Goal: Task Accomplishment & Management: Complete application form

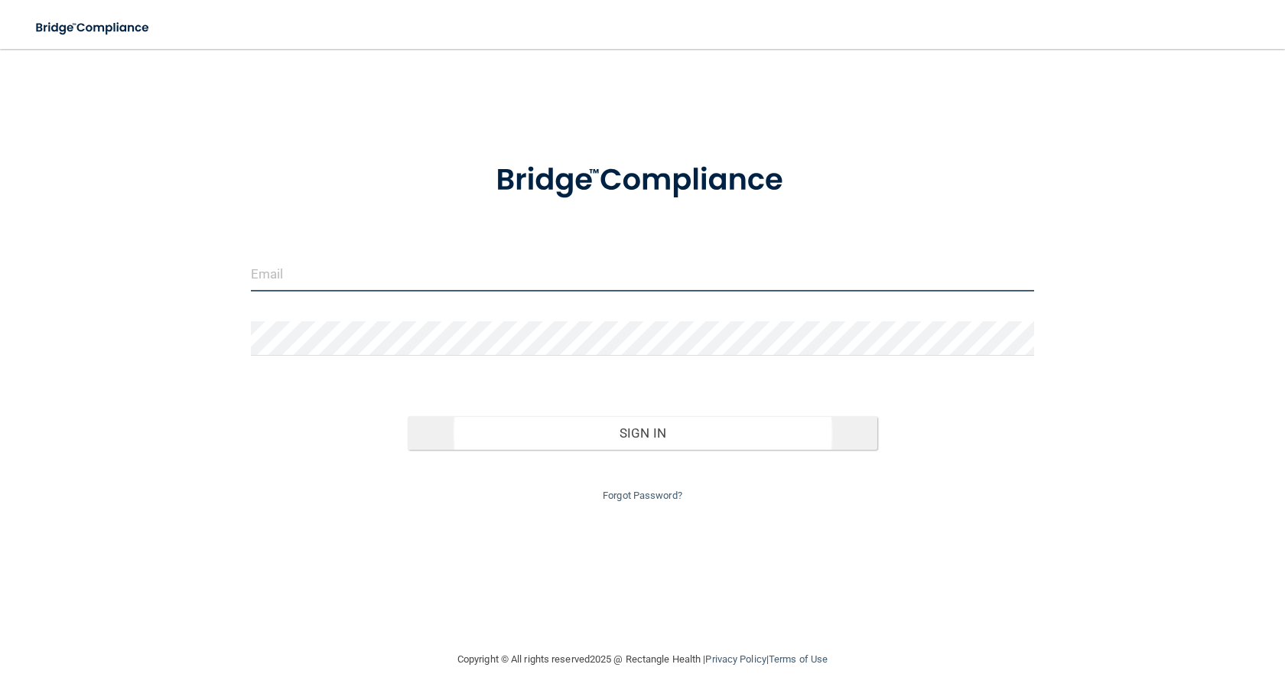
type input "[EMAIL_ADDRESS][DOMAIN_NAME]"
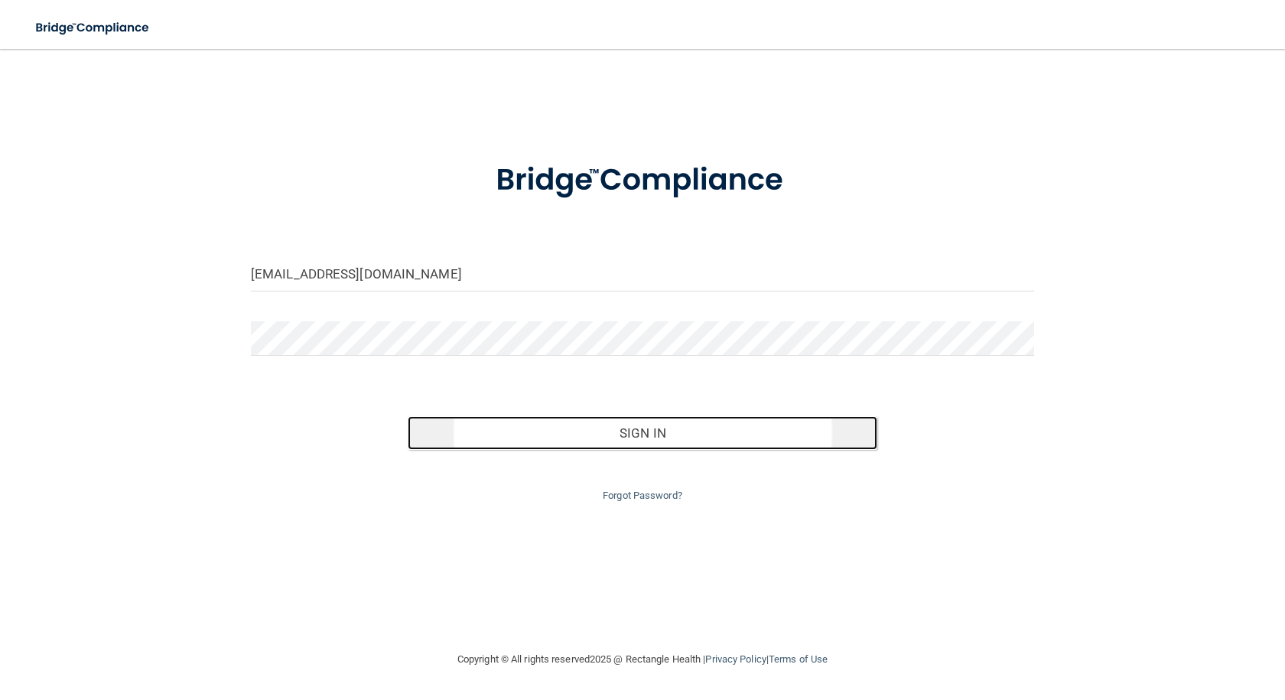
click at [627, 433] on button "Sign In" at bounding box center [643, 433] width 470 height 34
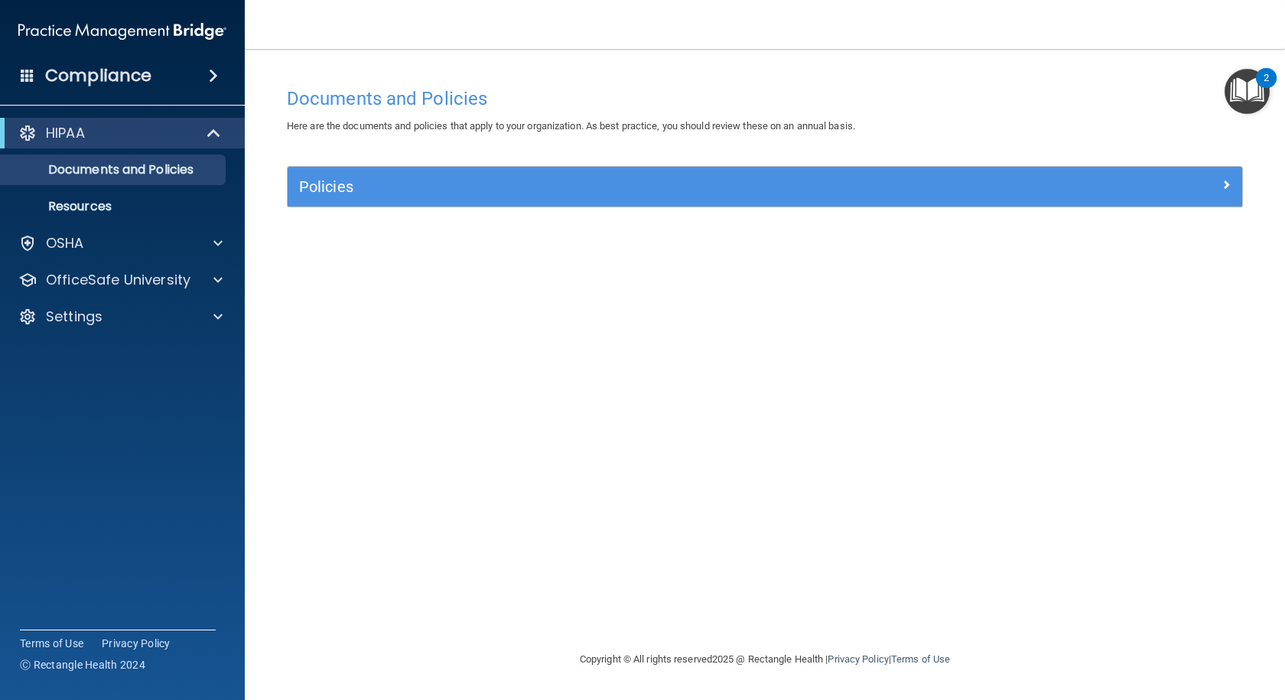
click at [298, 14] on nav "Toggle navigation [PERSON_NAME] [EMAIL_ADDRESS][DOMAIN_NAME] Manage My Enterpri…" at bounding box center [765, 24] width 1040 height 49
click at [101, 279] on p "OfficeSafe University" at bounding box center [118, 280] width 145 height 18
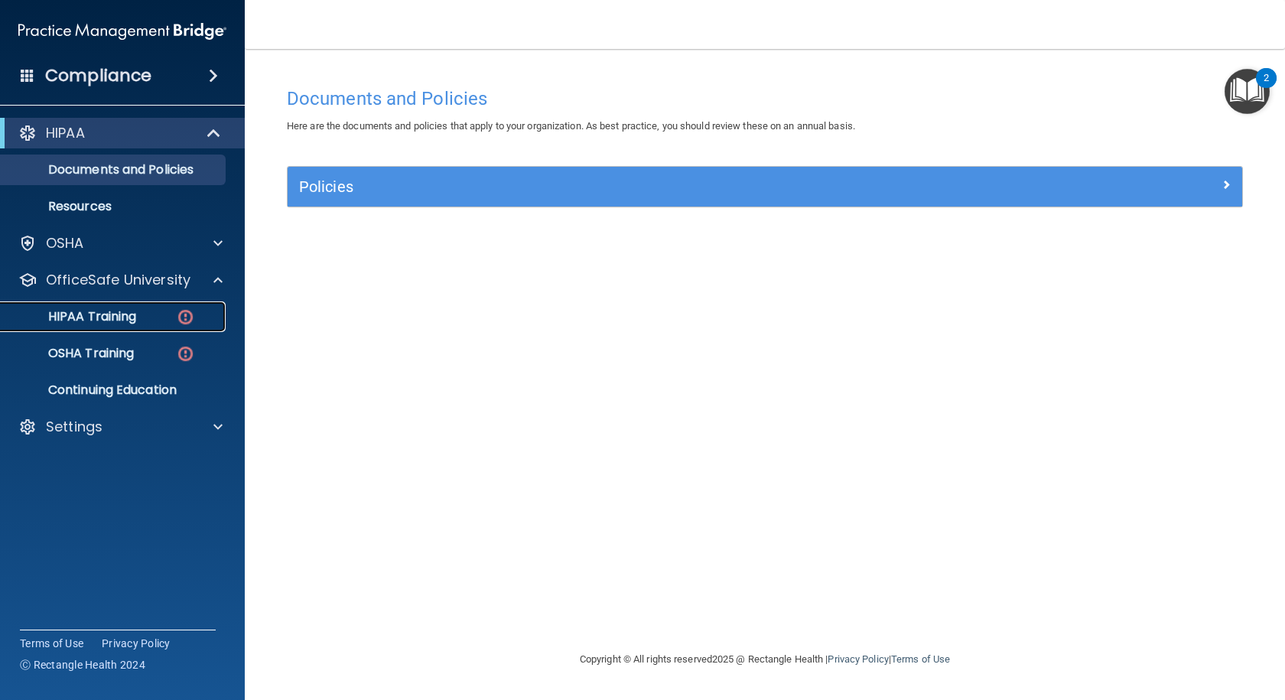
click at [106, 316] on p "HIPAA Training" at bounding box center [73, 316] width 126 height 15
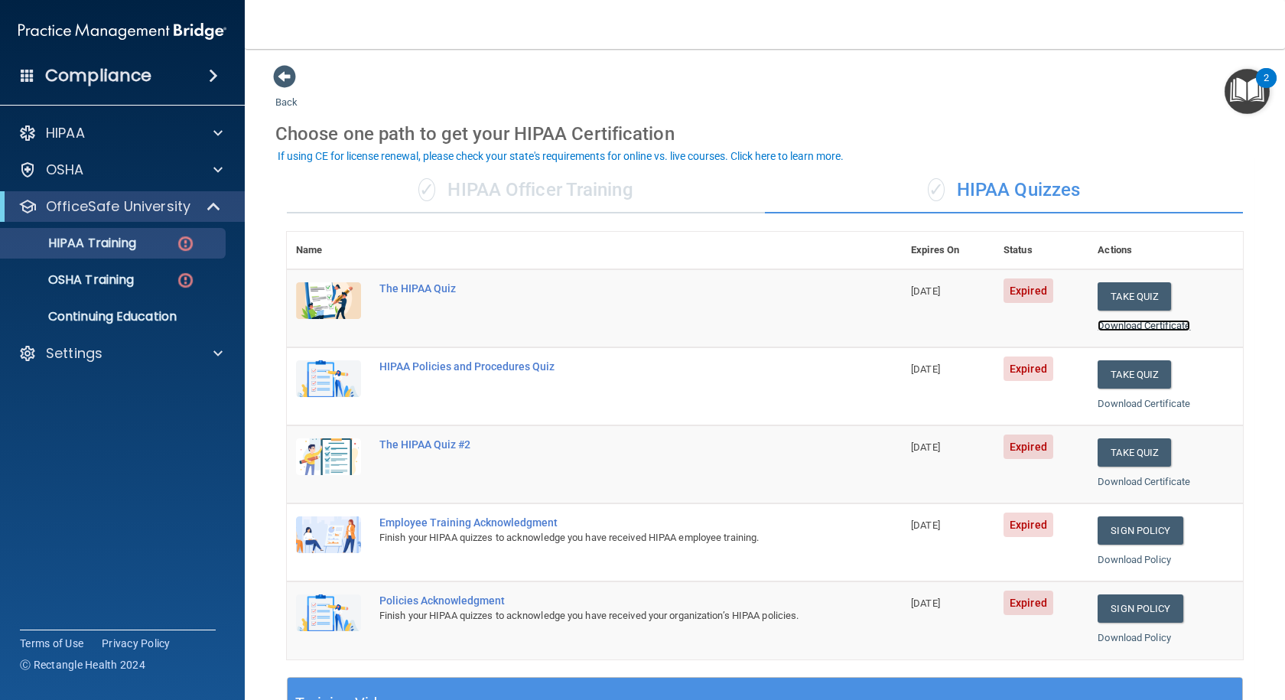
click at [1123, 324] on link "Download Certificate" at bounding box center [1143, 325] width 93 height 11
click at [1106, 294] on button "Take Quiz" at bounding box center [1133, 296] width 73 height 28
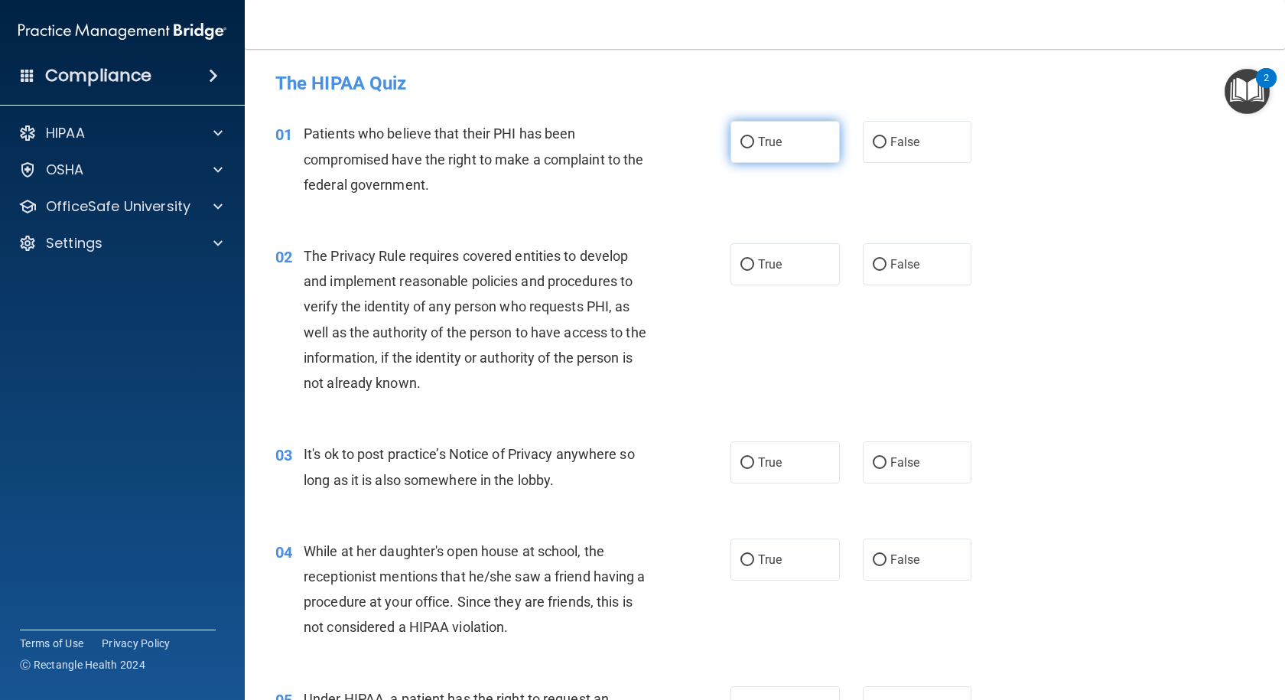
click at [773, 150] on label "True" at bounding box center [784, 142] width 109 height 42
click at [754, 148] on input "True" at bounding box center [747, 142] width 14 height 11
radio input "true"
click at [769, 265] on span "True" at bounding box center [770, 264] width 24 height 15
click at [754, 265] on input "True" at bounding box center [747, 264] width 14 height 11
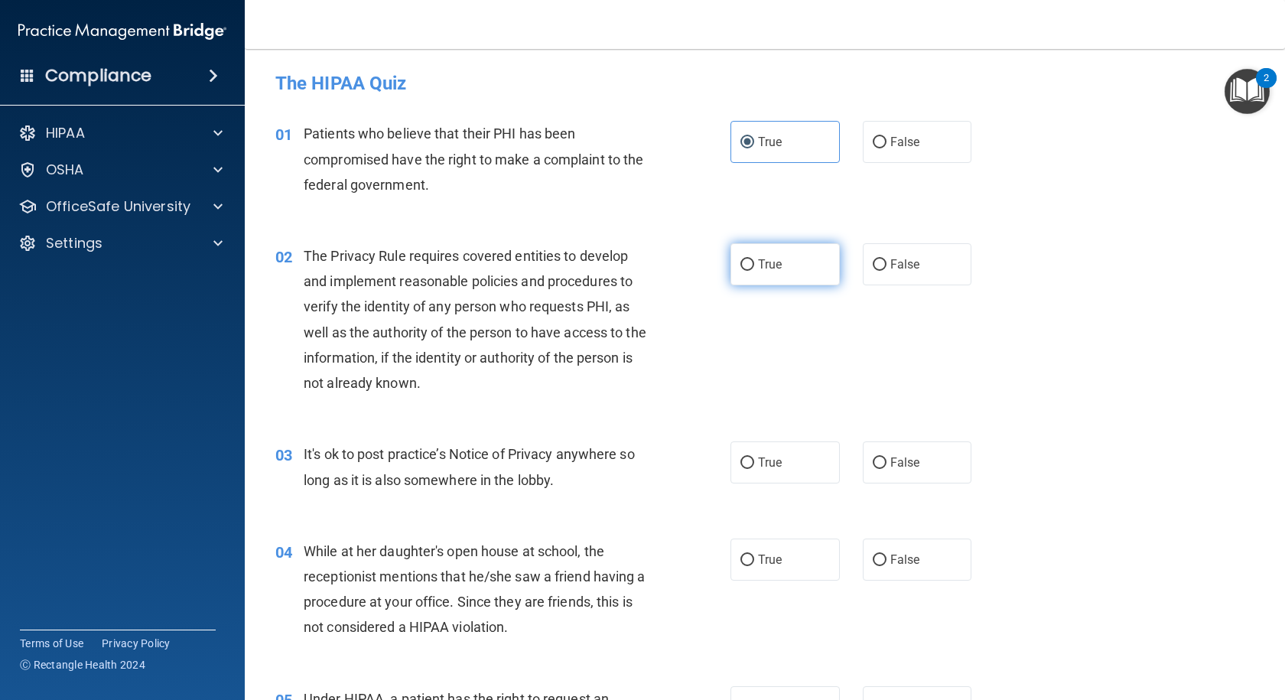
radio input "true"
click at [767, 460] on span "True" at bounding box center [770, 462] width 24 height 15
click at [754, 460] on input "True" at bounding box center [747, 462] width 14 height 11
radio input "true"
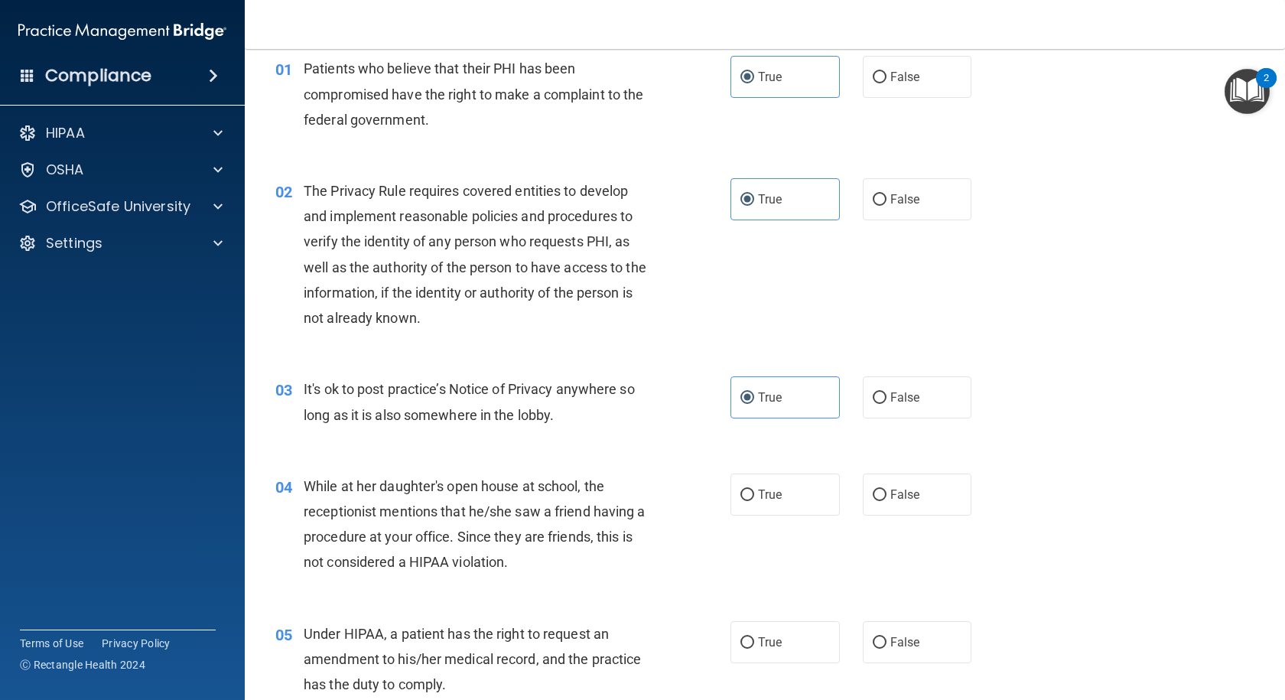
scroll to position [153, 0]
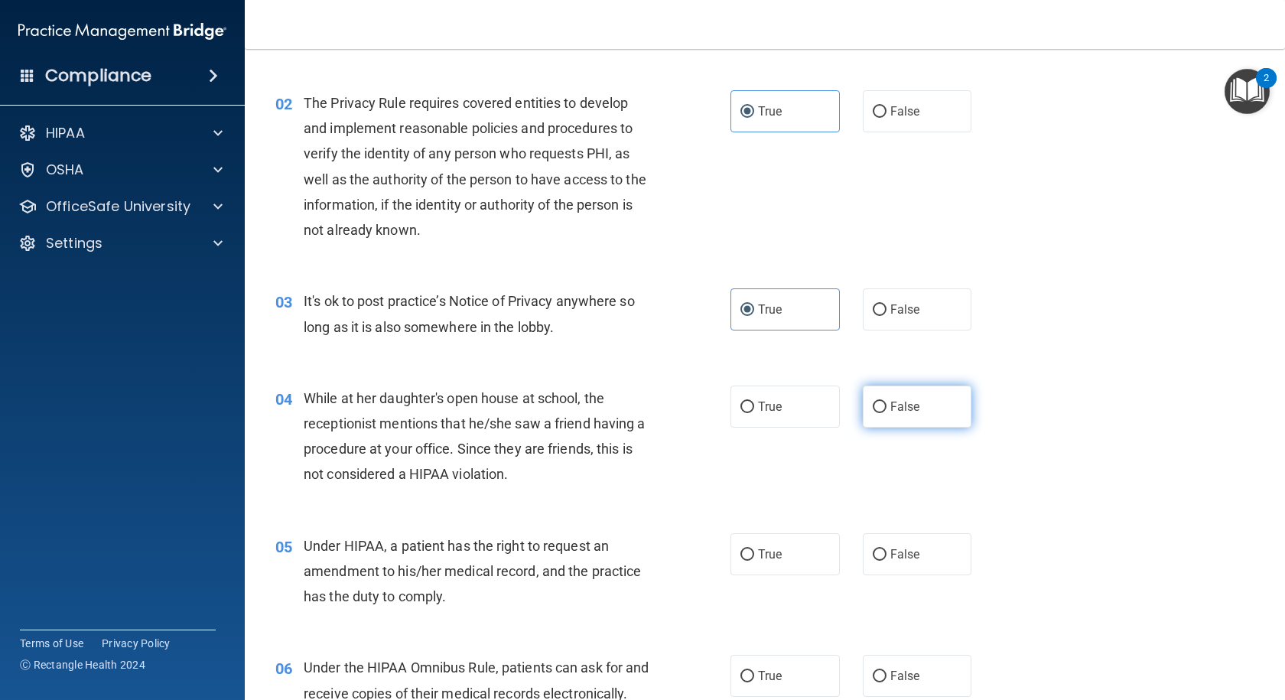
click at [879, 411] on input "False" at bounding box center [880, 406] width 14 height 11
radio input "true"
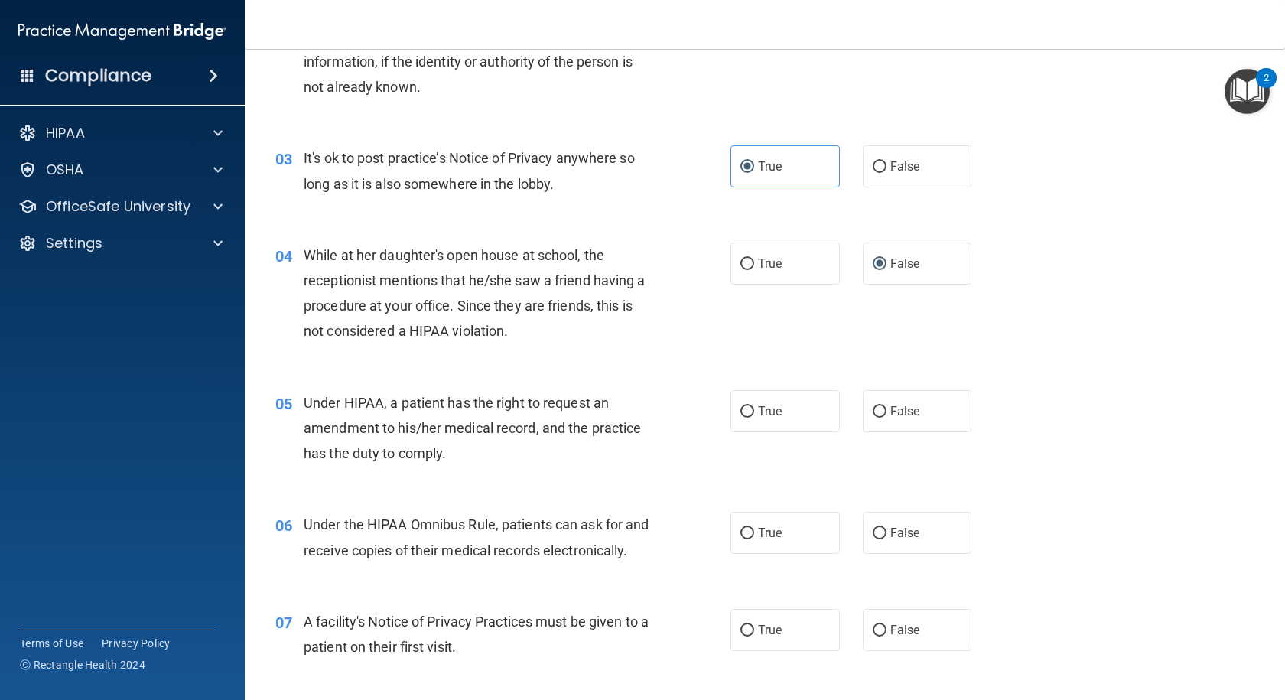
scroll to position [306, 0]
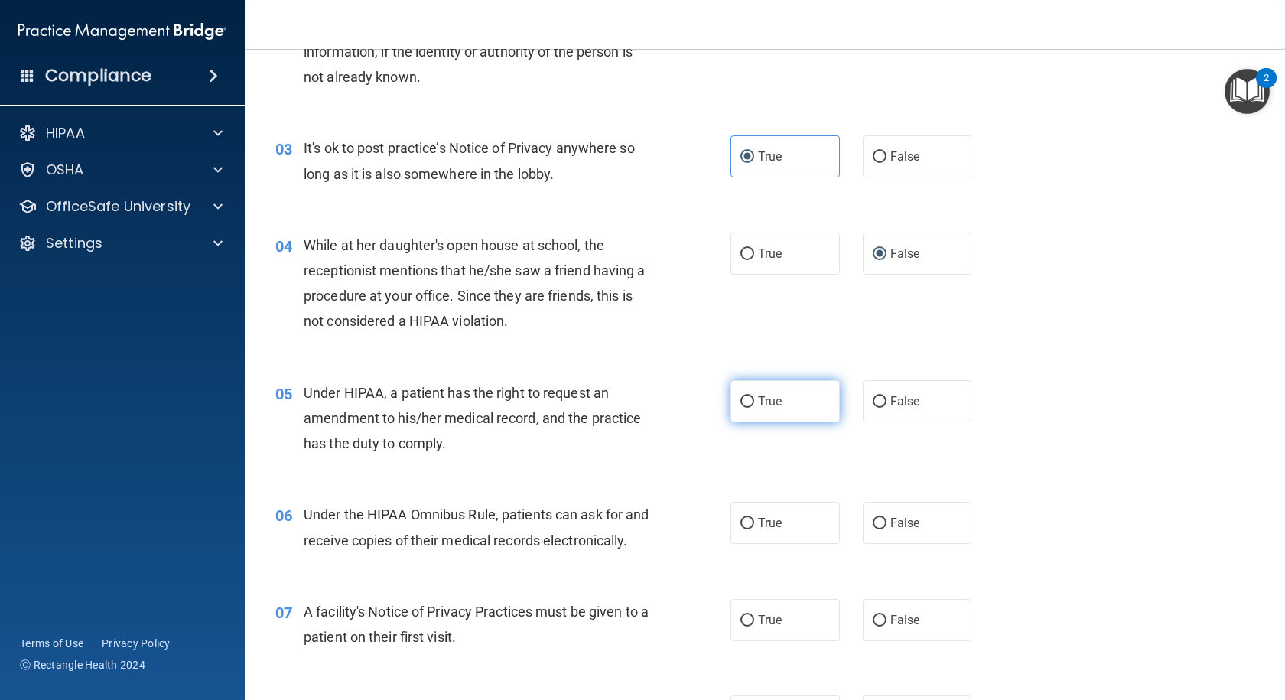
click at [758, 398] on span "True" at bounding box center [770, 401] width 24 height 15
click at [753, 398] on input "True" at bounding box center [747, 401] width 14 height 11
radio input "true"
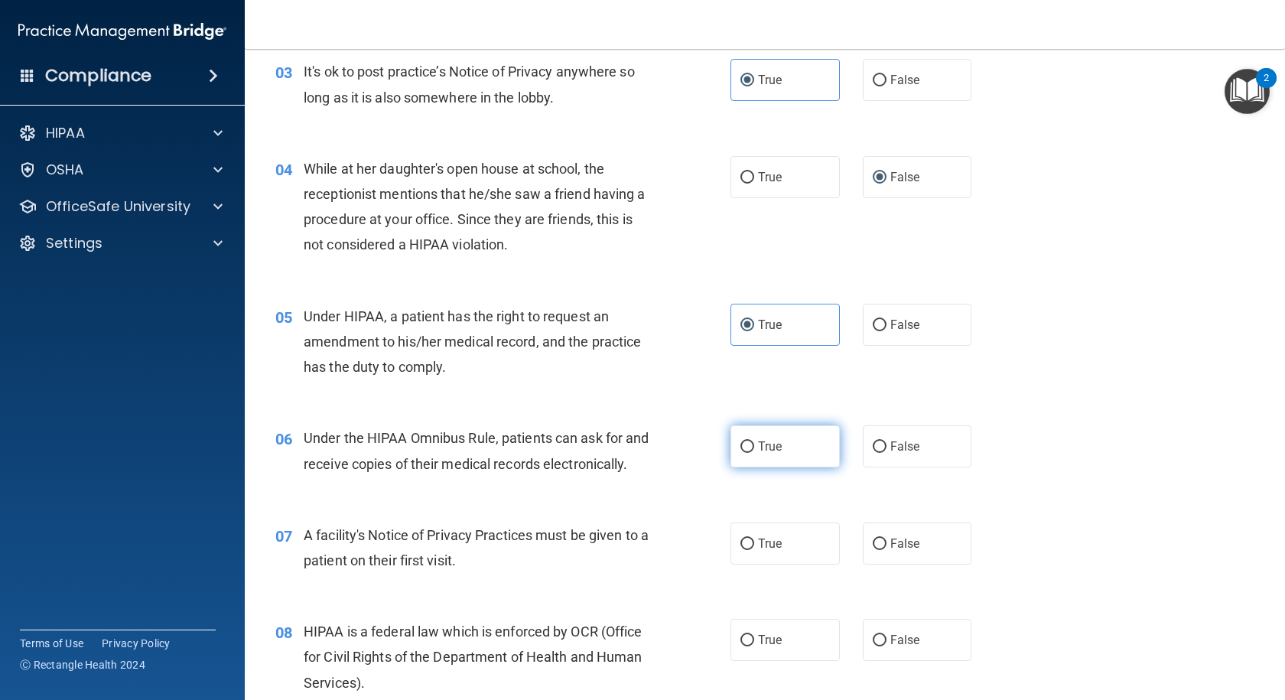
click at [767, 441] on span "True" at bounding box center [770, 446] width 24 height 15
click at [754, 441] on input "True" at bounding box center [747, 446] width 14 height 11
radio input "true"
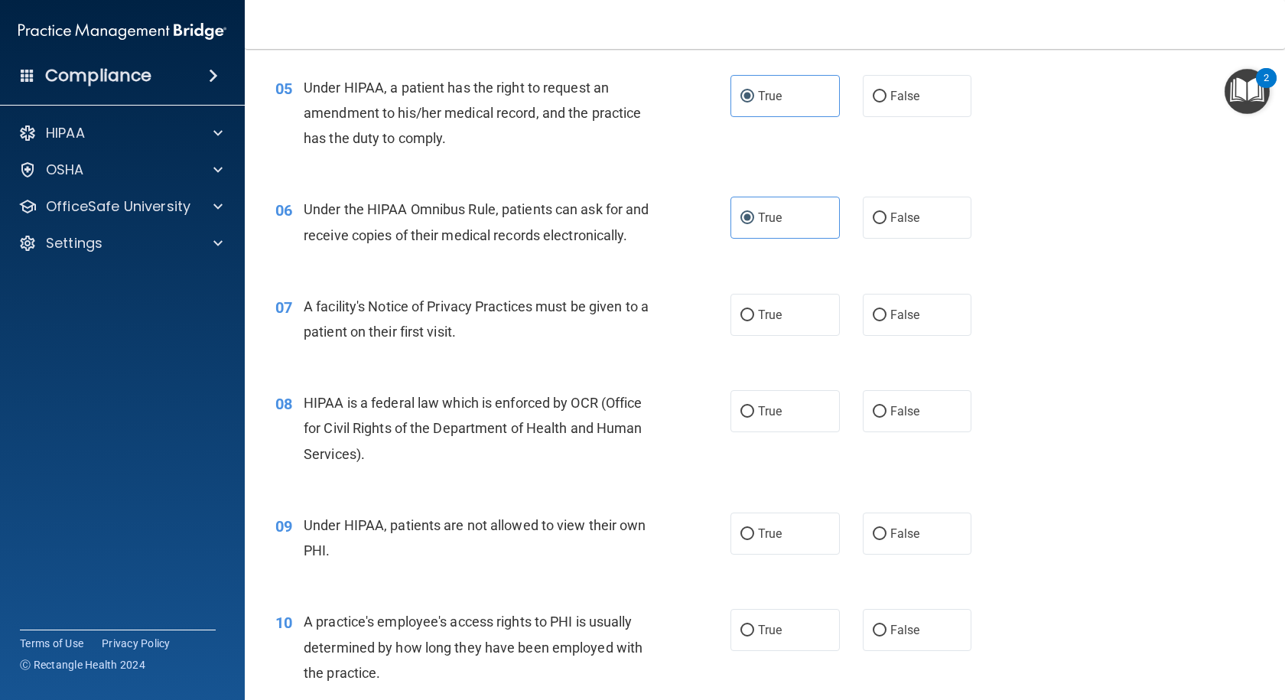
scroll to position [612, 0]
click at [758, 321] on span "True" at bounding box center [770, 314] width 24 height 15
click at [754, 320] on input "True" at bounding box center [747, 314] width 14 height 11
radio input "true"
click at [751, 431] on label "True" at bounding box center [784, 410] width 109 height 42
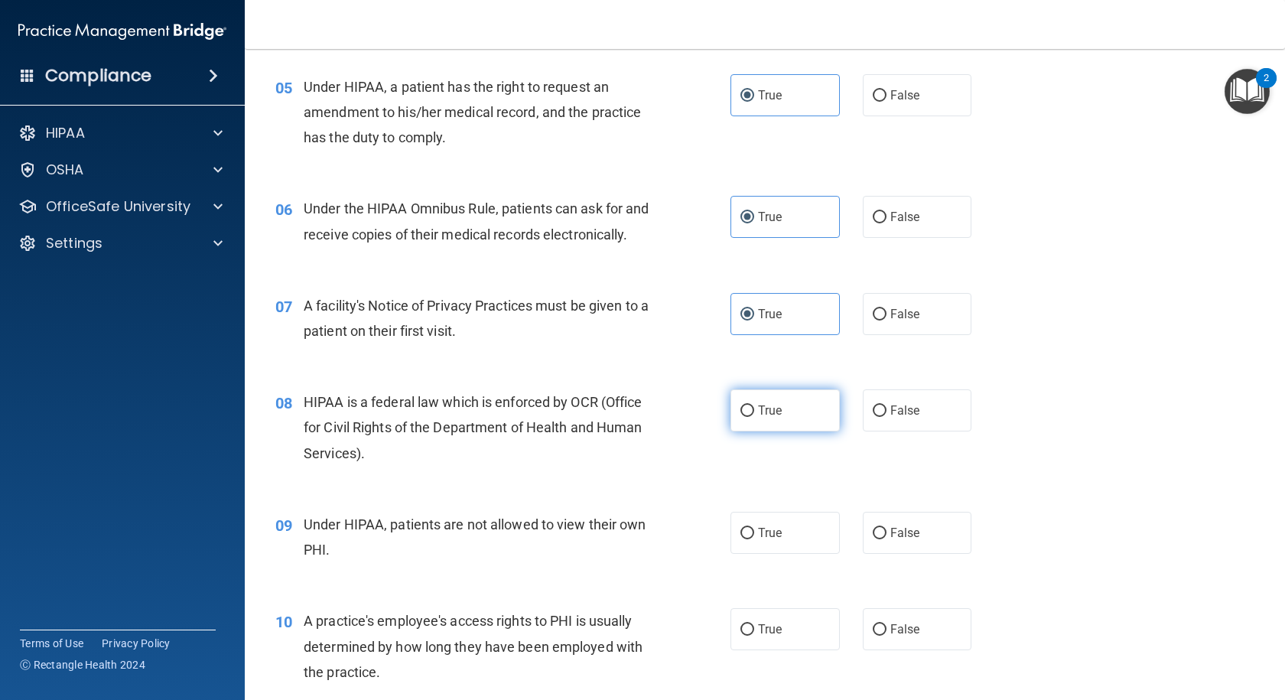
click at [751, 417] on input "True" at bounding box center [747, 410] width 14 height 11
radio input "true"
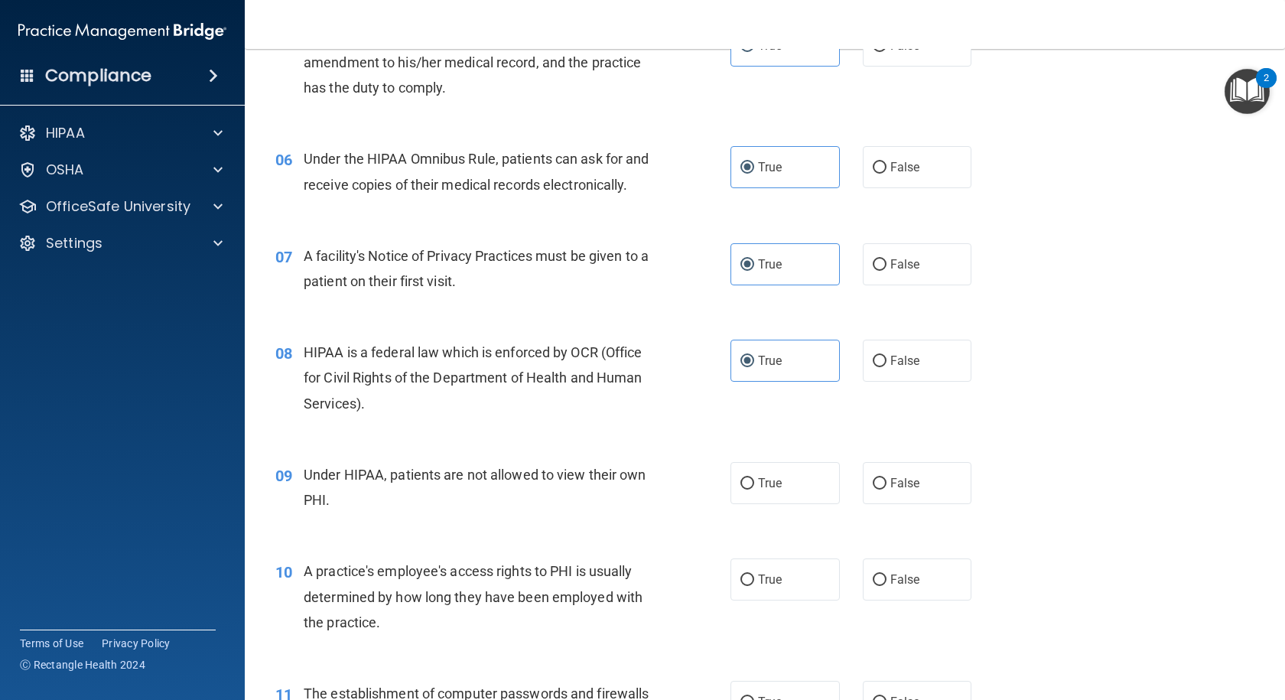
scroll to position [688, 0]
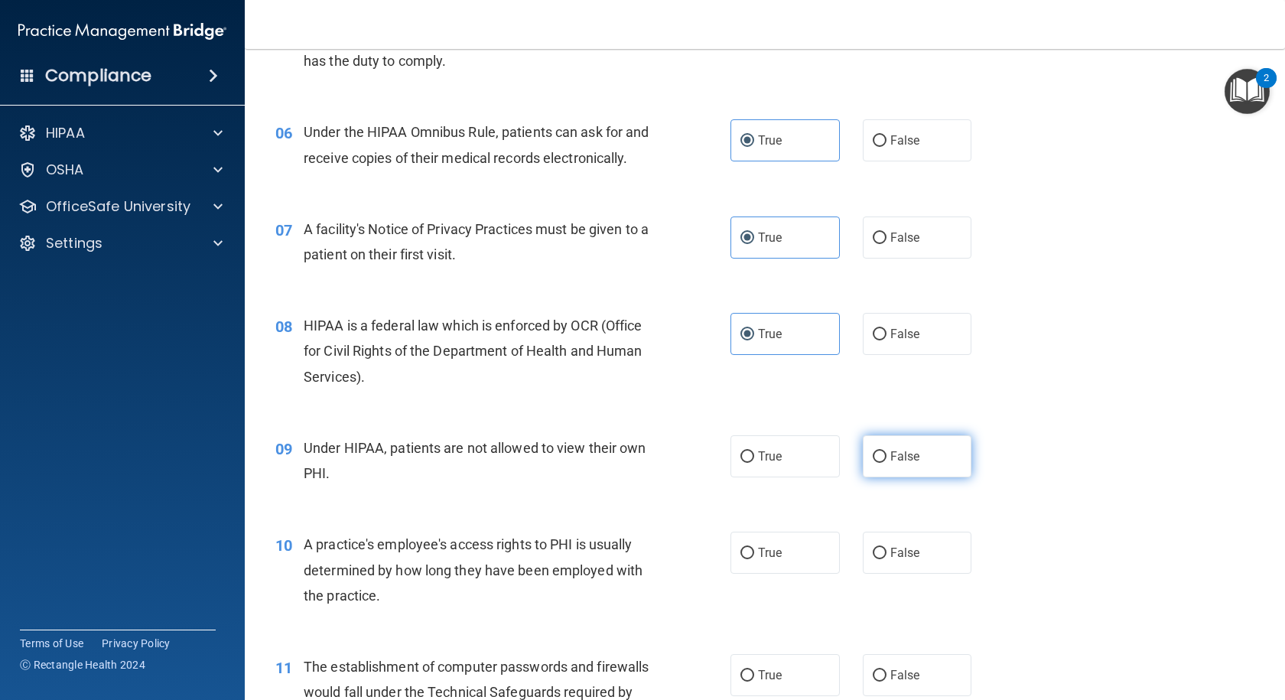
click at [882, 477] on label "False" at bounding box center [917, 456] width 109 height 42
click at [882, 463] on input "False" at bounding box center [880, 456] width 14 height 11
radio input "true"
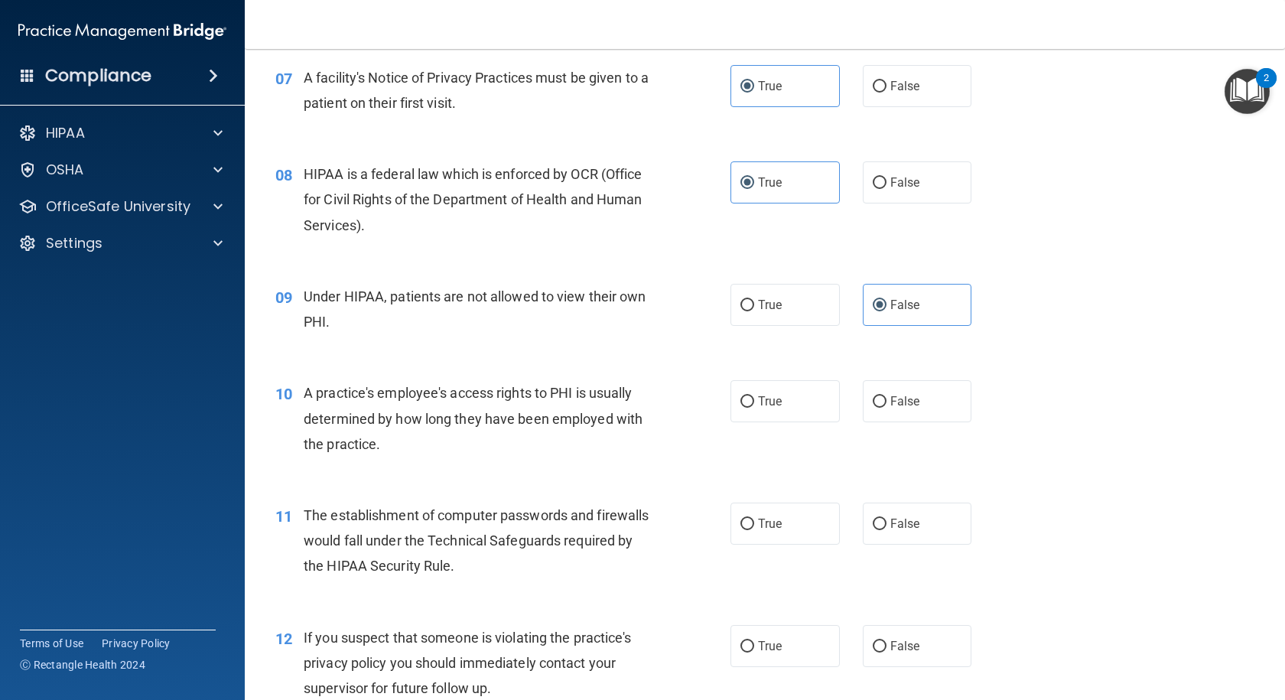
scroll to position [841, 0]
click at [890, 407] on span "False" at bounding box center [905, 399] width 30 height 15
click at [884, 406] on input "False" at bounding box center [880, 400] width 14 height 11
radio input "true"
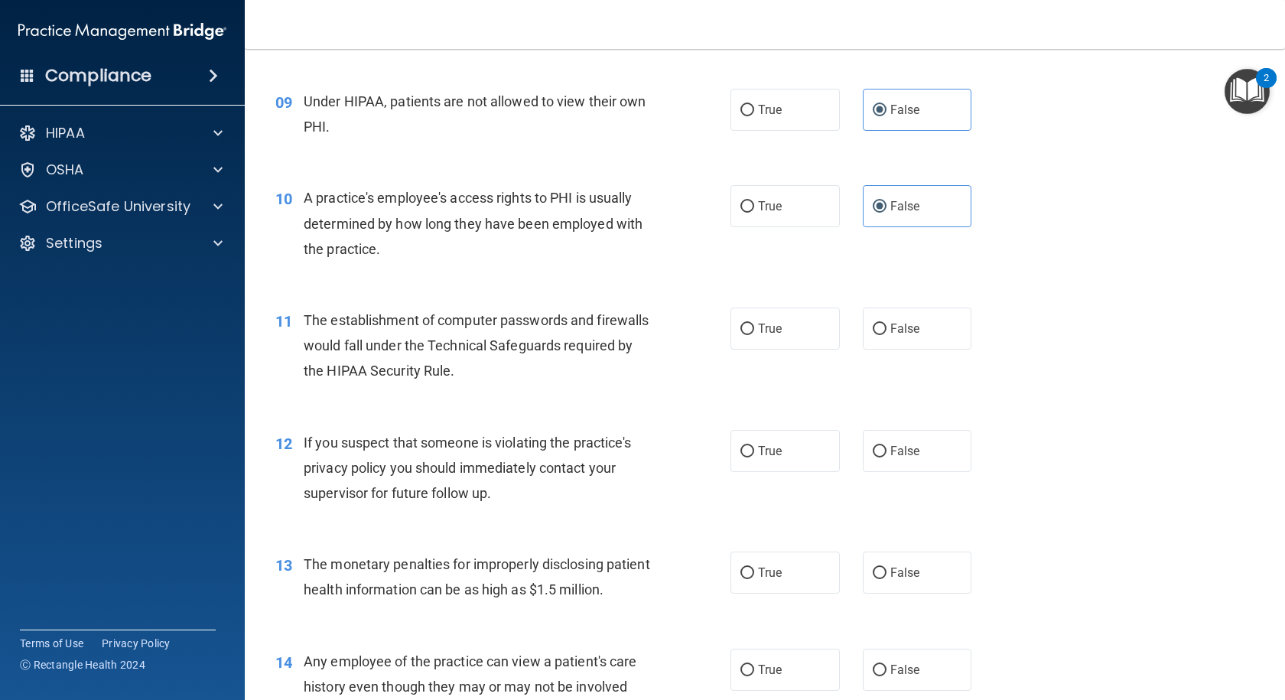
scroll to position [1071, 0]
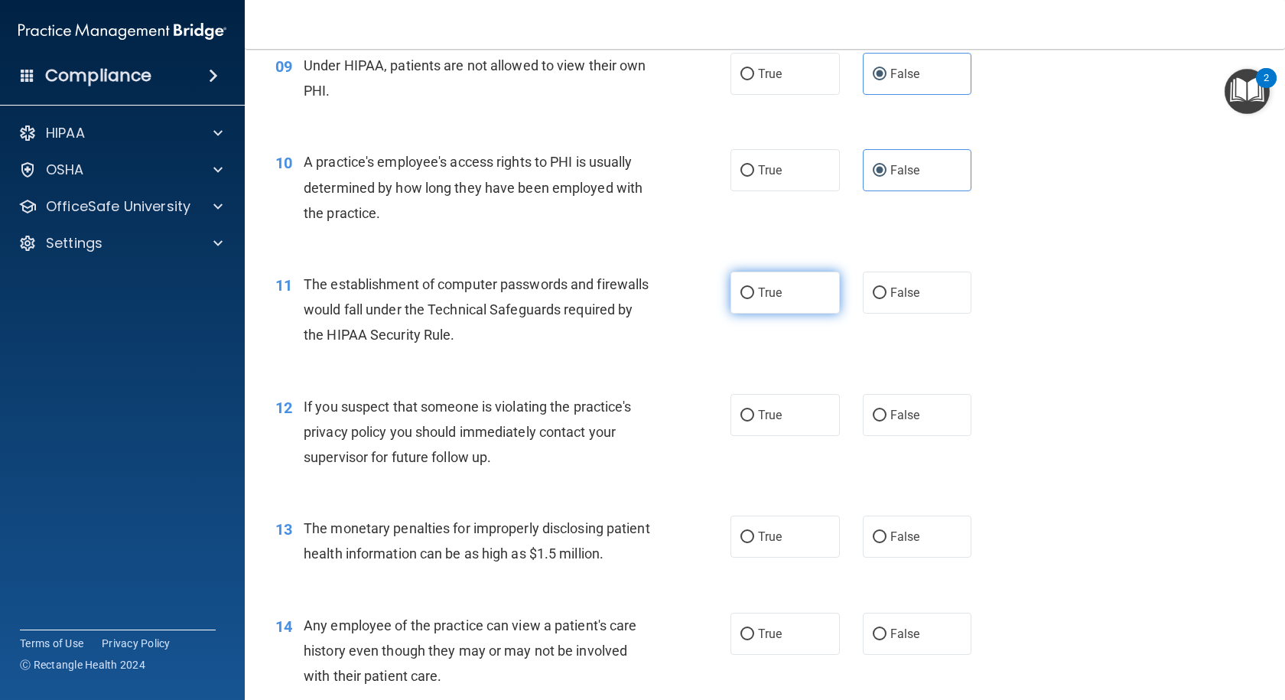
click at [751, 314] on label "True" at bounding box center [784, 292] width 109 height 42
click at [751, 299] on input "True" at bounding box center [747, 293] width 14 height 11
radio input "true"
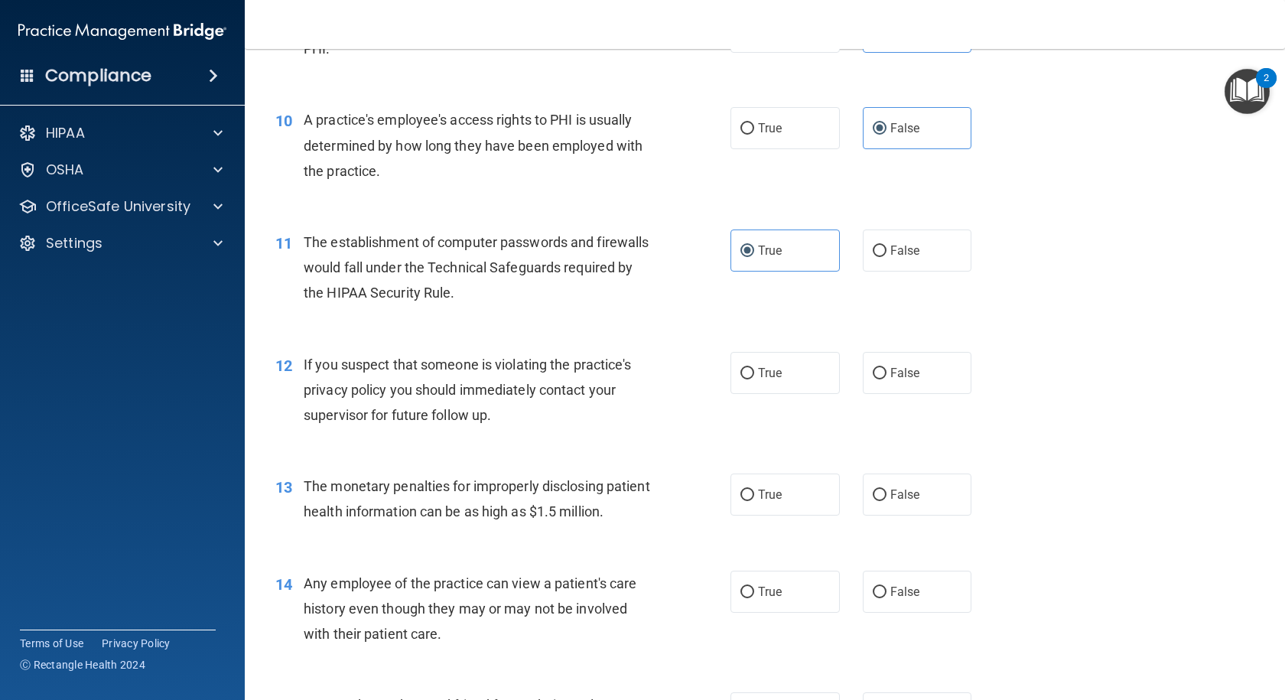
scroll to position [1147, 0]
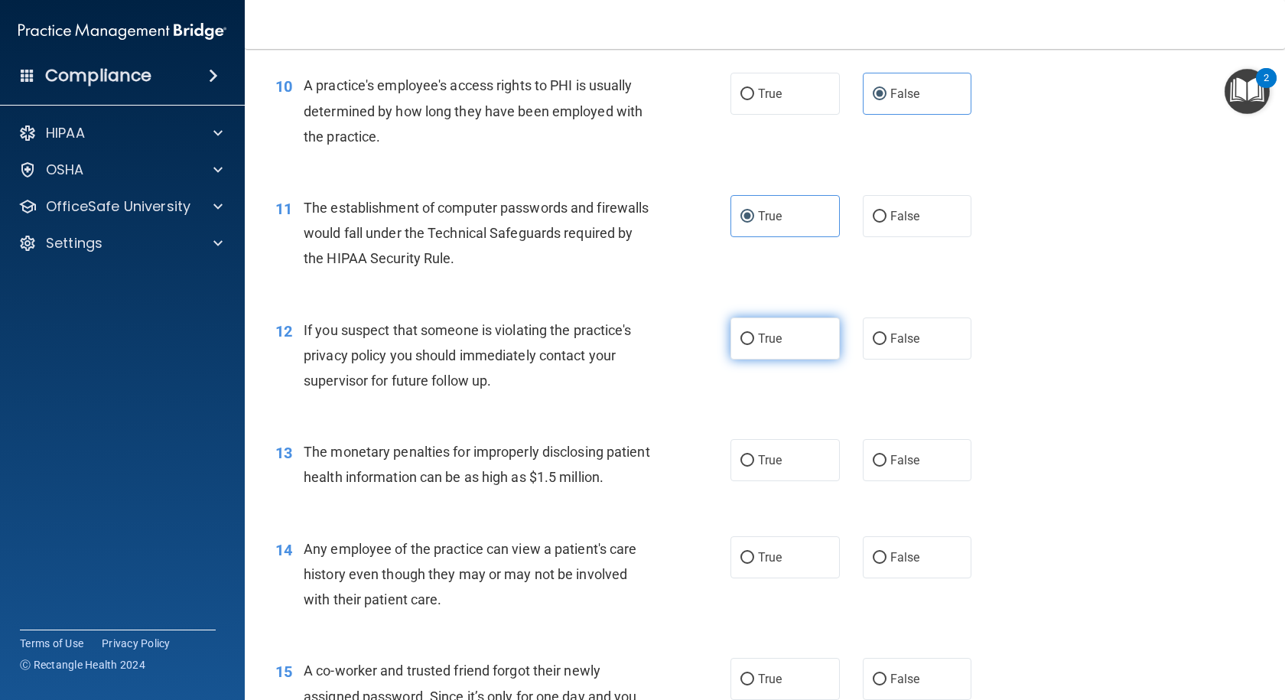
click at [767, 346] on span "True" at bounding box center [770, 338] width 24 height 15
click at [754, 345] on input "True" at bounding box center [747, 338] width 14 height 11
radio input "true"
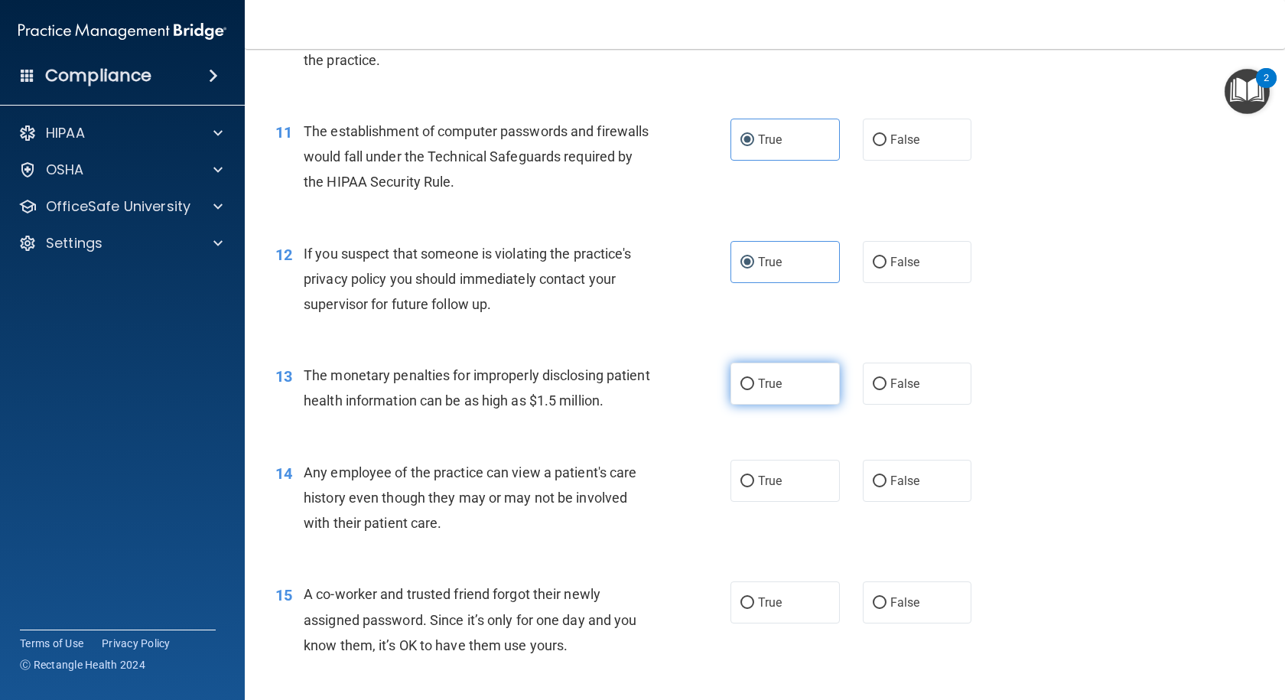
click at [758, 391] on span "True" at bounding box center [770, 383] width 24 height 15
click at [752, 390] on input "True" at bounding box center [747, 384] width 14 height 11
radio input "true"
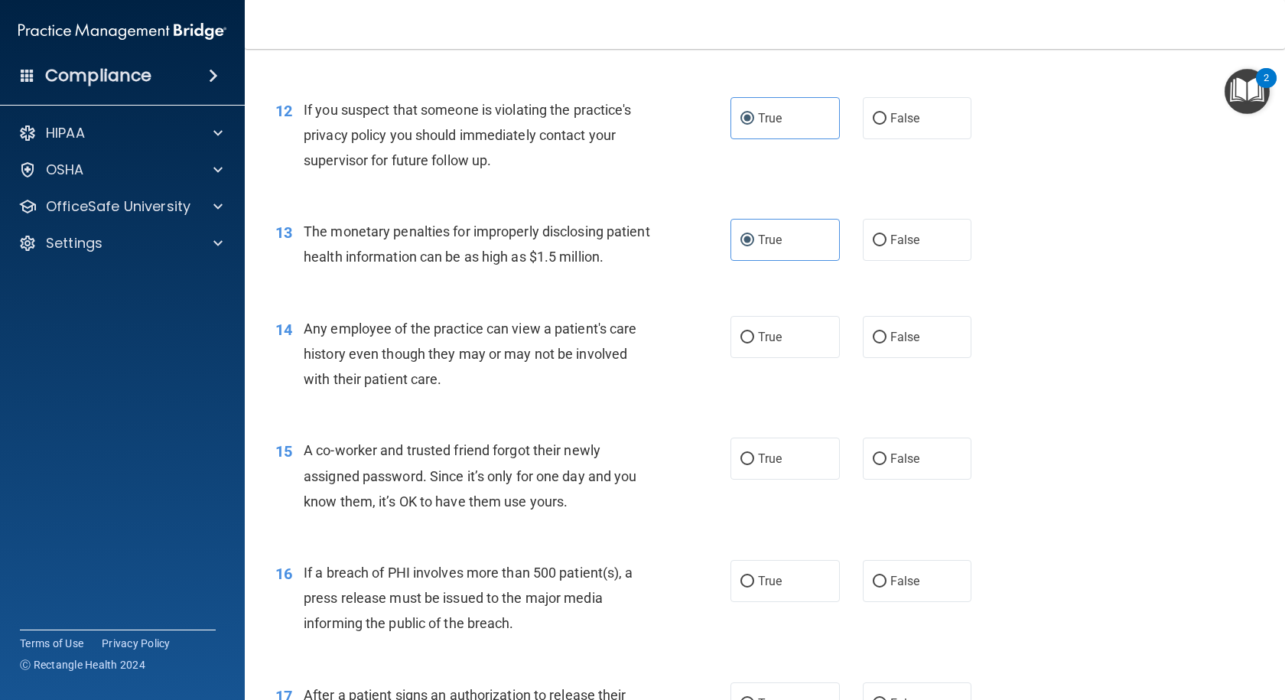
scroll to position [1376, 0]
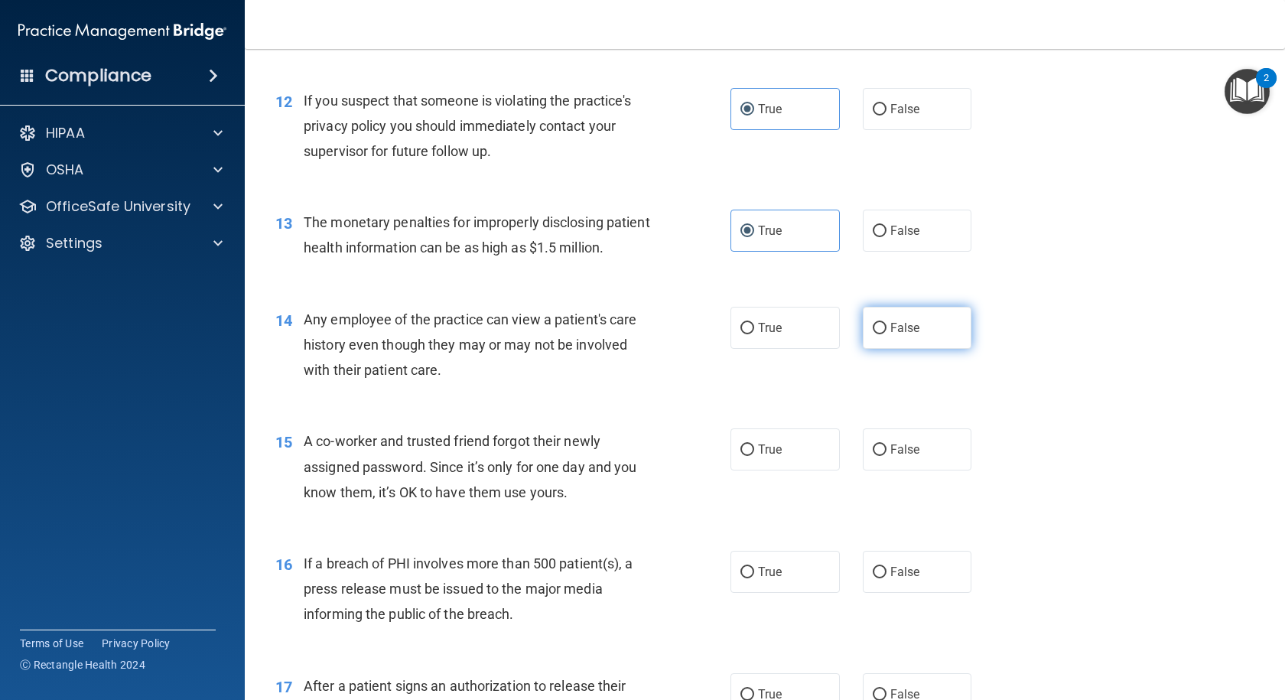
click at [904, 335] on span "False" at bounding box center [905, 327] width 30 height 15
click at [886, 334] on input "False" at bounding box center [880, 328] width 14 height 11
radio input "true"
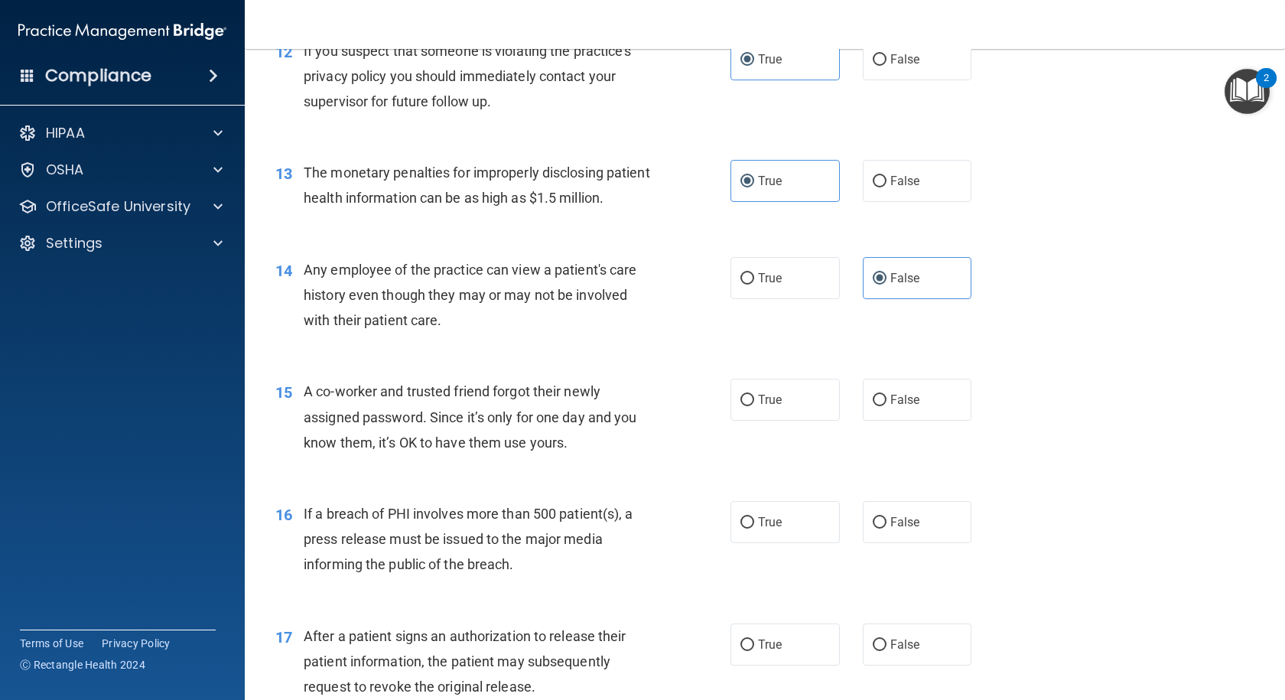
scroll to position [1453, 0]
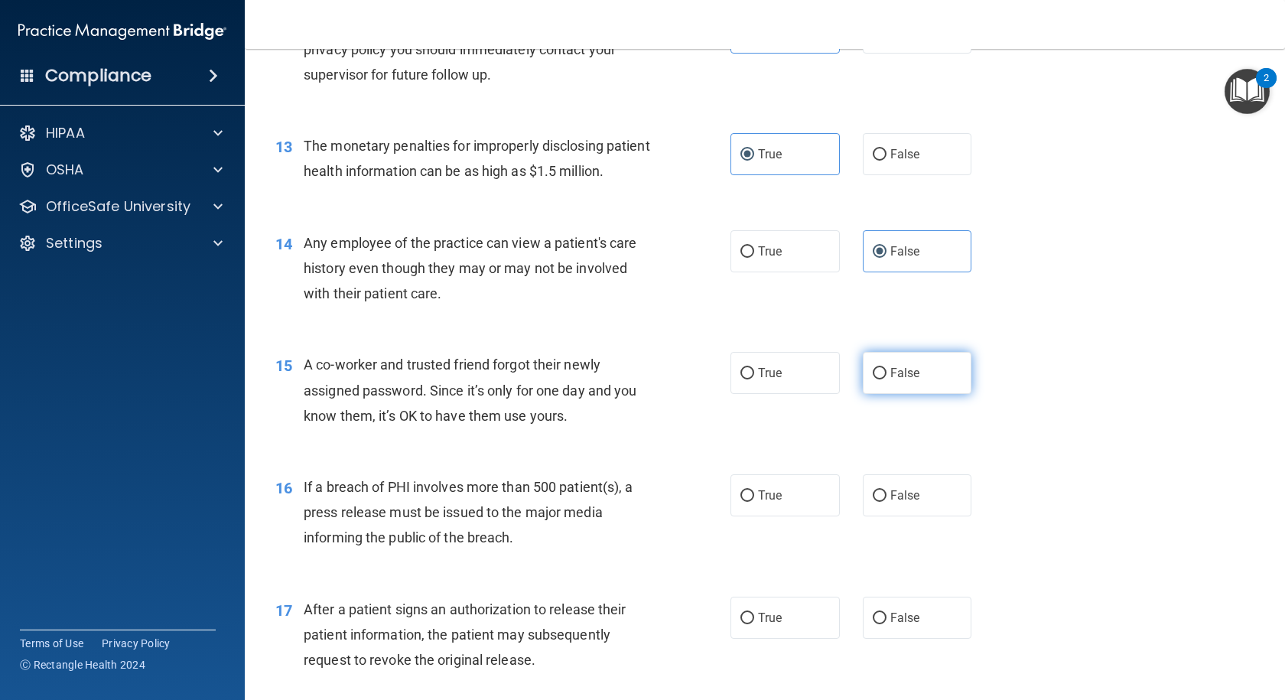
click at [904, 380] on span "False" at bounding box center [905, 373] width 30 height 15
click at [886, 379] on input "False" at bounding box center [880, 373] width 14 height 11
radio input "true"
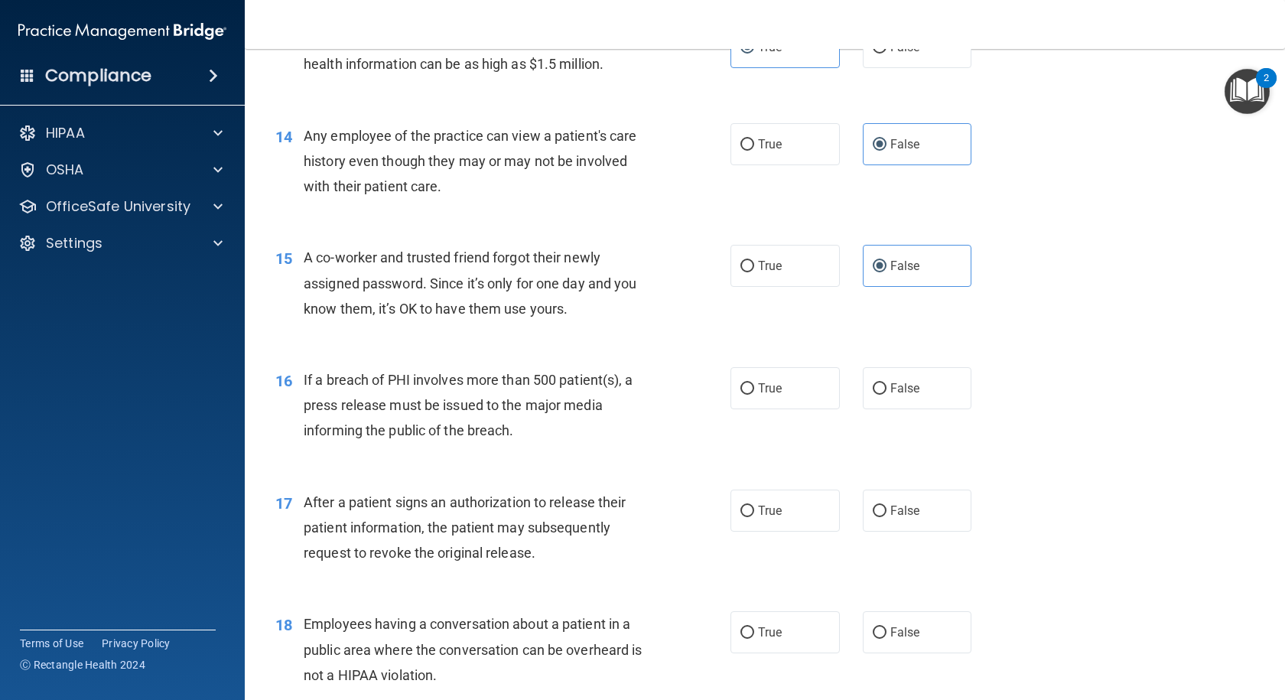
scroll to position [1606, 0]
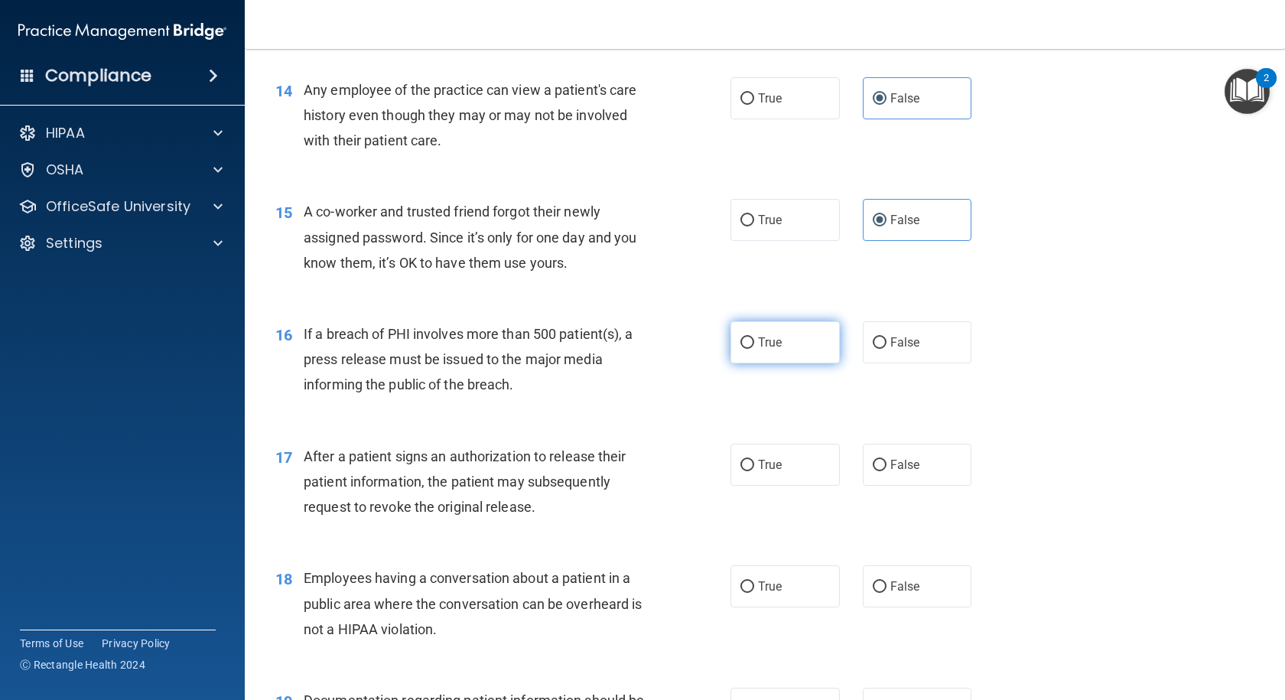
click at [772, 349] on span "True" at bounding box center [770, 342] width 24 height 15
click at [754, 349] on input "True" at bounding box center [747, 342] width 14 height 11
radio input "true"
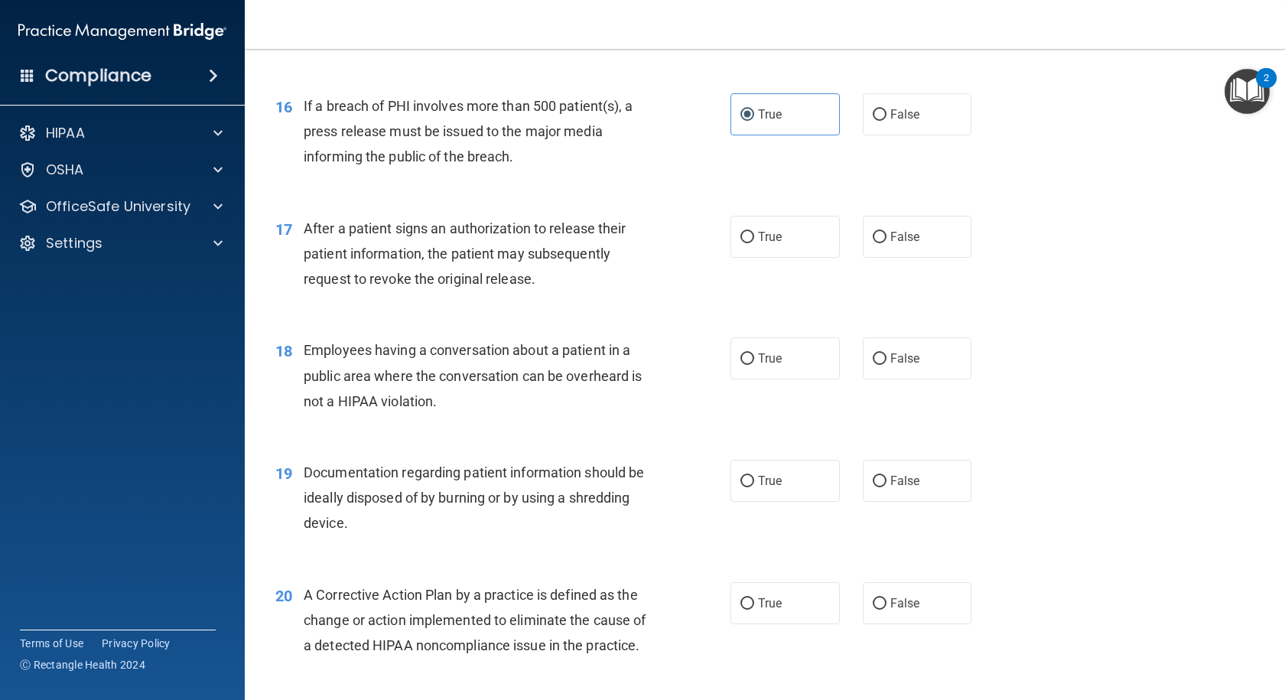
scroll to position [1835, 0]
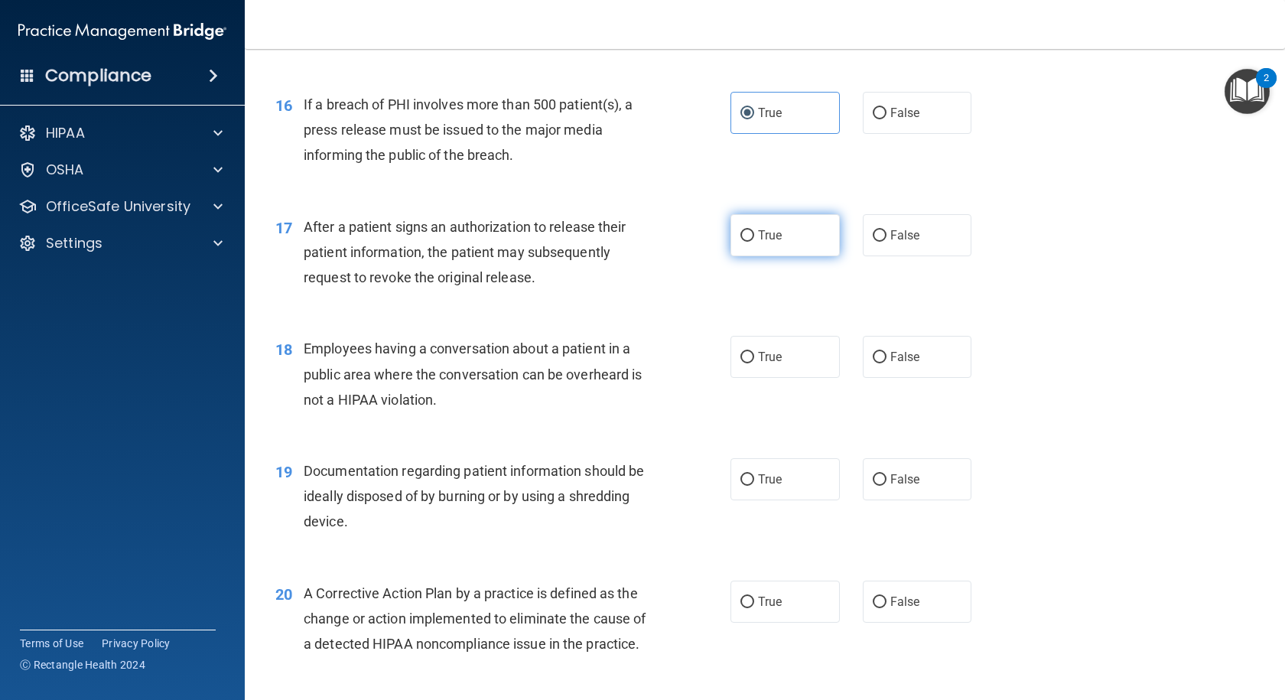
click at [759, 242] on span "True" at bounding box center [770, 235] width 24 height 15
click at [754, 242] on input "True" at bounding box center [747, 235] width 14 height 11
radio input "true"
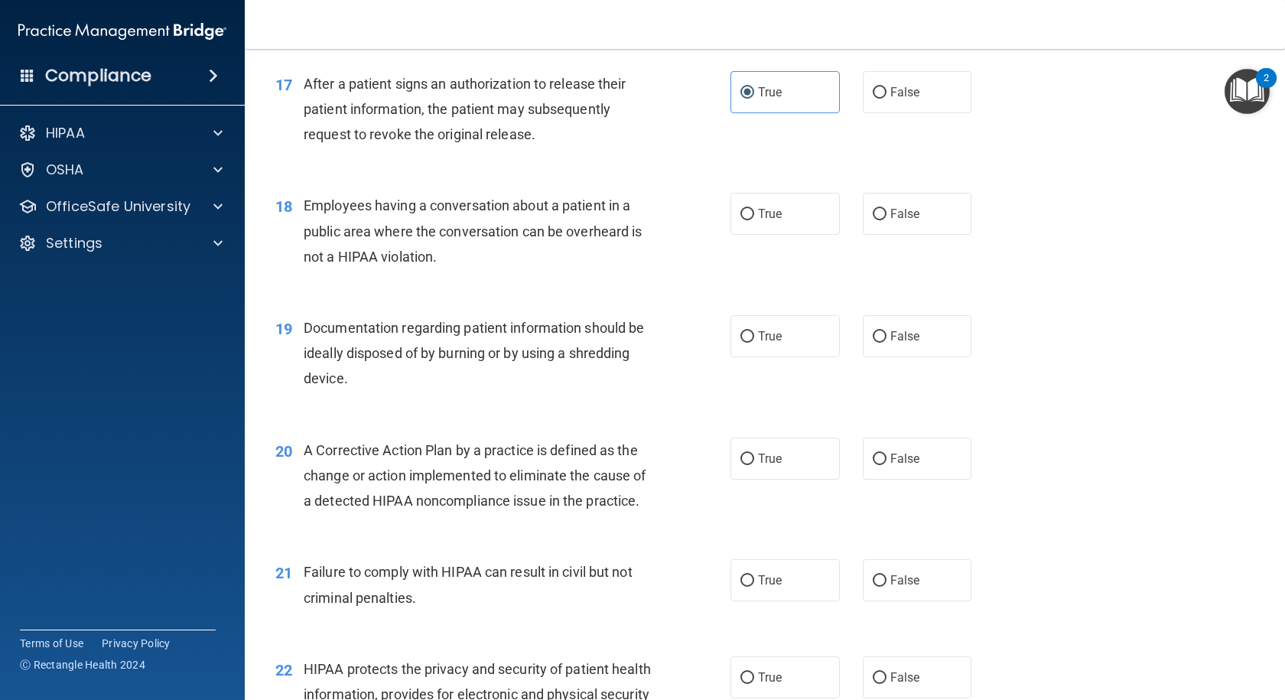
scroll to position [1988, 0]
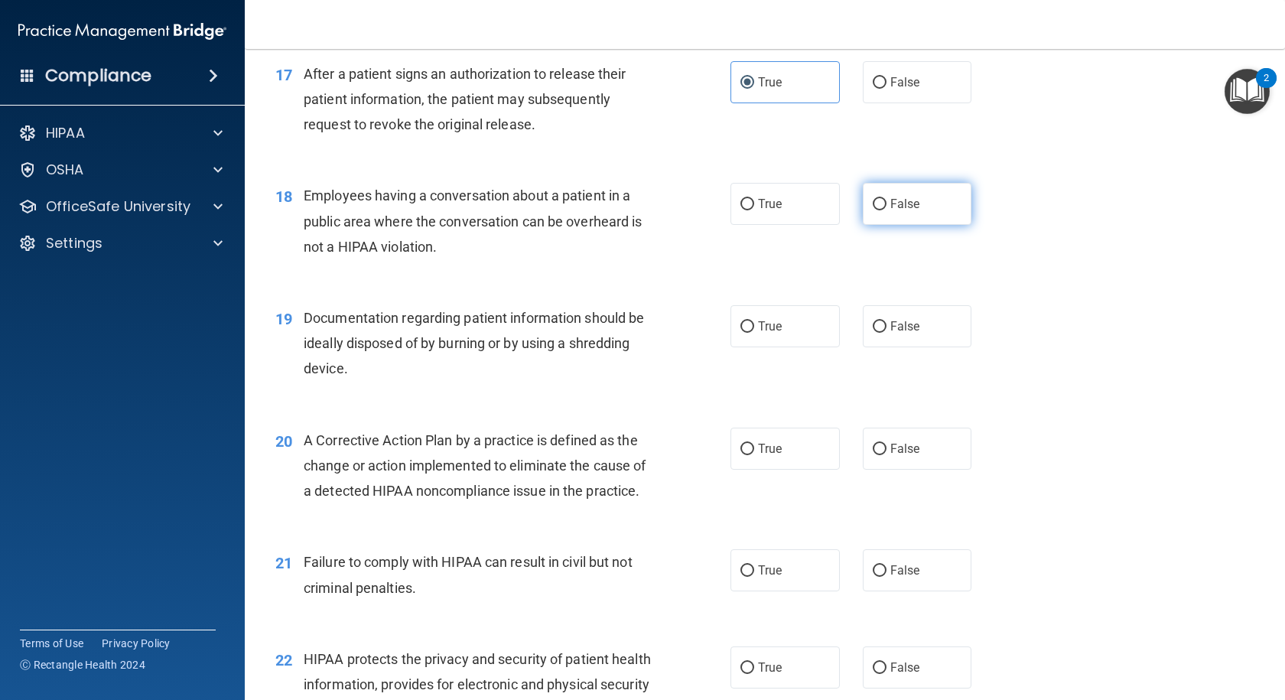
click at [879, 225] on label "False" at bounding box center [917, 204] width 109 height 42
click at [879, 210] on input "False" at bounding box center [880, 204] width 14 height 11
radio input "true"
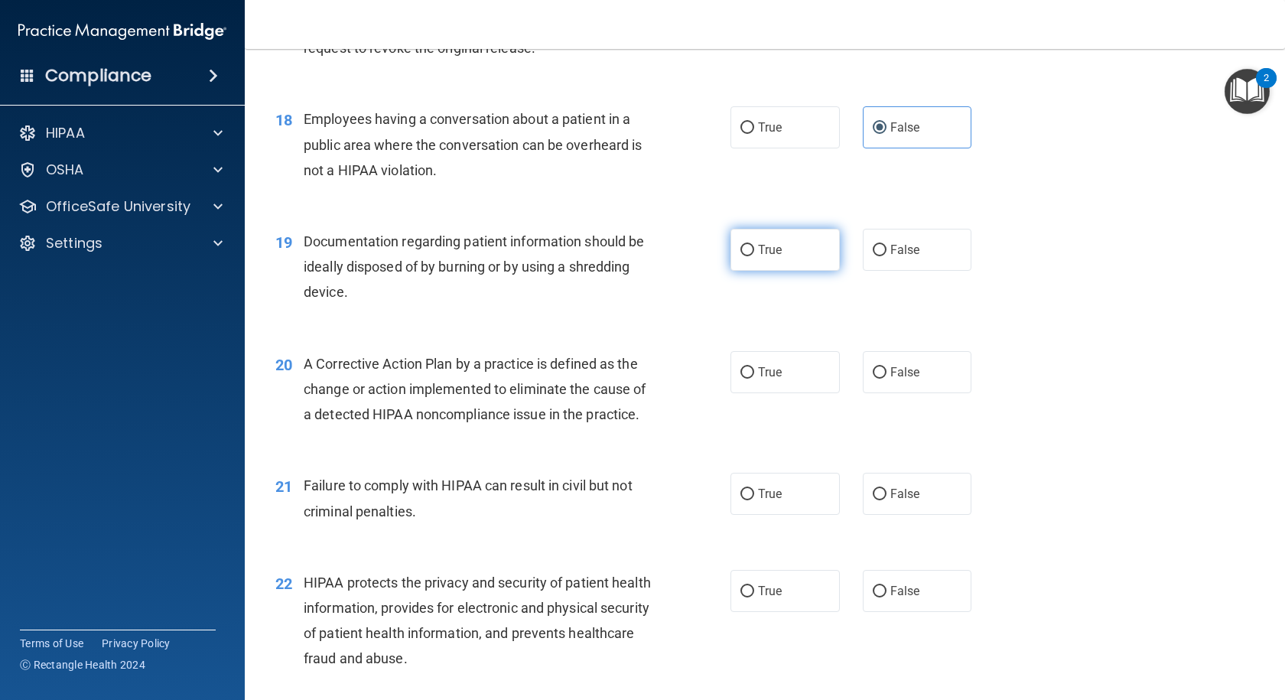
click at [762, 257] on span "True" at bounding box center [770, 249] width 24 height 15
click at [754, 256] on input "True" at bounding box center [747, 250] width 14 height 11
radio input "true"
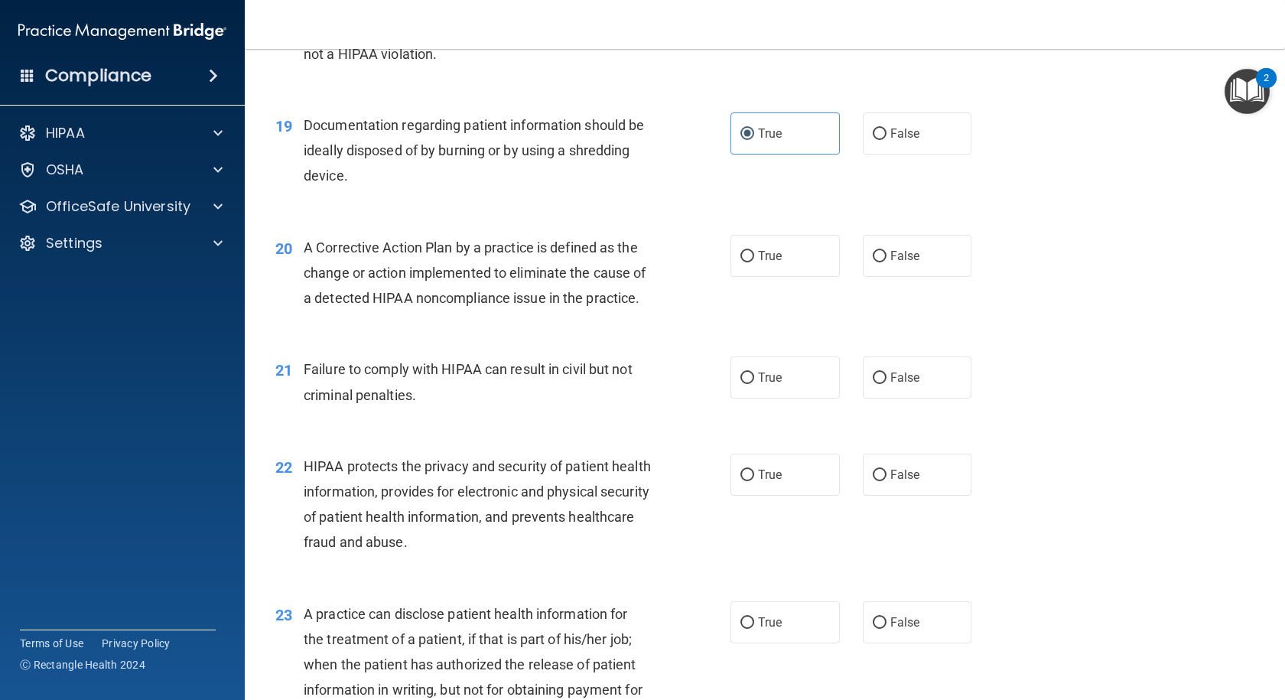
scroll to position [2218, 0]
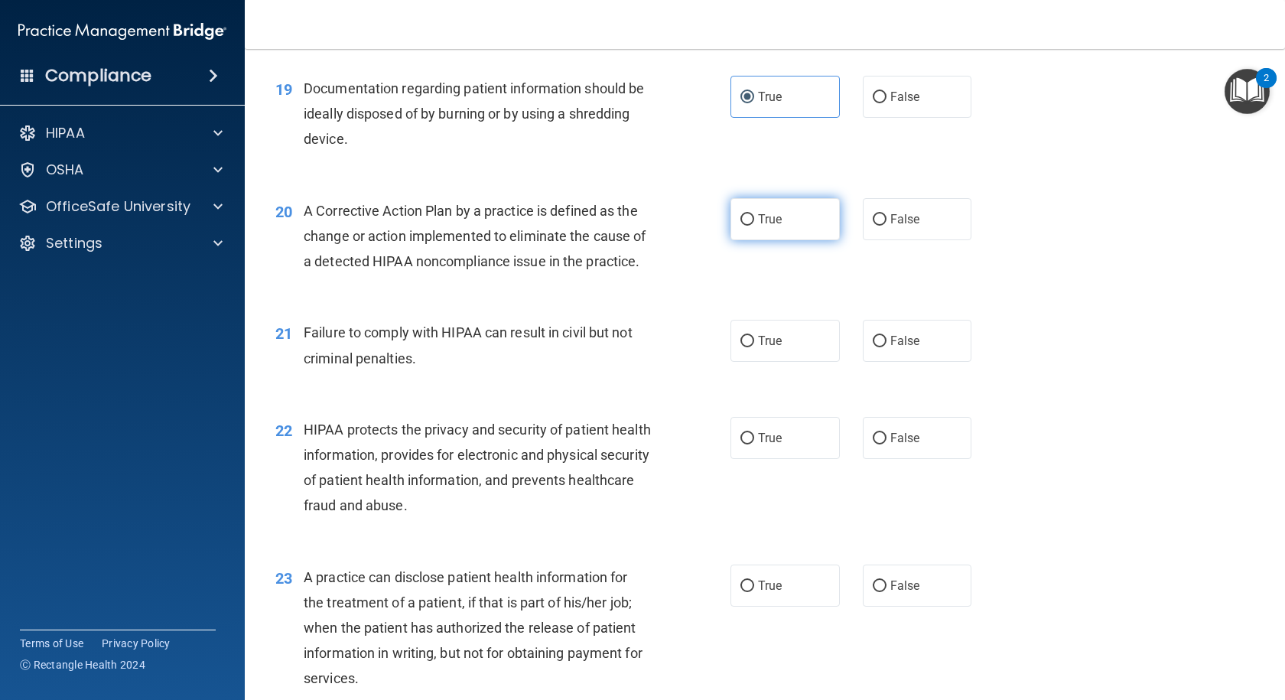
click at [758, 226] on span "True" at bounding box center [770, 219] width 24 height 15
click at [753, 226] on input "True" at bounding box center [747, 219] width 14 height 11
radio input "true"
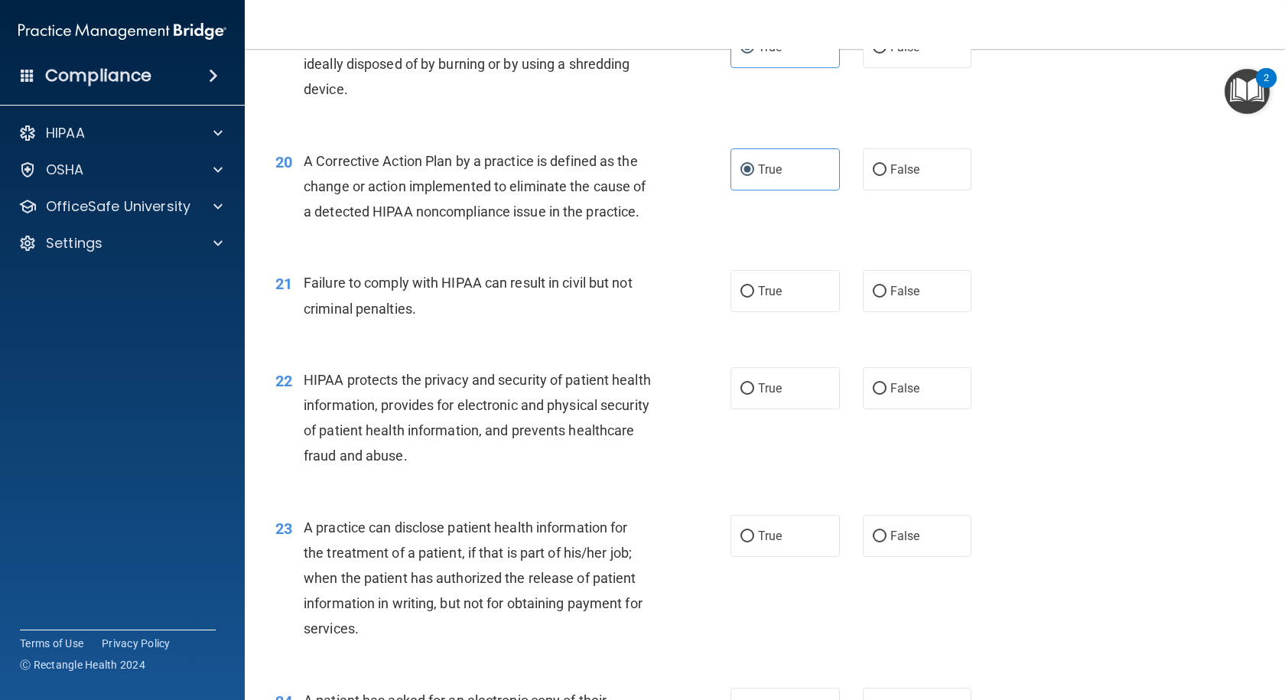
scroll to position [2294, 0]
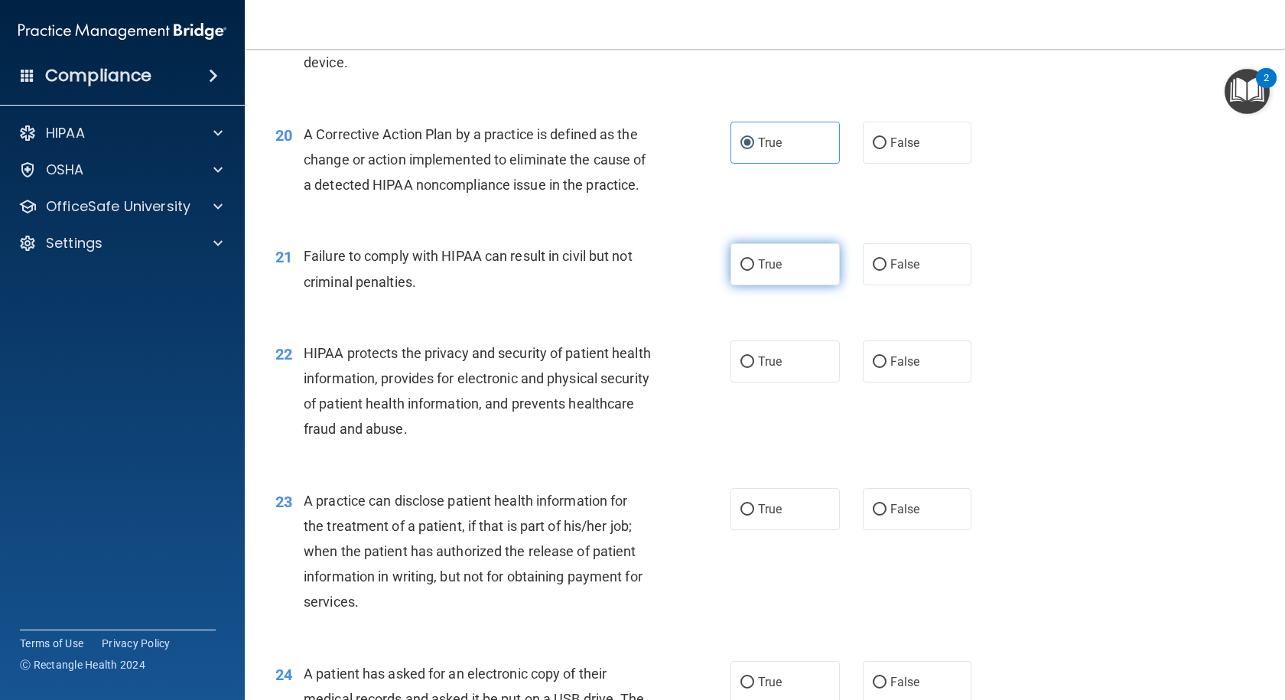
click at [760, 271] on span "True" at bounding box center [770, 264] width 24 height 15
click at [754, 271] on input "True" at bounding box center [747, 264] width 14 height 11
radio input "true"
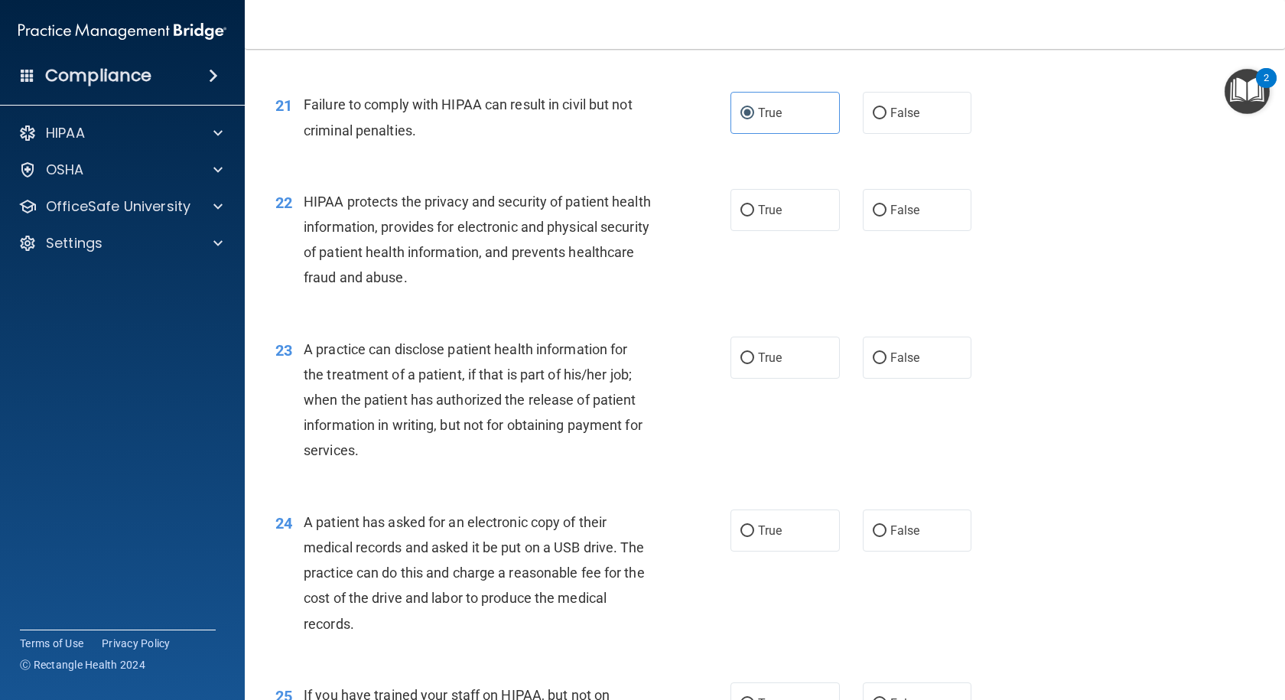
scroll to position [2447, 0]
click at [759, 216] on span "True" at bounding box center [770, 208] width 24 height 15
click at [754, 215] on input "True" at bounding box center [747, 208] width 14 height 11
radio input "true"
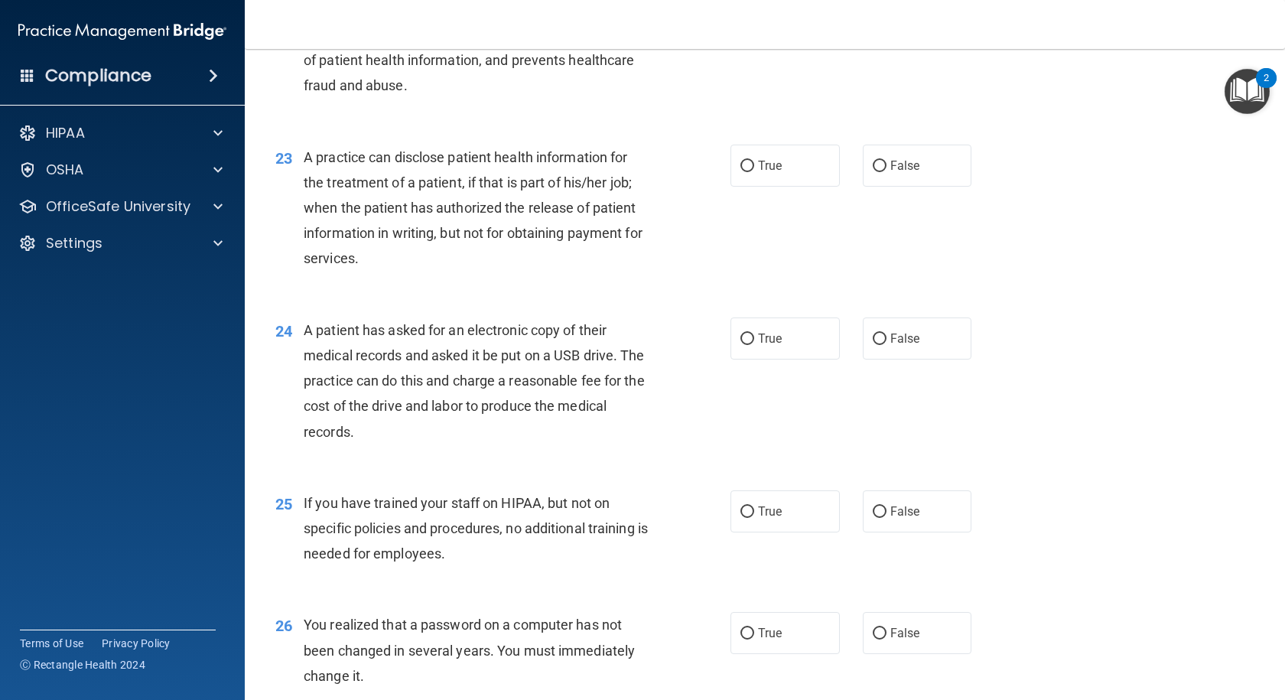
scroll to position [2676, 0]
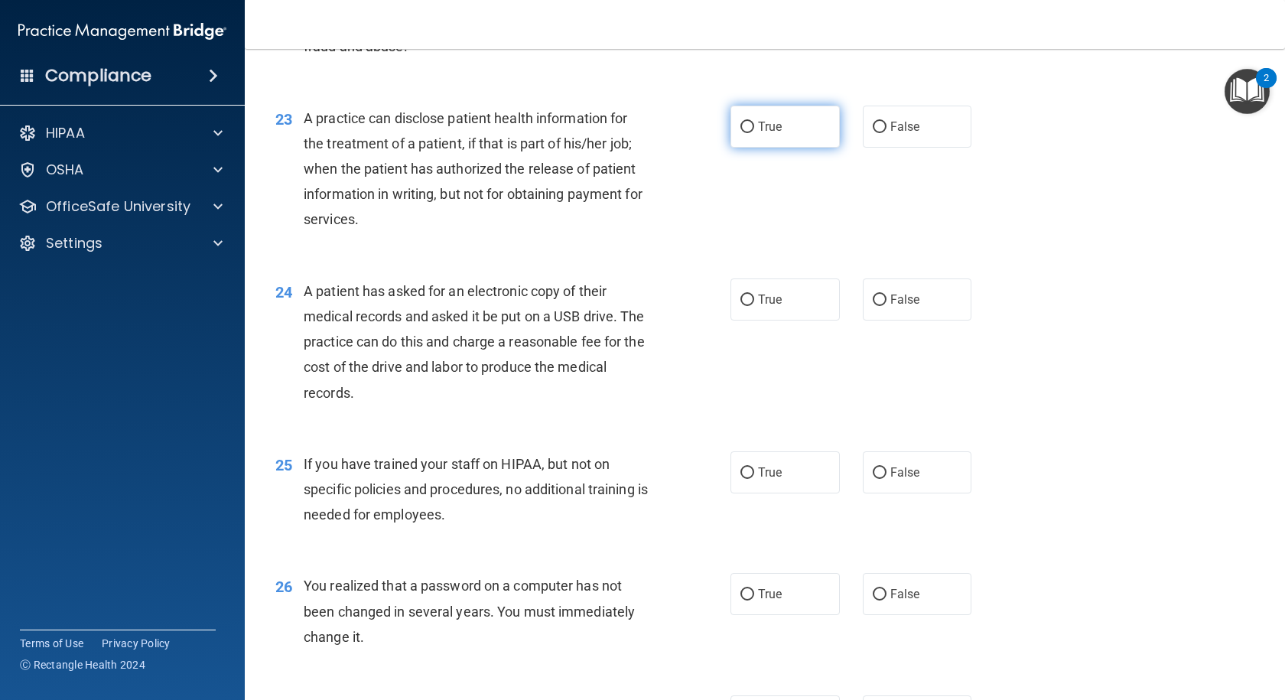
click at [766, 134] on span "True" at bounding box center [770, 126] width 24 height 15
click at [754, 133] on input "True" at bounding box center [747, 127] width 14 height 11
radio input "true"
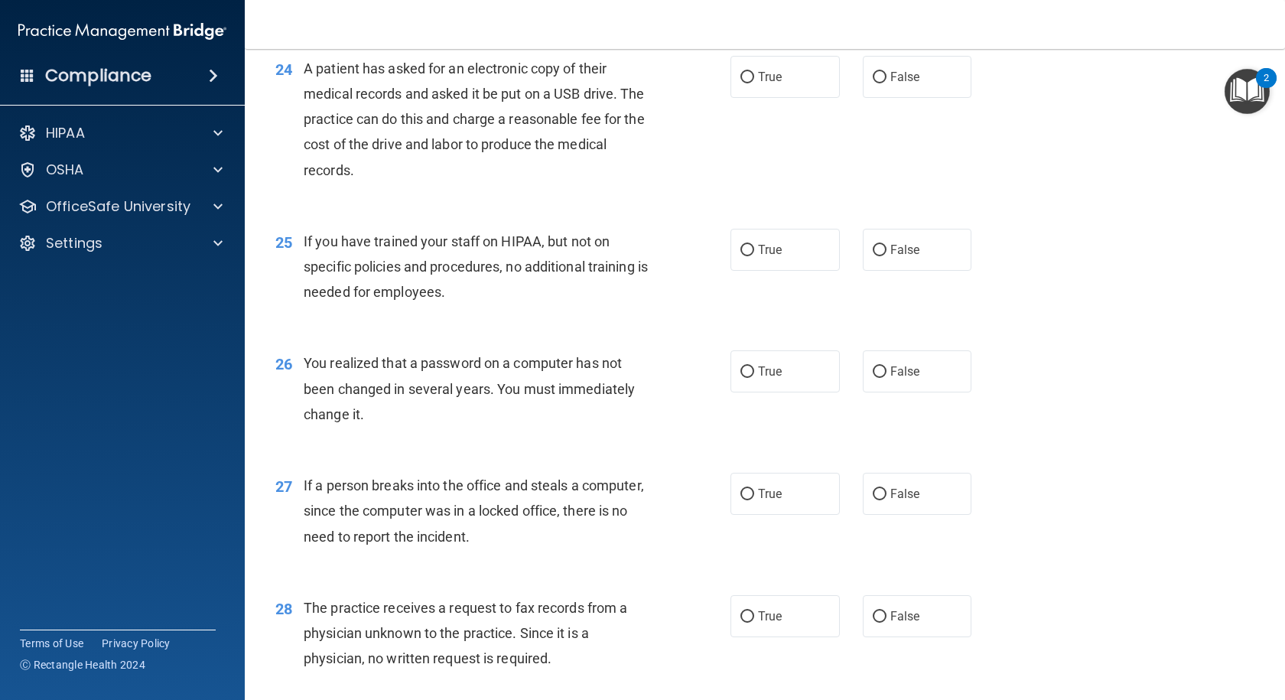
scroll to position [2906, 0]
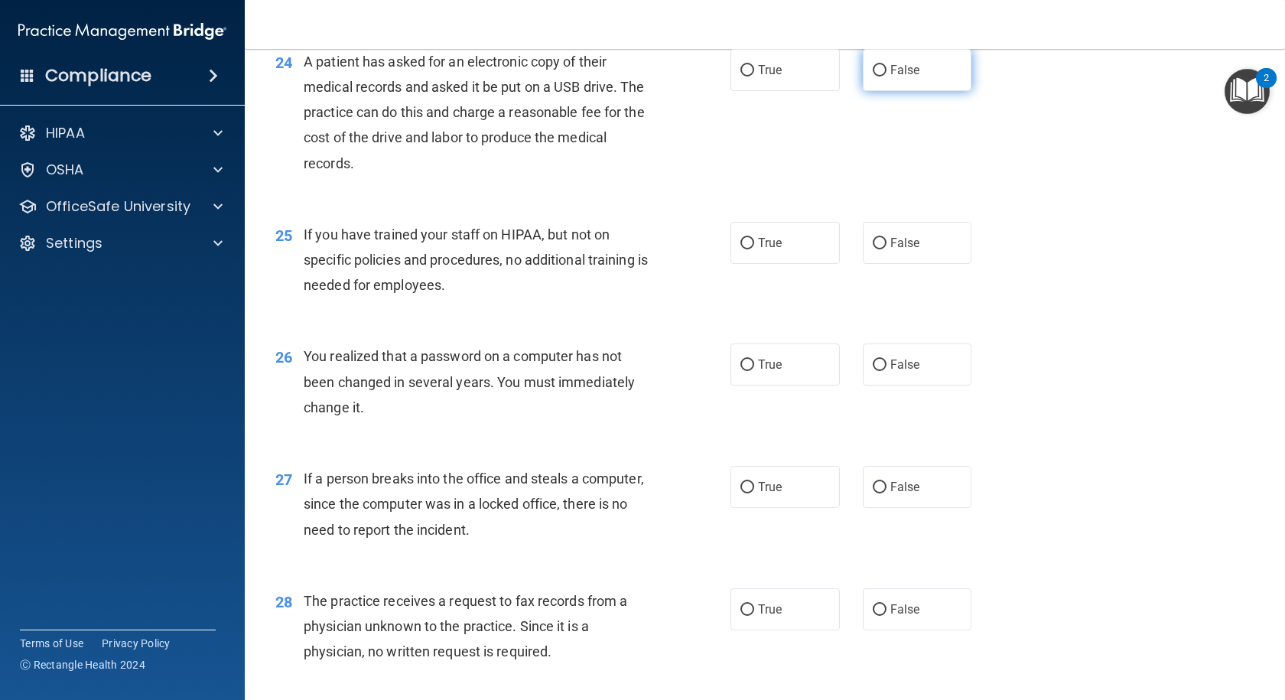
click at [880, 91] on label "False" at bounding box center [917, 70] width 109 height 42
click at [880, 76] on input "False" at bounding box center [880, 70] width 14 height 11
radio input "true"
click at [750, 91] on label "True" at bounding box center [784, 70] width 109 height 42
click at [750, 76] on input "True" at bounding box center [747, 70] width 14 height 11
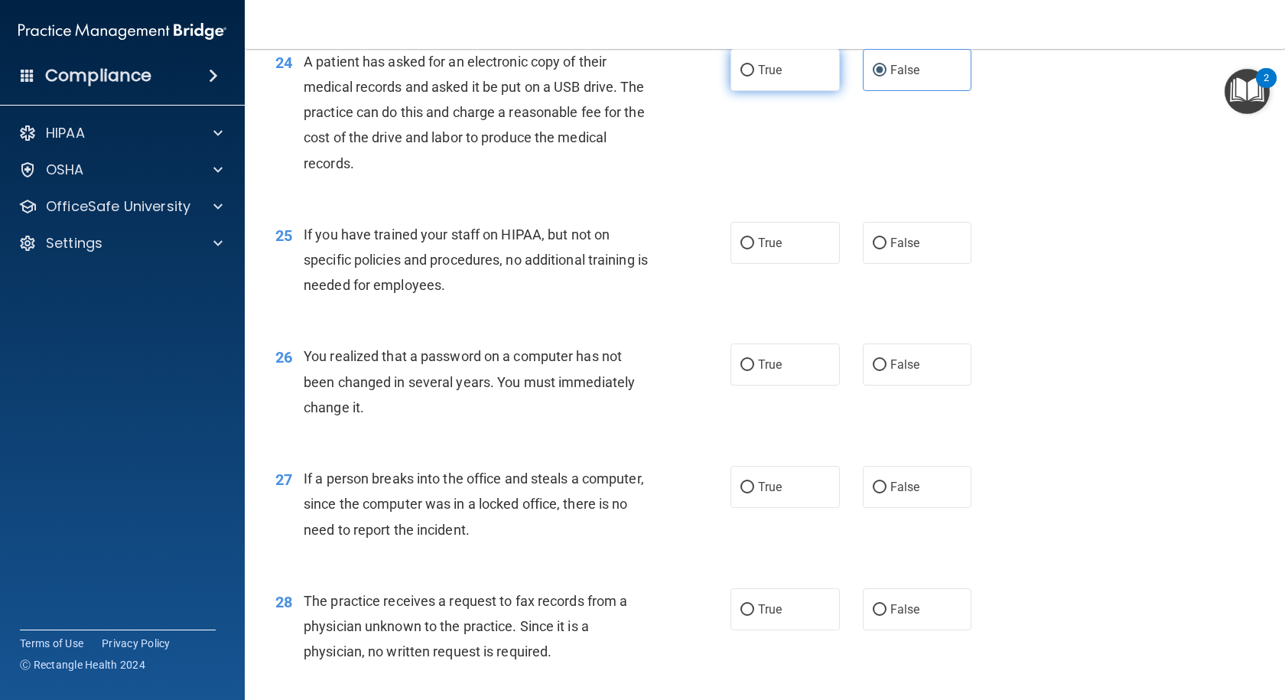
radio input "true"
radio input "false"
click at [890, 250] on span "False" at bounding box center [905, 243] width 30 height 15
click at [885, 249] on input "False" at bounding box center [880, 243] width 14 height 11
radio input "true"
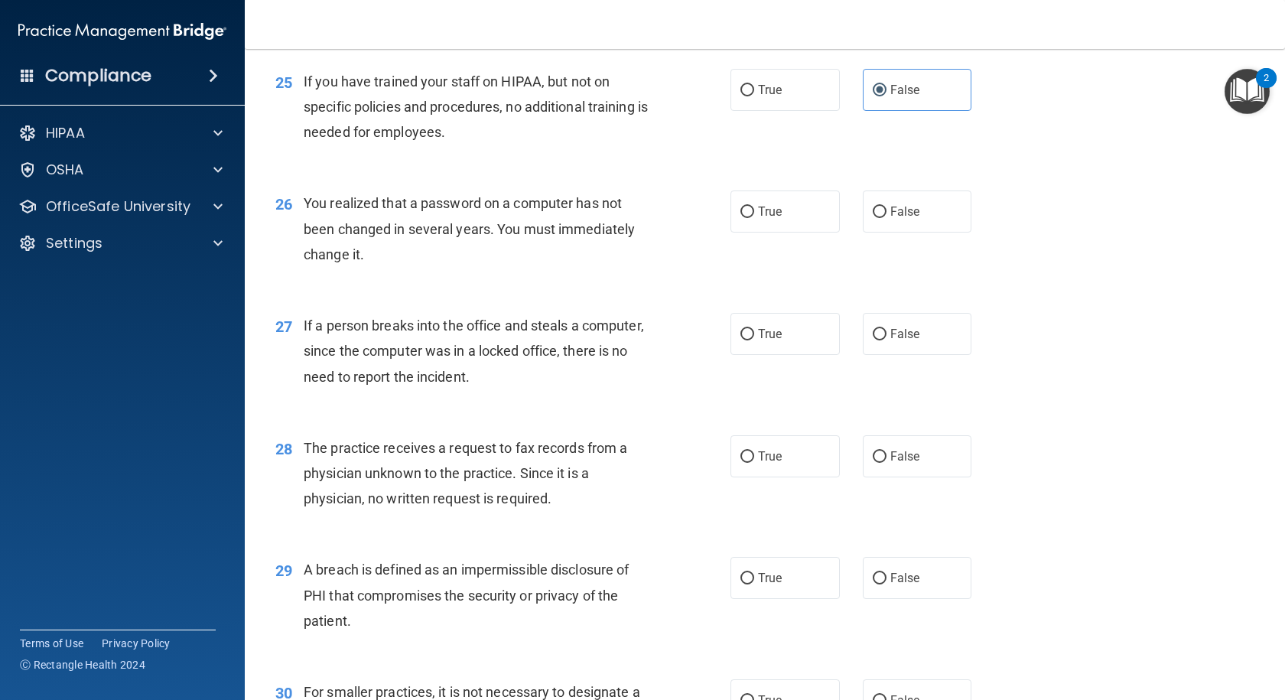
scroll to position [3135, 0]
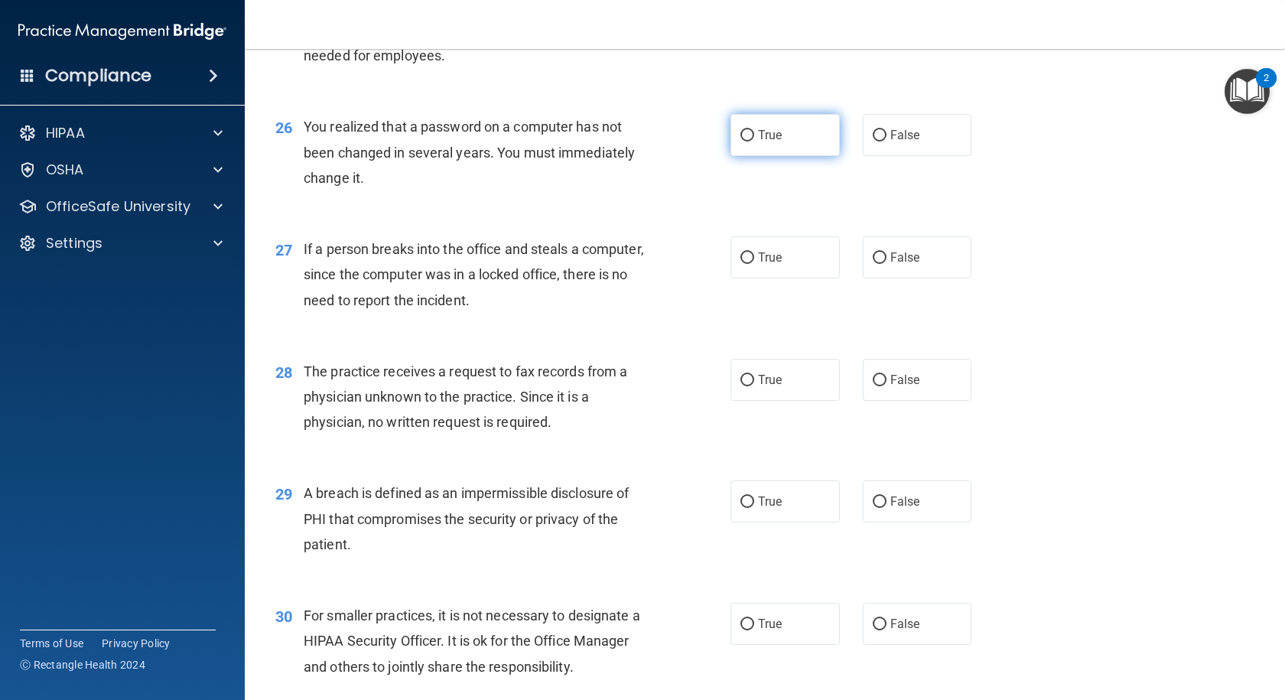
click at [769, 142] on span "True" at bounding box center [770, 135] width 24 height 15
click at [754, 141] on input "True" at bounding box center [747, 135] width 14 height 11
radio input "true"
click at [890, 265] on span "False" at bounding box center [905, 257] width 30 height 15
click at [886, 264] on input "False" at bounding box center [880, 257] width 14 height 11
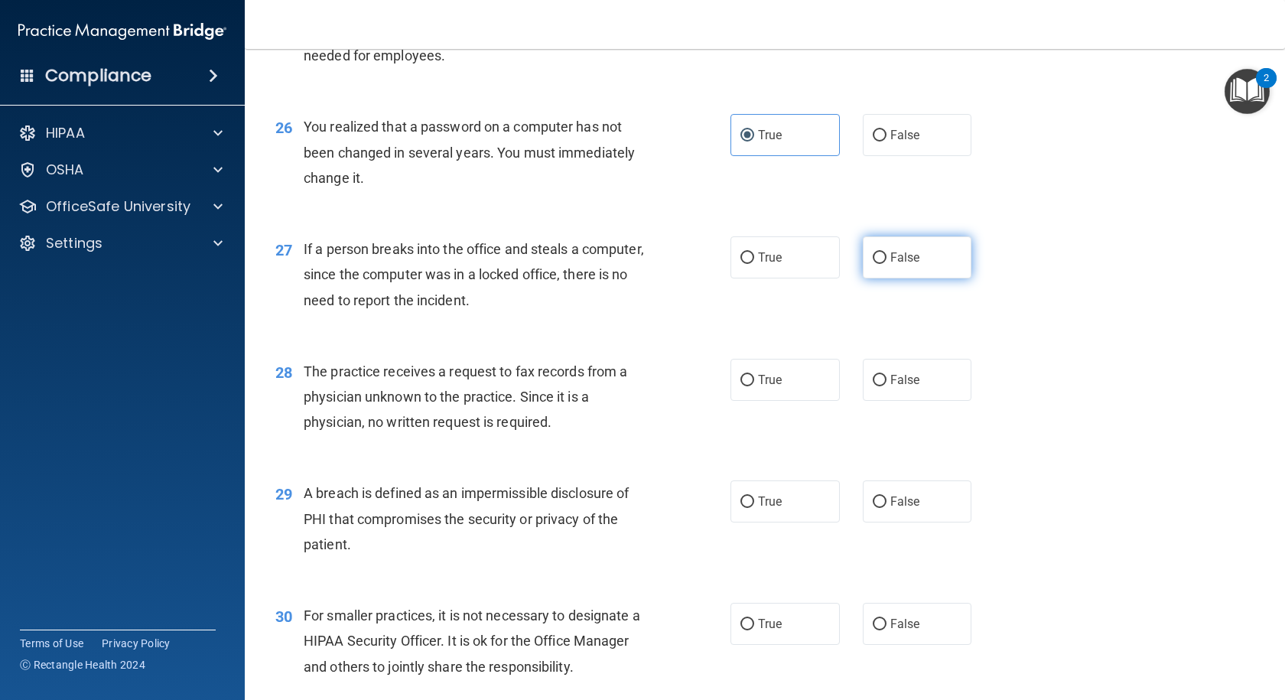
radio input "true"
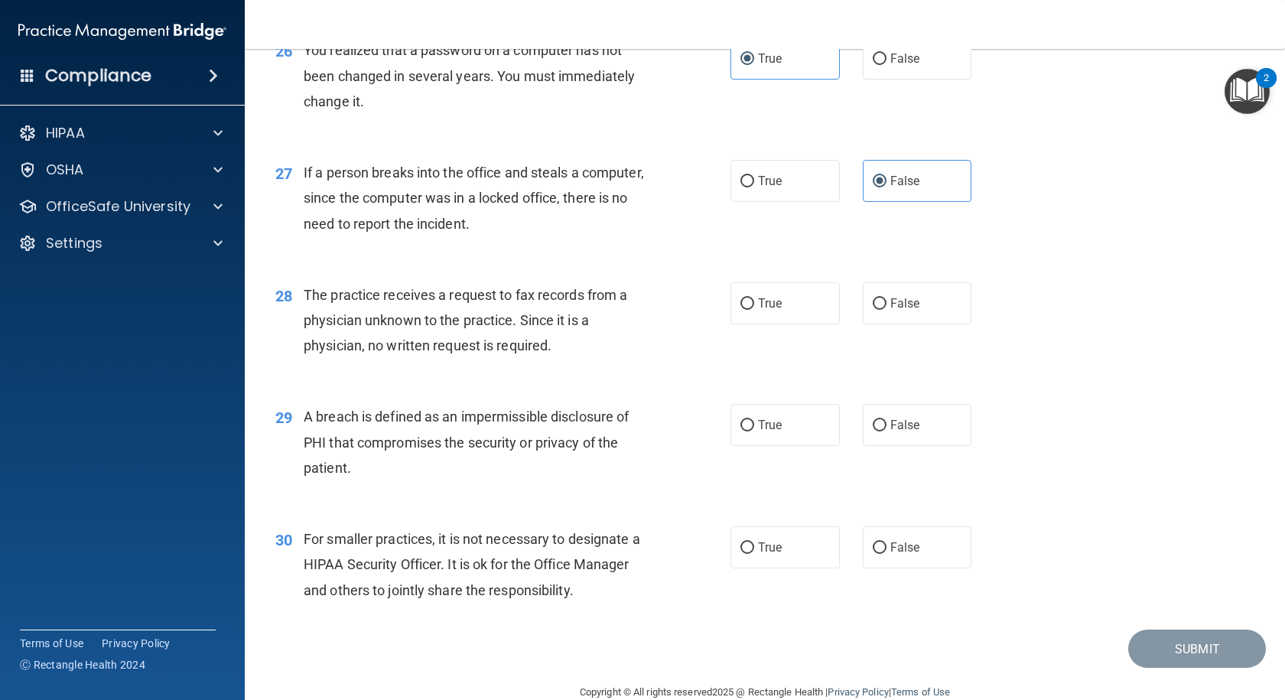
scroll to position [3288, 0]
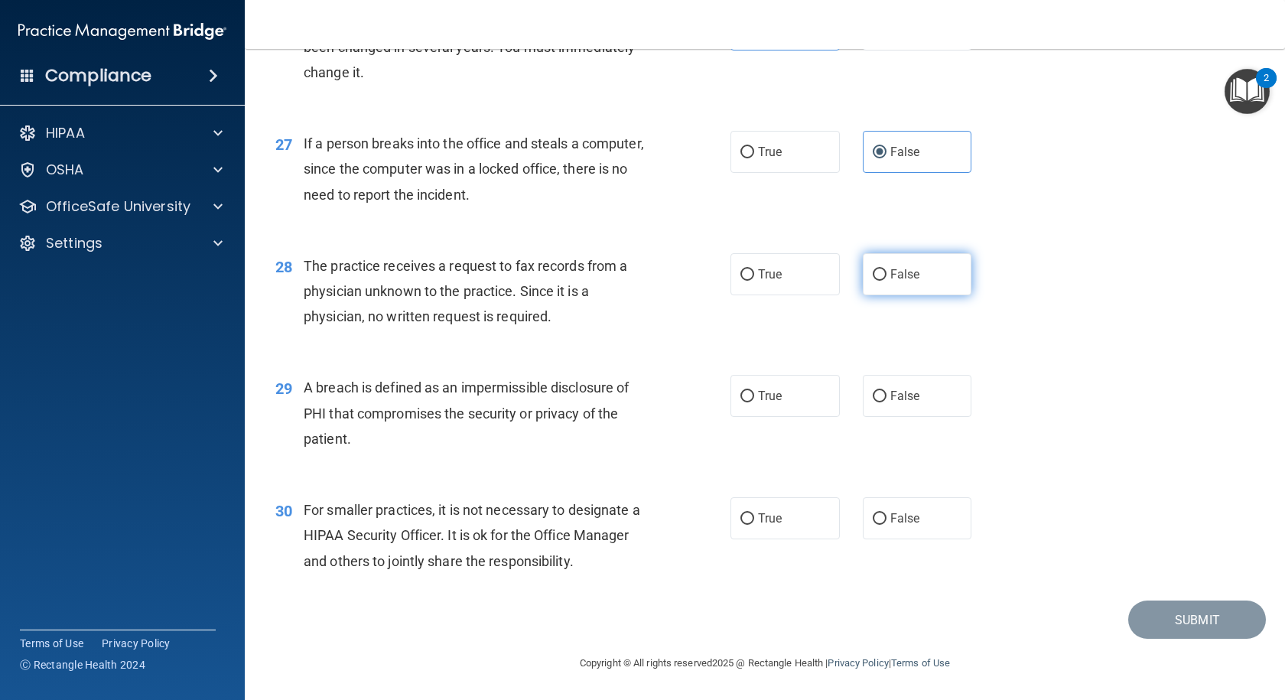
click at [890, 281] on span "False" at bounding box center [905, 274] width 30 height 15
click at [886, 281] on input "False" at bounding box center [880, 274] width 14 height 11
radio input "true"
click at [758, 401] on span "True" at bounding box center [770, 395] width 24 height 15
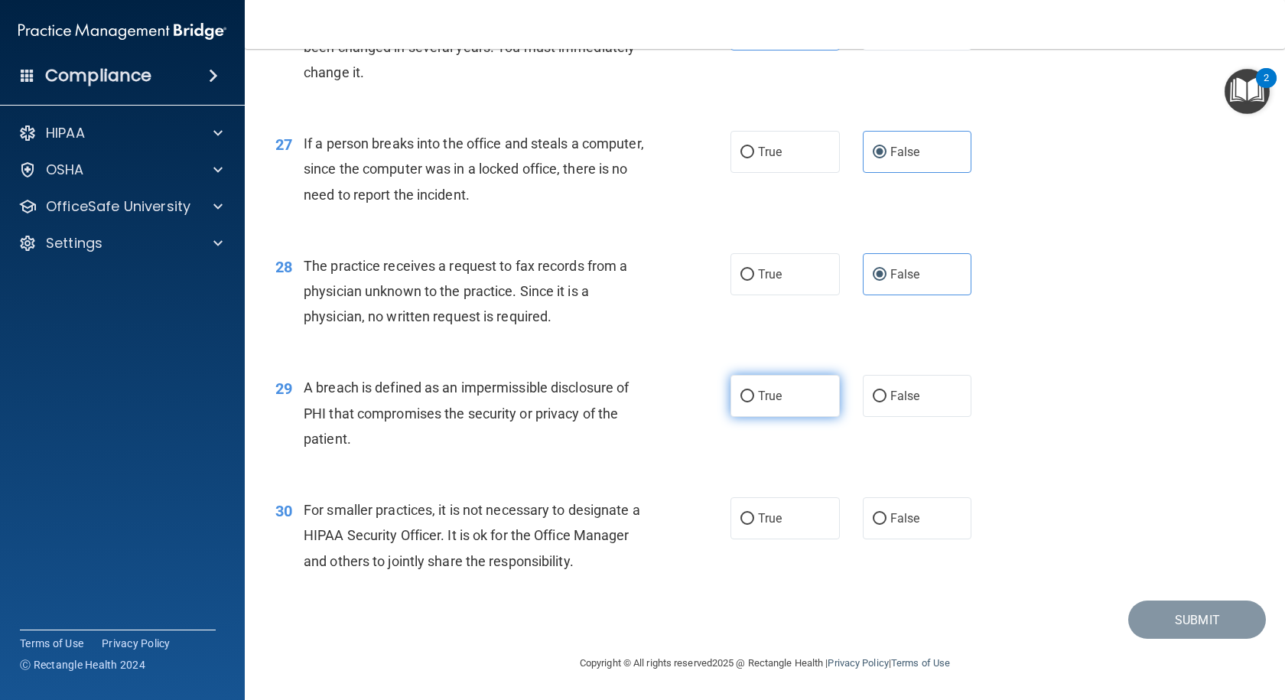
click at [754, 401] on input "True" at bounding box center [747, 396] width 14 height 11
radio input "true"
click at [894, 515] on span "False" at bounding box center [905, 518] width 30 height 15
click at [886, 515] on input "False" at bounding box center [880, 518] width 14 height 11
radio input "true"
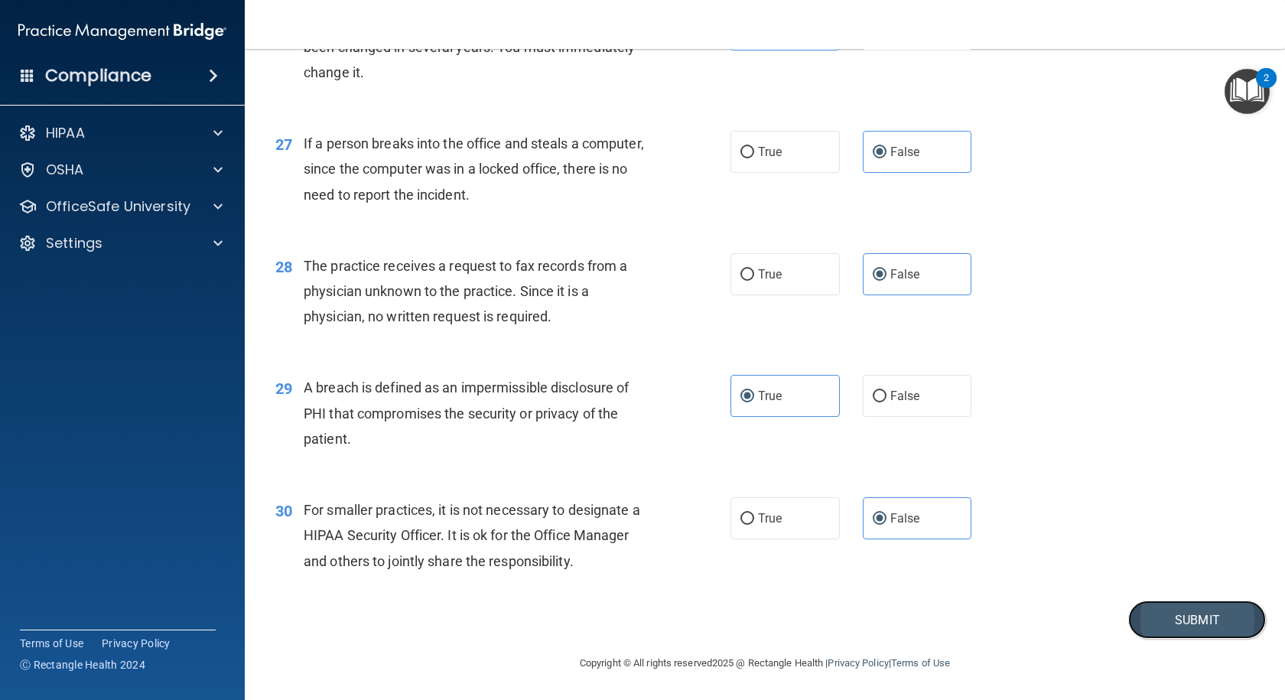
click at [1172, 617] on button "Submit" at bounding box center [1197, 619] width 138 height 39
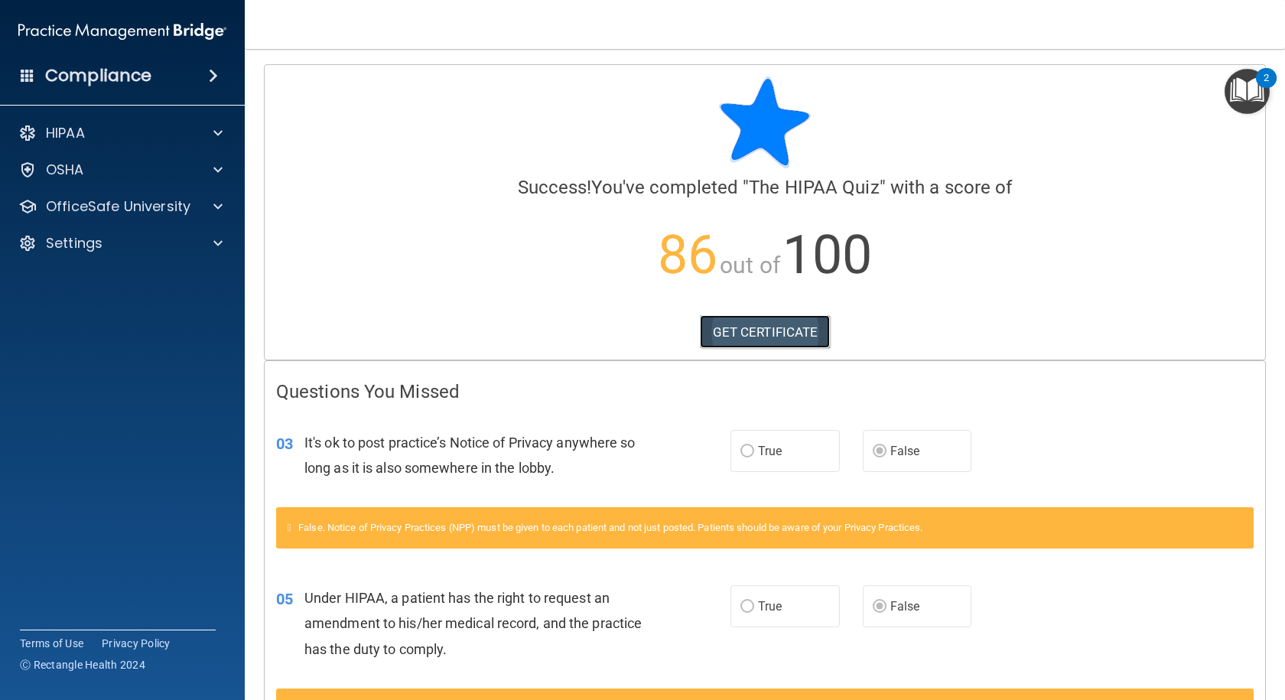
click at [765, 329] on link "GET CERTIFICATE" at bounding box center [765, 332] width 131 height 34
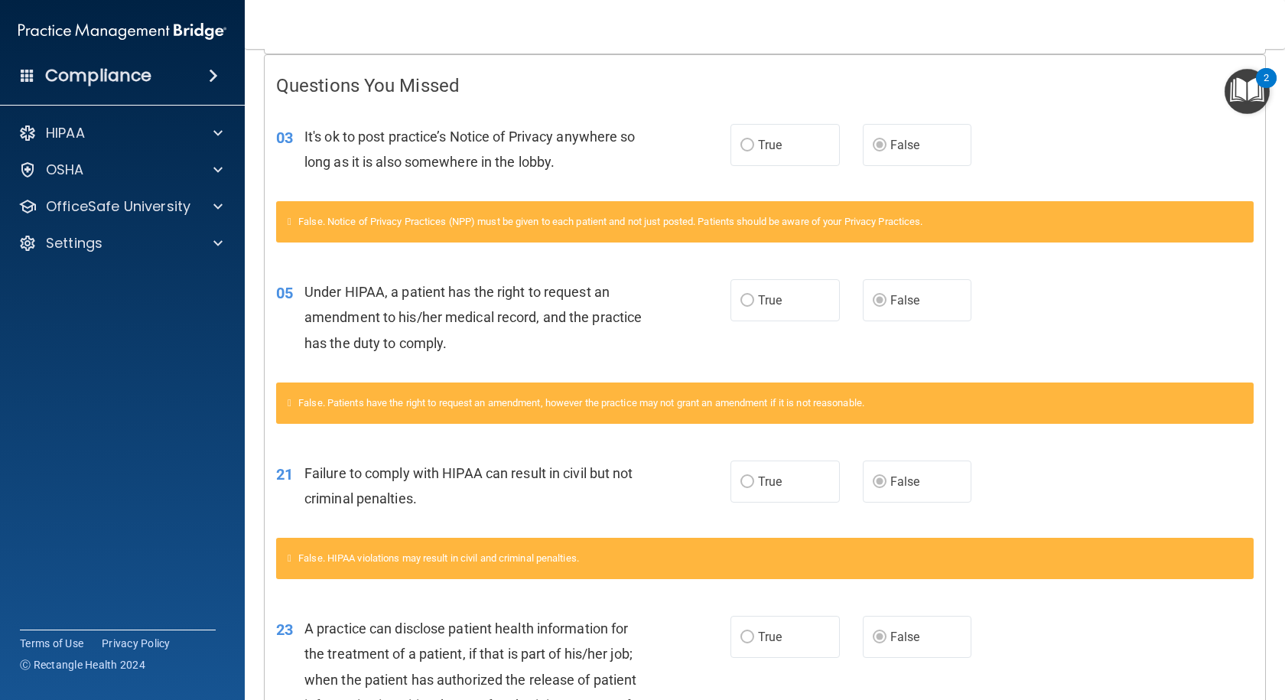
scroll to position [508, 0]
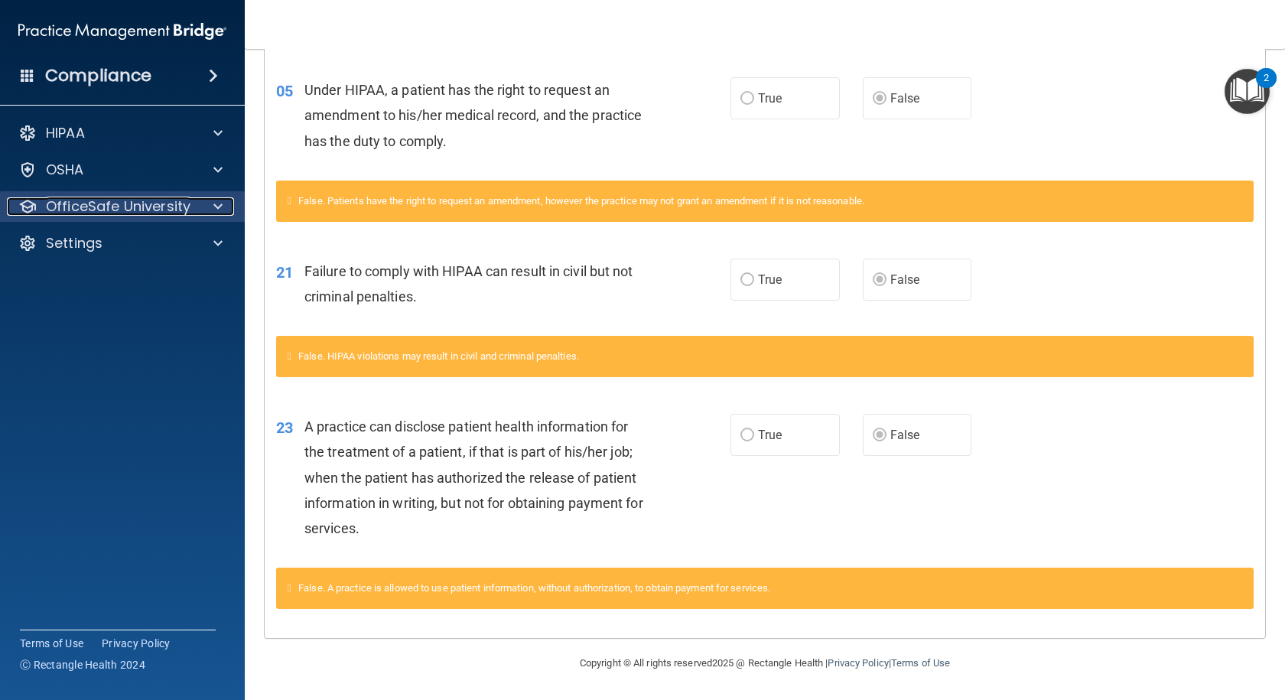
click at [107, 210] on p "OfficeSafe University" at bounding box center [118, 206] width 145 height 18
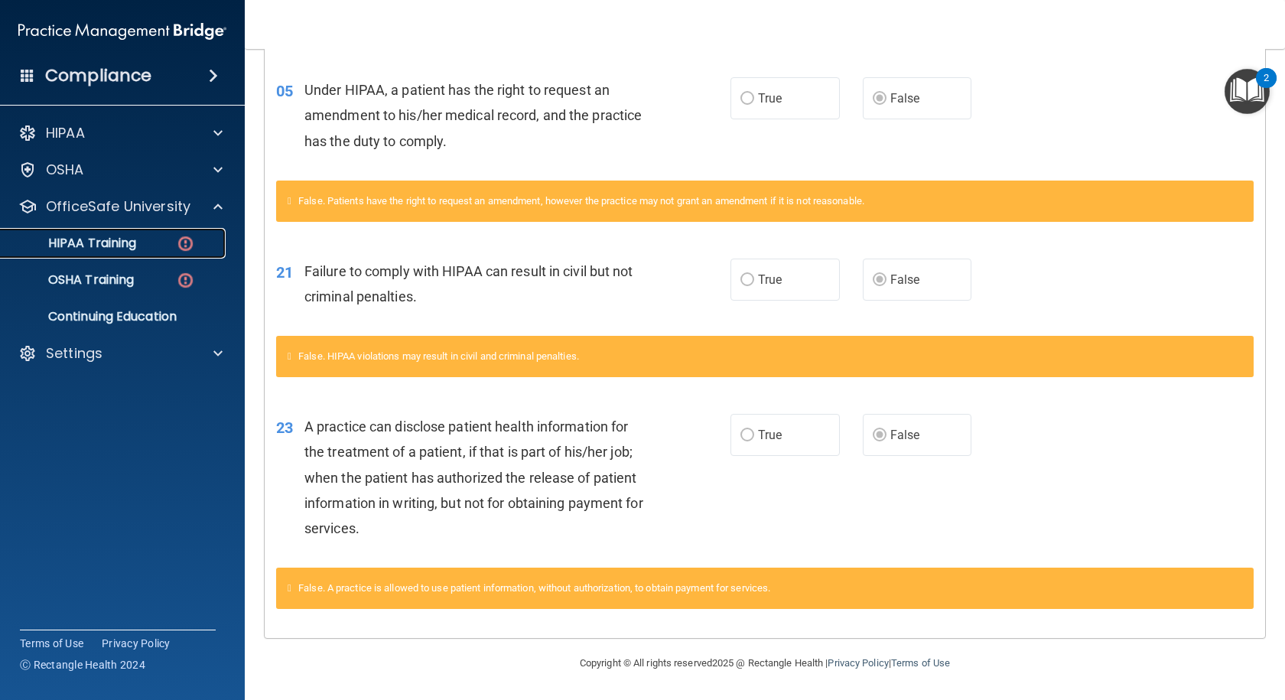
click at [96, 241] on p "HIPAA Training" at bounding box center [73, 243] width 126 height 15
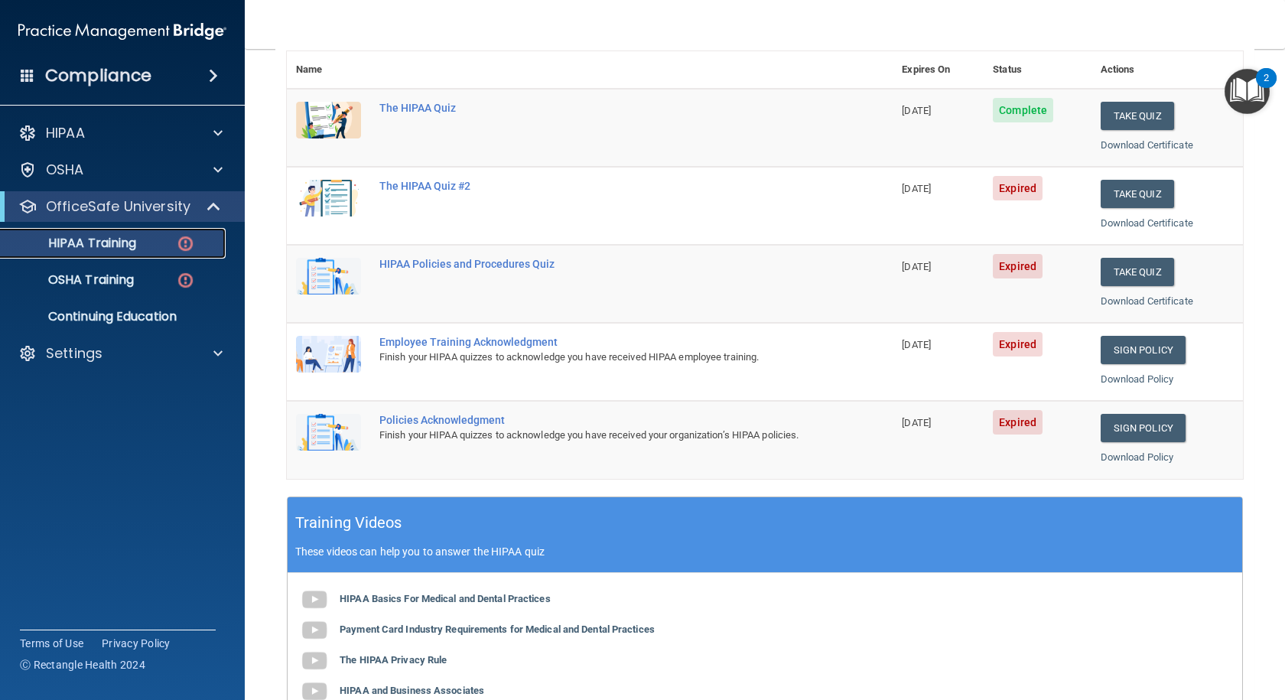
scroll to position [146, 0]
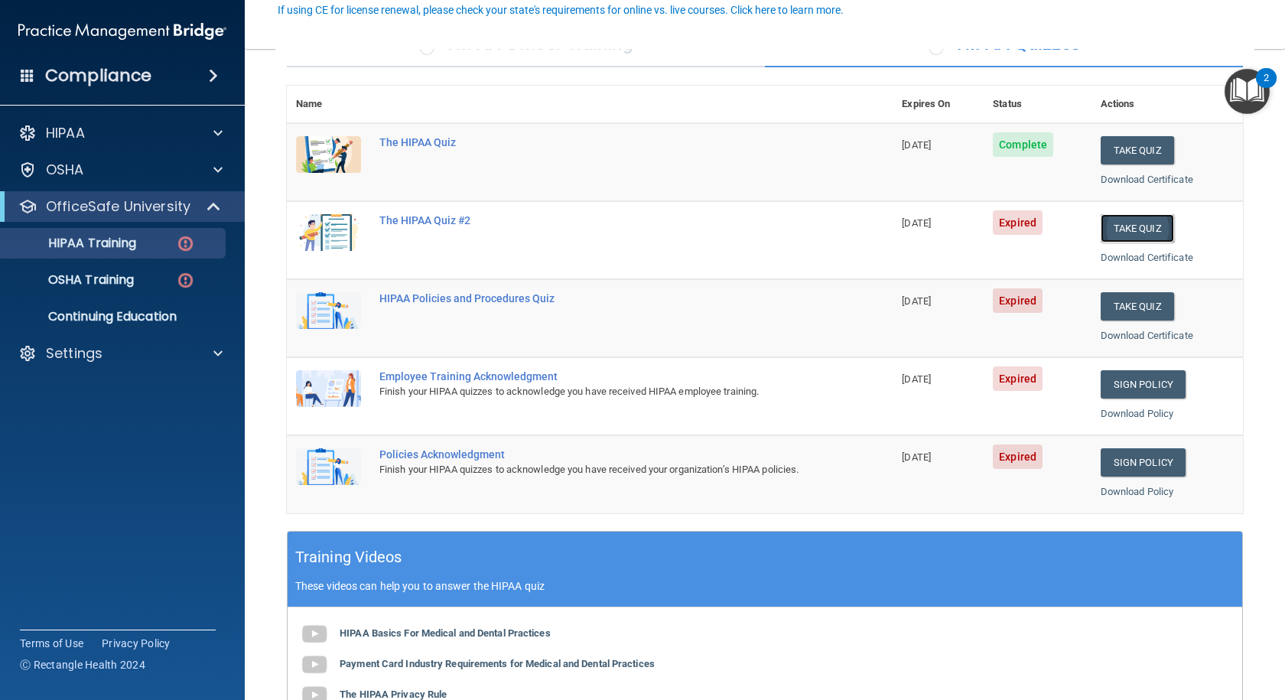
click at [1118, 227] on button "Take Quiz" at bounding box center [1136, 228] width 73 height 28
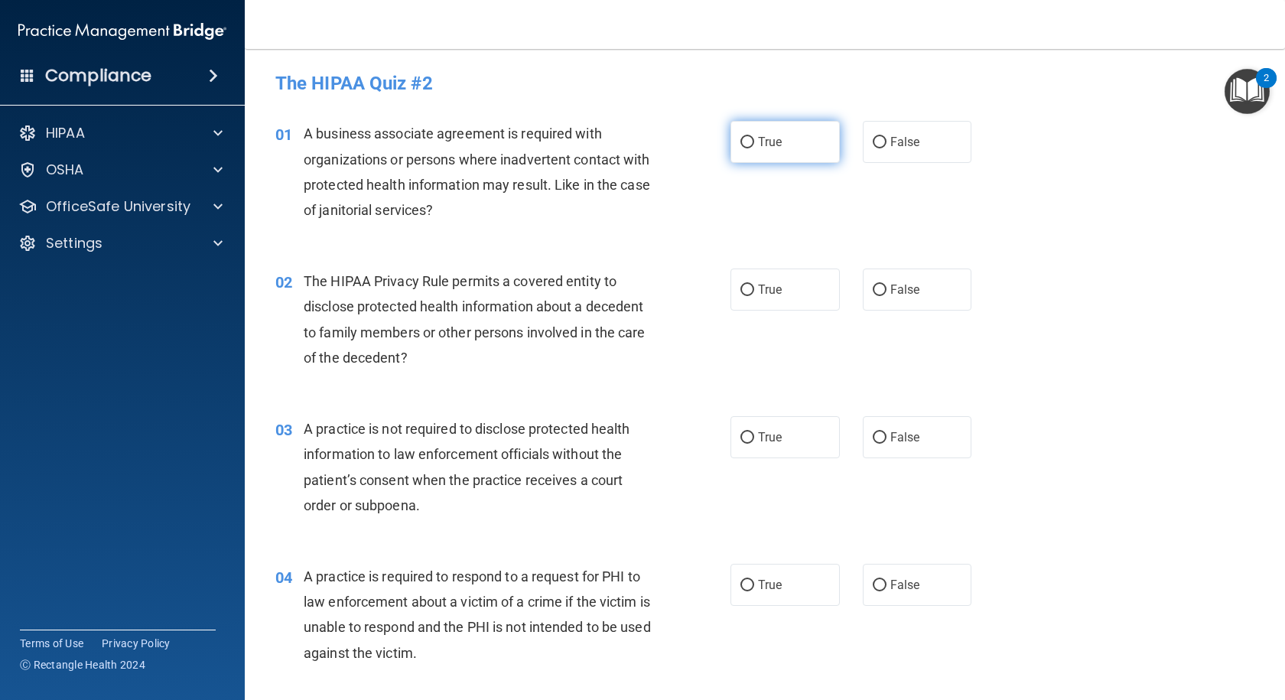
click at [752, 146] on label "True" at bounding box center [784, 142] width 109 height 42
click at [752, 146] on input "True" at bounding box center [747, 142] width 14 height 11
radio input "true"
click at [767, 438] on span "True" at bounding box center [770, 437] width 24 height 15
click at [754, 438] on input "True" at bounding box center [747, 437] width 14 height 11
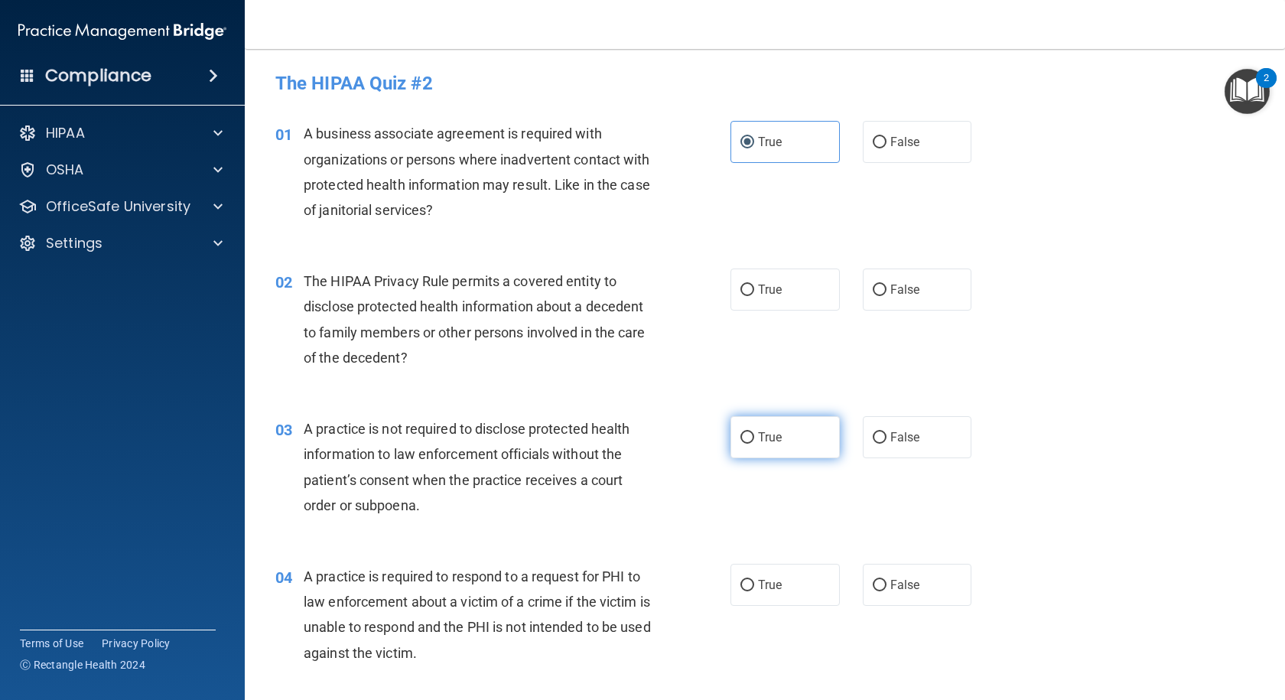
radio input "true"
click at [903, 288] on span "False" at bounding box center [905, 289] width 30 height 15
click at [886, 288] on input "False" at bounding box center [880, 289] width 14 height 11
radio input "true"
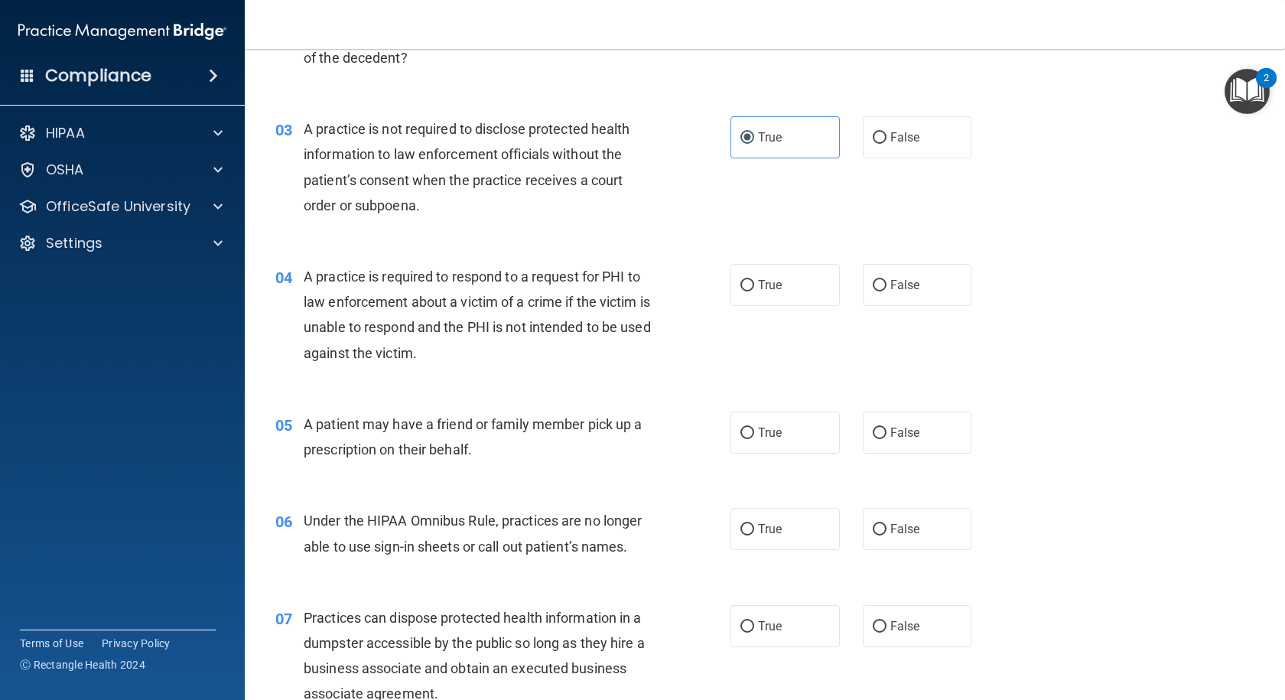
scroll to position [306, 0]
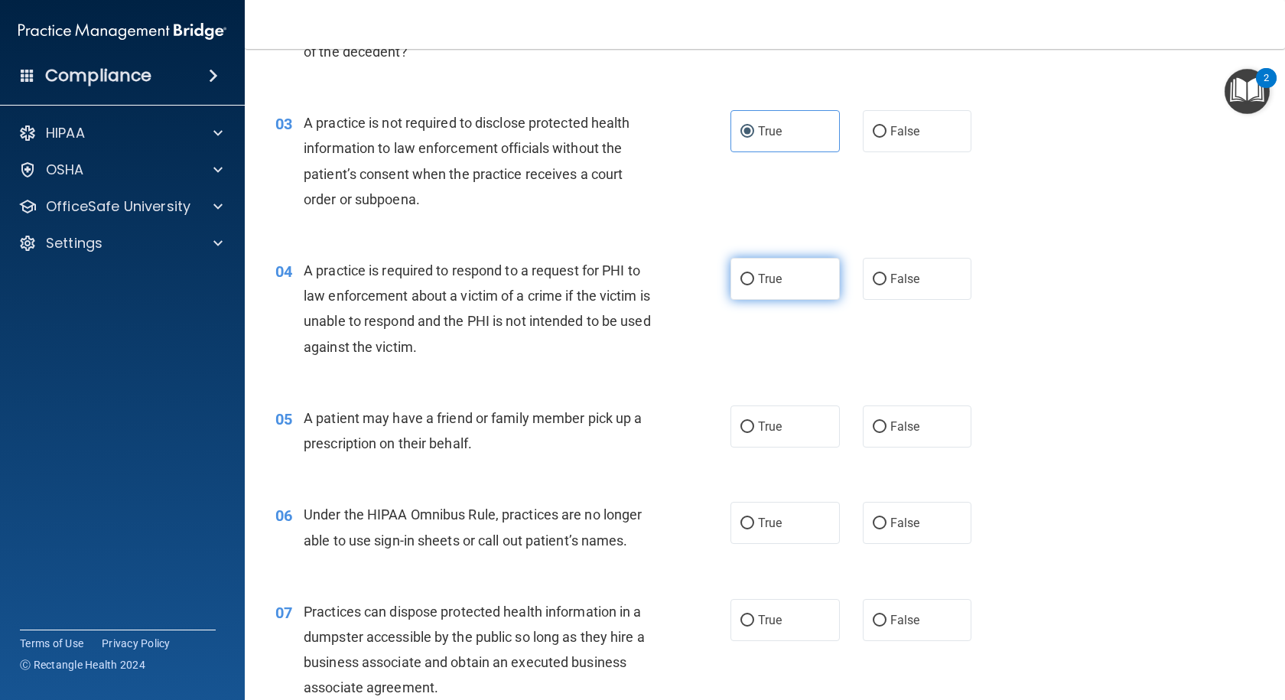
click at [770, 284] on span "True" at bounding box center [770, 278] width 24 height 15
click at [754, 284] on input "True" at bounding box center [747, 279] width 14 height 11
radio input "true"
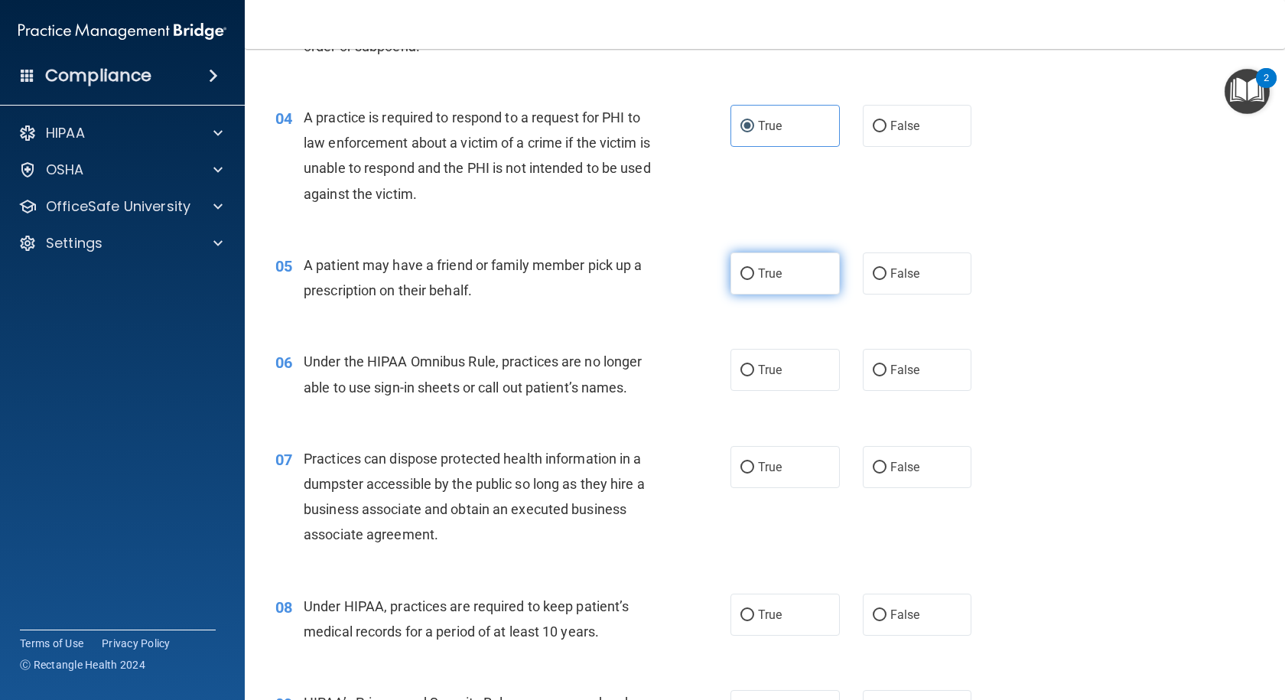
click at [759, 275] on span "True" at bounding box center [770, 273] width 24 height 15
click at [754, 275] on input "True" at bounding box center [747, 273] width 14 height 11
radio input "true"
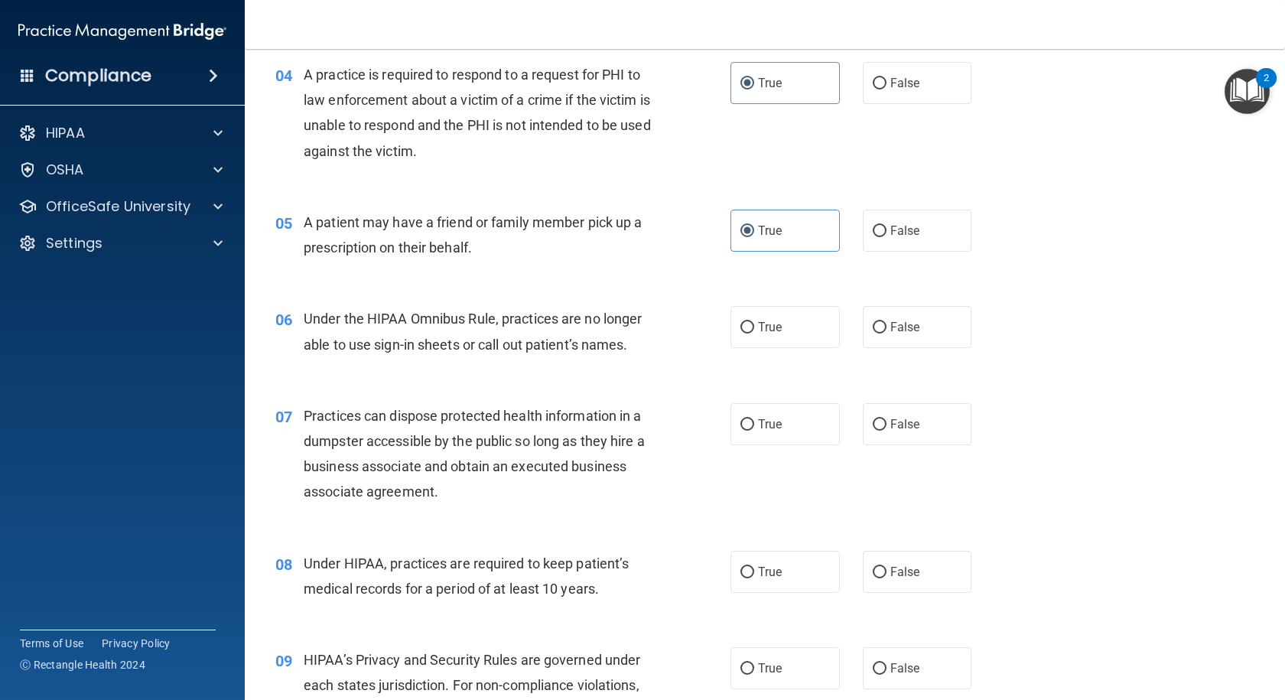
scroll to position [535, 0]
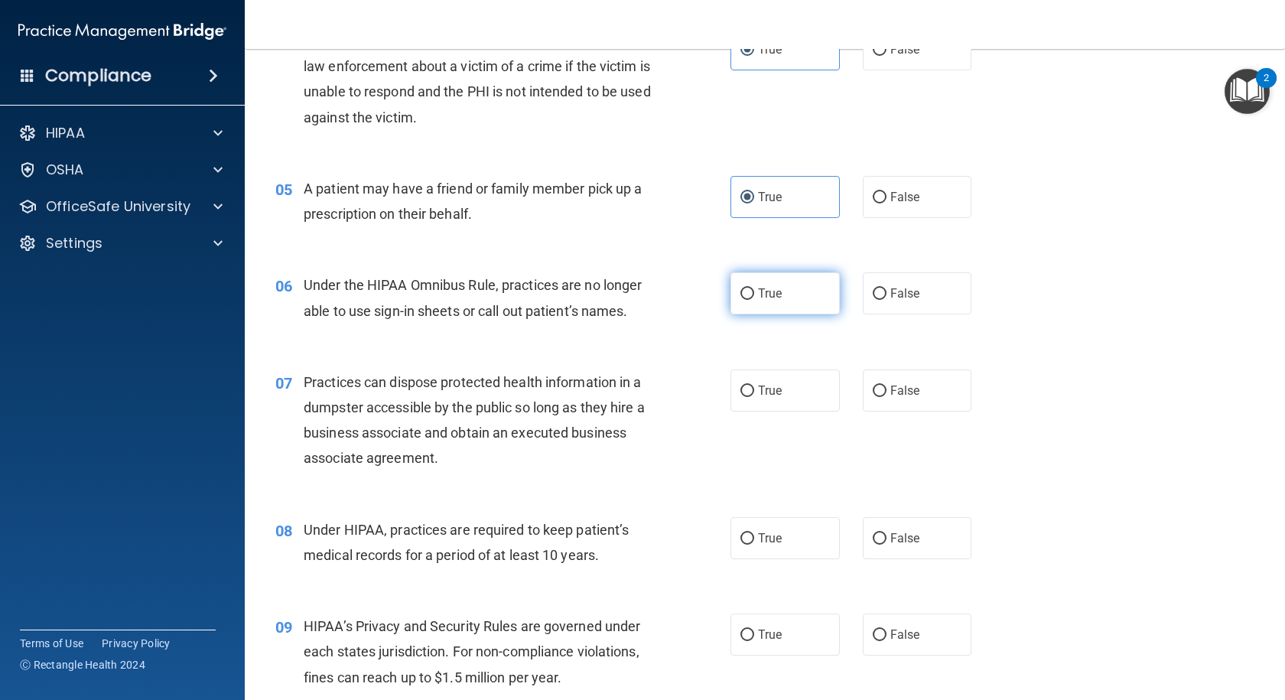
click at [759, 293] on span "True" at bounding box center [770, 293] width 24 height 15
click at [754, 293] on input "True" at bounding box center [747, 293] width 14 height 11
radio input "true"
click at [890, 395] on span "False" at bounding box center [905, 390] width 30 height 15
click at [886, 395] on input "False" at bounding box center [880, 390] width 14 height 11
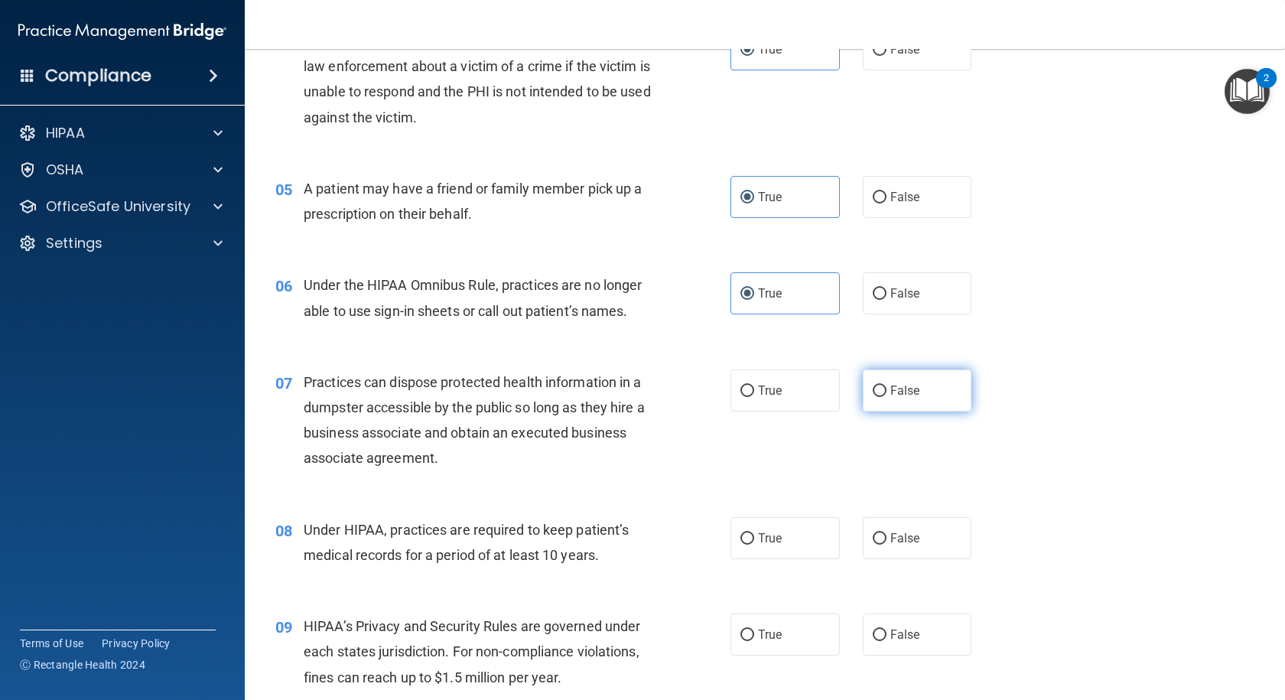
radio input "true"
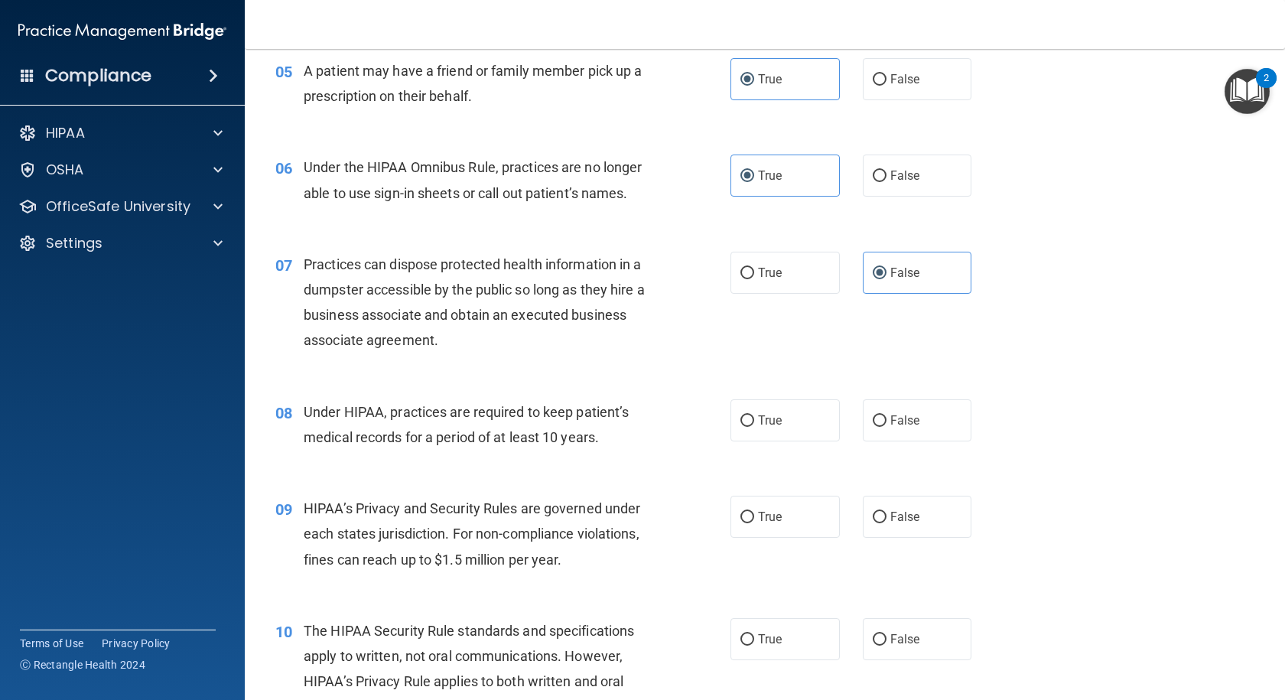
scroll to position [688, 0]
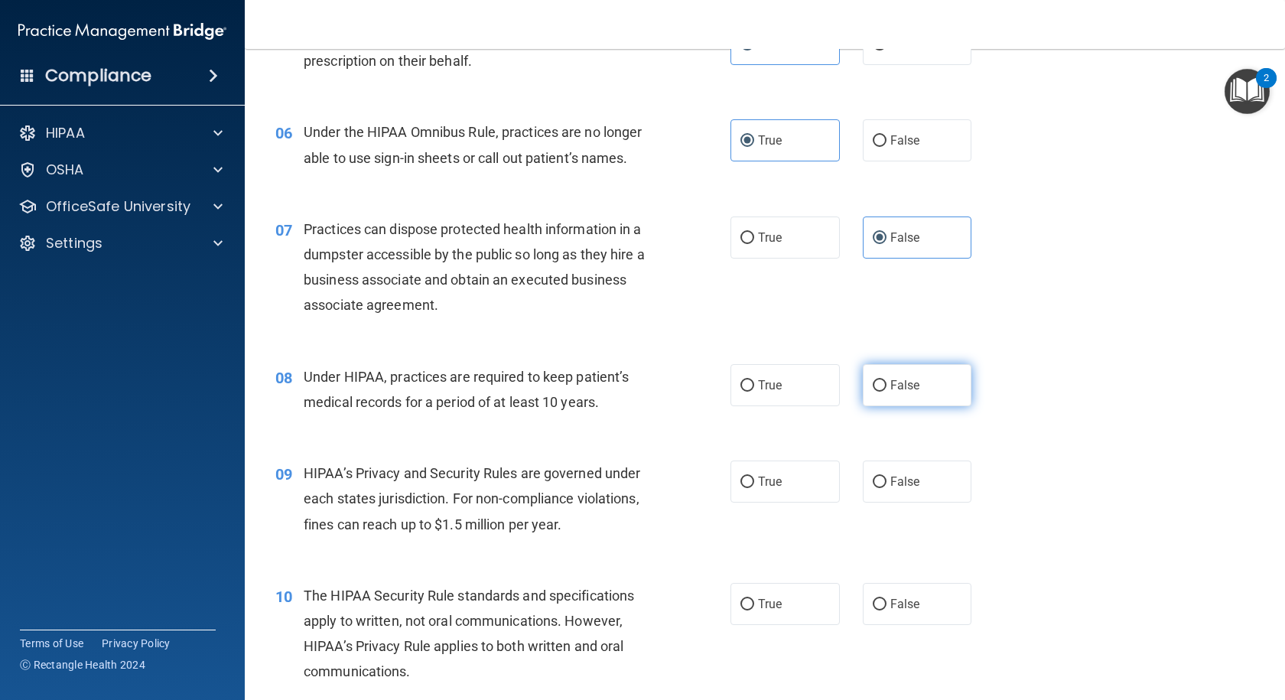
click at [890, 388] on span "False" at bounding box center [905, 385] width 30 height 15
click at [886, 388] on input "False" at bounding box center [880, 385] width 14 height 11
radio input "true"
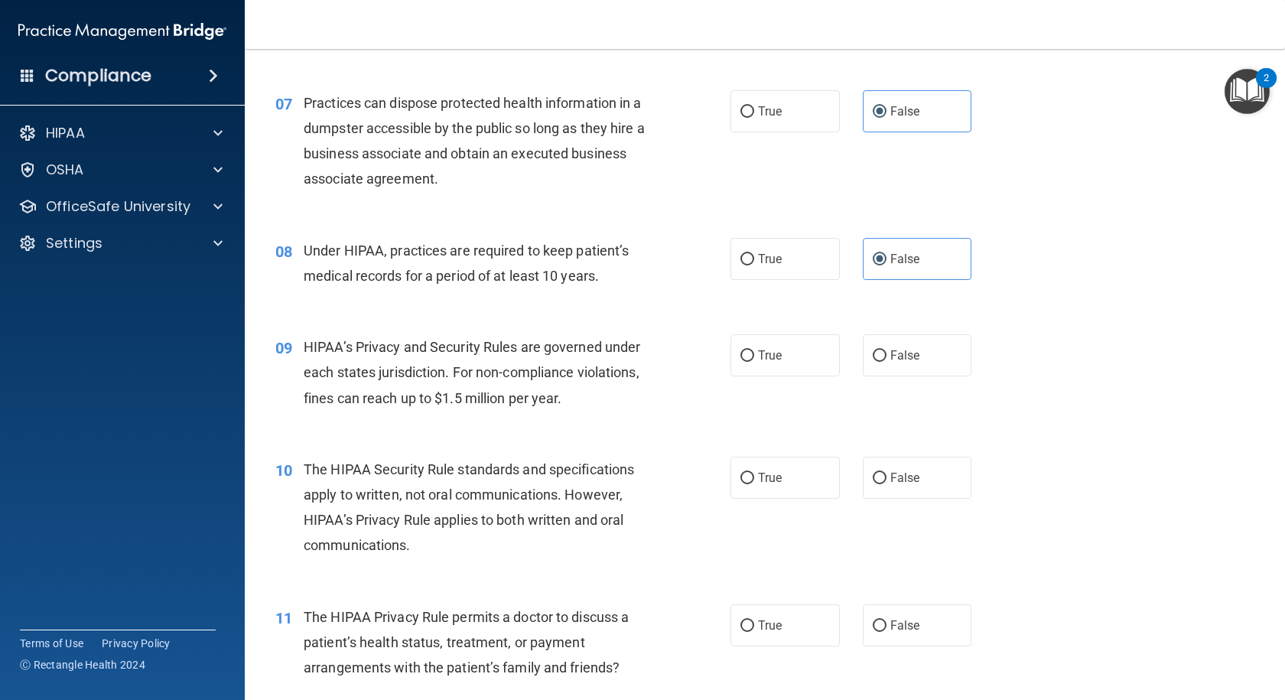
scroll to position [841, 0]
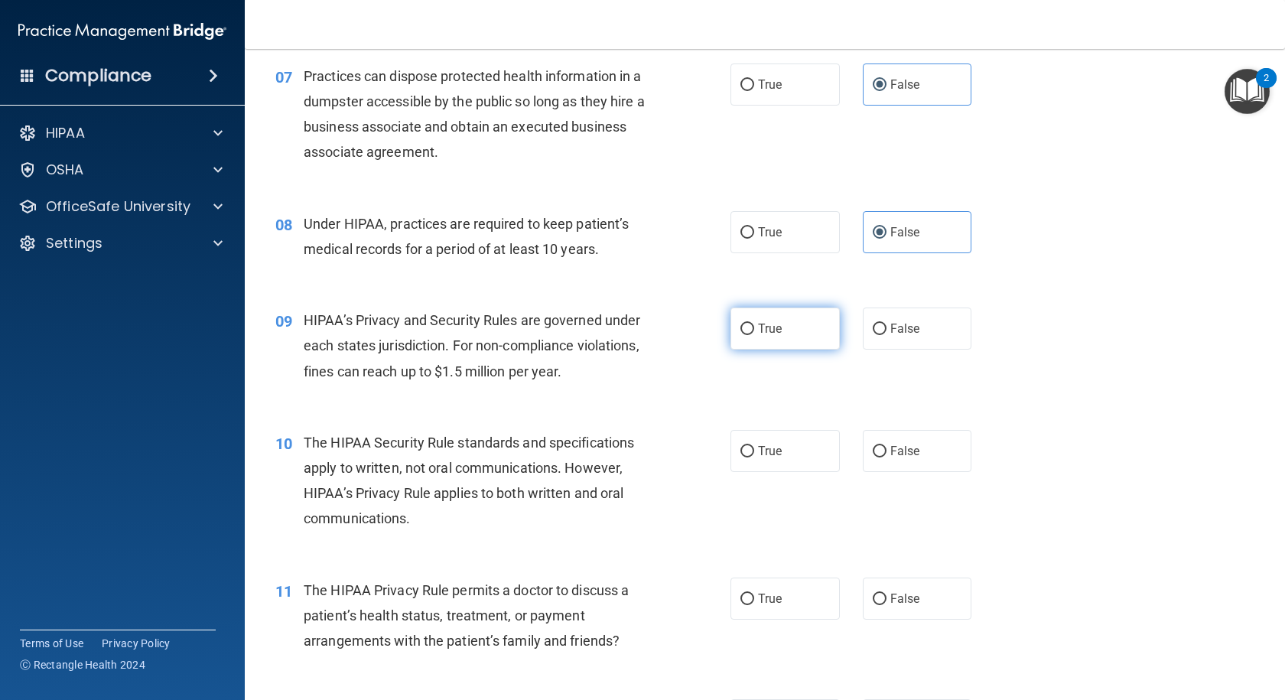
click at [751, 333] on label "True" at bounding box center [784, 328] width 109 height 42
click at [751, 333] on input "True" at bounding box center [747, 328] width 14 height 11
radio input "true"
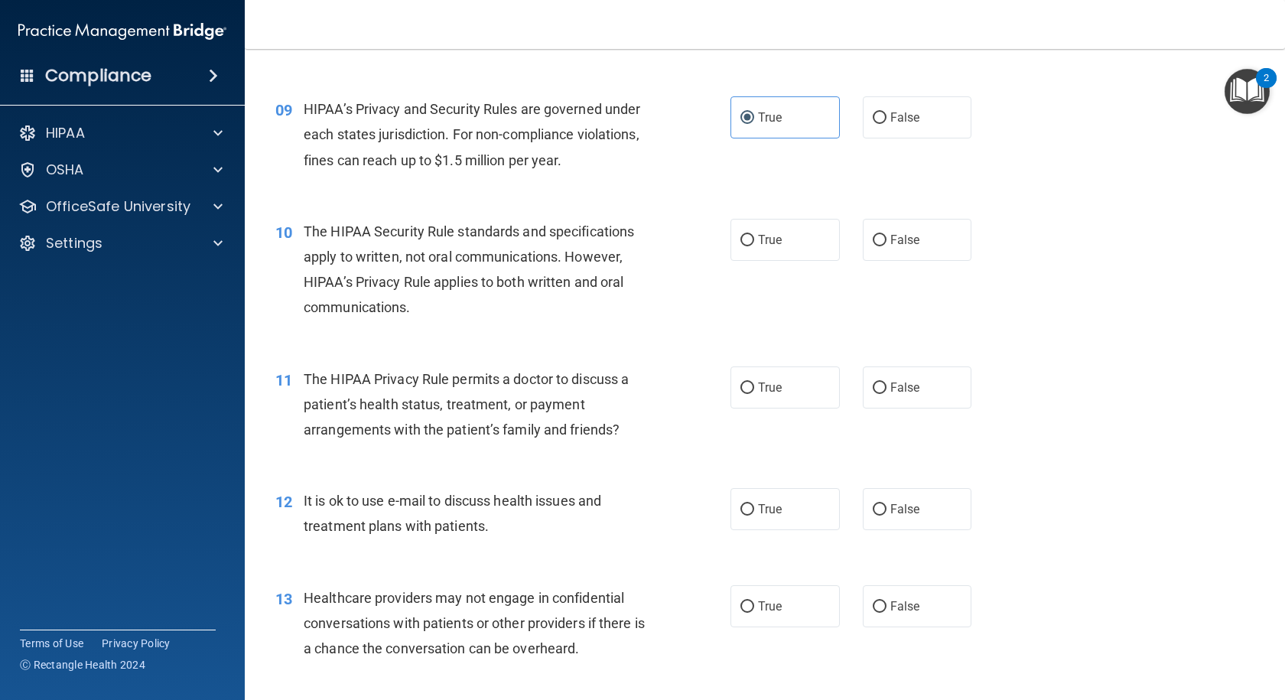
scroll to position [1071, 0]
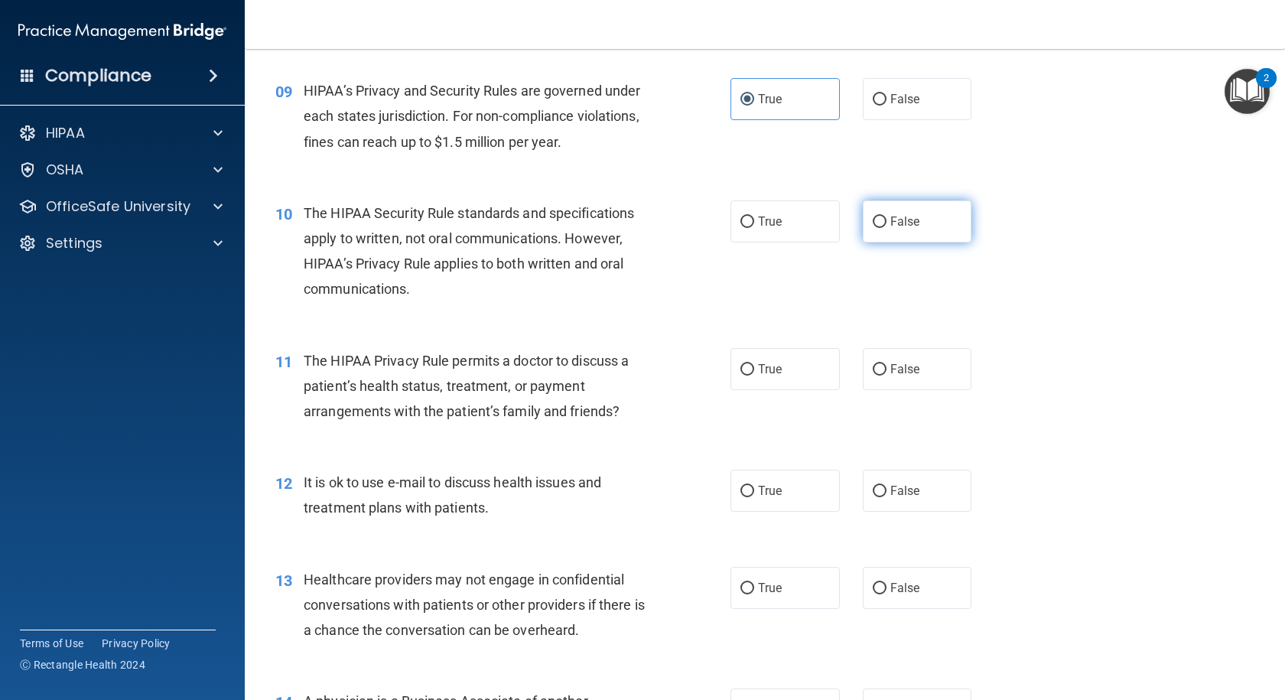
click at [902, 226] on span "False" at bounding box center [905, 221] width 30 height 15
click at [886, 226] on input "False" at bounding box center [880, 221] width 14 height 11
radio input "true"
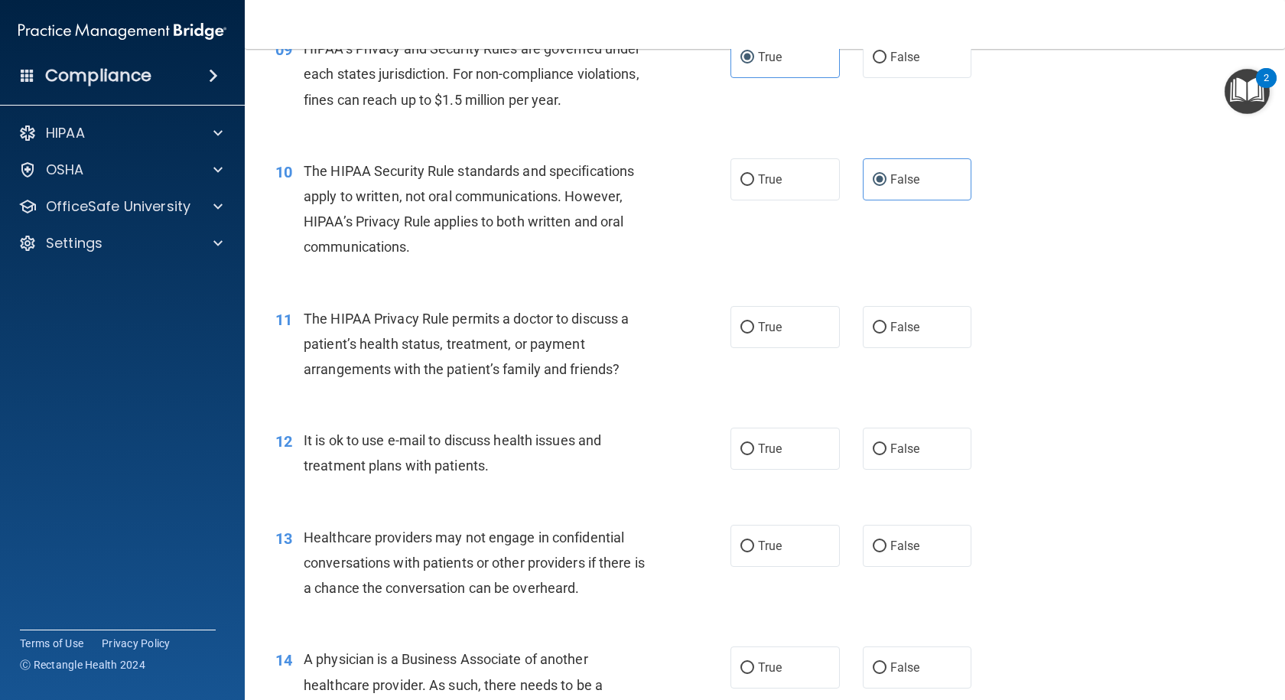
scroll to position [1147, 0]
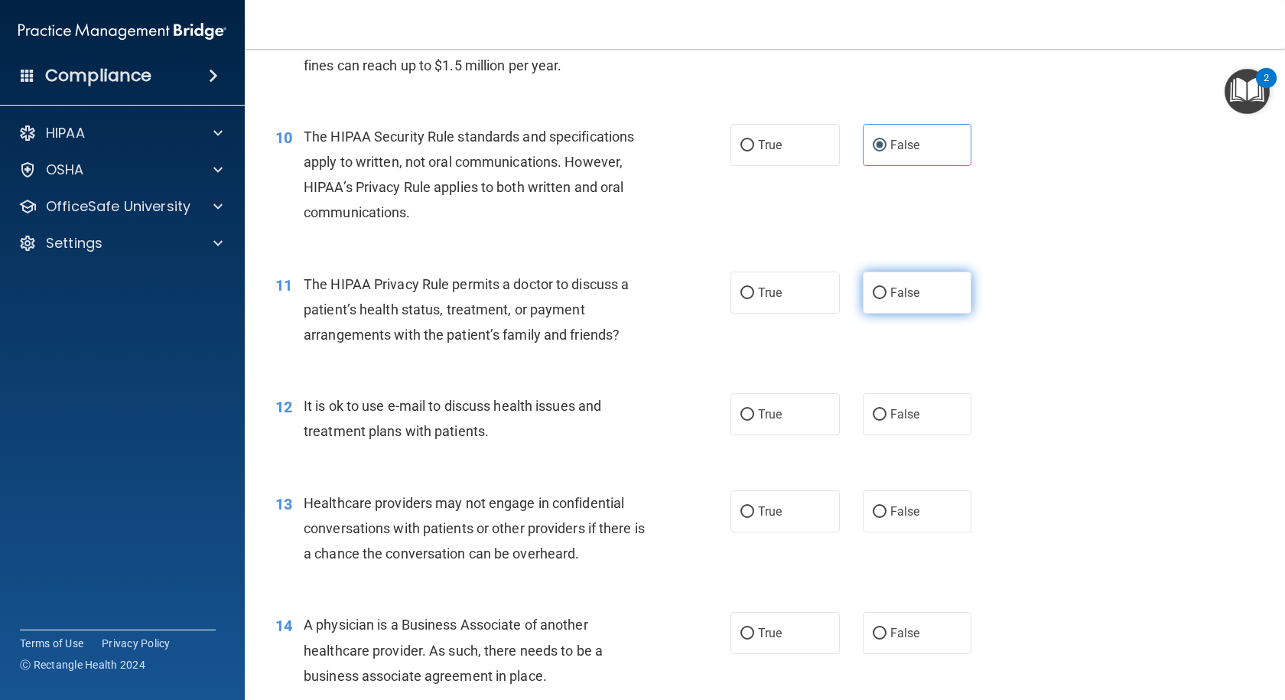
click at [918, 292] on label "False" at bounding box center [917, 292] width 109 height 42
click at [886, 292] on input "False" at bounding box center [880, 293] width 14 height 11
radio input "true"
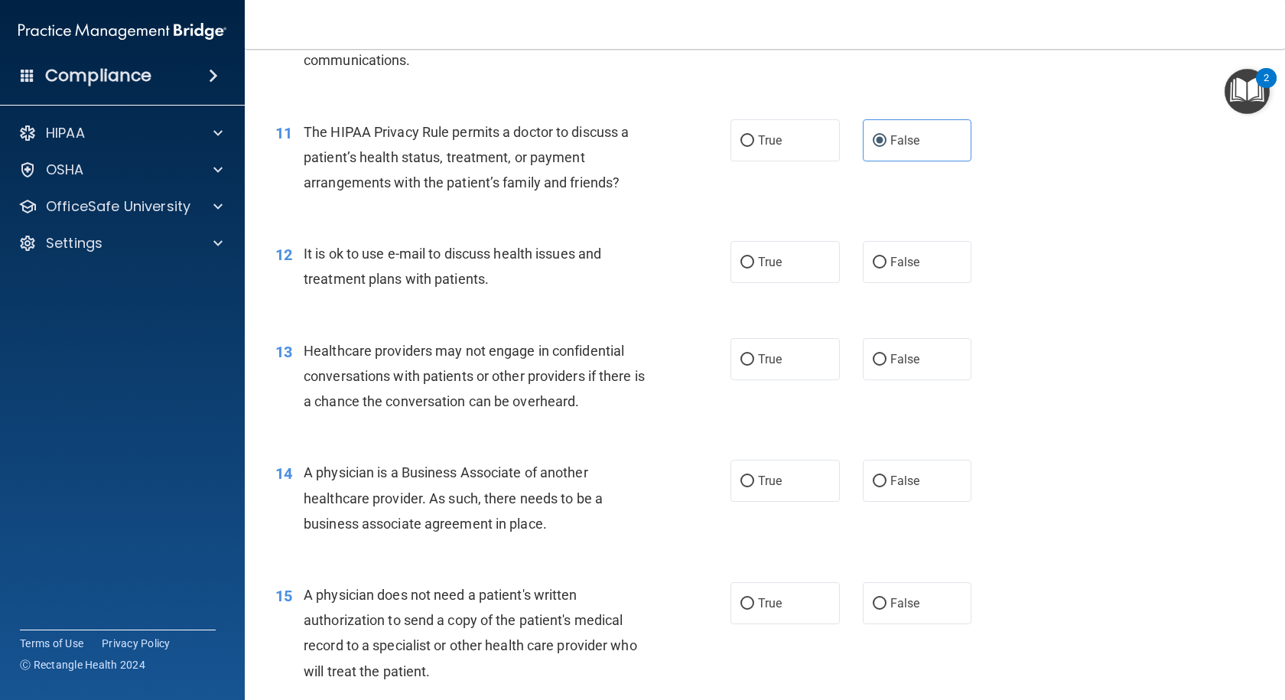
scroll to position [1300, 0]
click at [877, 262] on input "False" at bounding box center [880, 261] width 14 height 11
radio input "true"
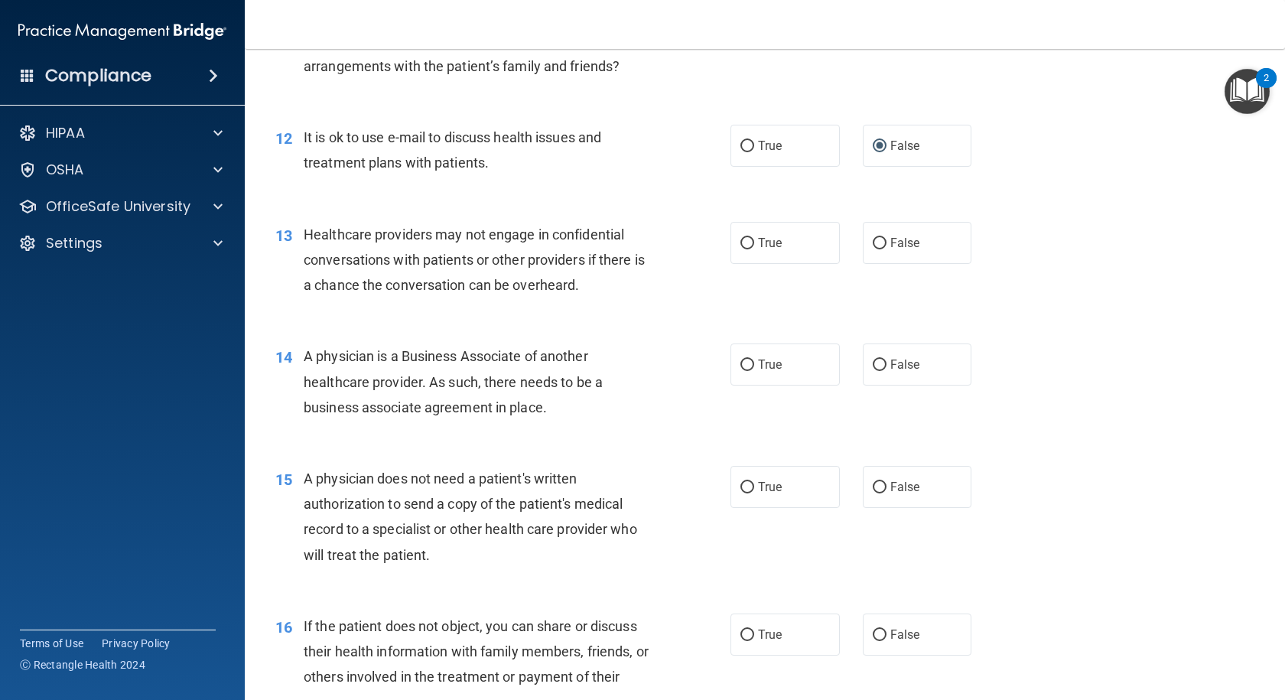
scroll to position [1453, 0]
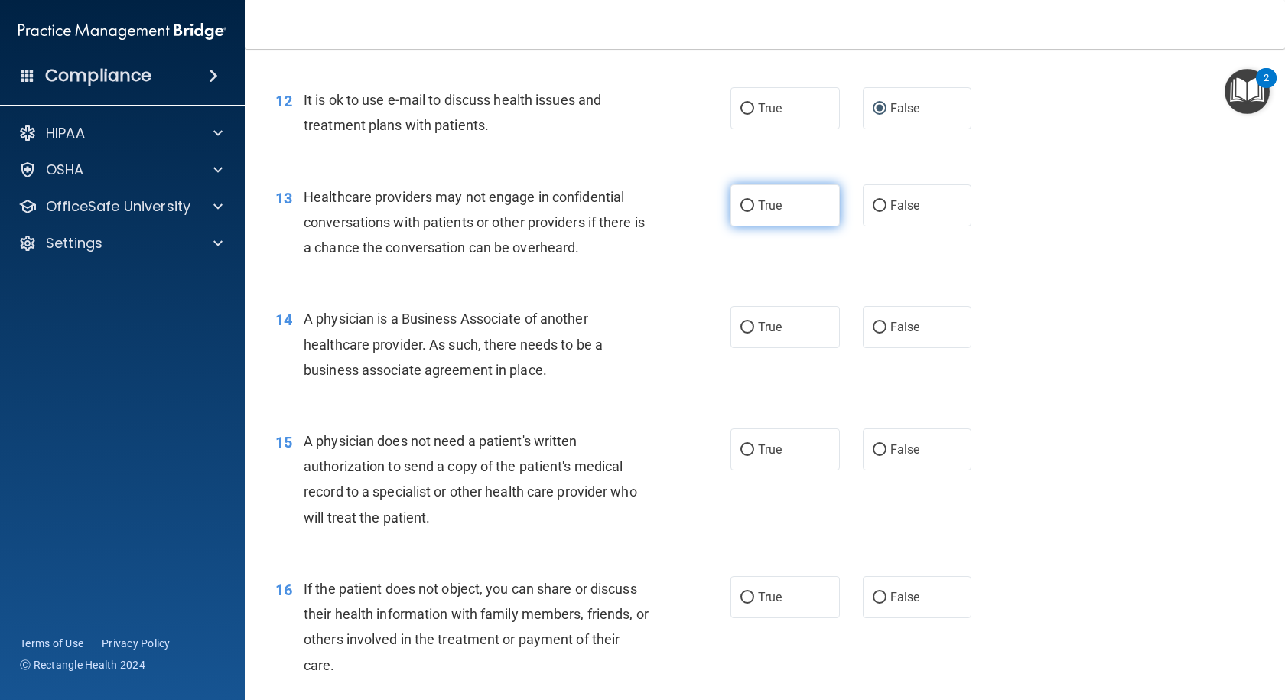
click at [772, 212] on span "True" at bounding box center [770, 205] width 24 height 15
click at [754, 212] on input "True" at bounding box center [747, 205] width 14 height 11
radio input "true"
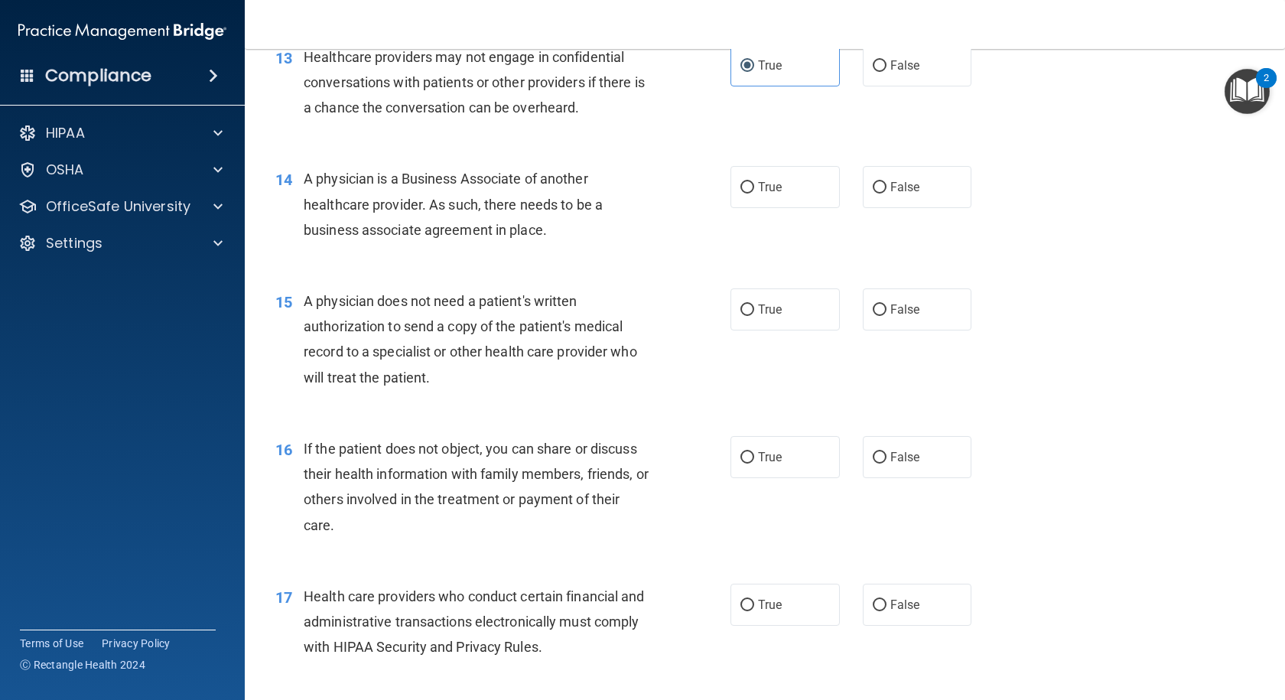
scroll to position [1606, 0]
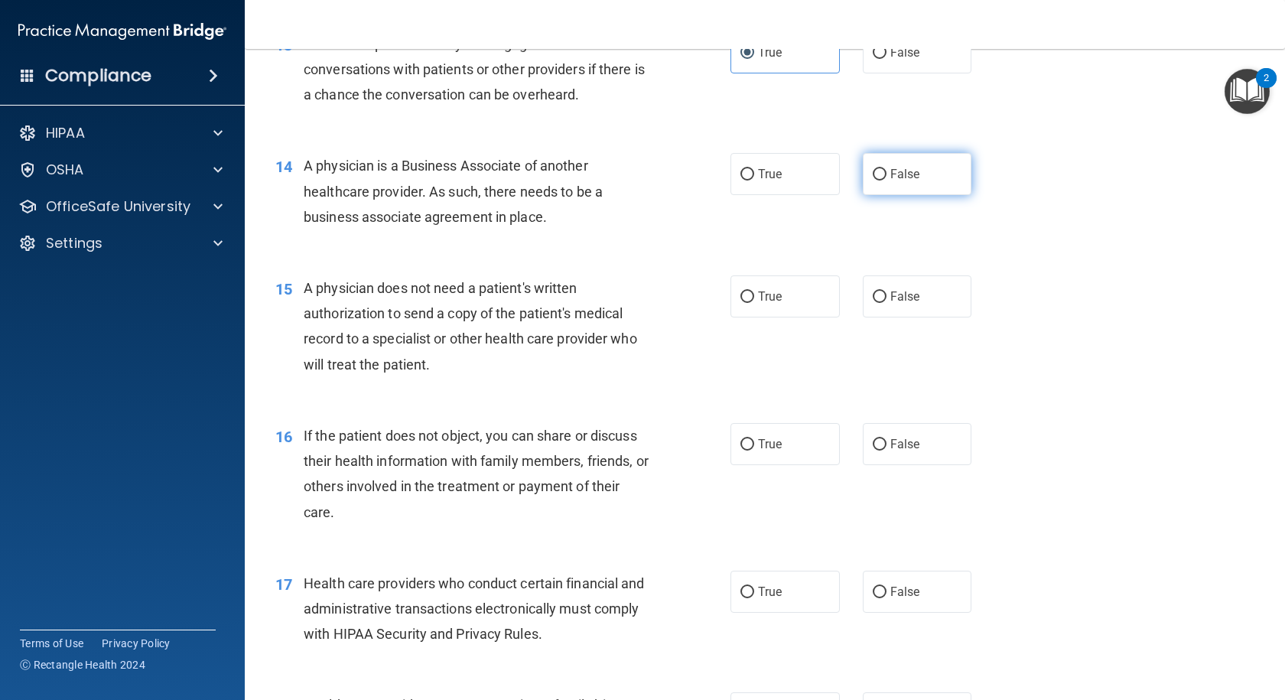
click at [894, 176] on span "False" at bounding box center [905, 174] width 30 height 15
click at [886, 176] on input "False" at bounding box center [880, 174] width 14 height 11
radio input "true"
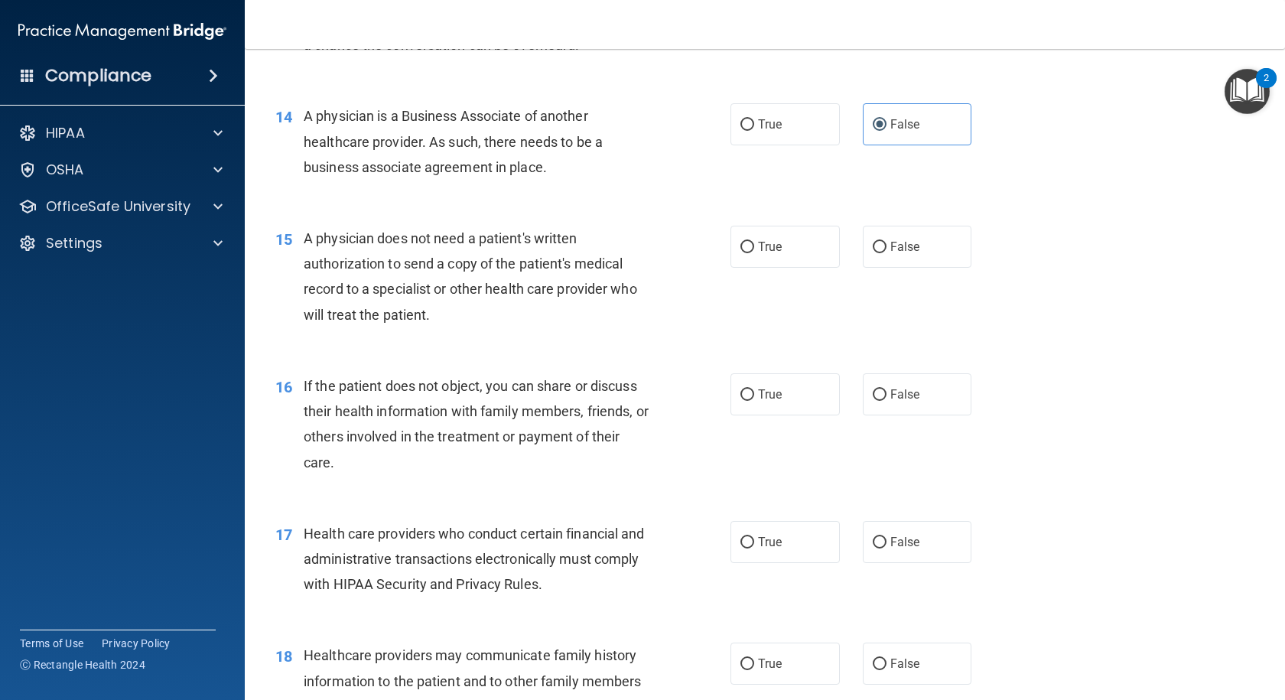
scroll to position [1682, 0]
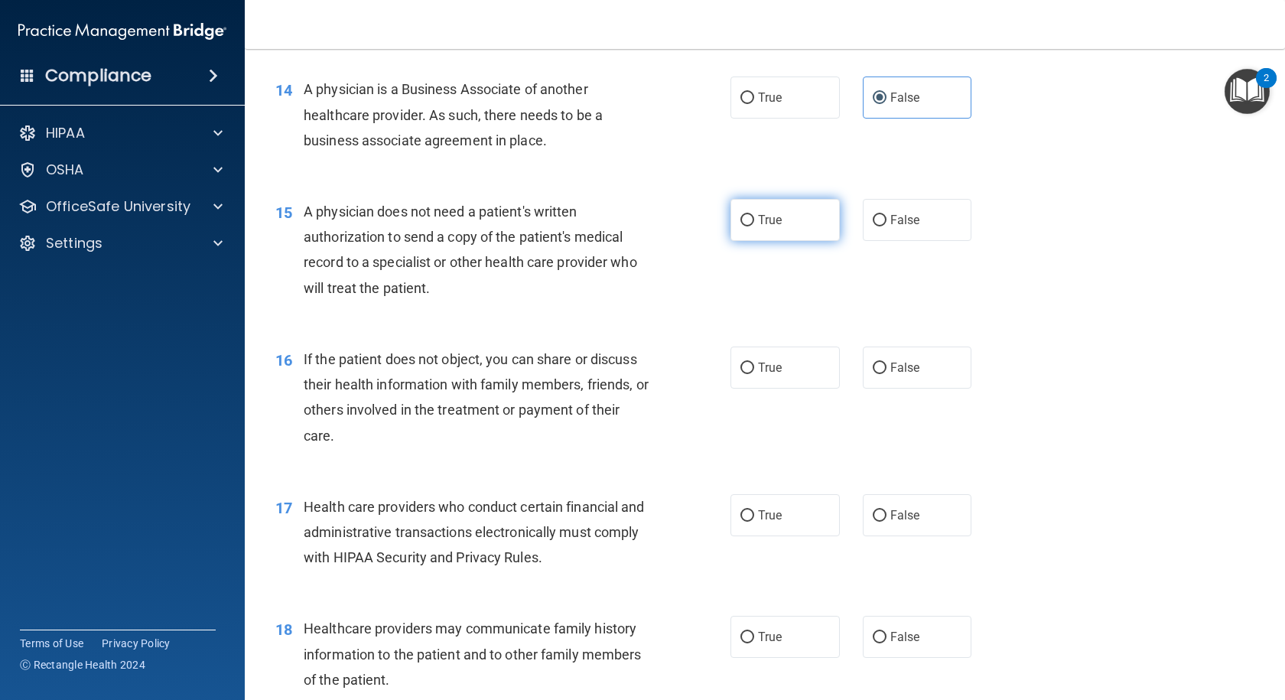
click at [762, 222] on span "True" at bounding box center [770, 220] width 24 height 15
click at [754, 222] on input "True" at bounding box center [747, 220] width 14 height 11
radio input "true"
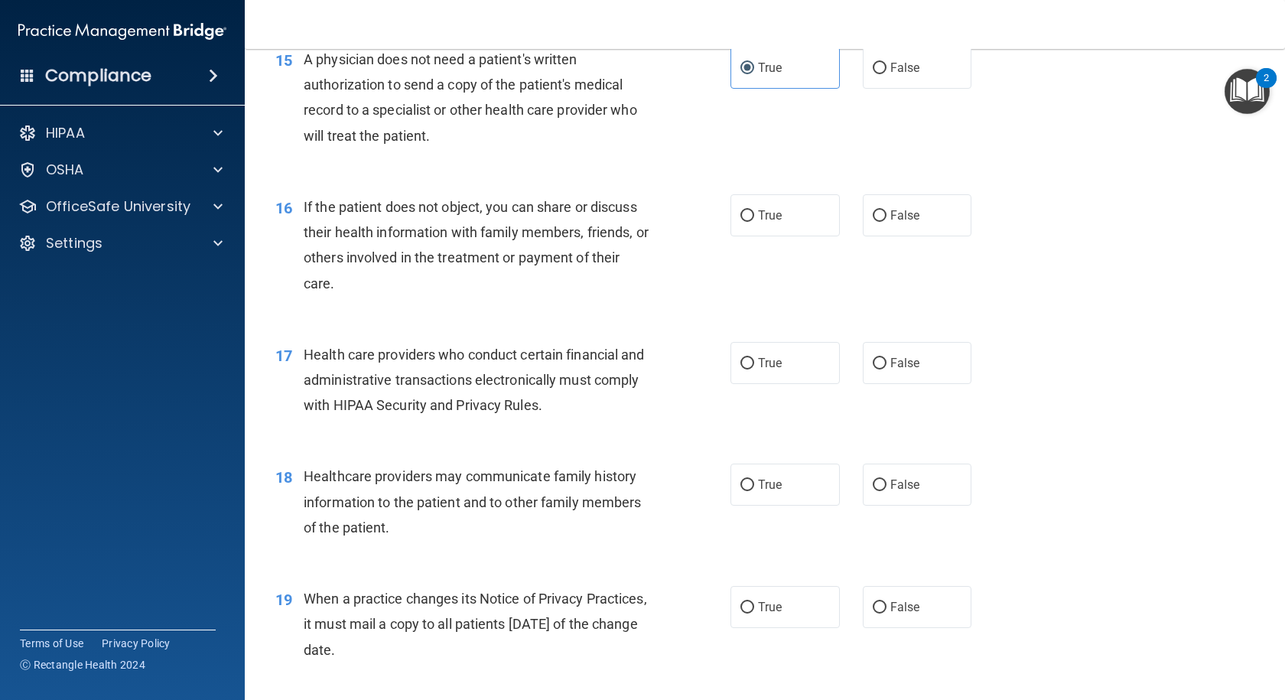
scroll to position [1835, 0]
click at [880, 215] on label "False" at bounding box center [917, 214] width 109 height 42
click at [880, 215] on input "False" at bounding box center [880, 215] width 14 height 11
radio input "true"
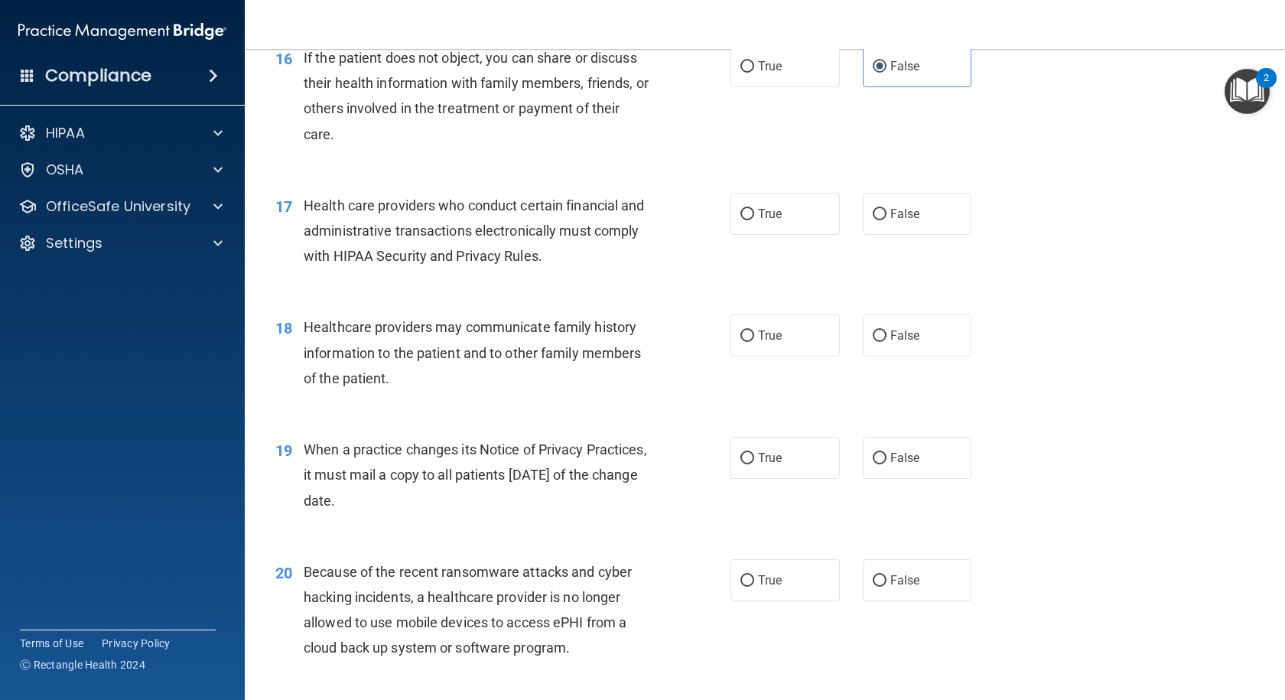
scroll to position [1988, 0]
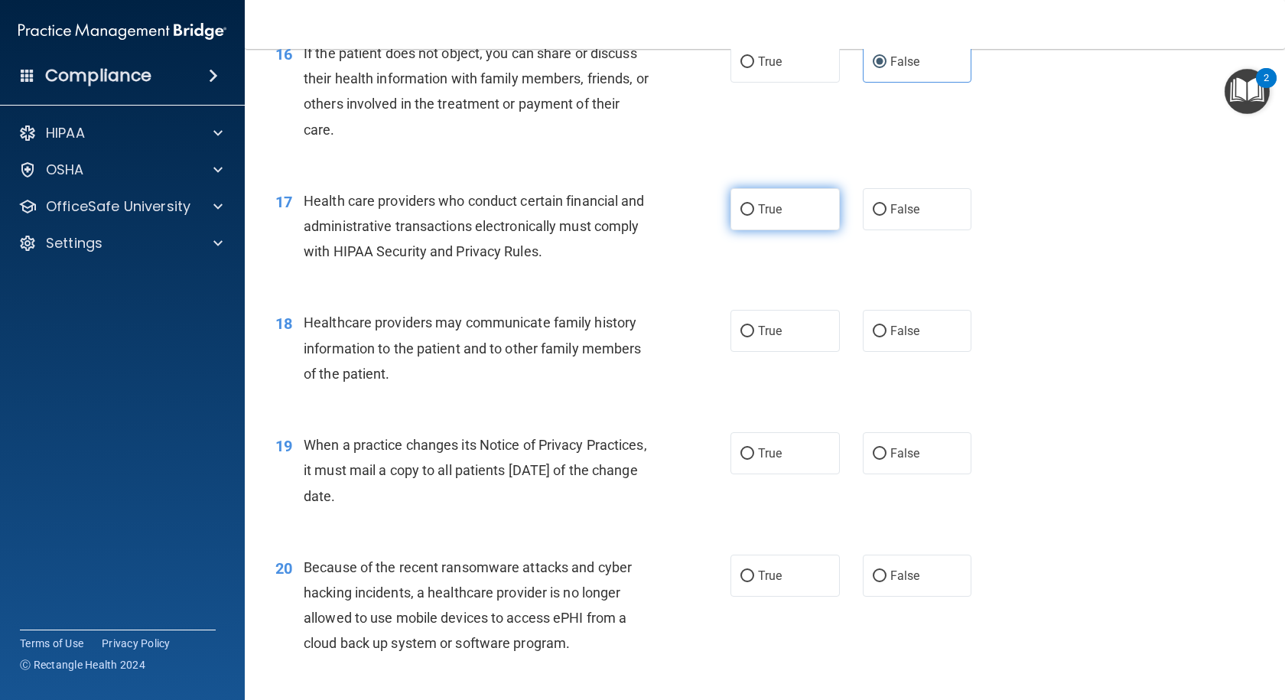
click at [781, 206] on label "True" at bounding box center [784, 209] width 109 height 42
click at [754, 206] on input "True" at bounding box center [747, 209] width 14 height 11
radio input "true"
click at [873, 335] on input "False" at bounding box center [880, 331] width 14 height 11
radio input "true"
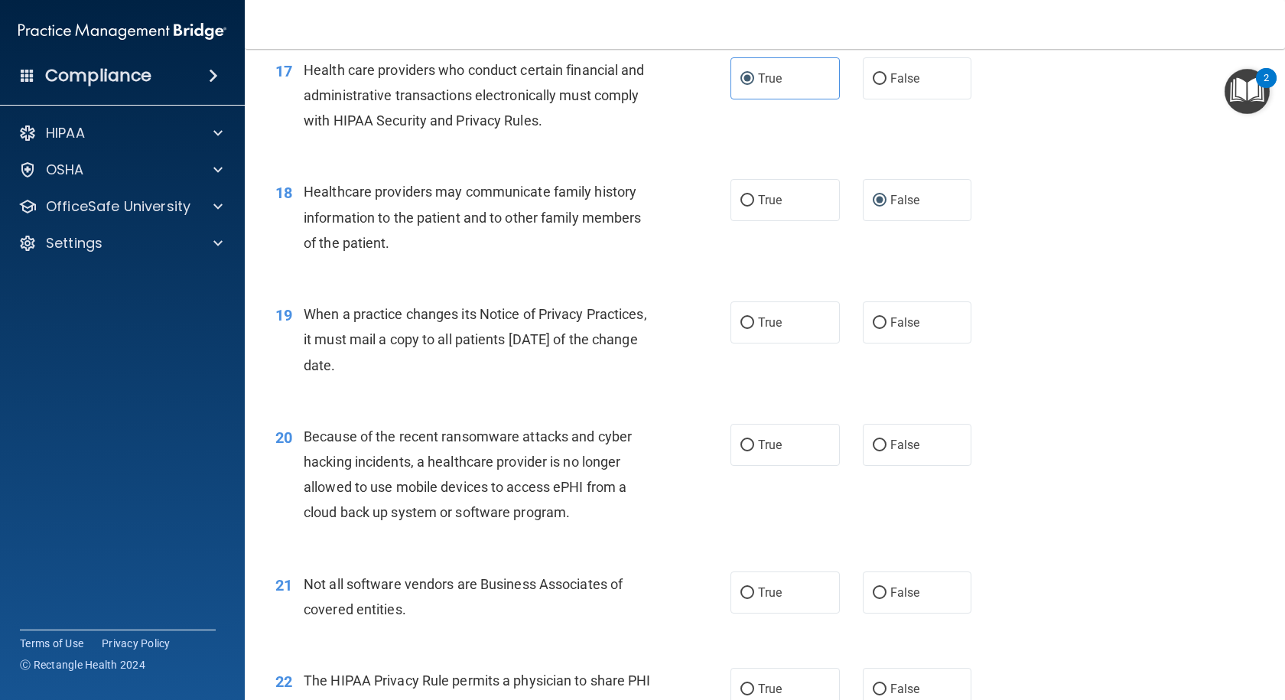
scroll to position [2141, 0]
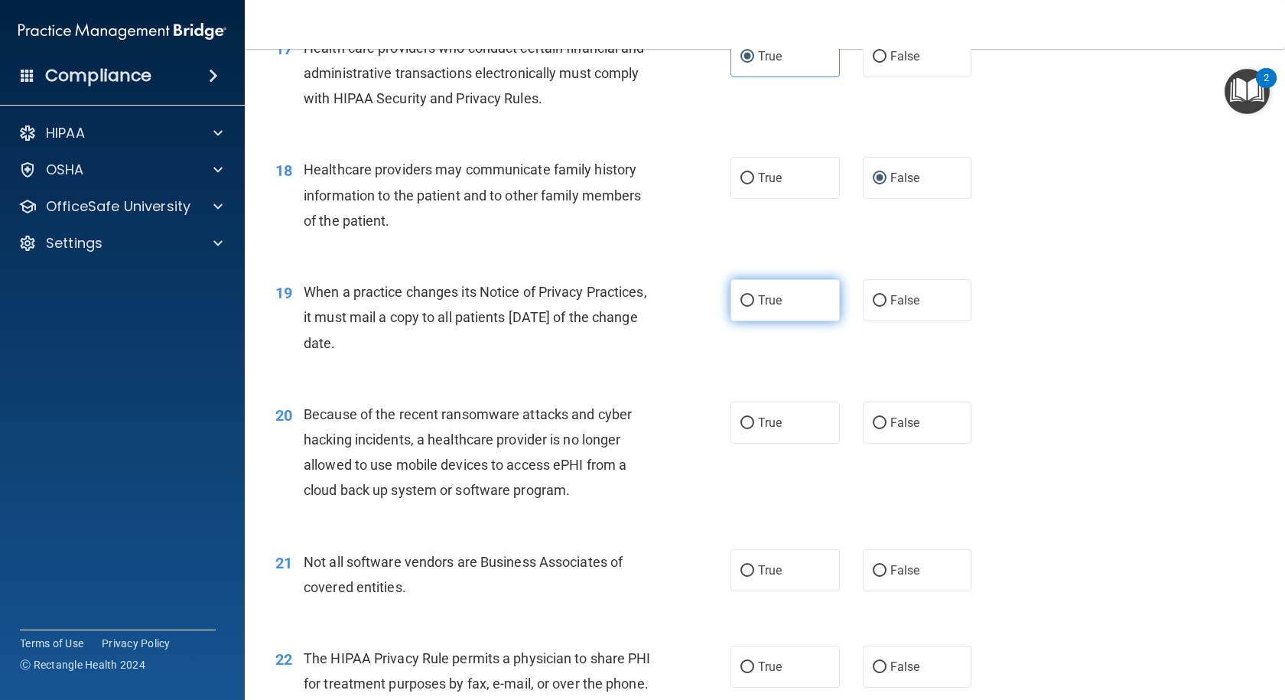
click at [763, 300] on span "True" at bounding box center [770, 300] width 24 height 15
click at [754, 300] on input "True" at bounding box center [747, 300] width 14 height 11
radio input "true"
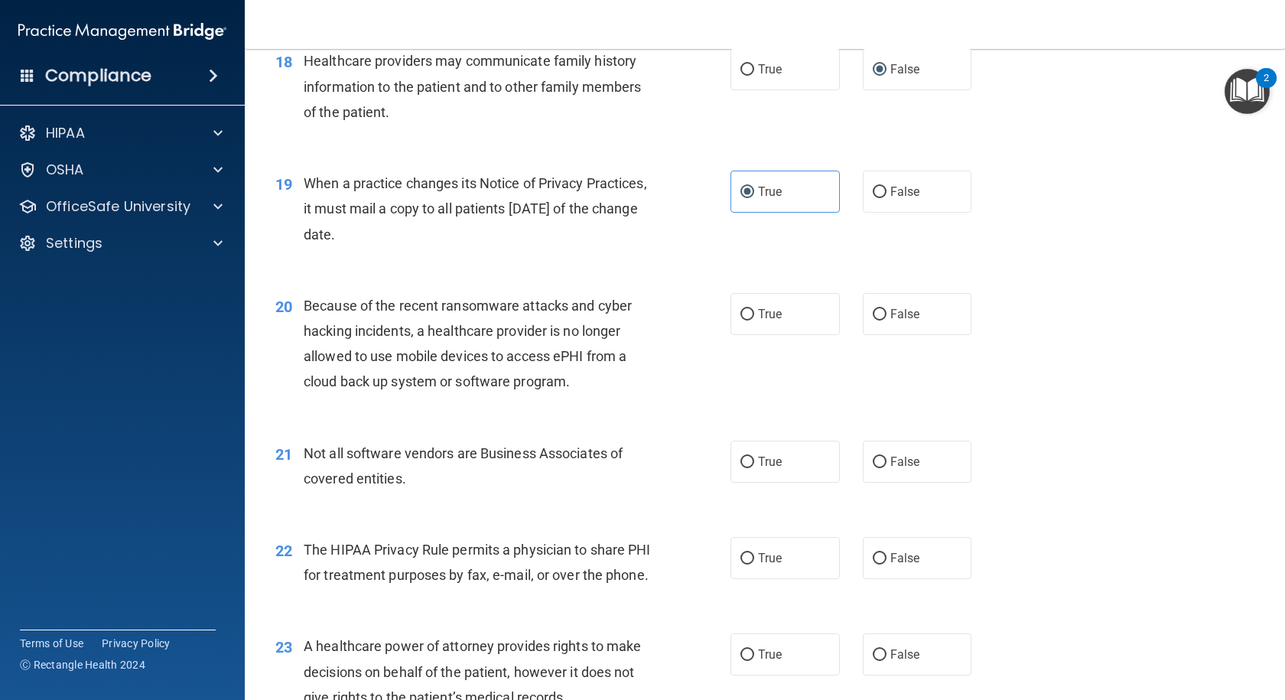
scroll to position [2294, 0]
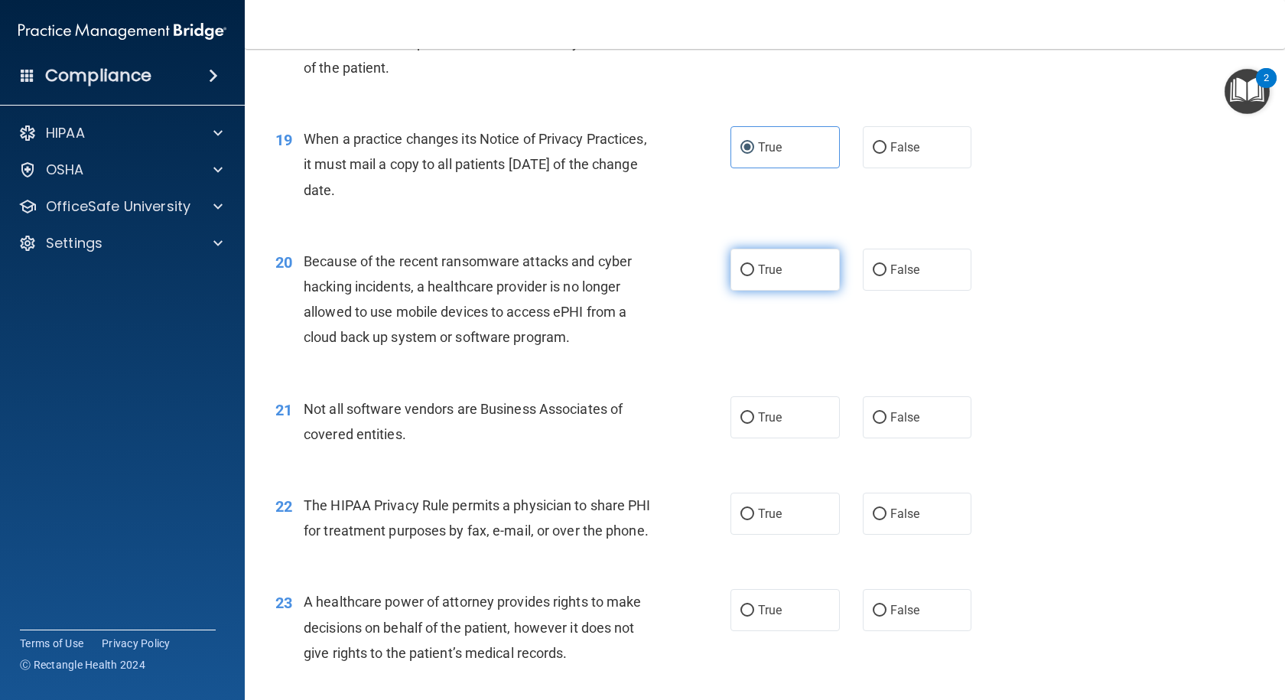
click at [773, 275] on span "True" at bounding box center [770, 269] width 24 height 15
click at [754, 275] on input "True" at bounding box center [747, 270] width 14 height 11
radio input "true"
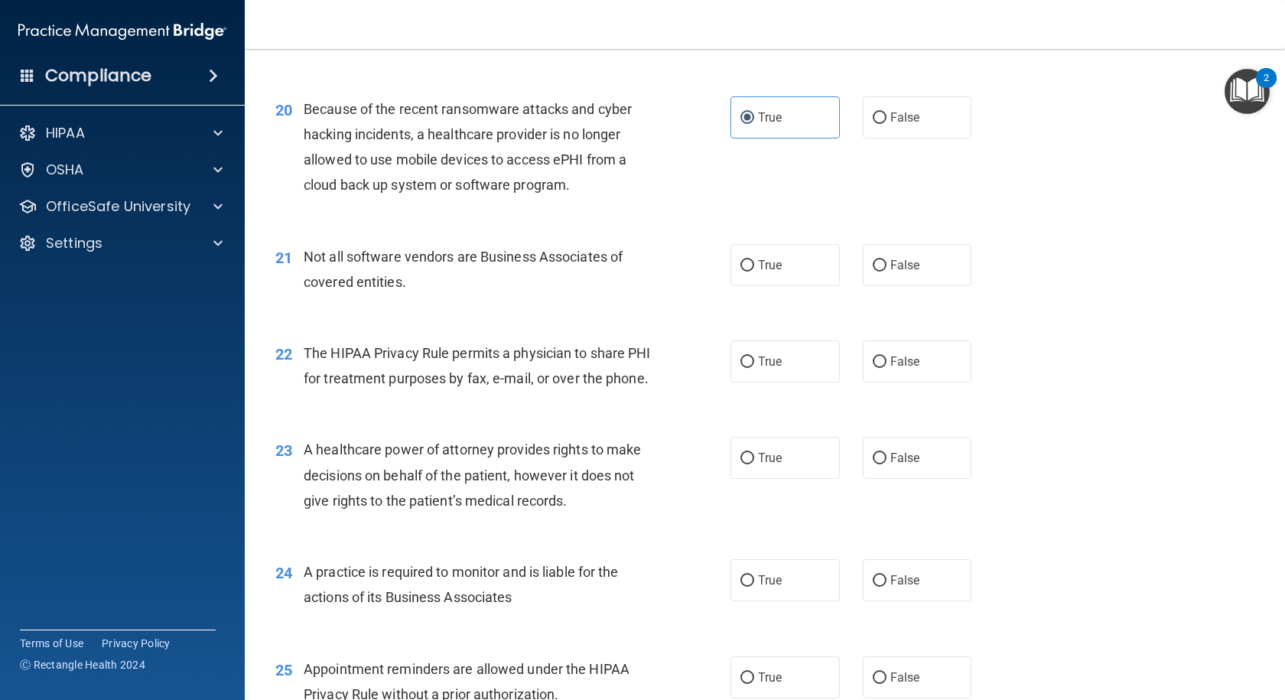
scroll to position [2447, 0]
click at [890, 268] on span "False" at bounding box center [905, 264] width 30 height 15
click at [886, 268] on input "False" at bounding box center [880, 264] width 14 height 11
radio input "true"
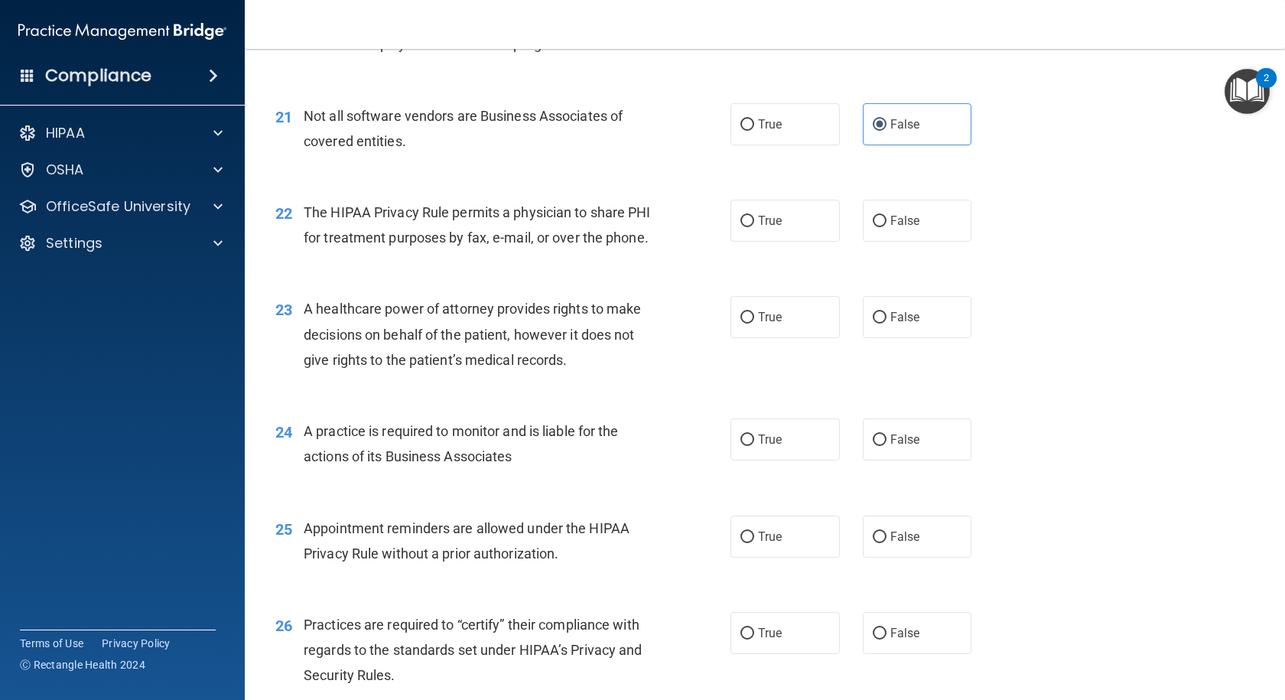
scroll to position [2600, 0]
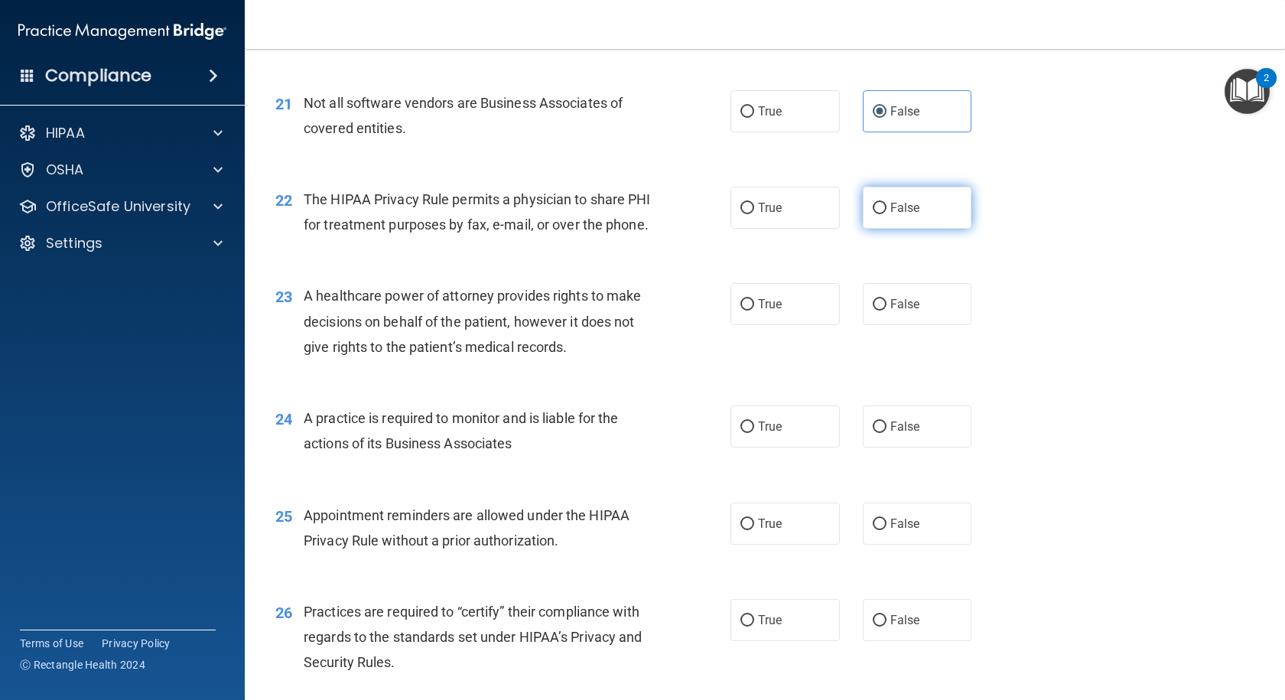
click at [904, 209] on span "False" at bounding box center [905, 207] width 30 height 15
click at [886, 209] on input "False" at bounding box center [880, 208] width 14 height 11
radio input "true"
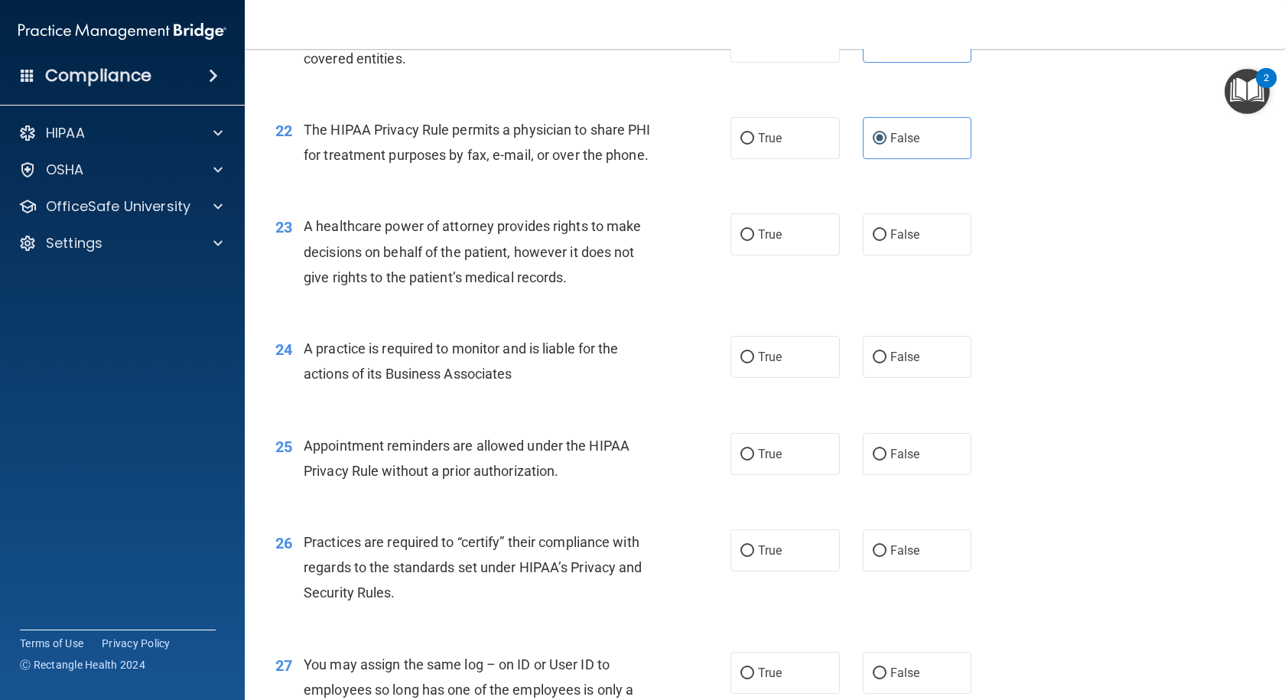
scroll to position [2753, 0]
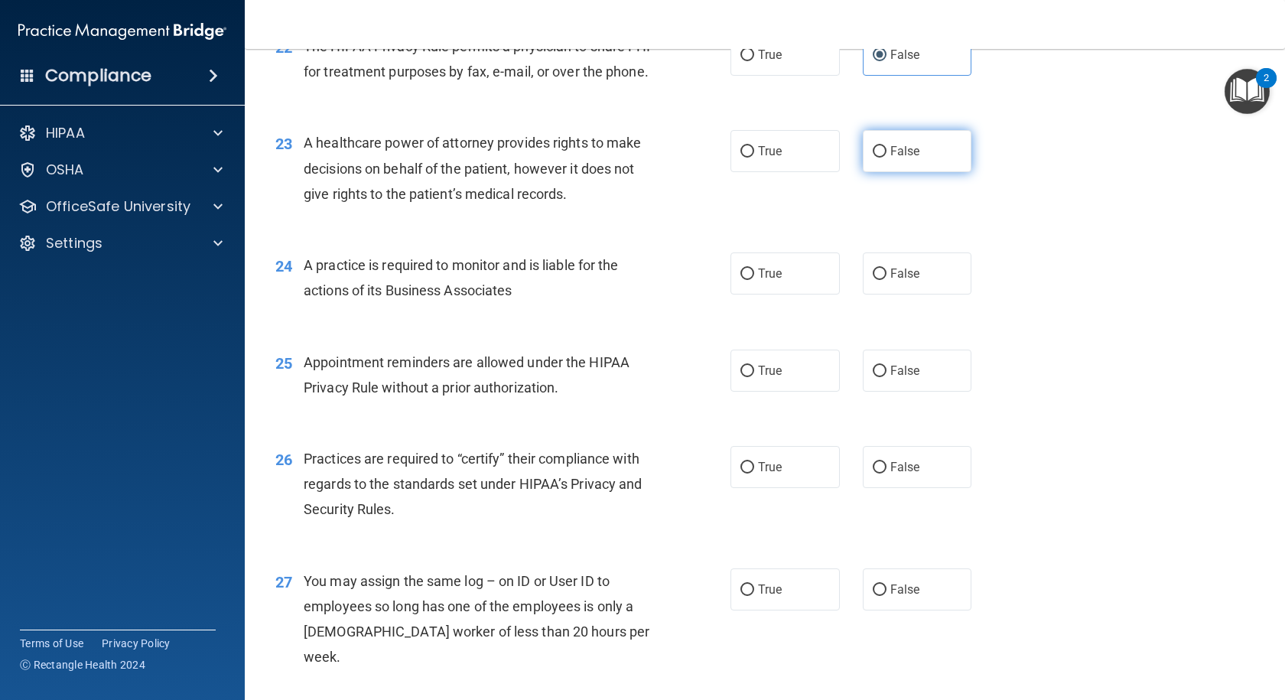
click at [890, 158] on span "False" at bounding box center [905, 151] width 30 height 15
click at [886, 158] on input "False" at bounding box center [880, 151] width 14 height 11
radio input "true"
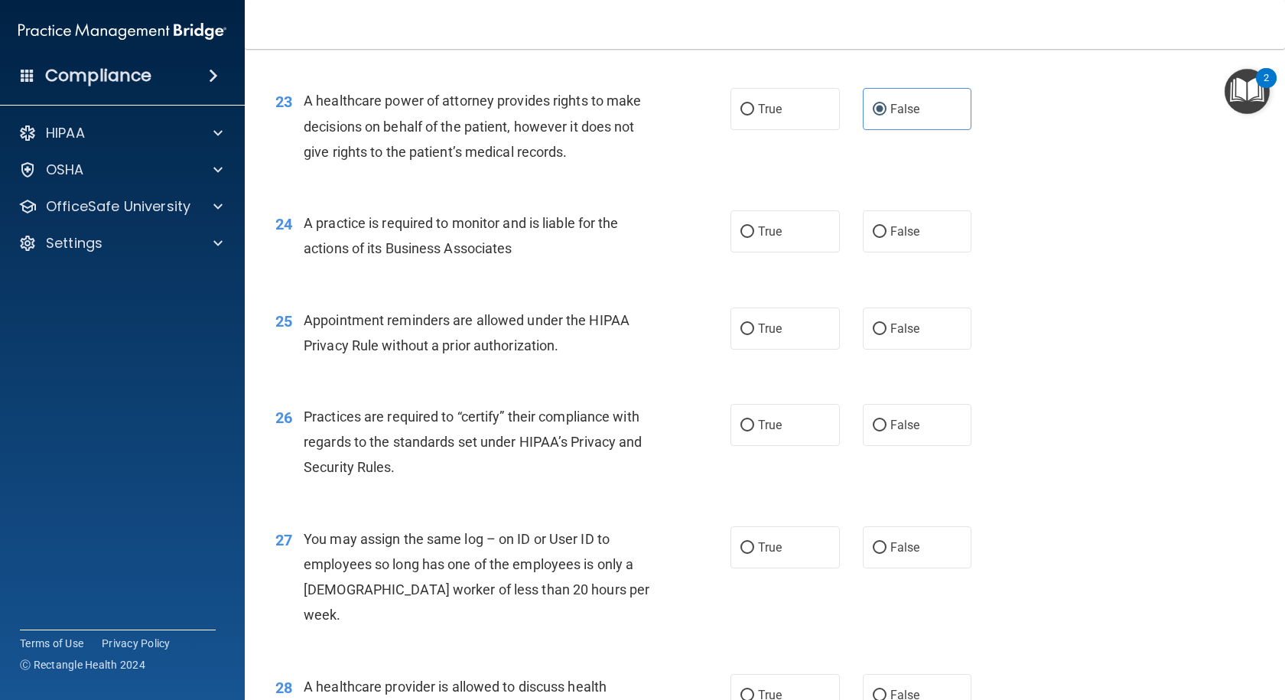
scroll to position [2829, 0]
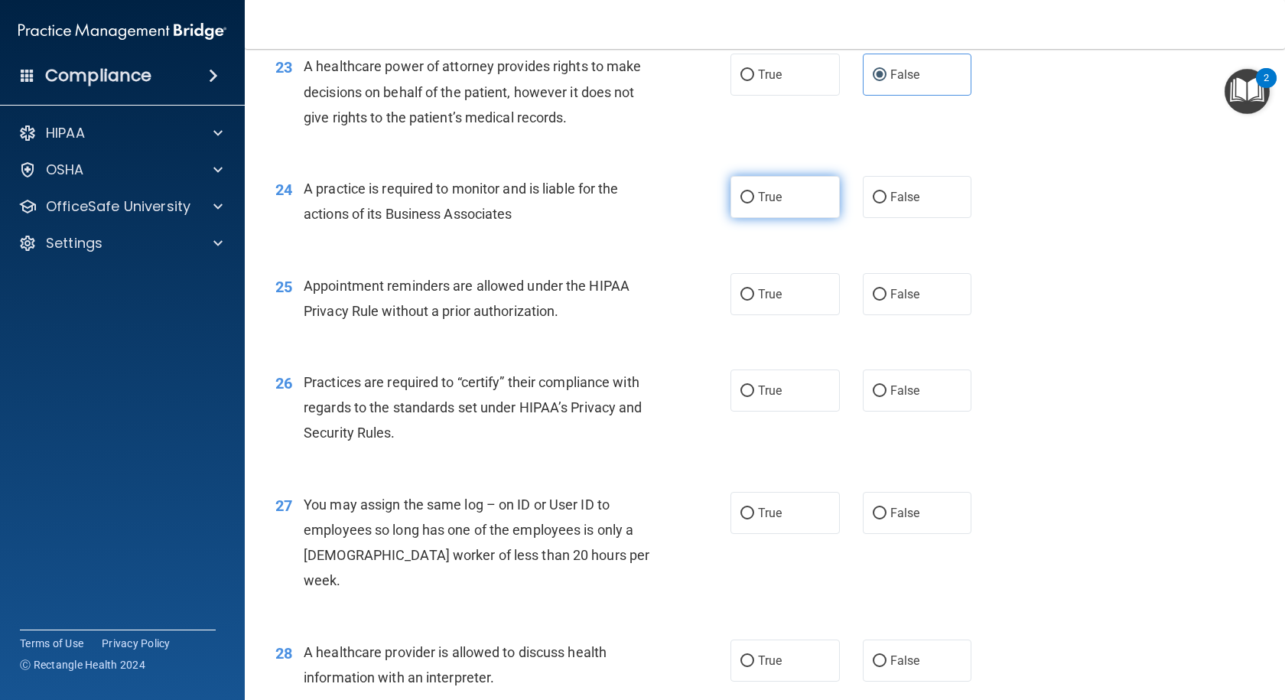
click at [775, 204] on span "True" at bounding box center [770, 197] width 24 height 15
click at [754, 203] on input "True" at bounding box center [747, 197] width 14 height 11
radio input "true"
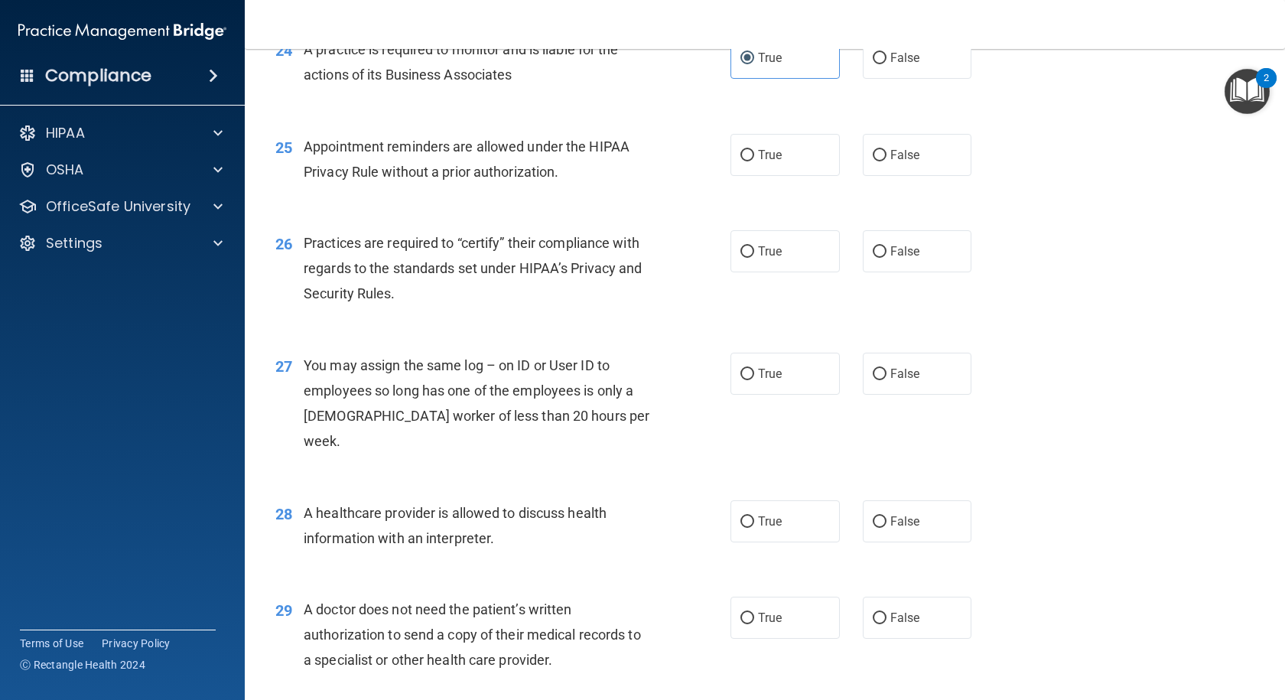
scroll to position [2982, 0]
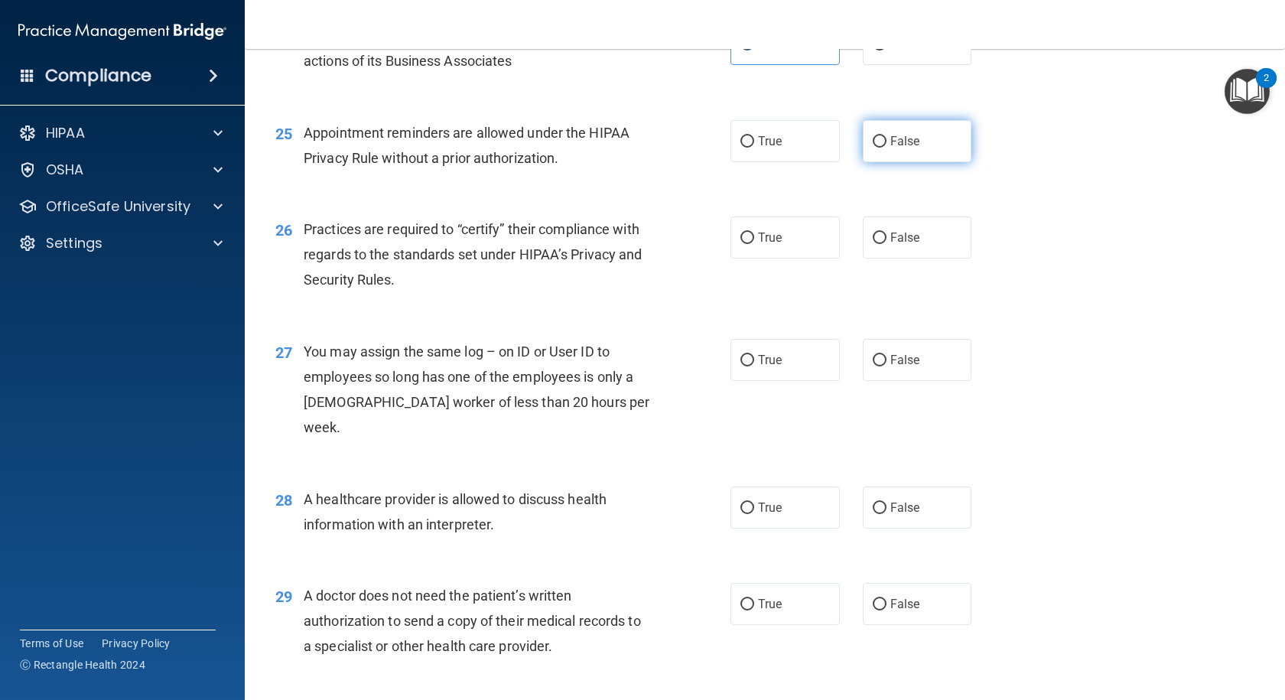
click at [904, 148] on span "False" at bounding box center [905, 141] width 30 height 15
click at [886, 148] on input "False" at bounding box center [880, 141] width 14 height 11
radio input "true"
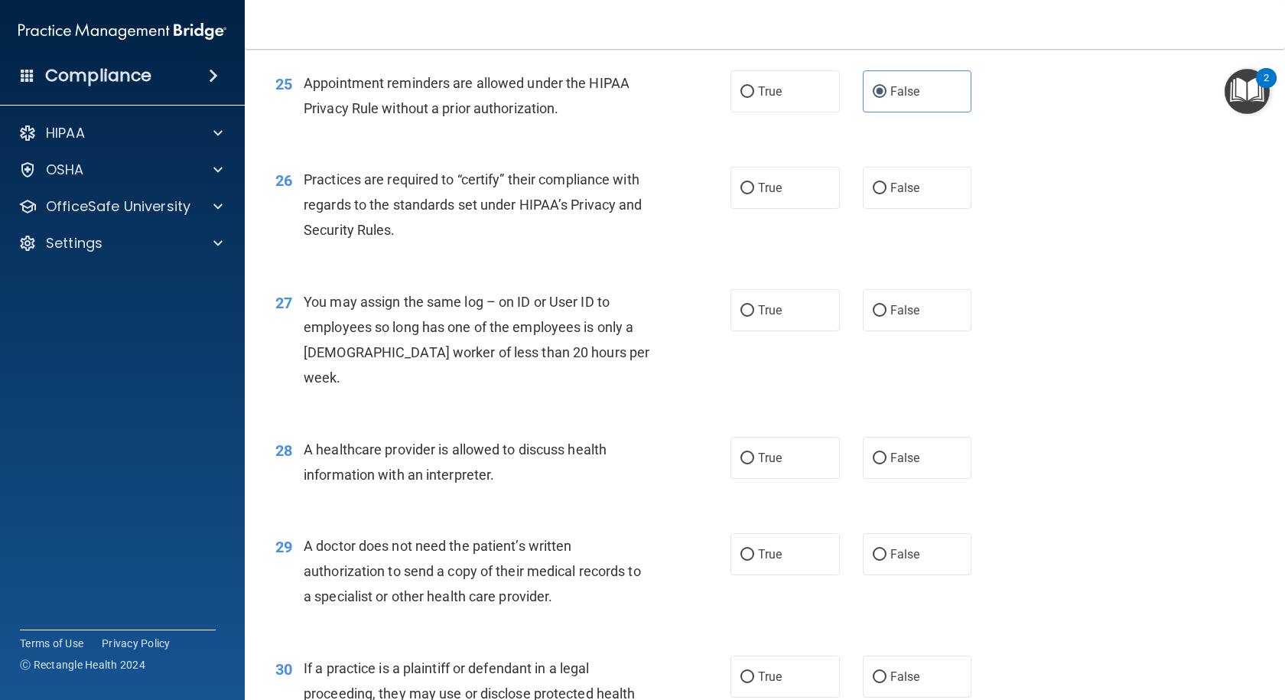
scroll to position [3059, 0]
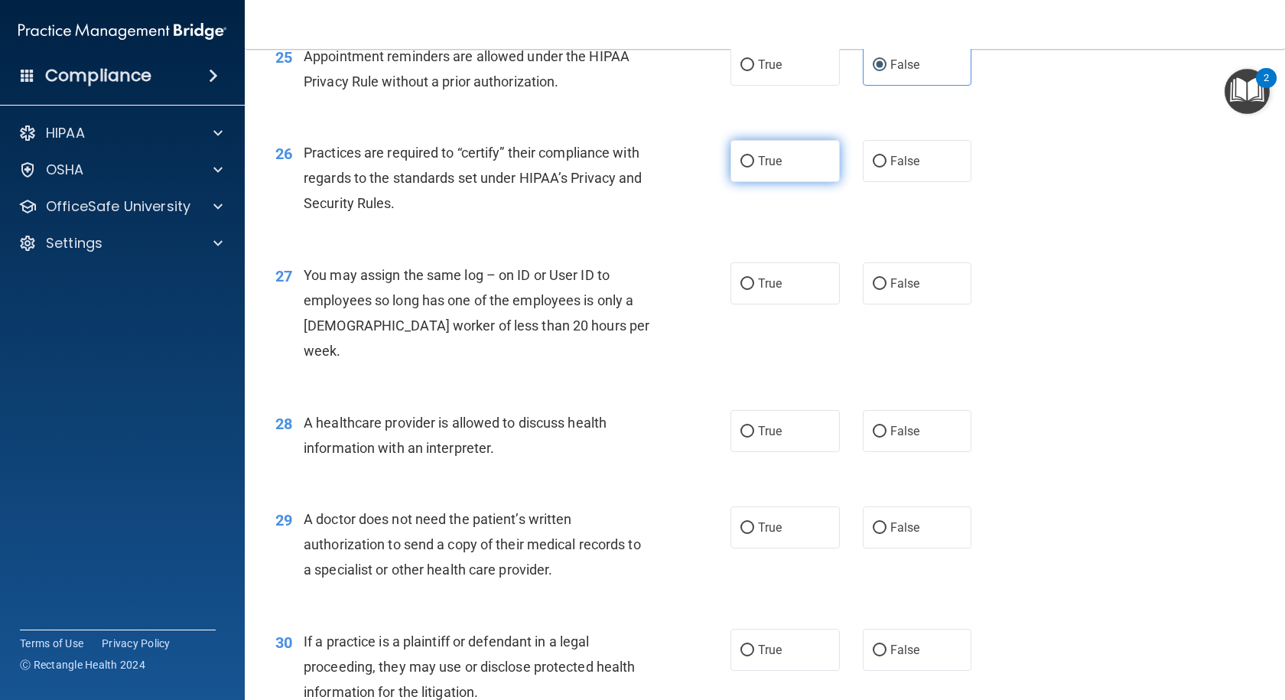
click at [765, 168] on span "True" at bounding box center [770, 161] width 24 height 15
click at [754, 167] on input "True" at bounding box center [747, 161] width 14 height 11
radio input "true"
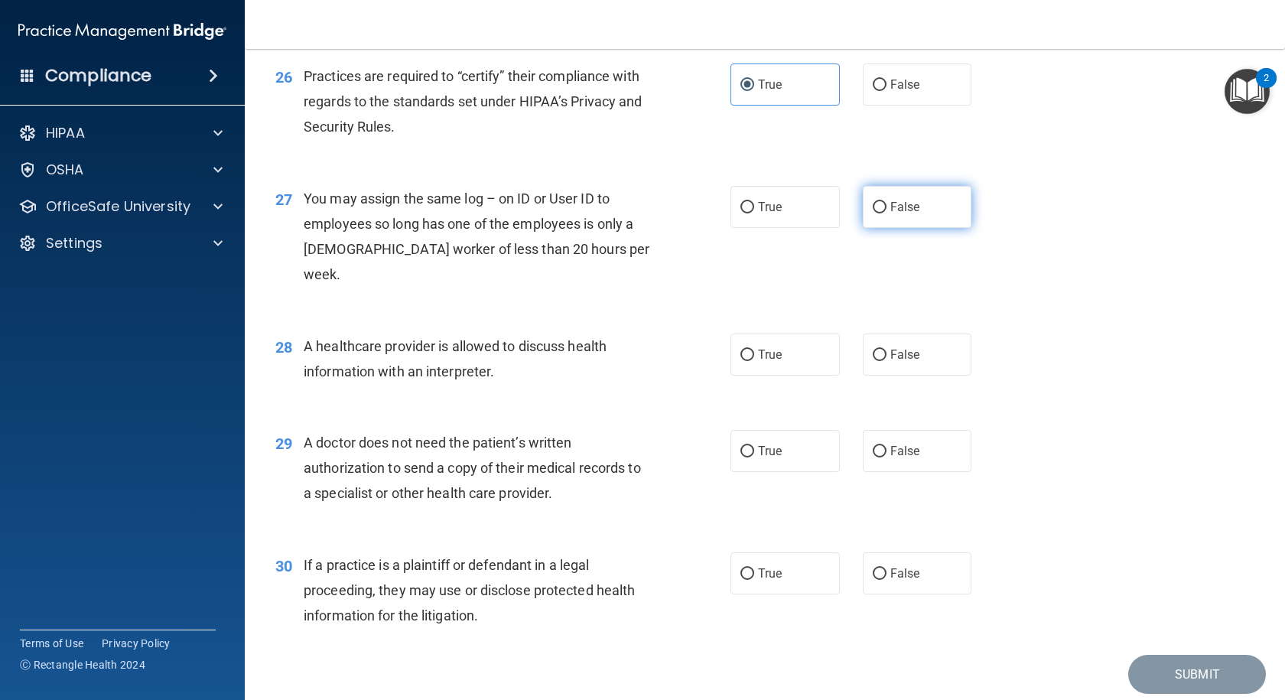
click at [878, 213] on input "False" at bounding box center [880, 207] width 14 height 11
radio input "true"
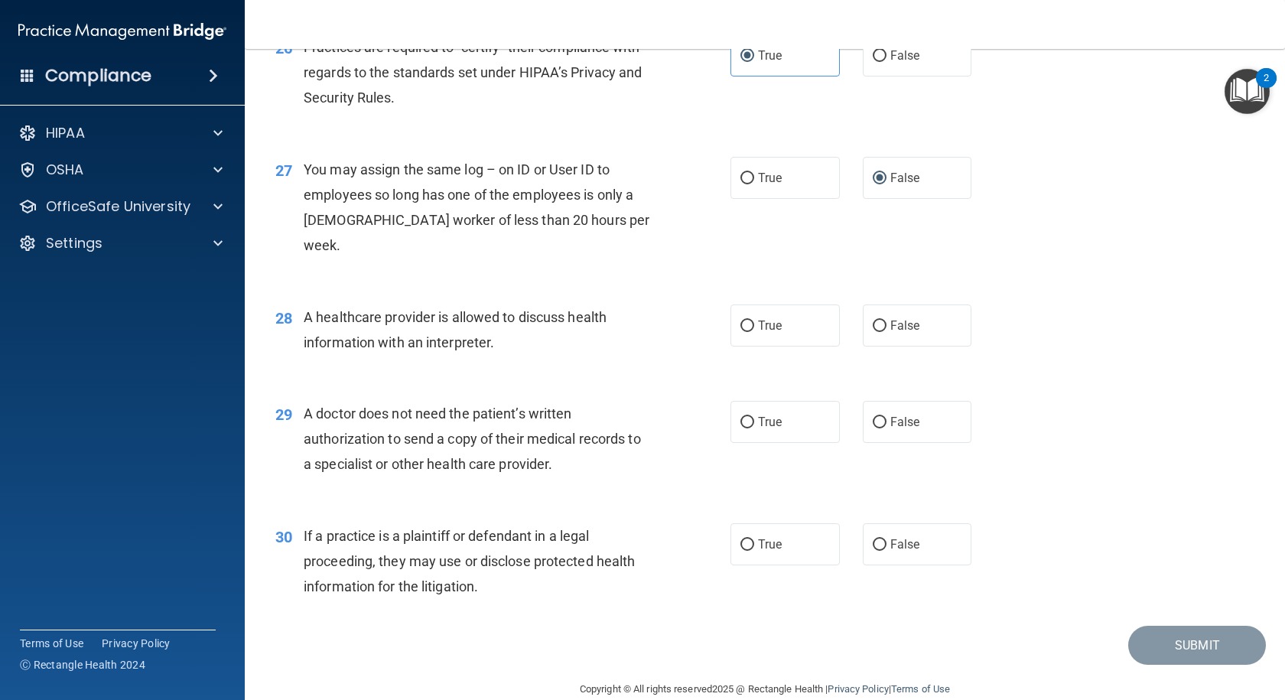
scroll to position [3190, 0]
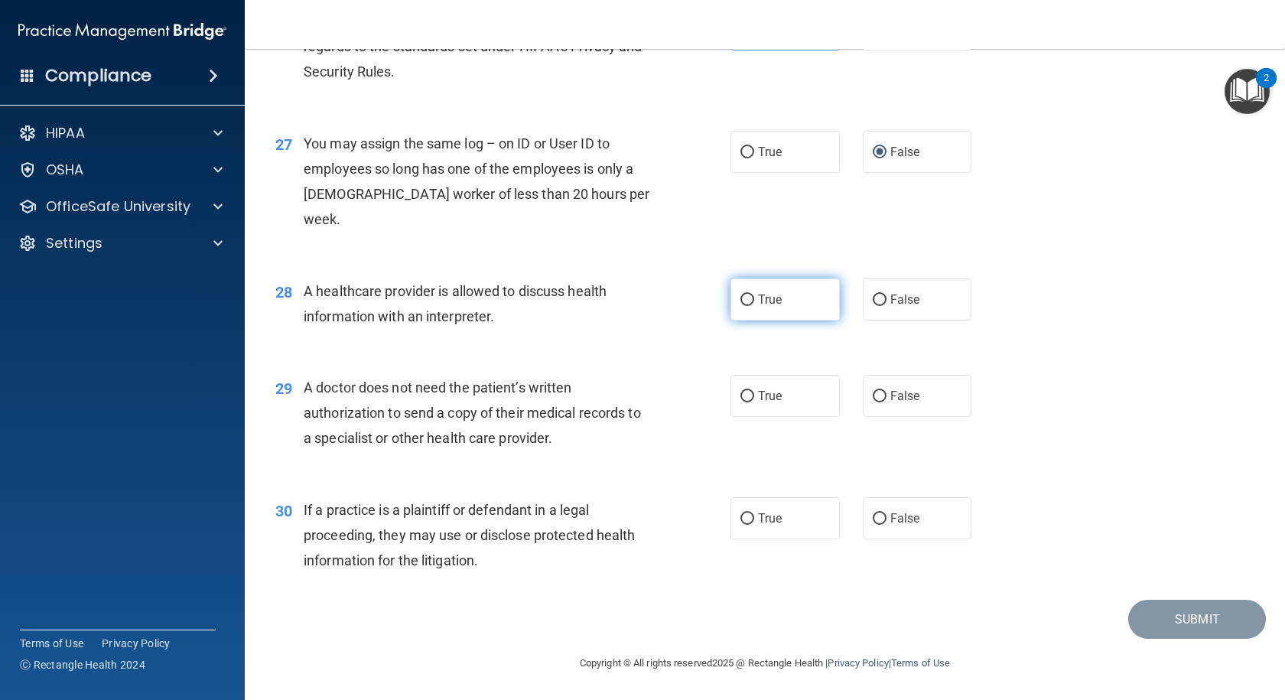
click at [766, 303] on span "True" at bounding box center [770, 299] width 24 height 15
click at [754, 303] on input "True" at bounding box center [747, 299] width 14 height 11
radio input "true"
click at [901, 386] on label "False" at bounding box center [917, 396] width 109 height 42
click at [886, 391] on input "False" at bounding box center [880, 396] width 14 height 11
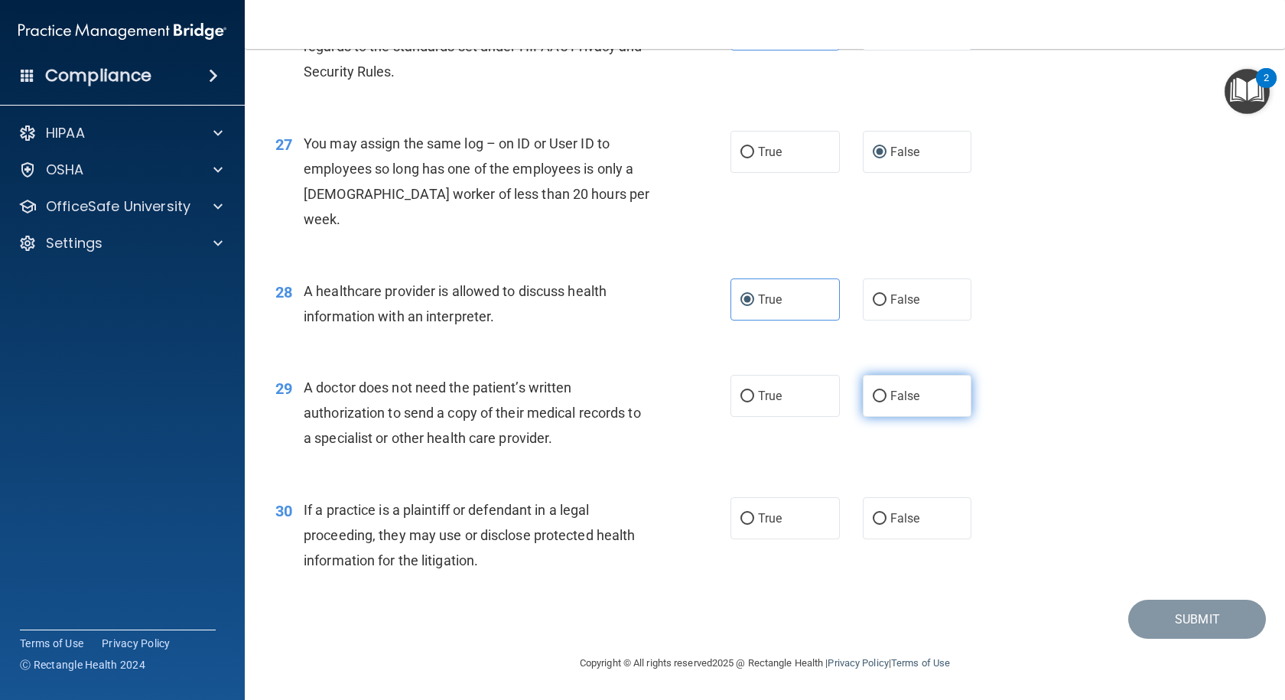
radio input "true"
click at [769, 515] on span "True" at bounding box center [770, 518] width 24 height 15
click at [754, 515] on input "True" at bounding box center [747, 518] width 14 height 11
radio input "true"
click at [1142, 616] on button "Submit" at bounding box center [1197, 619] width 138 height 39
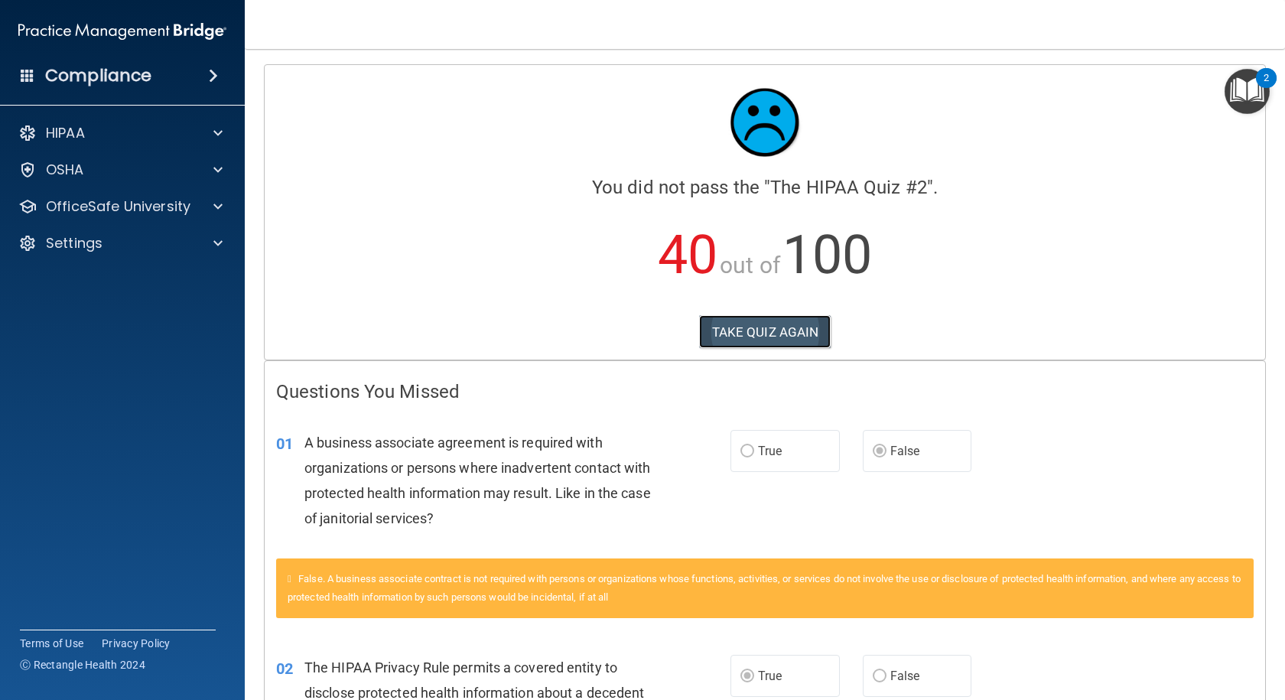
click at [762, 338] on button "TAKE QUIZ AGAIN" at bounding box center [765, 332] width 132 height 34
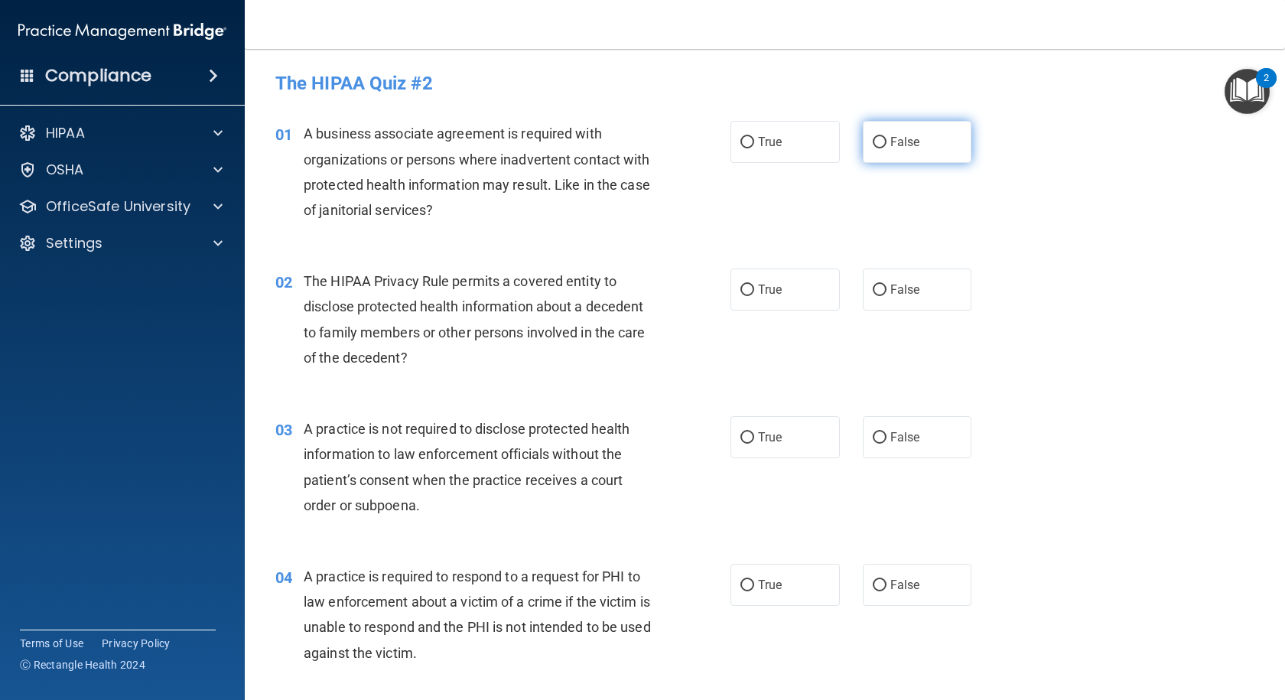
click at [899, 138] on span "False" at bounding box center [905, 142] width 30 height 15
click at [886, 138] on input "False" at bounding box center [880, 142] width 14 height 11
radio input "true"
click at [762, 292] on span "True" at bounding box center [770, 289] width 24 height 15
click at [754, 292] on input "True" at bounding box center [747, 289] width 14 height 11
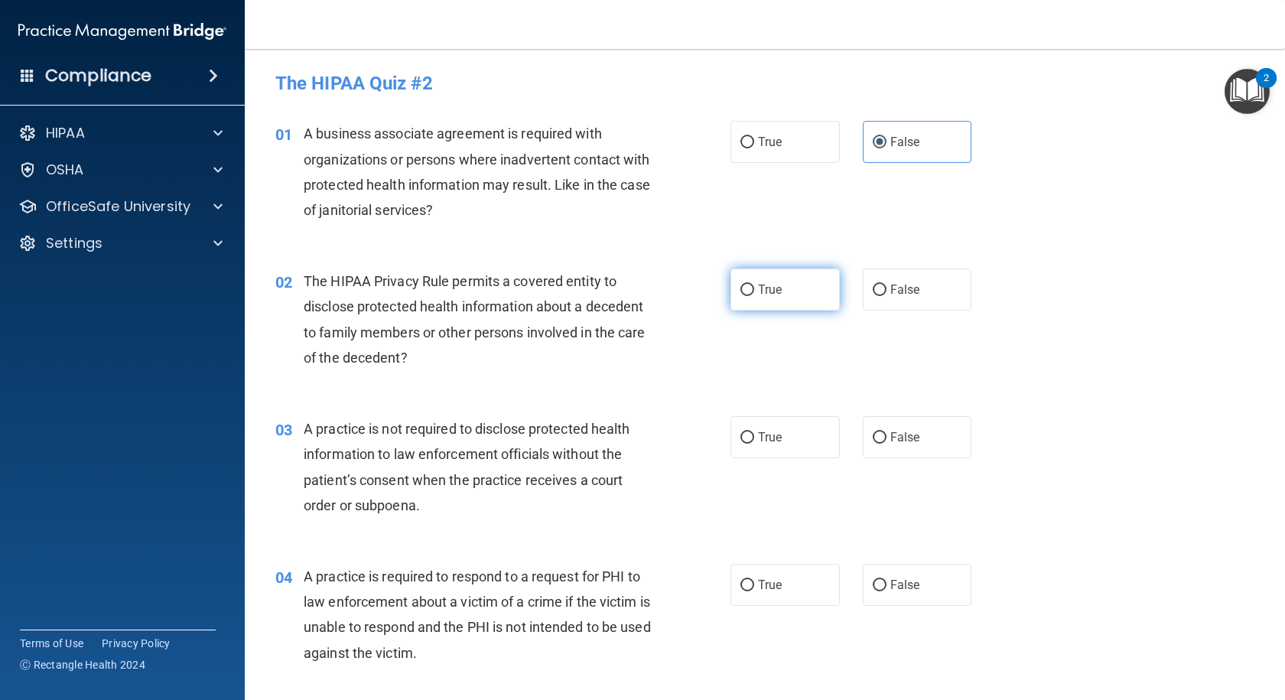
radio input "true"
click at [894, 434] on span "False" at bounding box center [905, 437] width 30 height 15
click at [886, 434] on input "False" at bounding box center [880, 437] width 14 height 11
radio input "true"
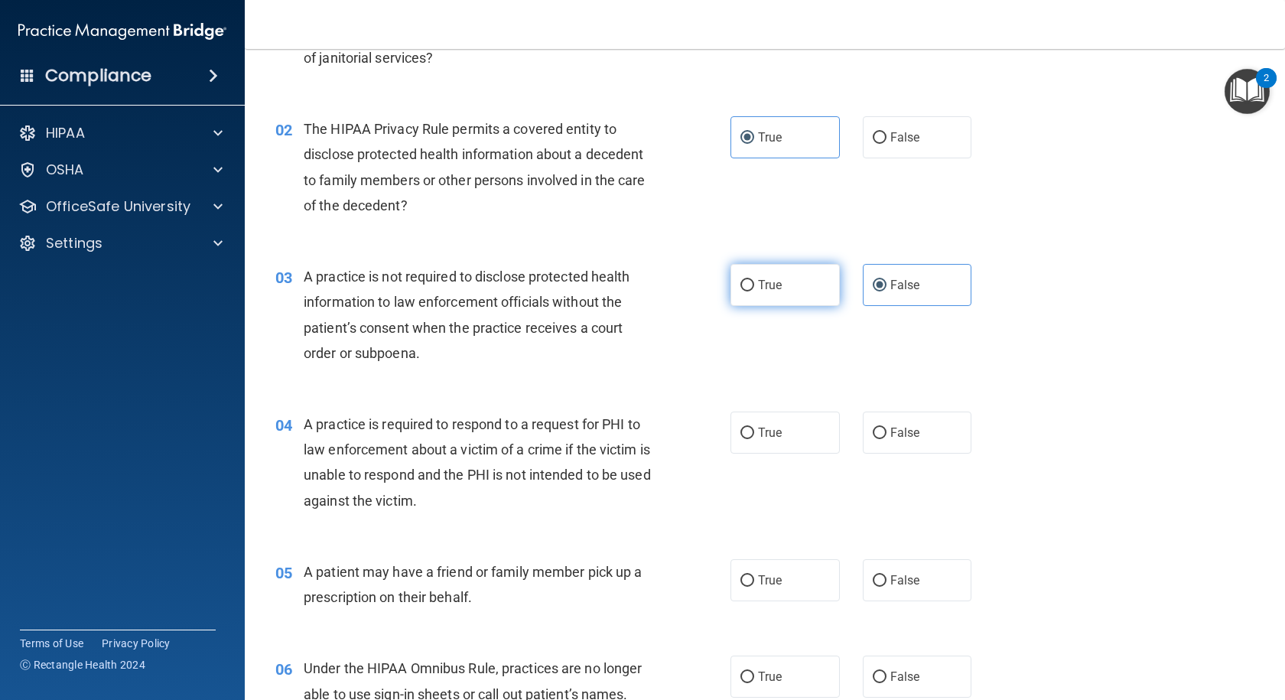
scroll to position [153, 0]
click at [758, 435] on span "True" at bounding box center [770, 431] width 24 height 15
click at [754, 435] on input "True" at bounding box center [747, 432] width 14 height 11
radio input "true"
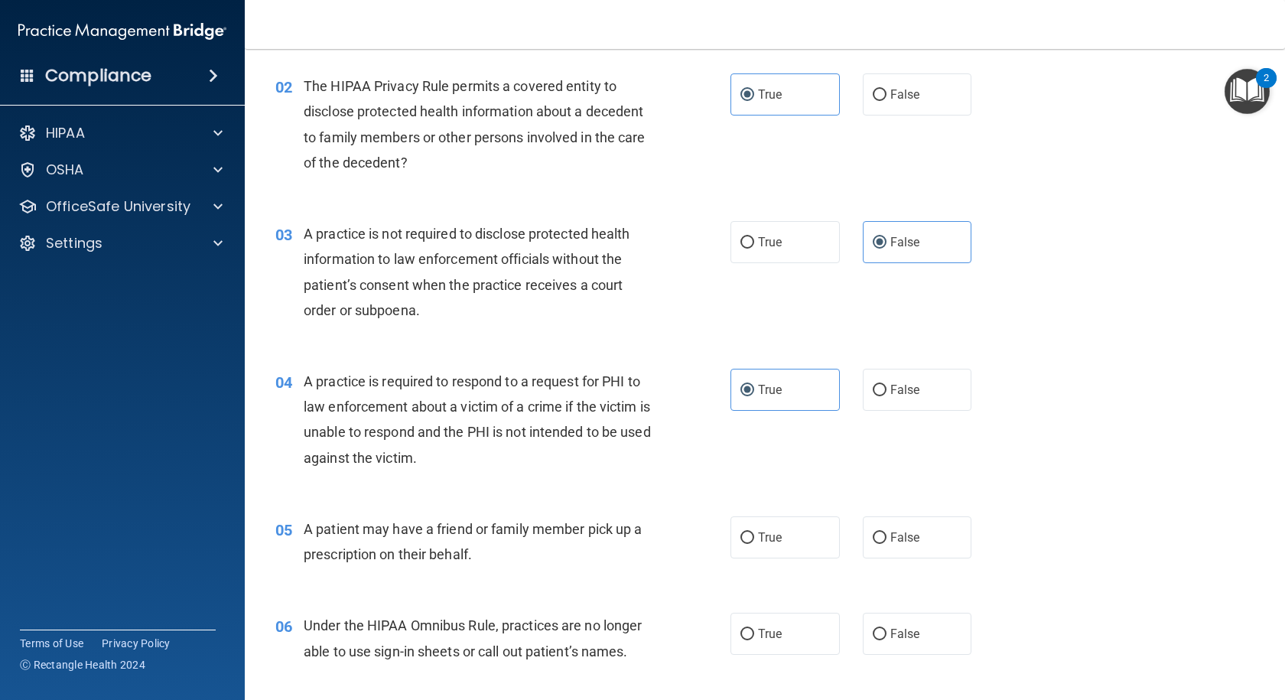
scroll to position [229, 0]
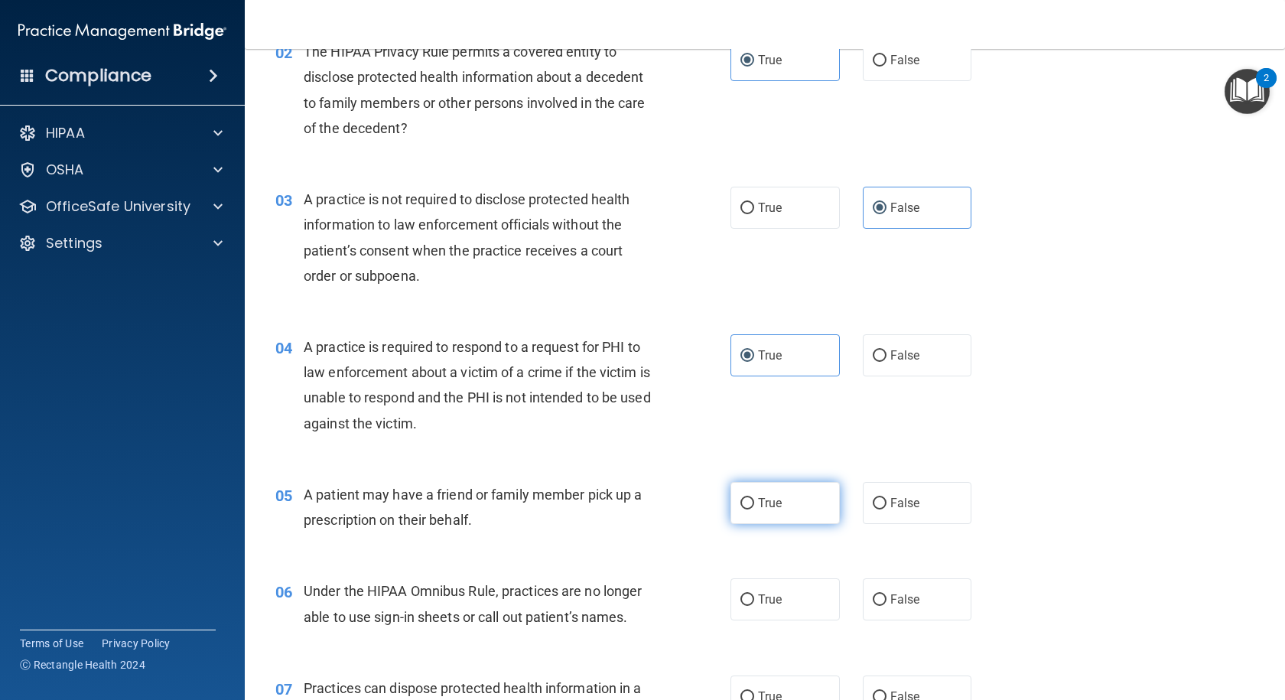
click at [782, 505] on label "True" at bounding box center [784, 503] width 109 height 42
click at [754, 505] on input "True" at bounding box center [747, 503] width 14 height 11
radio input "true"
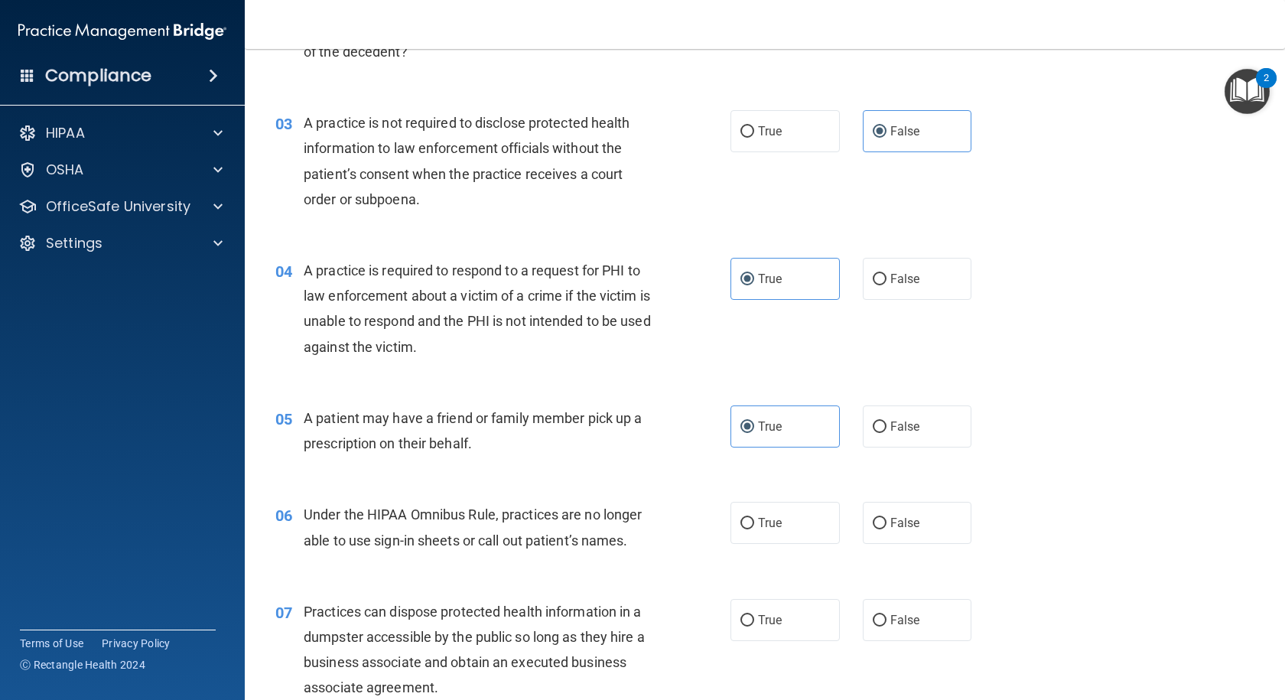
scroll to position [382, 0]
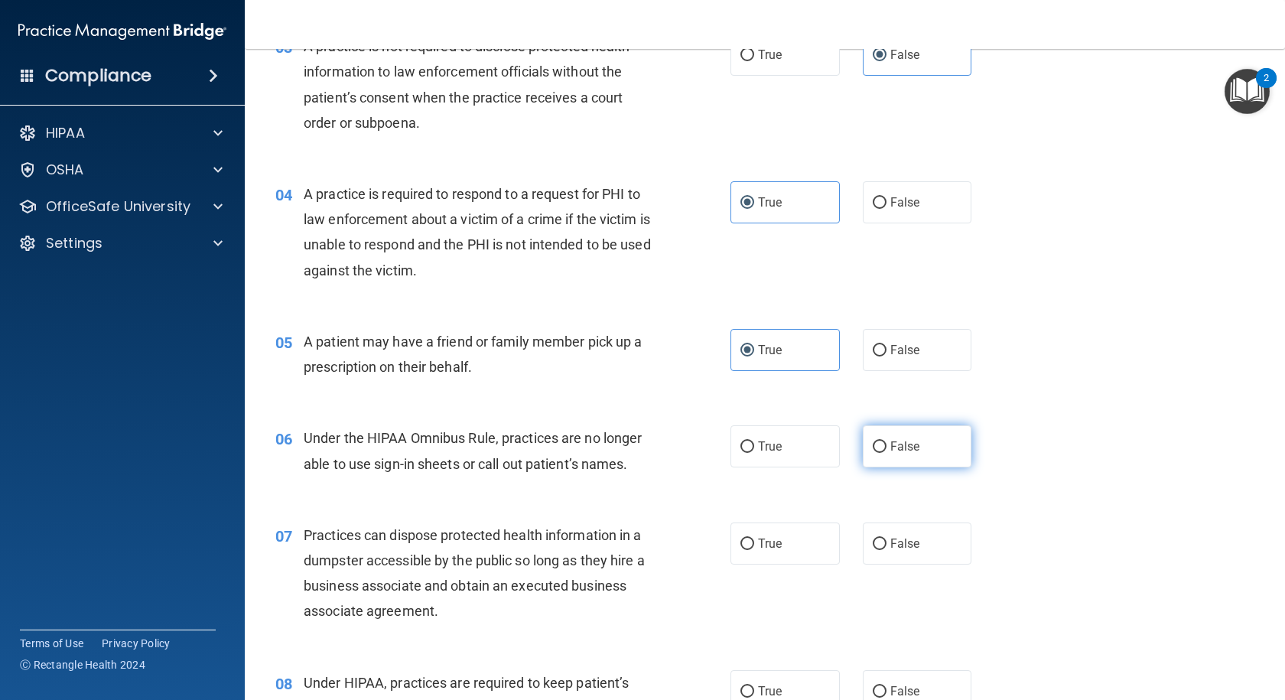
click at [873, 444] on input "False" at bounding box center [880, 446] width 14 height 11
radio input "true"
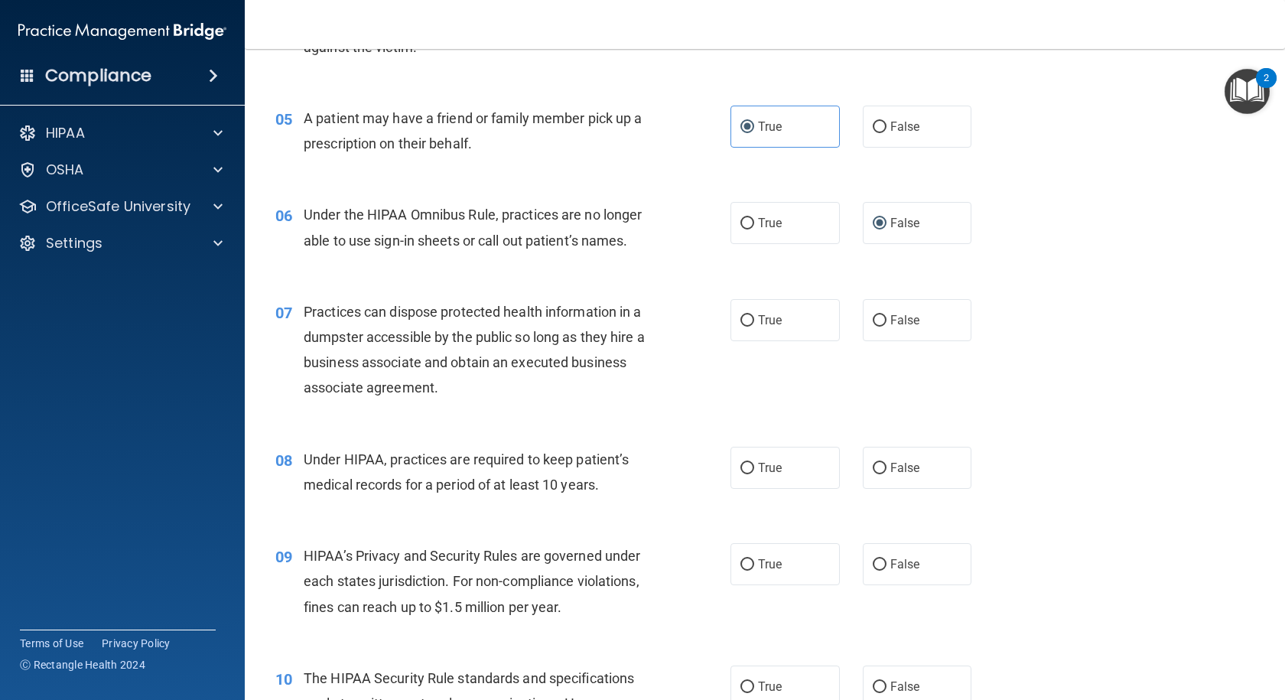
scroll to position [612, 0]
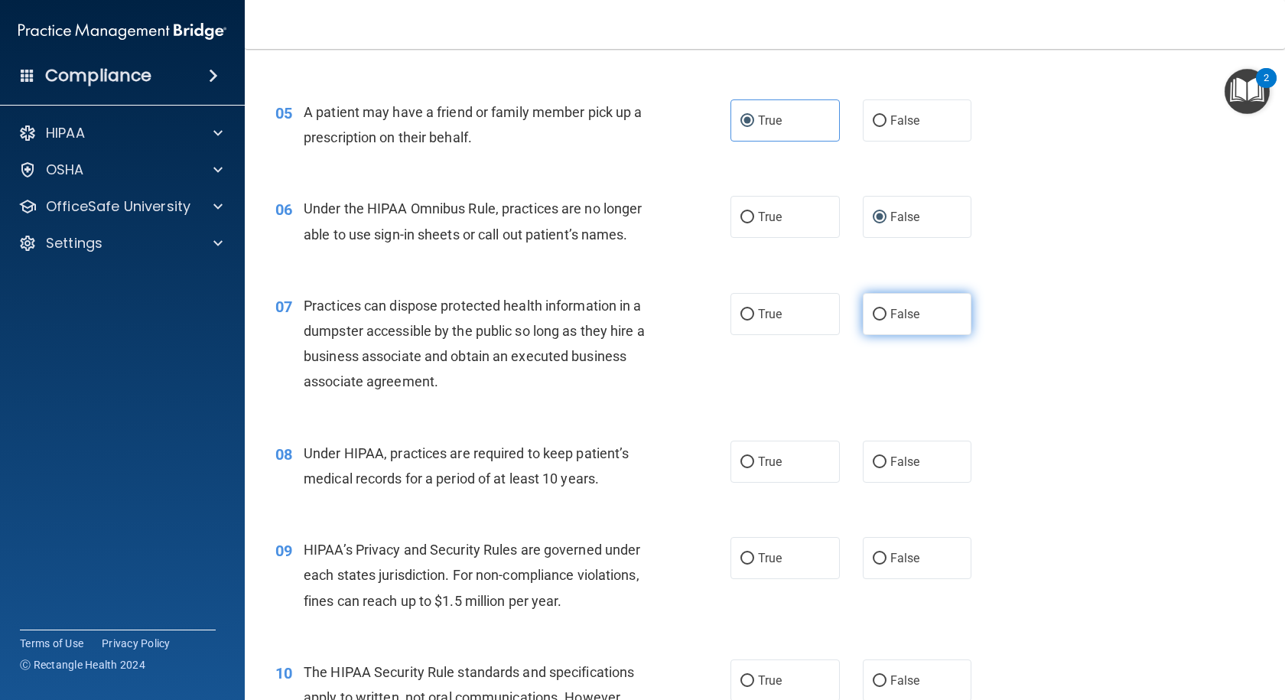
click at [890, 313] on span "False" at bounding box center [905, 314] width 30 height 15
click at [886, 313] on input "False" at bounding box center [880, 314] width 14 height 11
radio input "true"
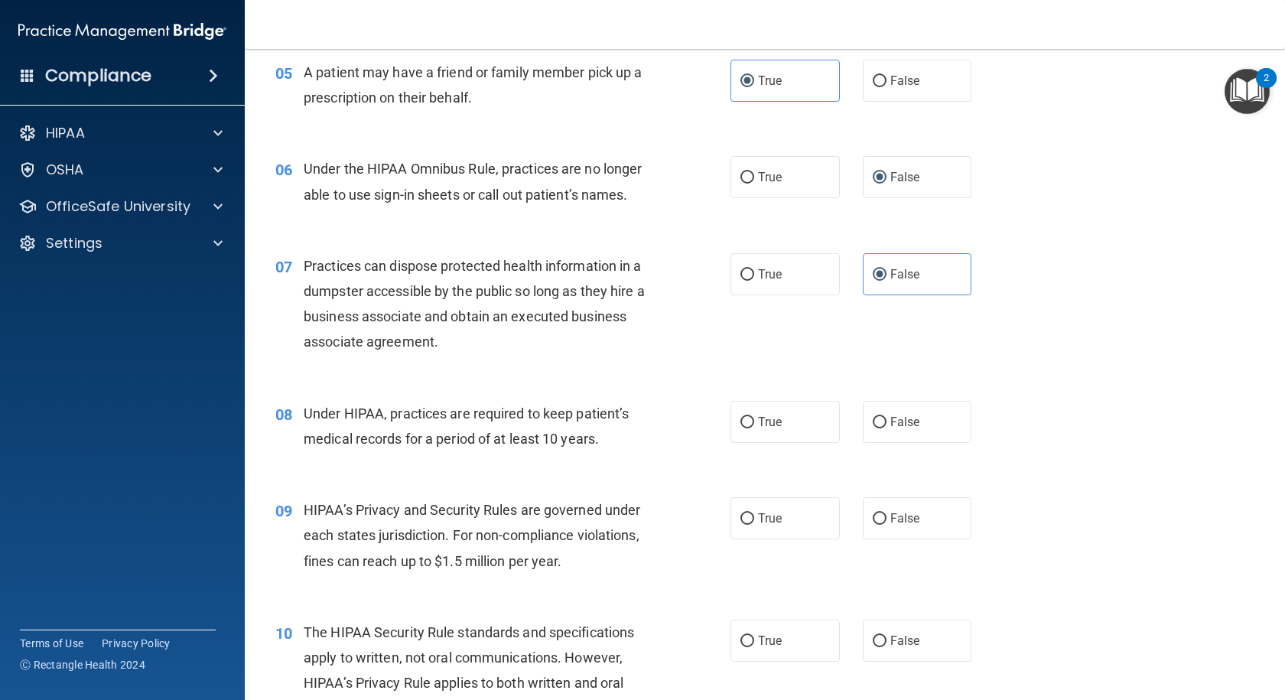
scroll to position [688, 0]
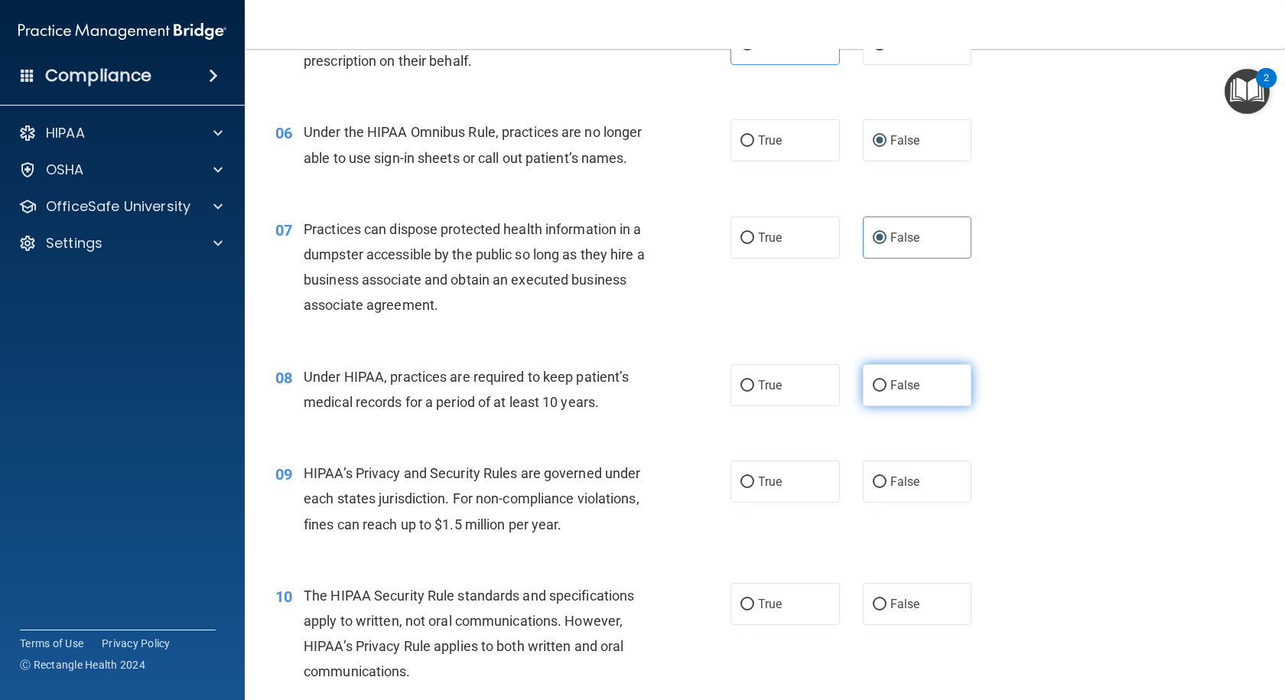
click at [890, 387] on span "False" at bounding box center [905, 385] width 30 height 15
click at [883, 387] on input "False" at bounding box center [880, 385] width 14 height 11
radio input "true"
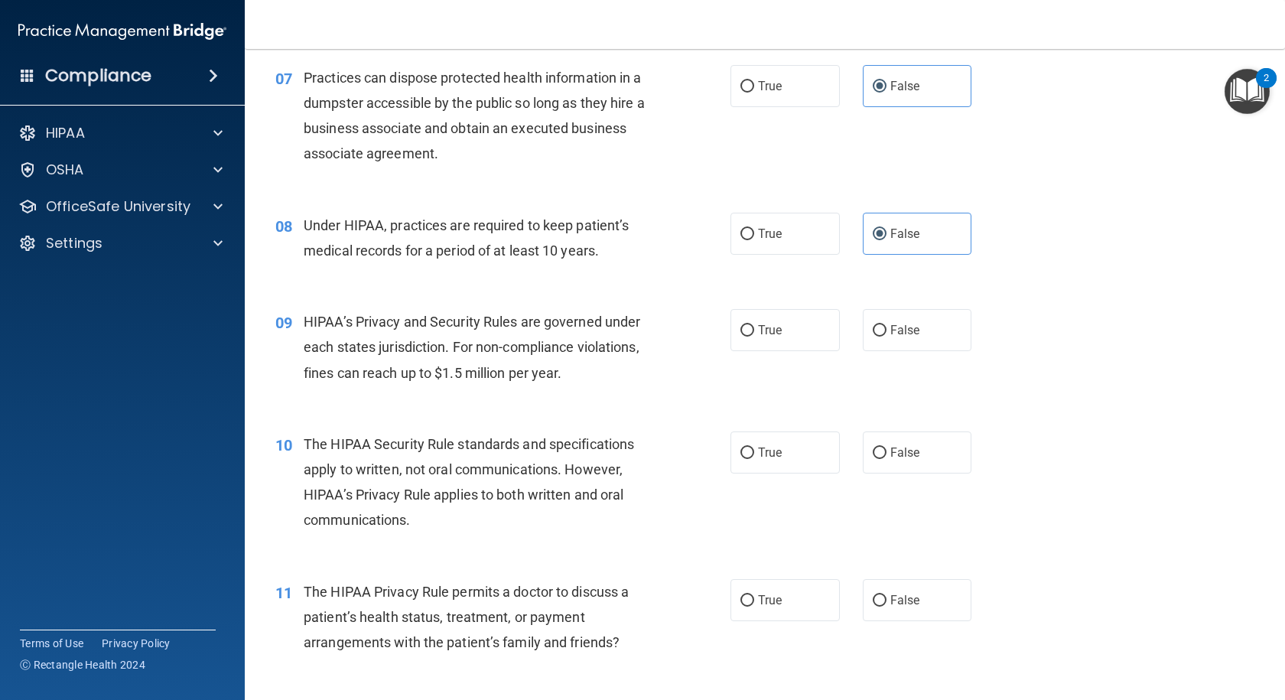
scroll to position [841, 0]
click at [882, 330] on label "False" at bounding box center [917, 328] width 109 height 42
click at [882, 330] on input "False" at bounding box center [880, 328] width 14 height 11
radio input "true"
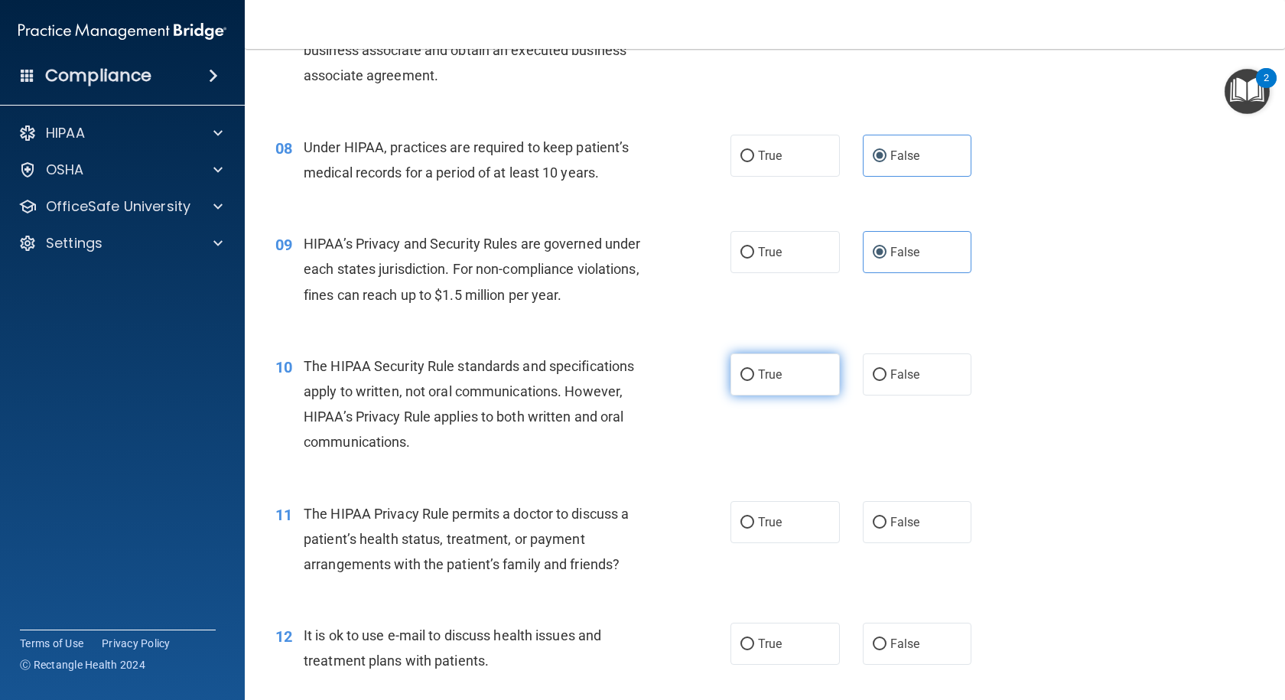
click at [775, 377] on span "True" at bounding box center [770, 374] width 24 height 15
click at [754, 377] on input "True" at bounding box center [747, 374] width 14 height 11
radio input "true"
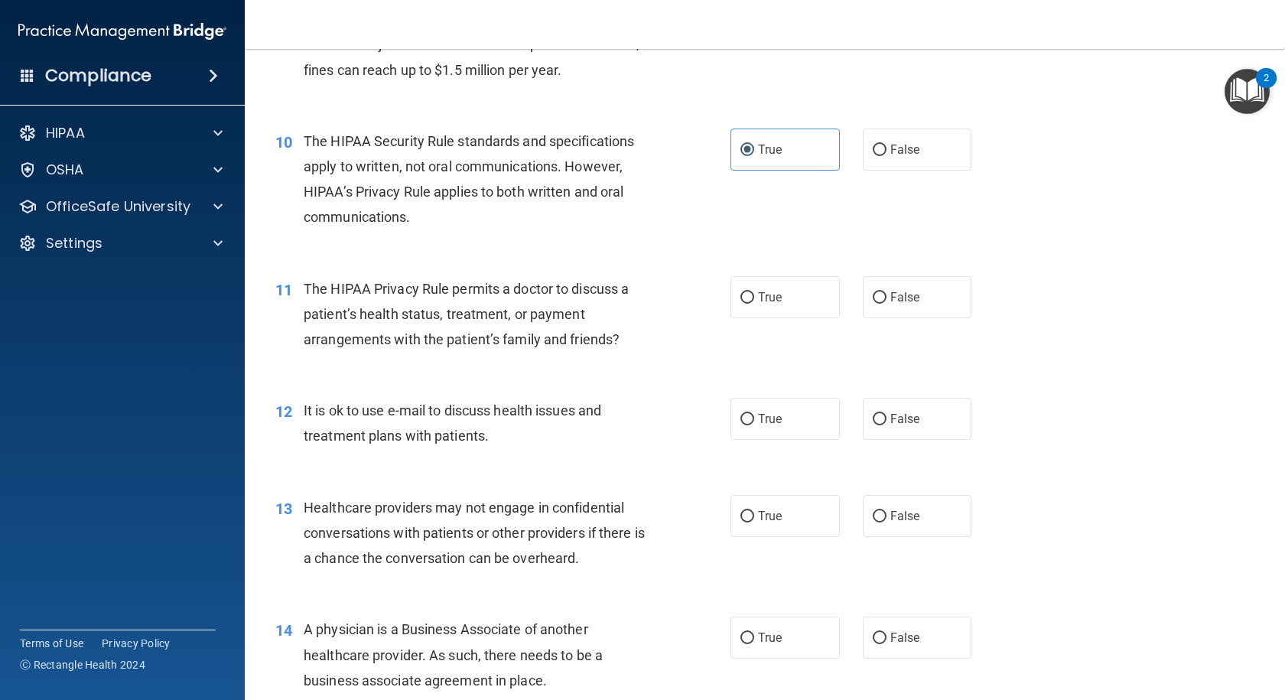
scroll to position [1147, 0]
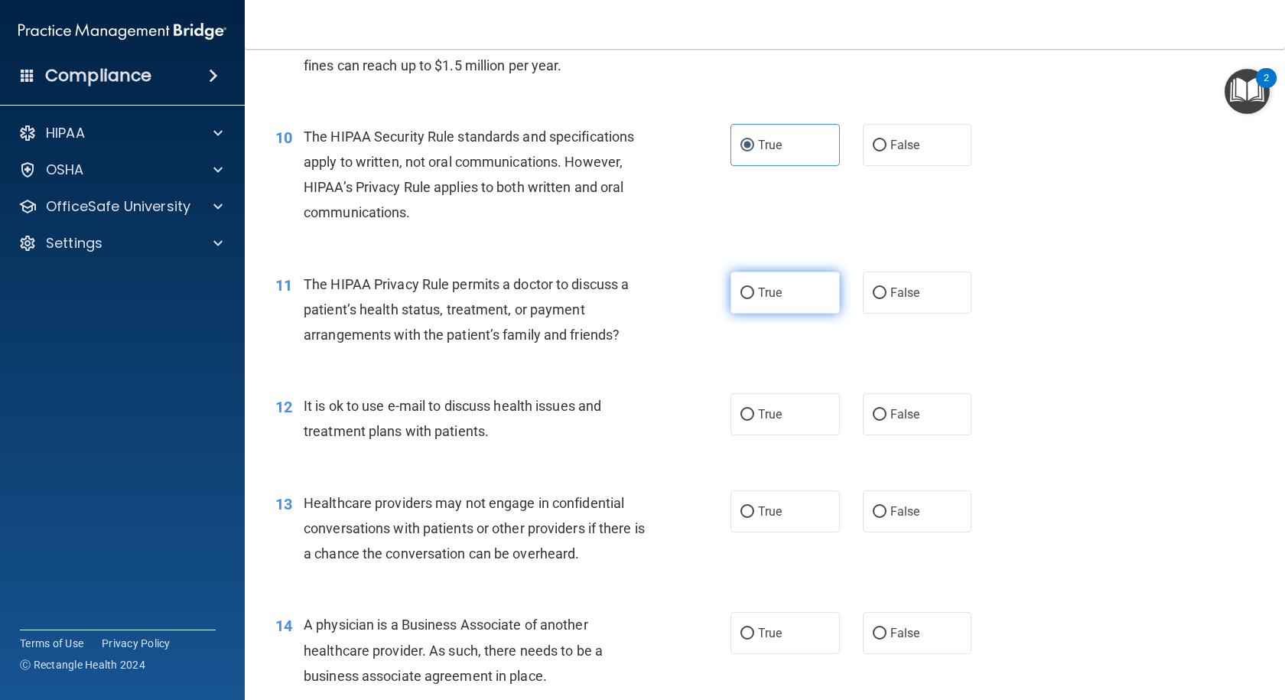
click at [758, 295] on span "True" at bounding box center [770, 292] width 24 height 15
click at [754, 295] on input "True" at bounding box center [747, 293] width 14 height 11
radio input "true"
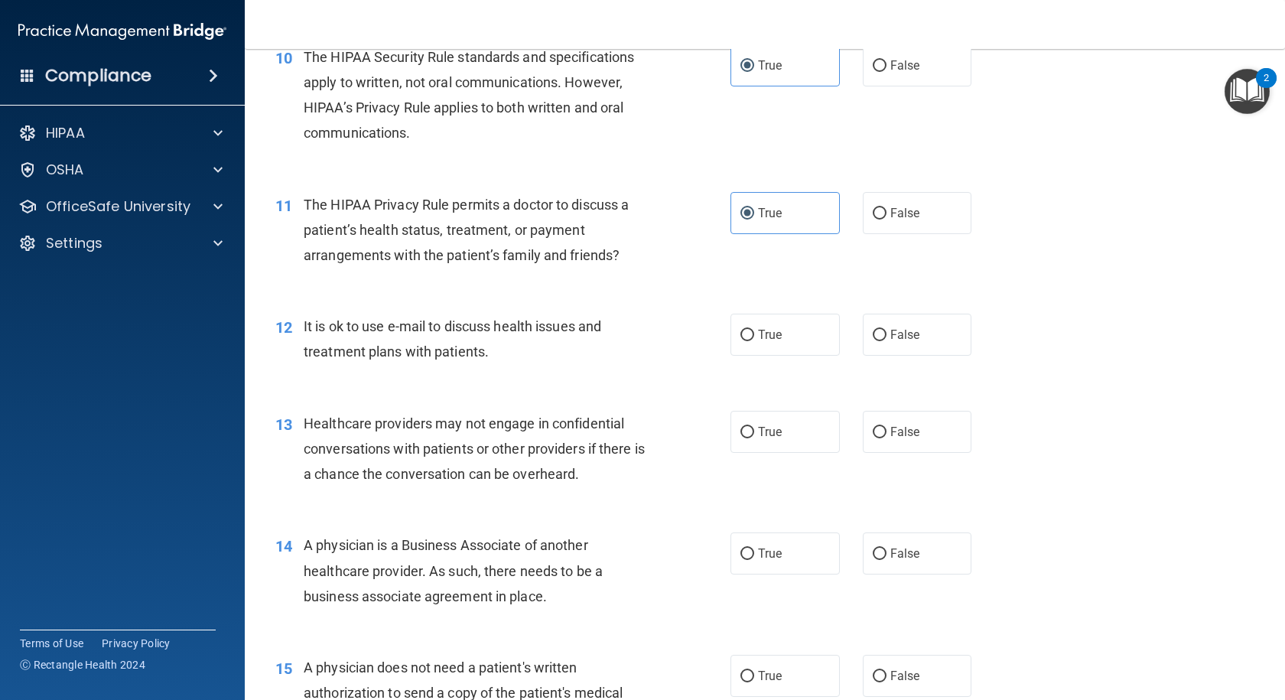
scroll to position [1300, 0]
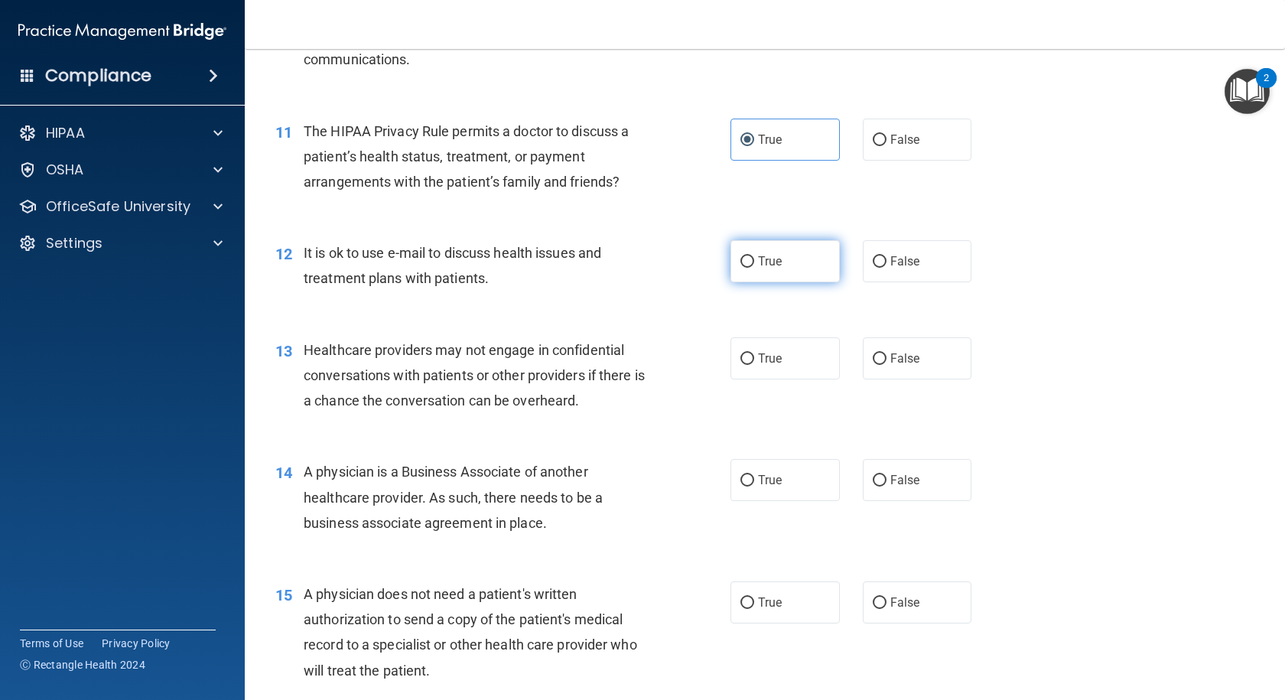
click at [762, 258] on span "True" at bounding box center [770, 261] width 24 height 15
click at [754, 258] on input "True" at bounding box center [747, 261] width 14 height 11
radio input "true"
click at [890, 359] on span "False" at bounding box center [905, 358] width 30 height 15
click at [884, 359] on input "False" at bounding box center [880, 358] width 14 height 11
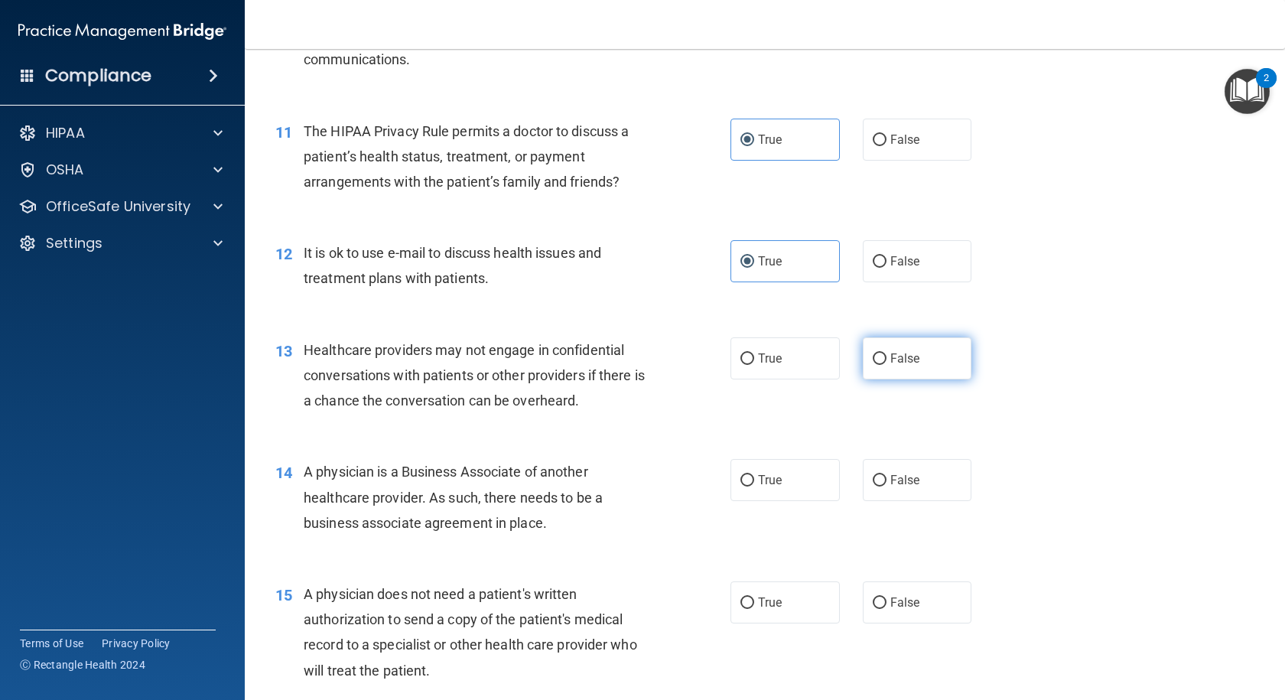
radio input "true"
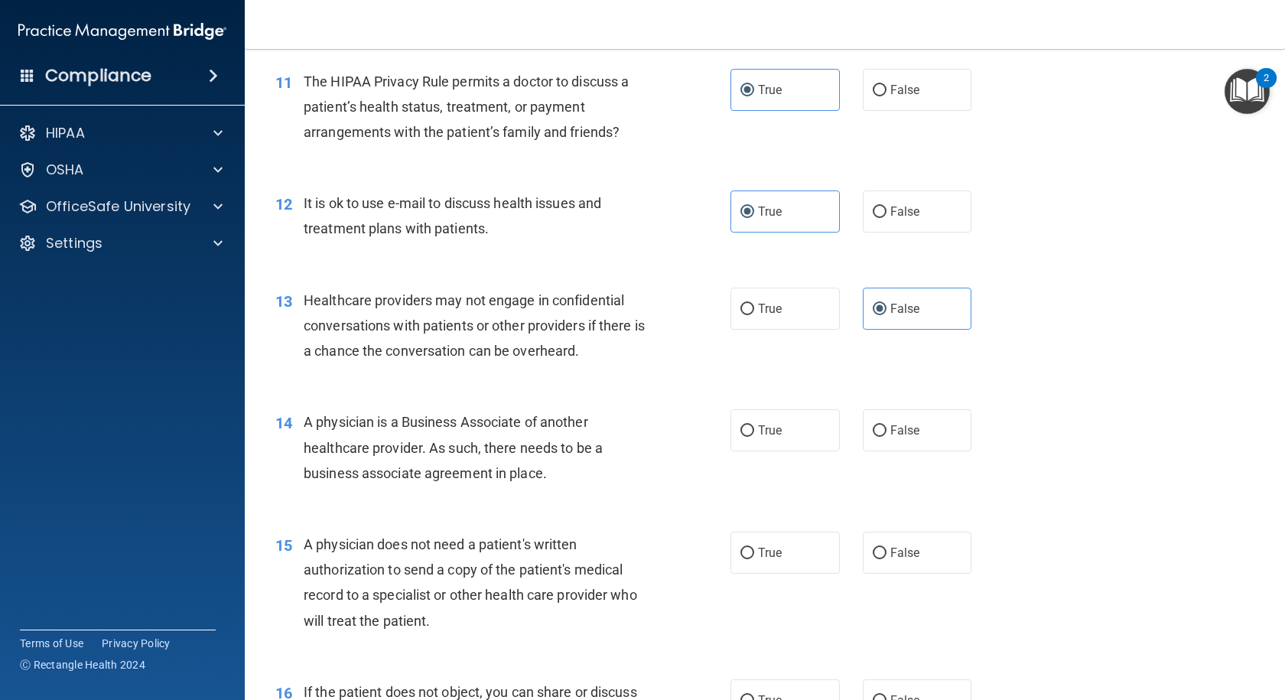
scroll to position [1376, 0]
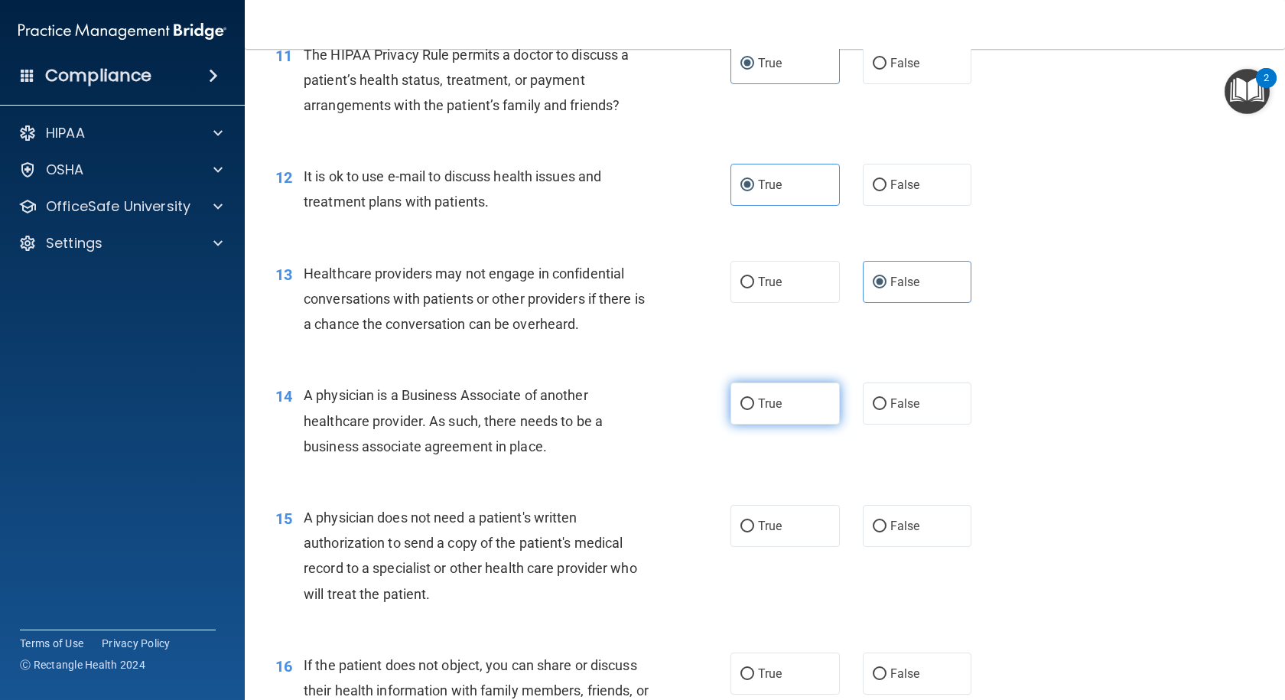
click at [769, 404] on span "True" at bounding box center [770, 403] width 24 height 15
click at [754, 404] on input "True" at bounding box center [747, 403] width 14 height 11
radio input "true"
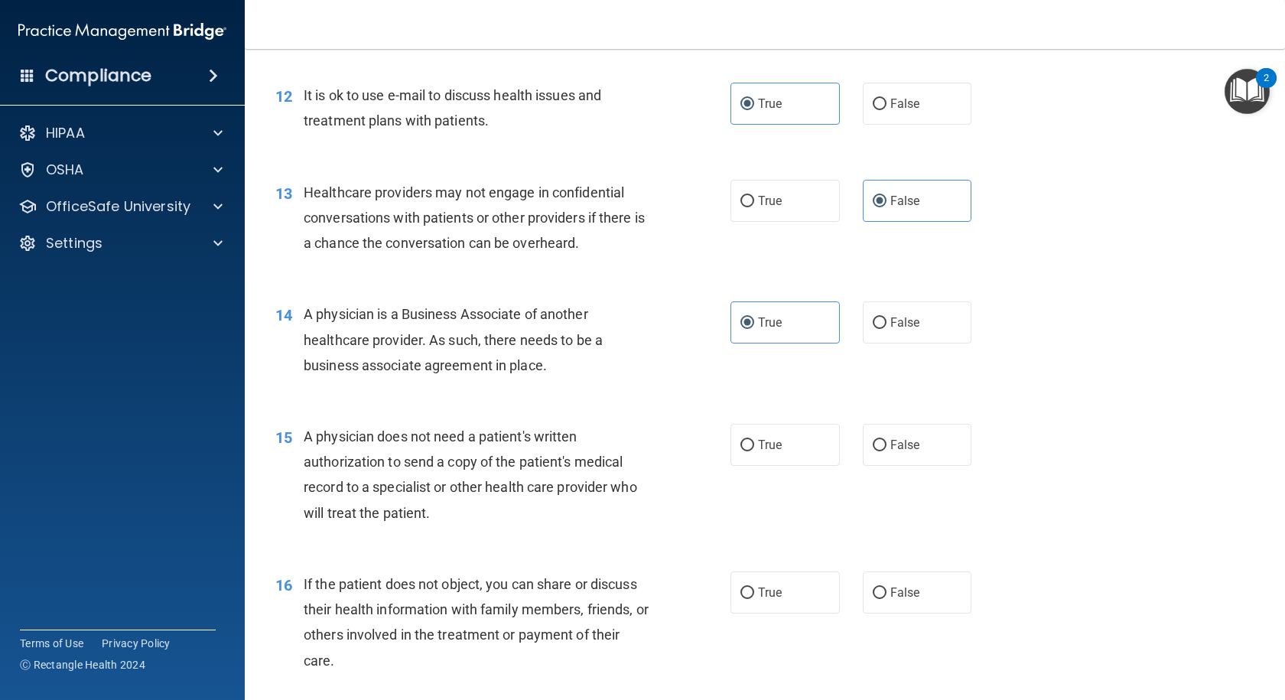
scroll to position [1529, 0]
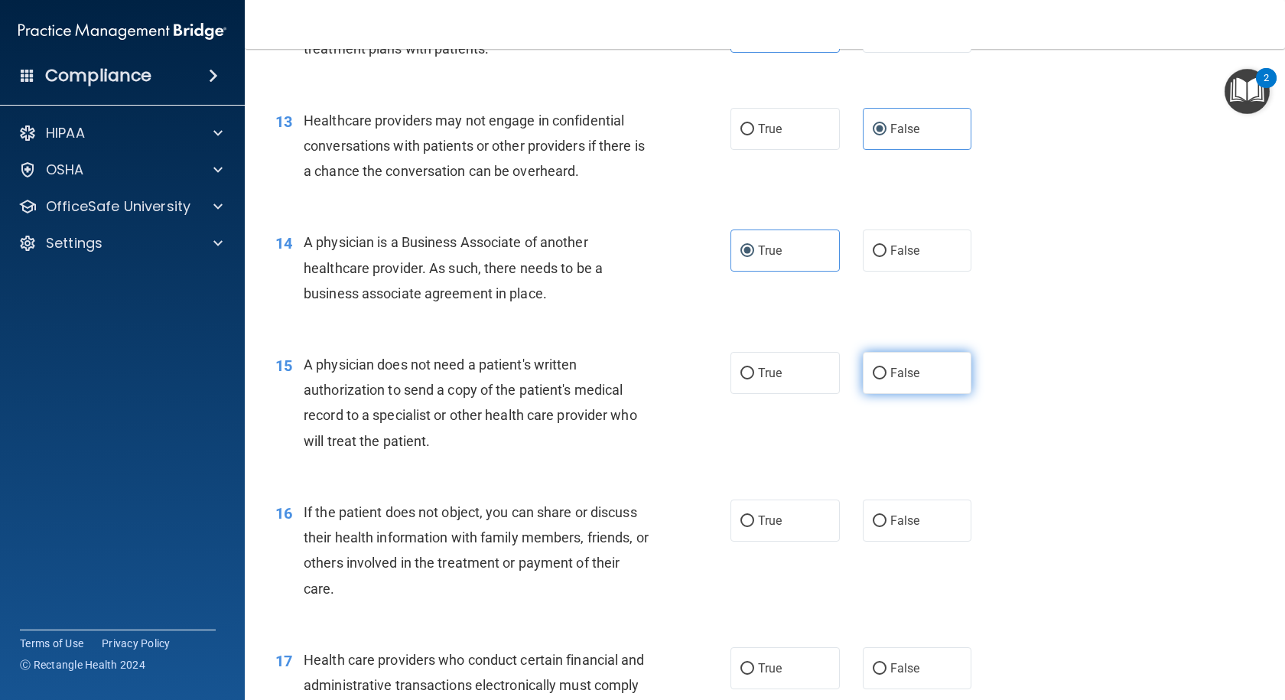
click at [890, 382] on label "False" at bounding box center [917, 373] width 109 height 42
click at [886, 379] on input "False" at bounding box center [880, 373] width 14 height 11
radio input "true"
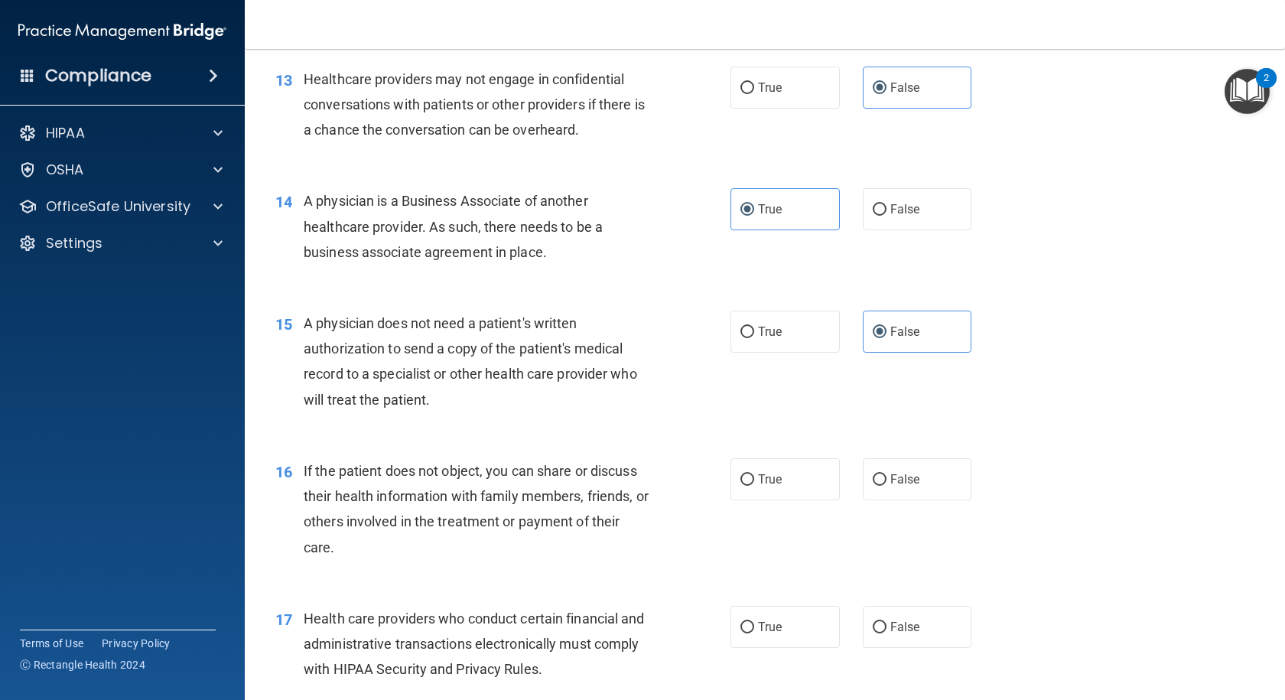
scroll to position [1606, 0]
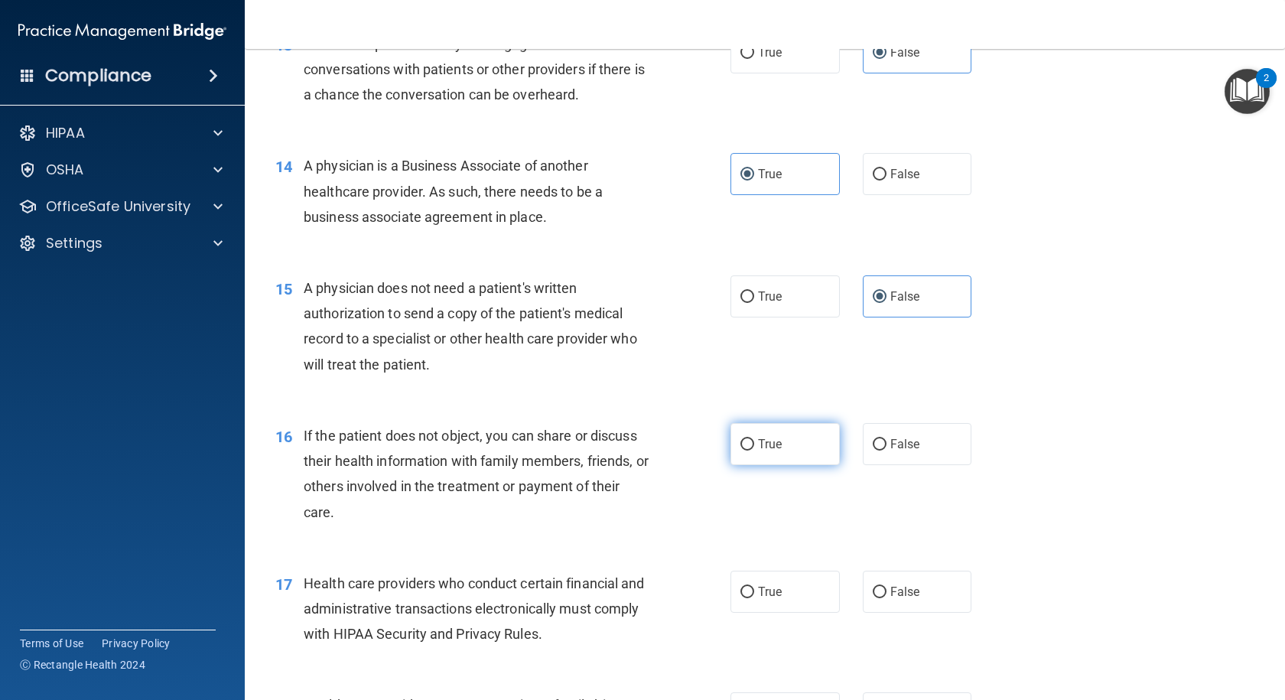
click at [769, 437] on span "True" at bounding box center [770, 444] width 24 height 15
click at [754, 439] on input "True" at bounding box center [747, 444] width 14 height 11
radio input "true"
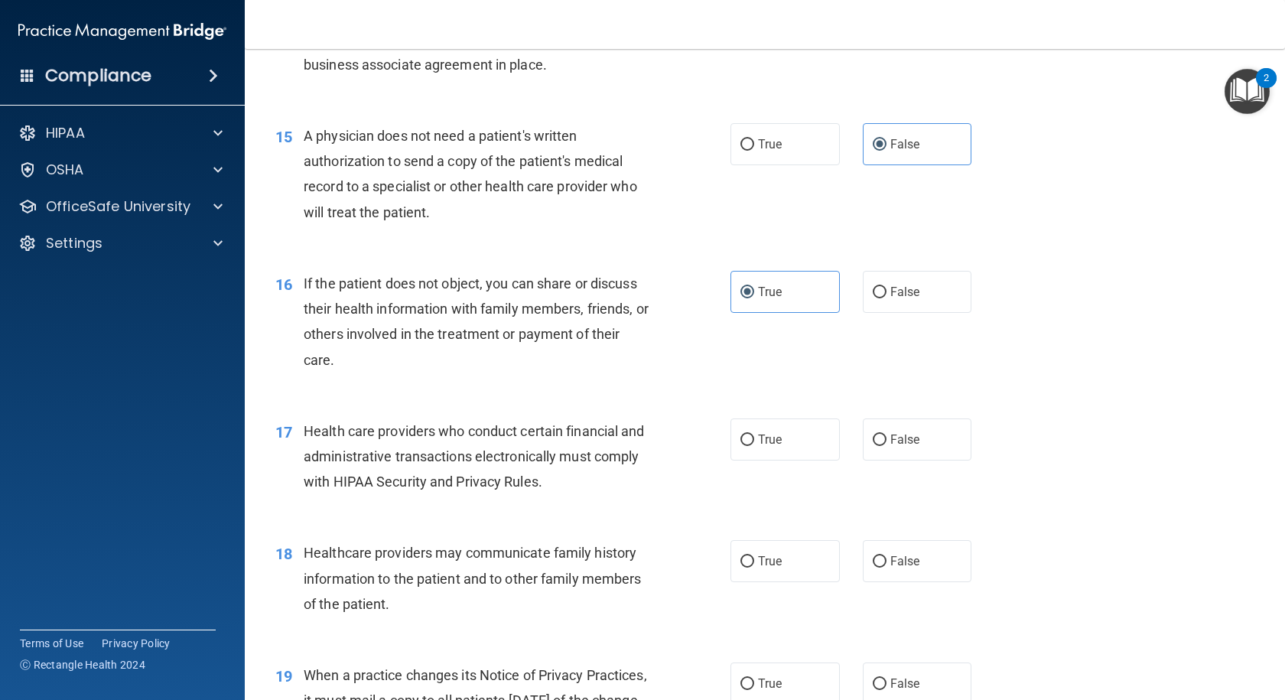
scroll to position [1759, 0]
click at [772, 441] on span "True" at bounding box center [770, 438] width 24 height 15
click at [754, 441] on input "True" at bounding box center [747, 439] width 14 height 11
radio input "true"
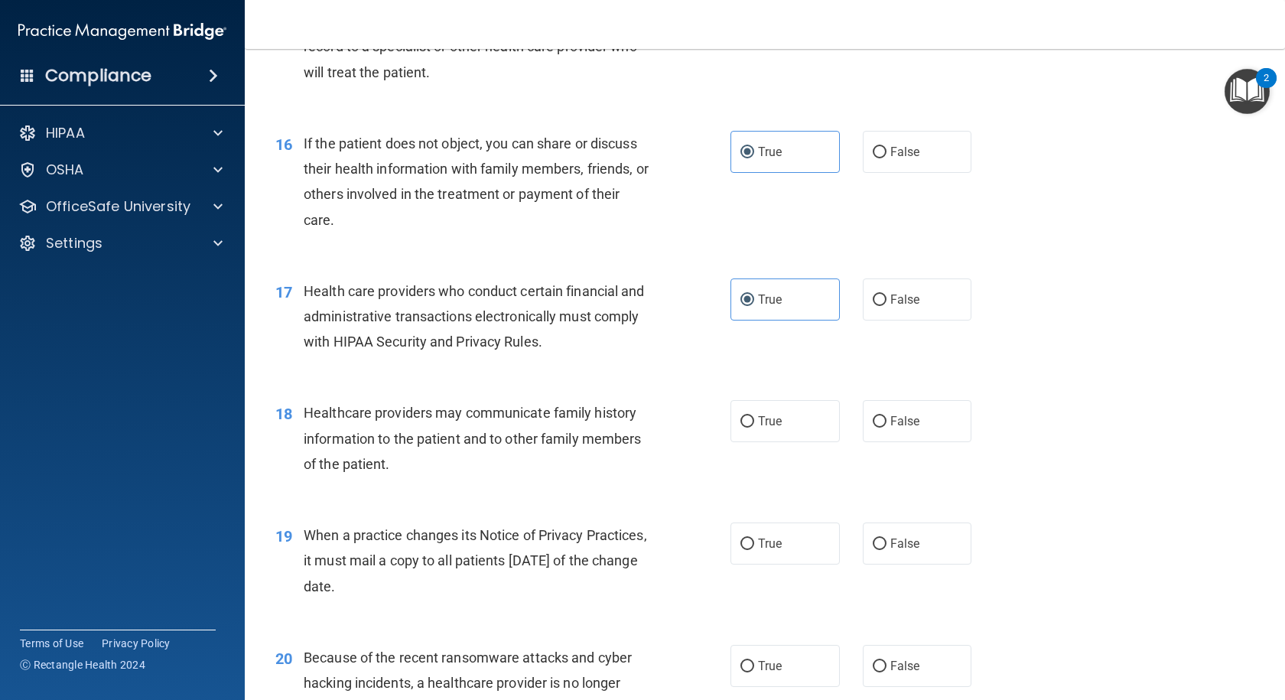
scroll to position [1912, 0]
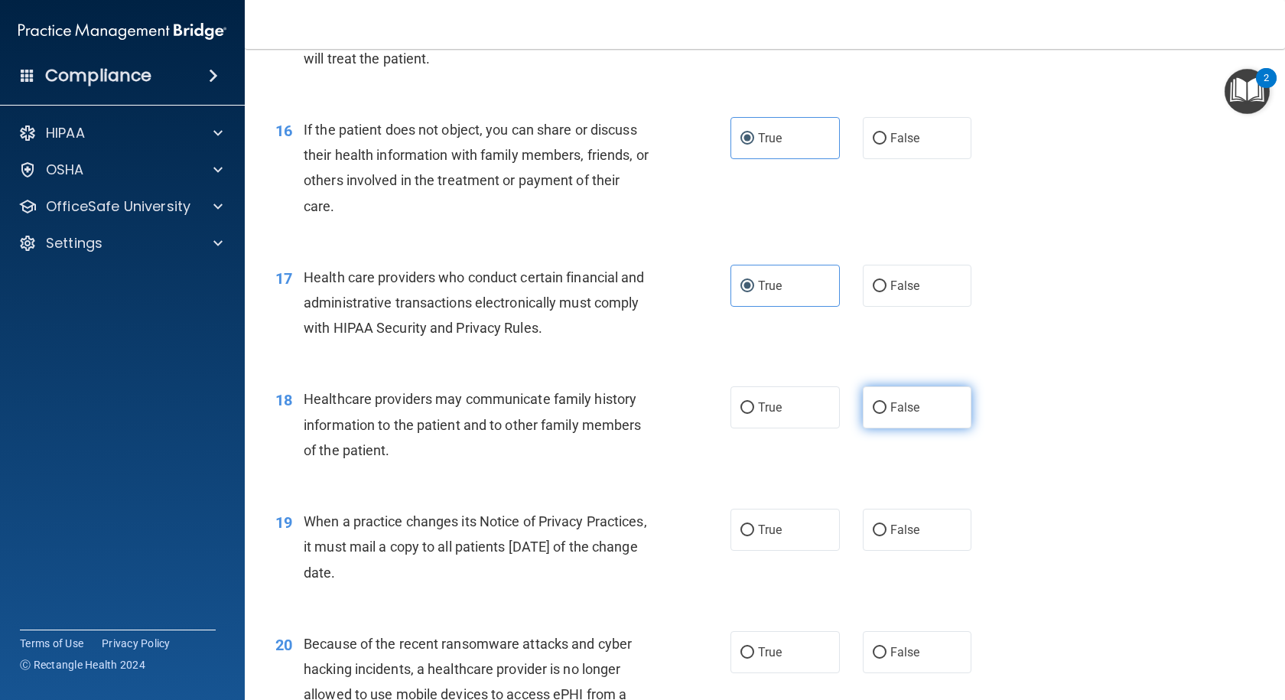
click at [880, 401] on label "False" at bounding box center [917, 407] width 109 height 42
click at [880, 402] on input "False" at bounding box center [880, 407] width 14 height 11
radio input "true"
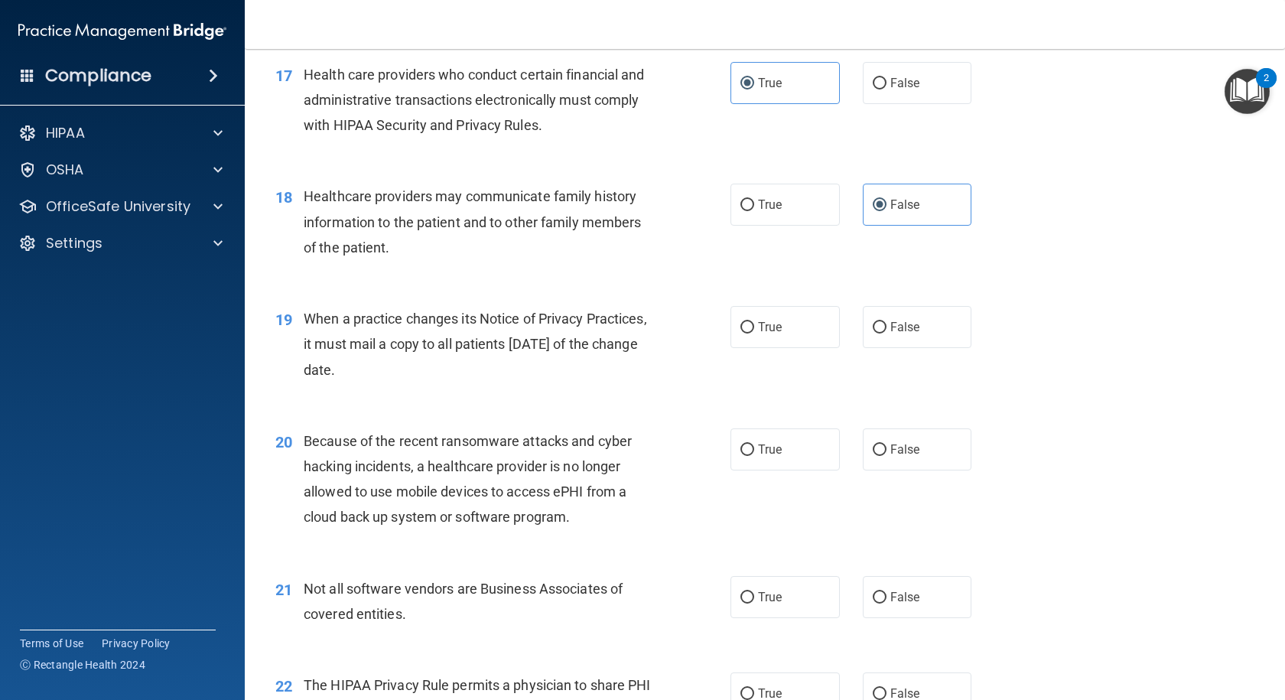
scroll to position [2141, 0]
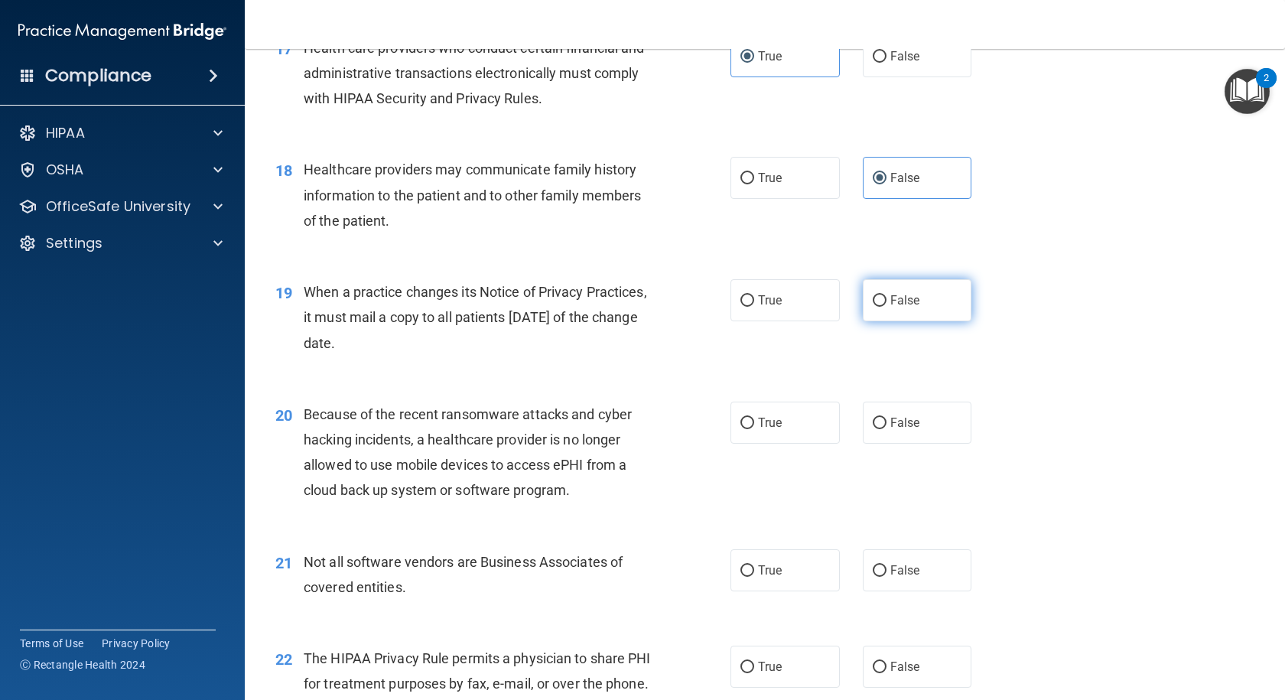
click at [908, 305] on span "False" at bounding box center [905, 300] width 30 height 15
click at [886, 305] on input "False" at bounding box center [880, 300] width 14 height 11
radio input "true"
click at [877, 418] on input "False" at bounding box center [880, 423] width 14 height 11
radio input "true"
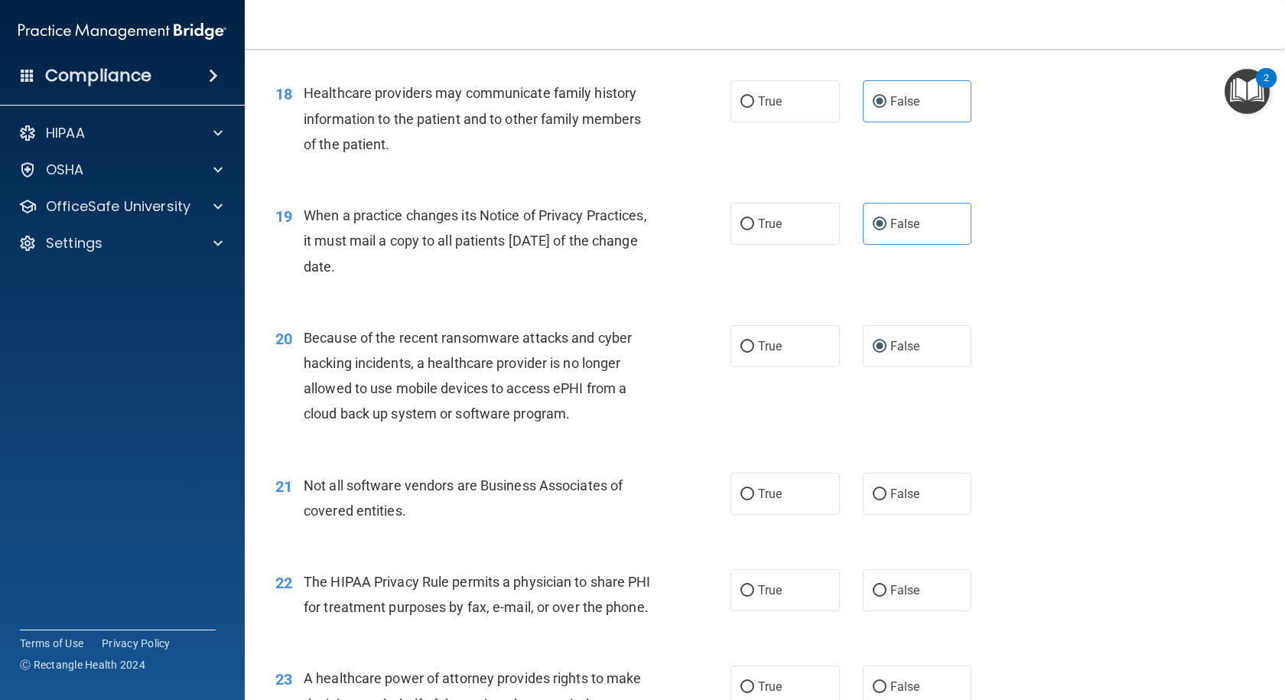
scroll to position [2294, 0]
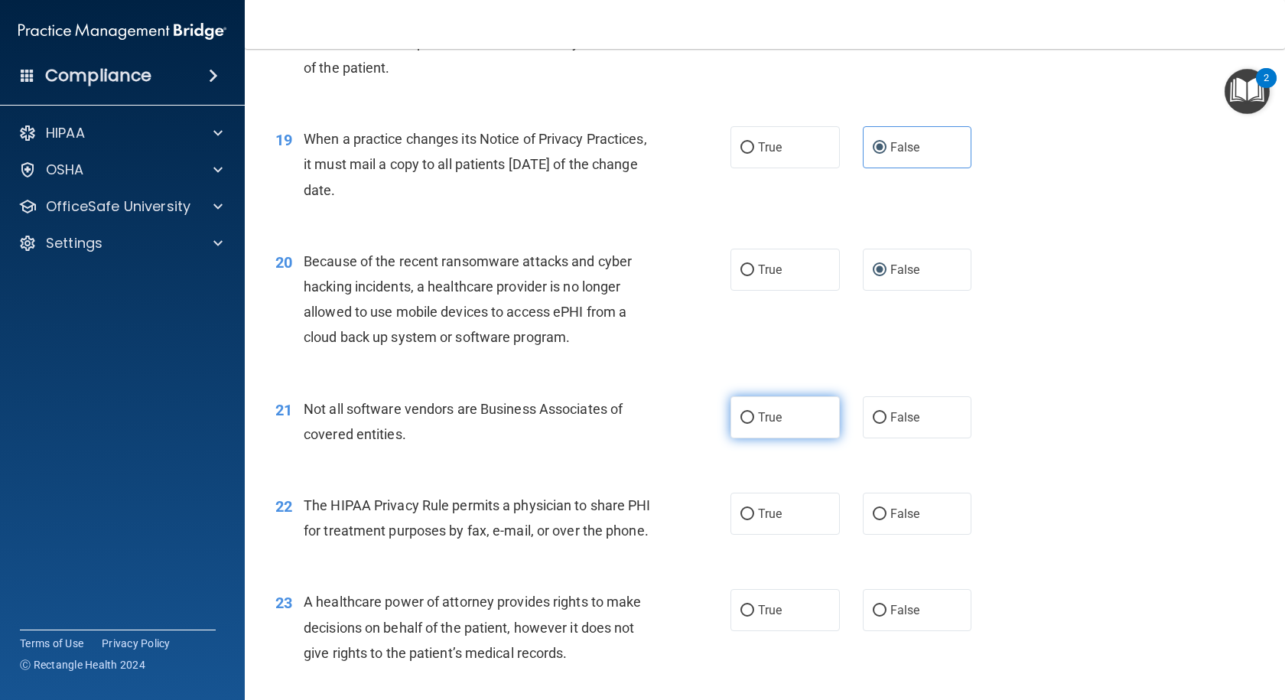
click at [746, 421] on input "True" at bounding box center [747, 417] width 14 height 11
radio input "true"
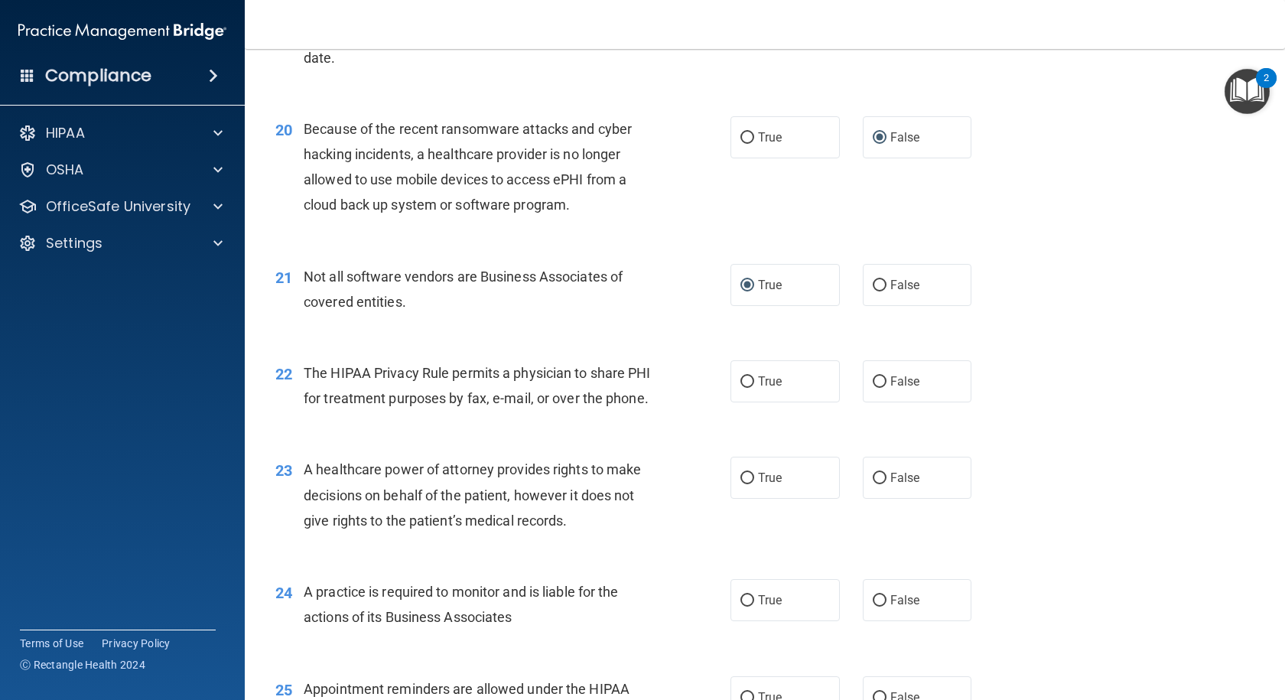
scroll to position [2447, 0]
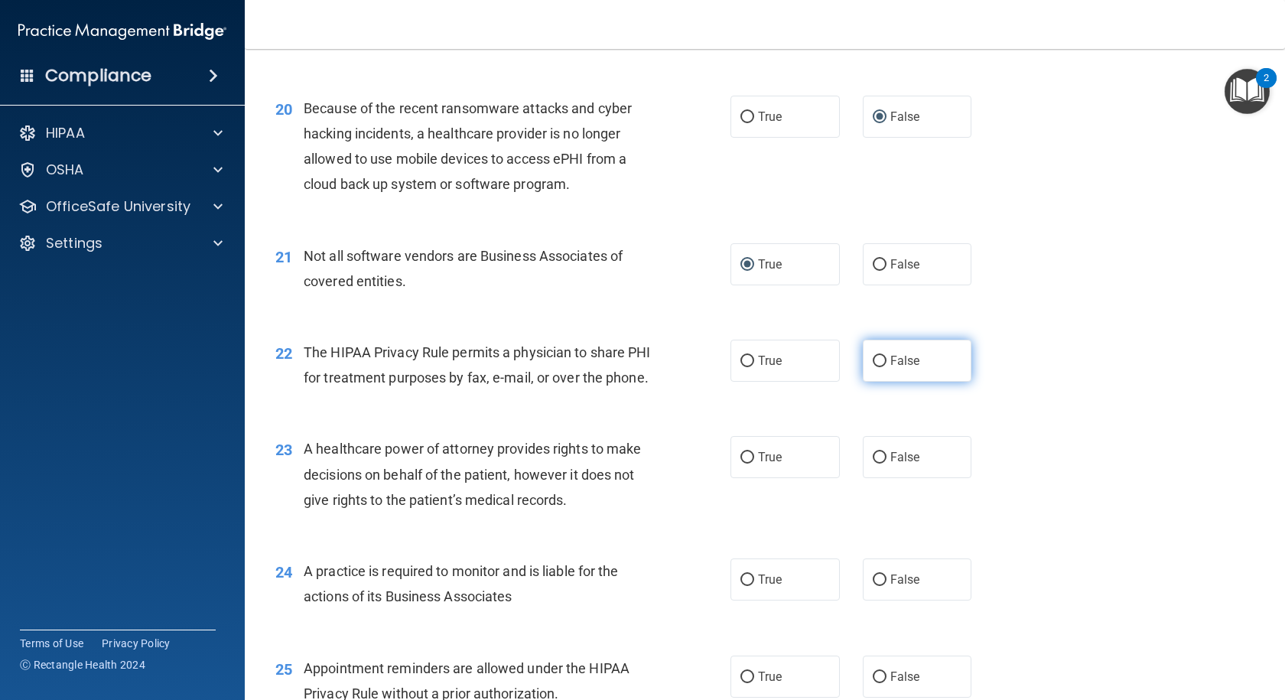
click at [890, 363] on span "False" at bounding box center [905, 360] width 30 height 15
click at [886, 363] on input "False" at bounding box center [880, 361] width 14 height 11
radio input "true"
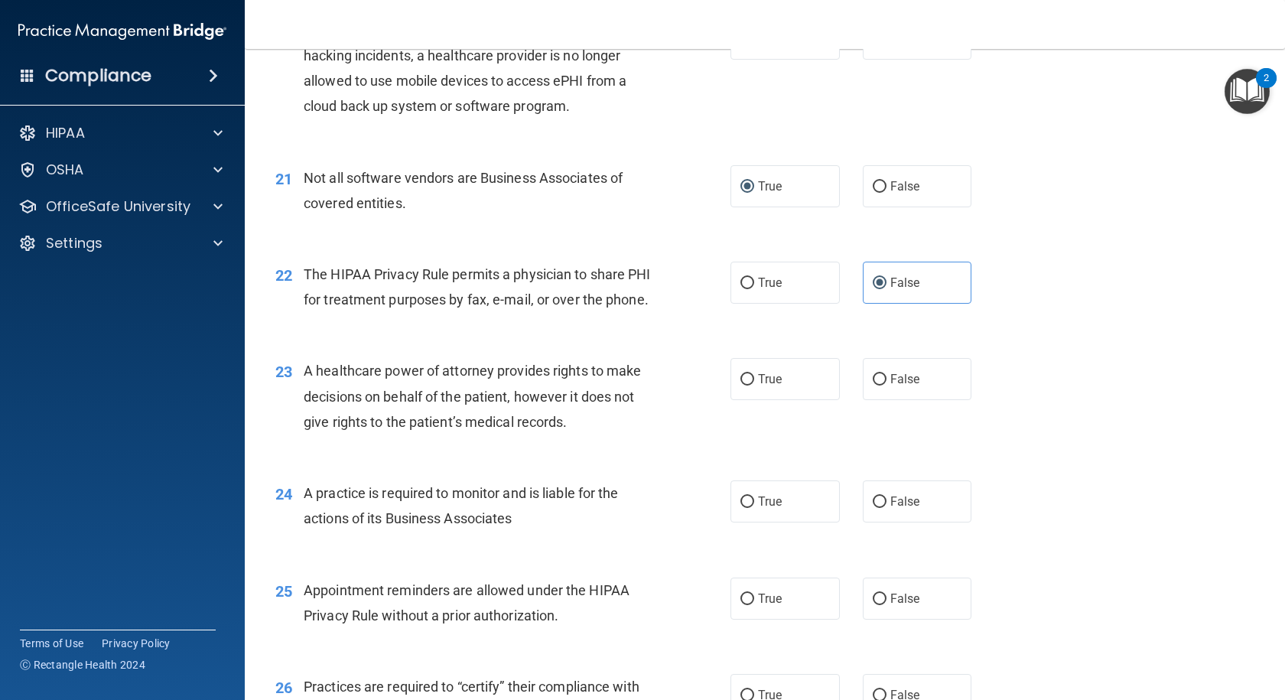
scroll to position [2600, 0]
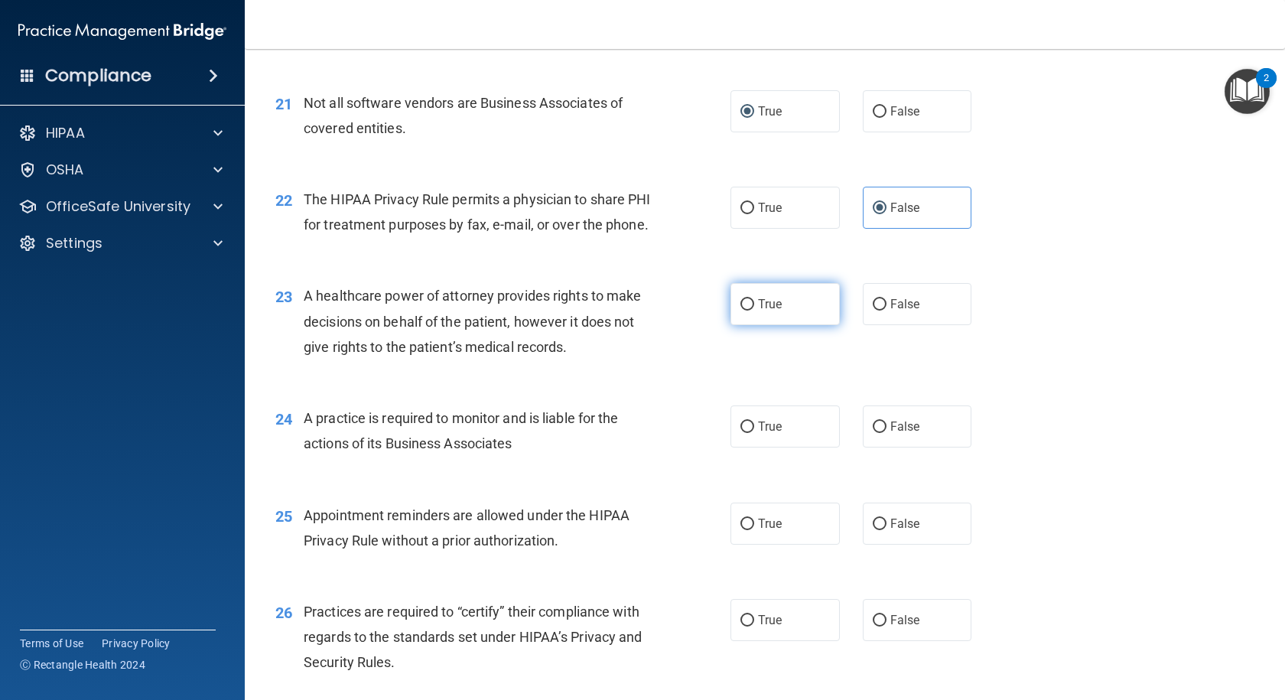
click at [767, 311] on span "True" at bounding box center [770, 304] width 24 height 15
click at [754, 310] on input "True" at bounding box center [747, 304] width 14 height 11
radio input "true"
click at [900, 311] on span "False" at bounding box center [905, 304] width 30 height 15
click at [886, 310] on input "False" at bounding box center [880, 304] width 14 height 11
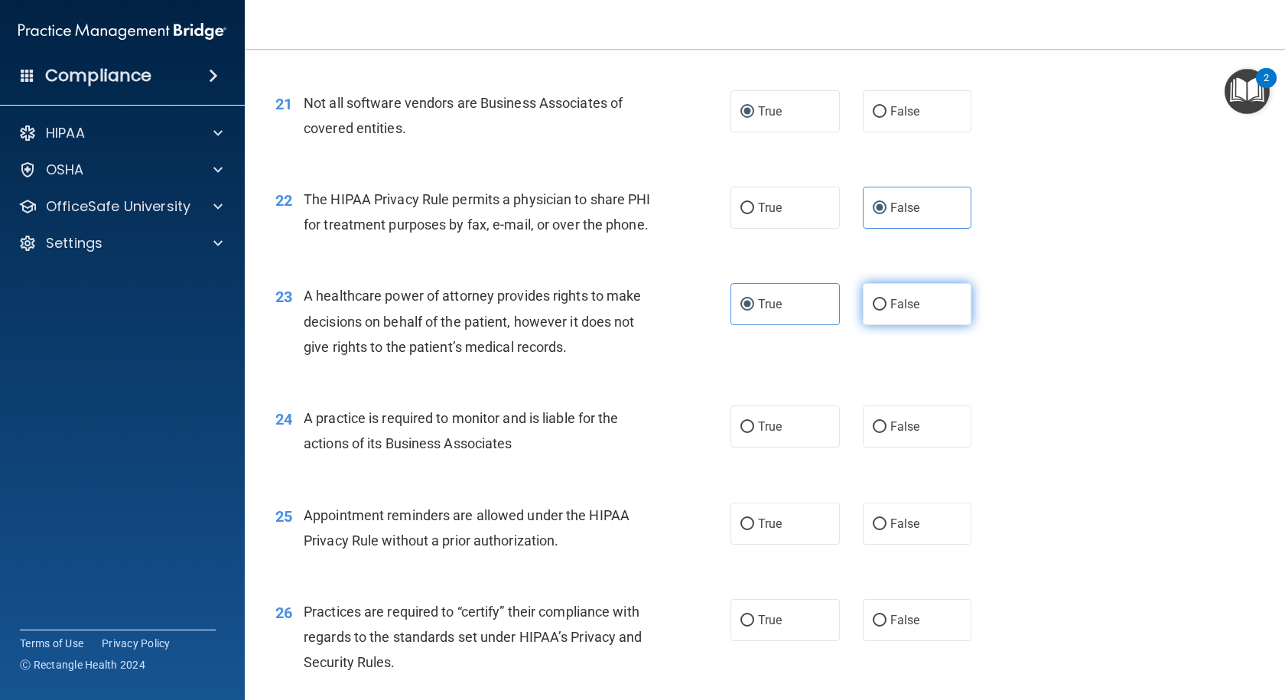
radio input "true"
radio input "false"
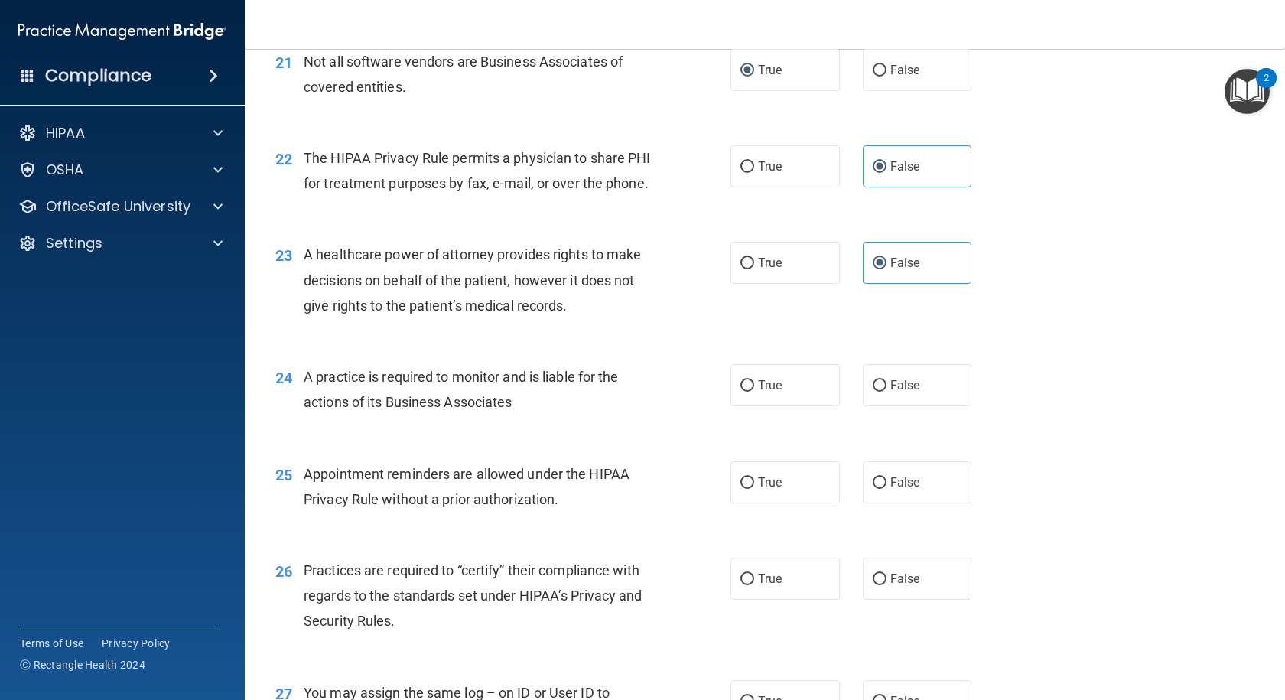
scroll to position [2676, 0]
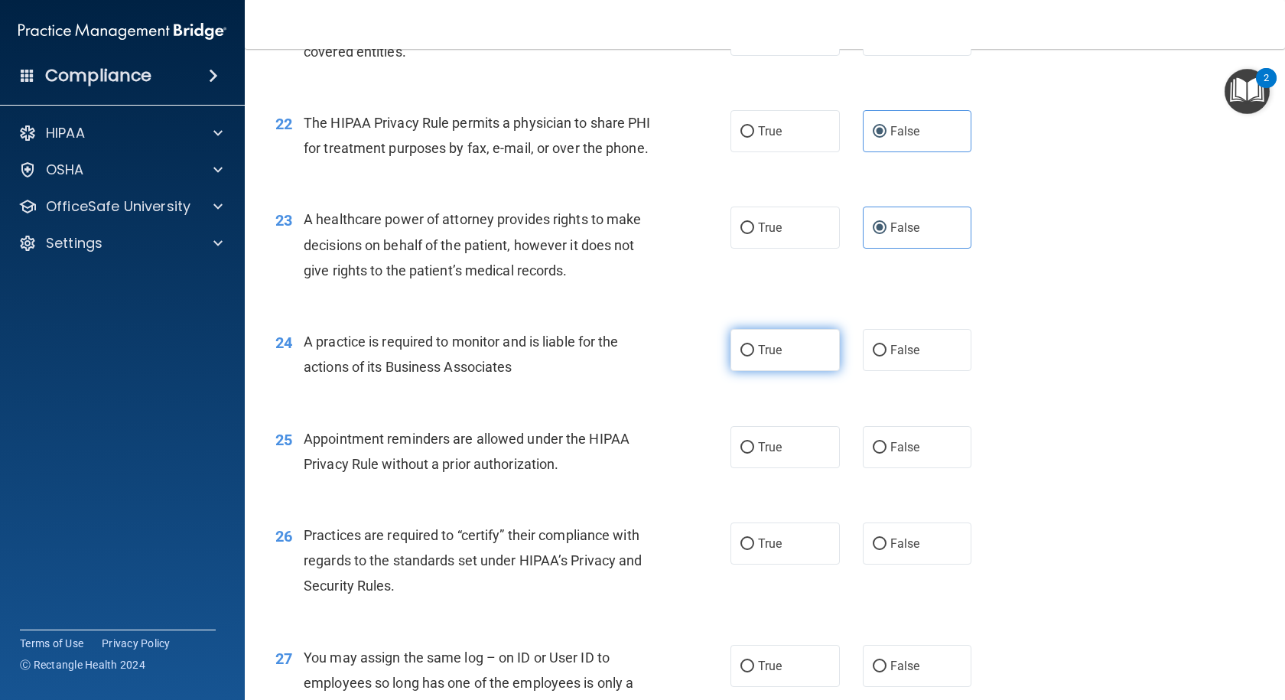
click at [775, 357] on span "True" at bounding box center [770, 350] width 24 height 15
click at [754, 356] on input "True" at bounding box center [747, 350] width 14 height 11
radio input "true"
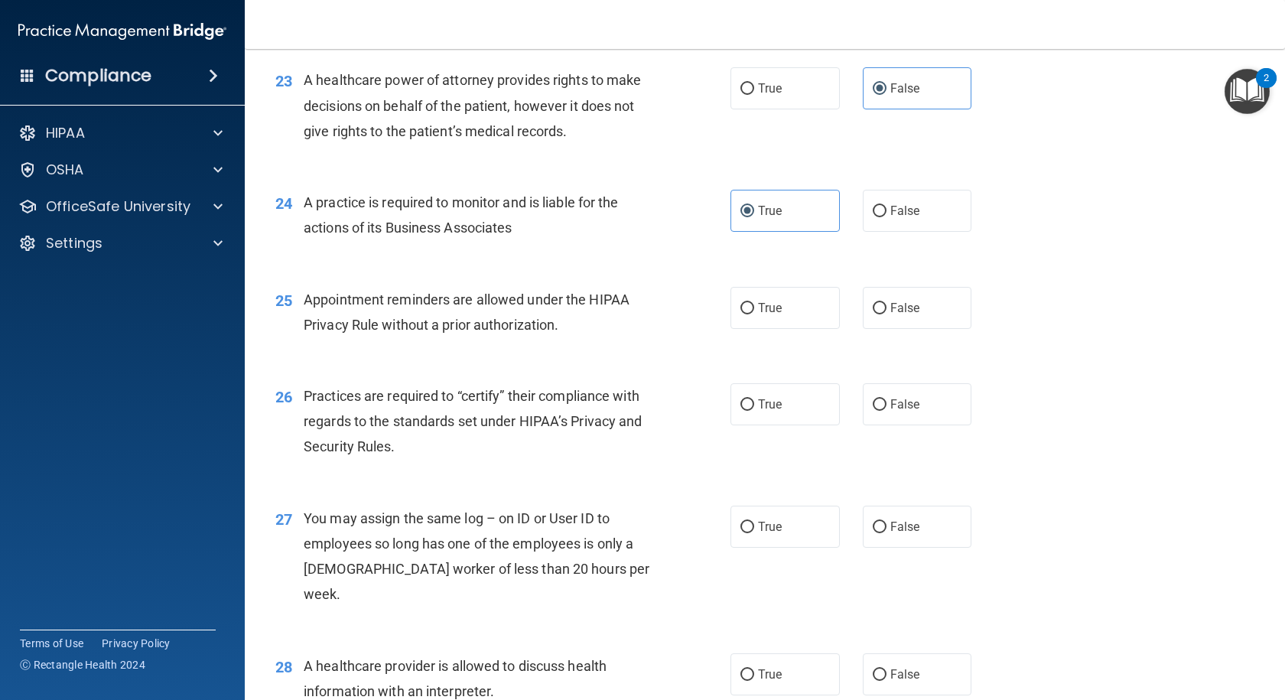
scroll to position [2829, 0]
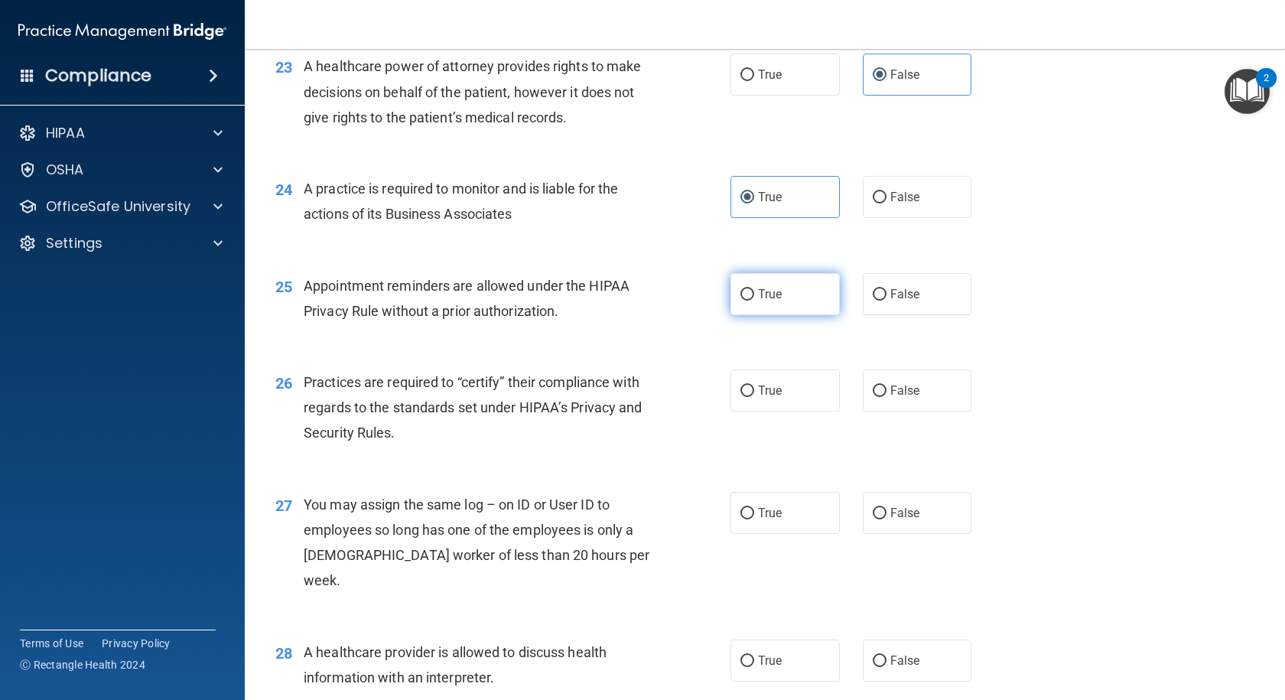
click at [775, 301] on span "True" at bounding box center [770, 294] width 24 height 15
click at [754, 301] on input "True" at bounding box center [747, 294] width 14 height 11
radio input "true"
click at [899, 398] on span "False" at bounding box center [905, 390] width 30 height 15
click at [886, 397] on input "False" at bounding box center [880, 390] width 14 height 11
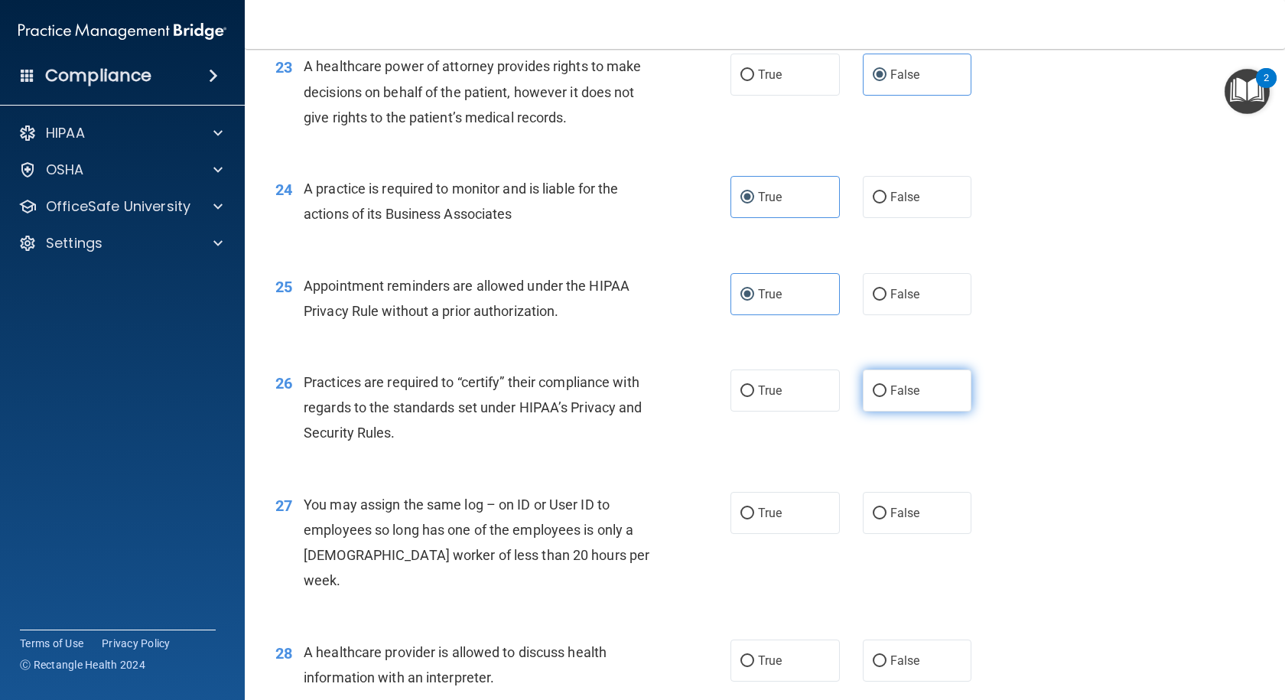
radio input "true"
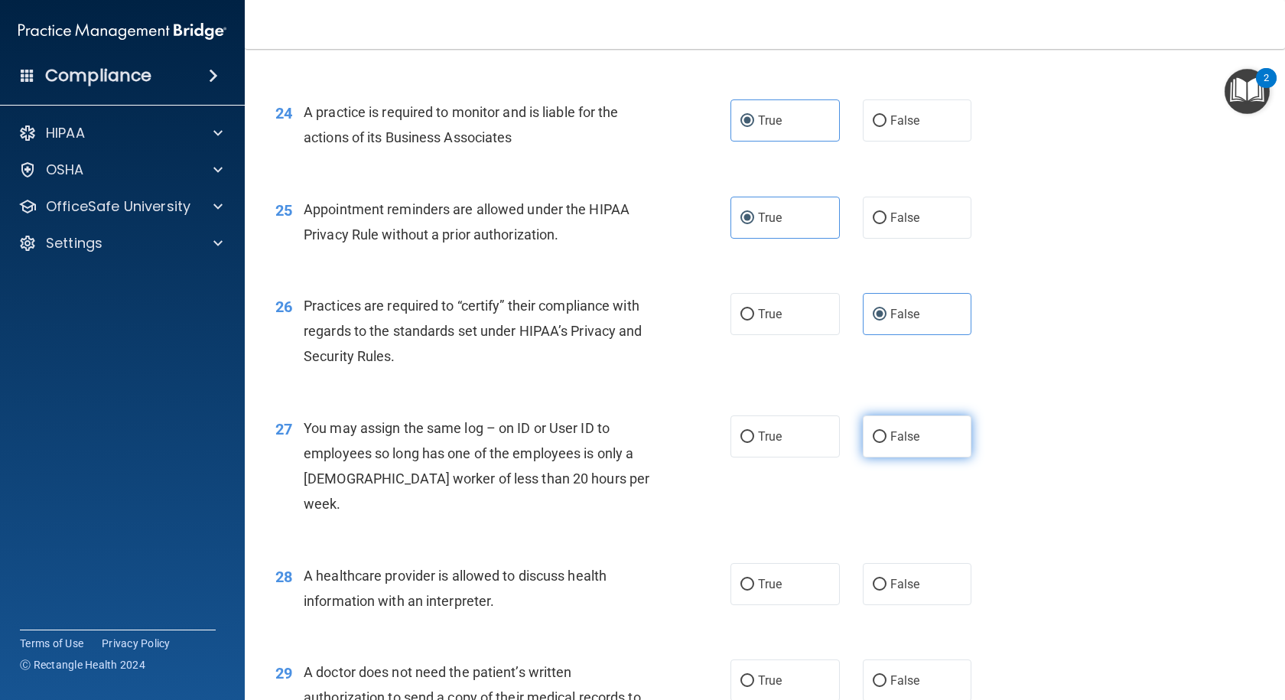
click at [879, 457] on label "False" at bounding box center [917, 436] width 109 height 42
click at [879, 443] on input "False" at bounding box center [880, 436] width 14 height 11
radio input "true"
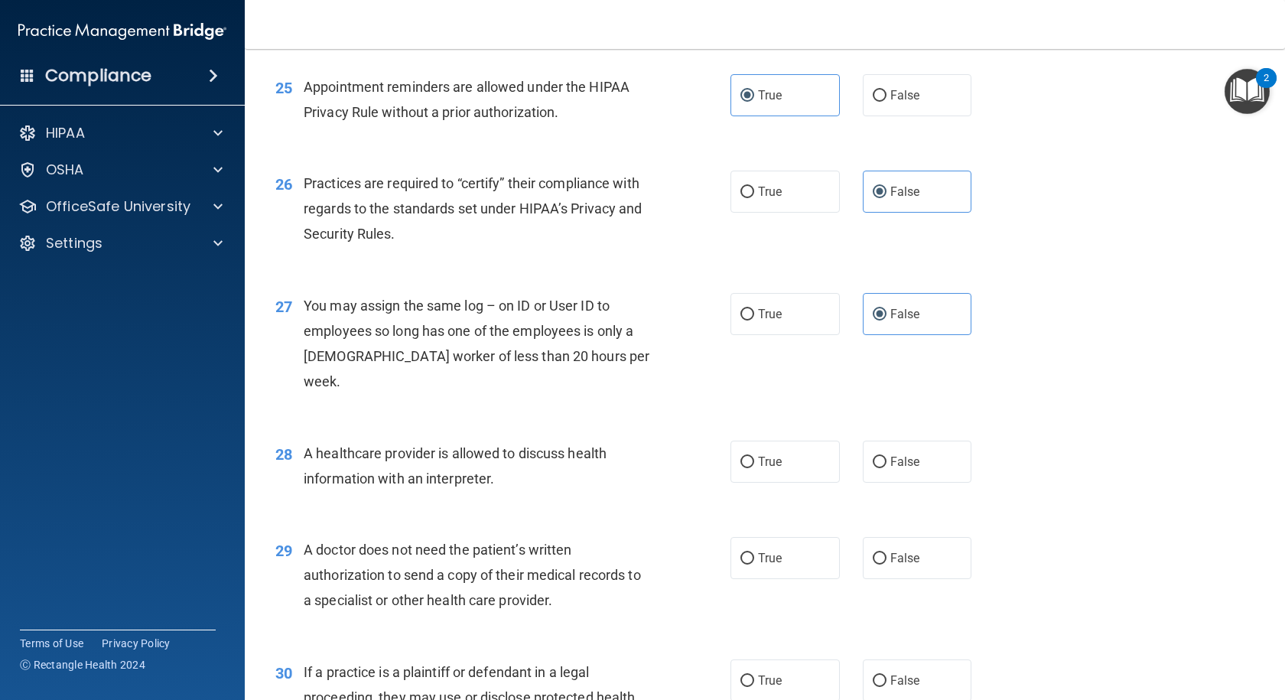
scroll to position [3059, 0]
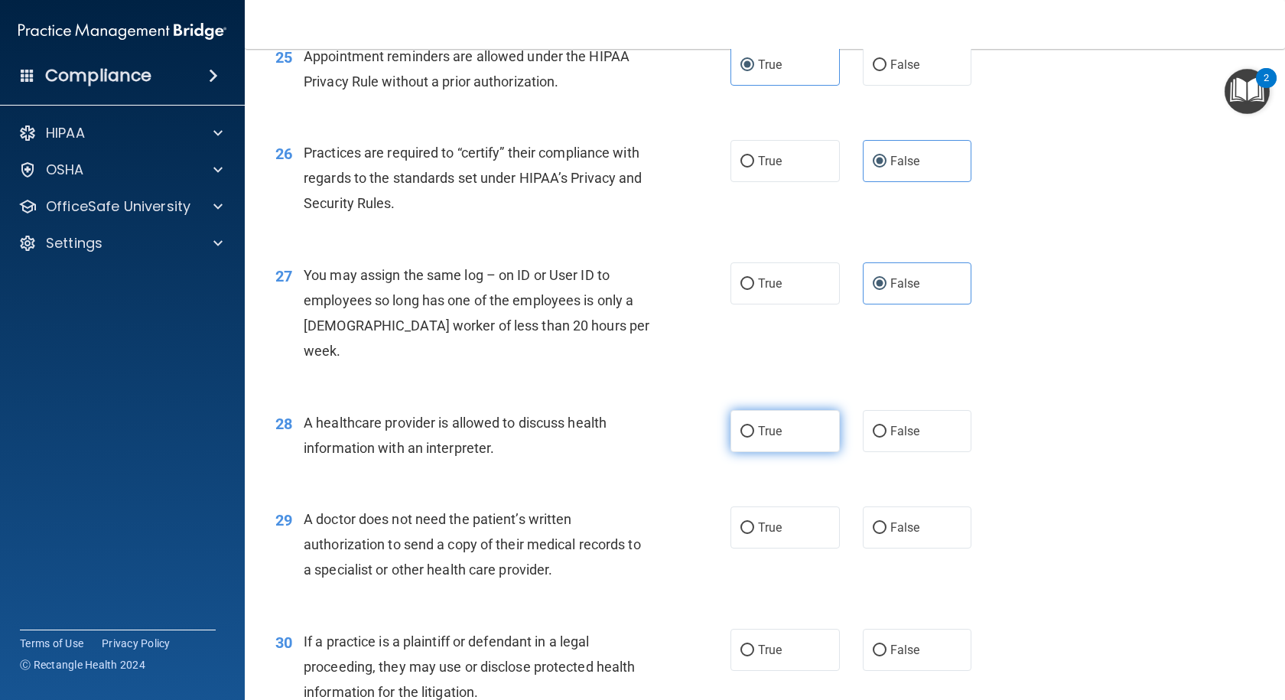
click at [758, 433] on span "True" at bounding box center [770, 431] width 24 height 15
click at [754, 433] on input "True" at bounding box center [747, 431] width 14 height 11
radio input "true"
click at [782, 531] on label "True" at bounding box center [784, 527] width 109 height 42
click at [754, 531] on input "True" at bounding box center [747, 527] width 14 height 11
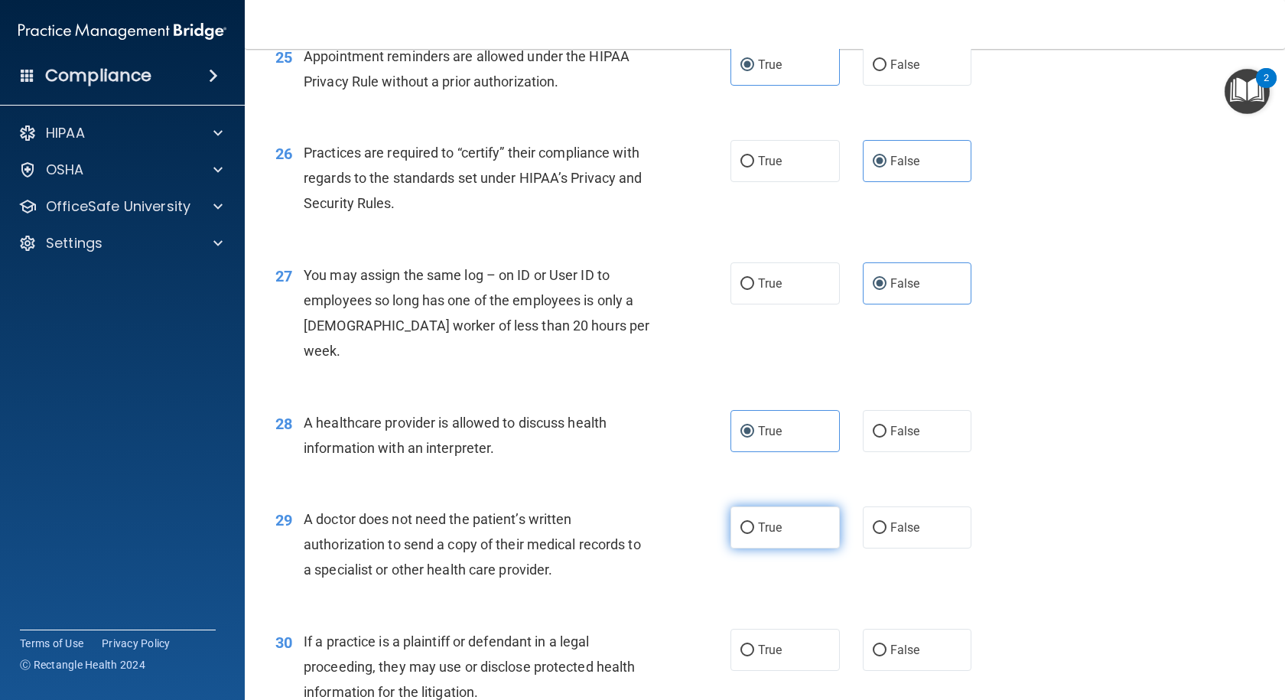
radio input "true"
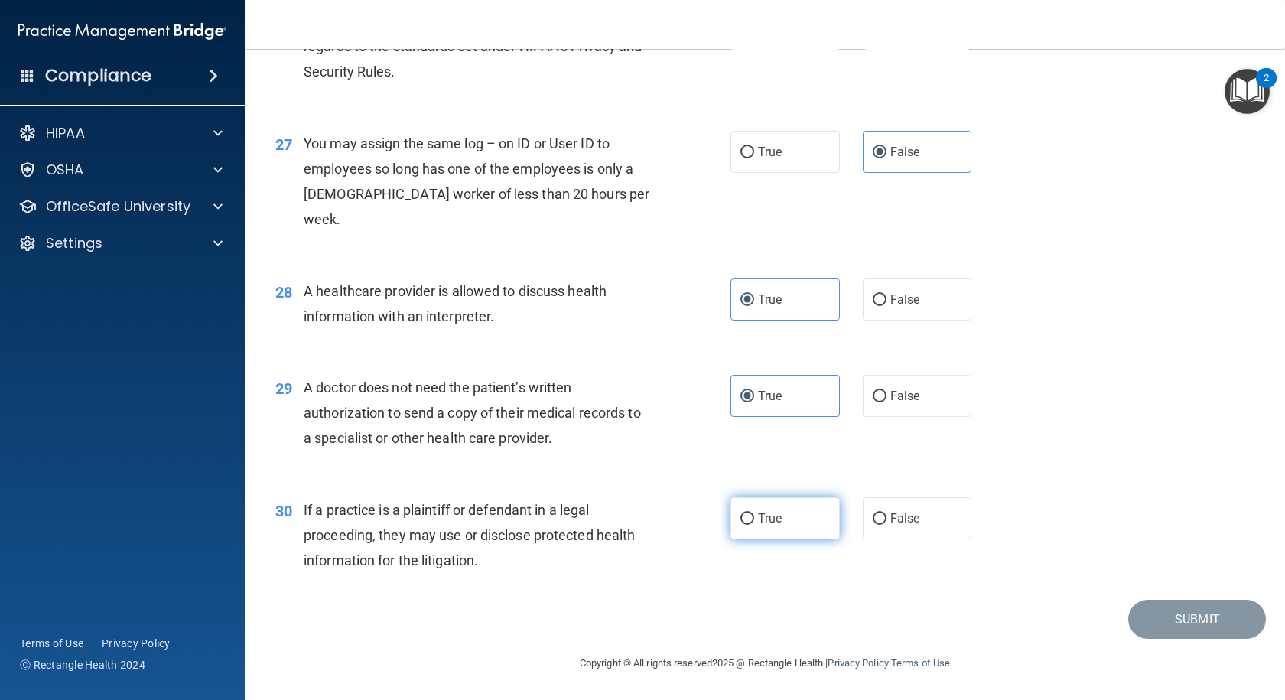
click at [765, 525] on label "True" at bounding box center [784, 518] width 109 height 42
click at [754, 525] on input "True" at bounding box center [747, 518] width 14 height 11
radio input "true"
click at [1168, 622] on button "Submit" at bounding box center [1197, 619] width 138 height 39
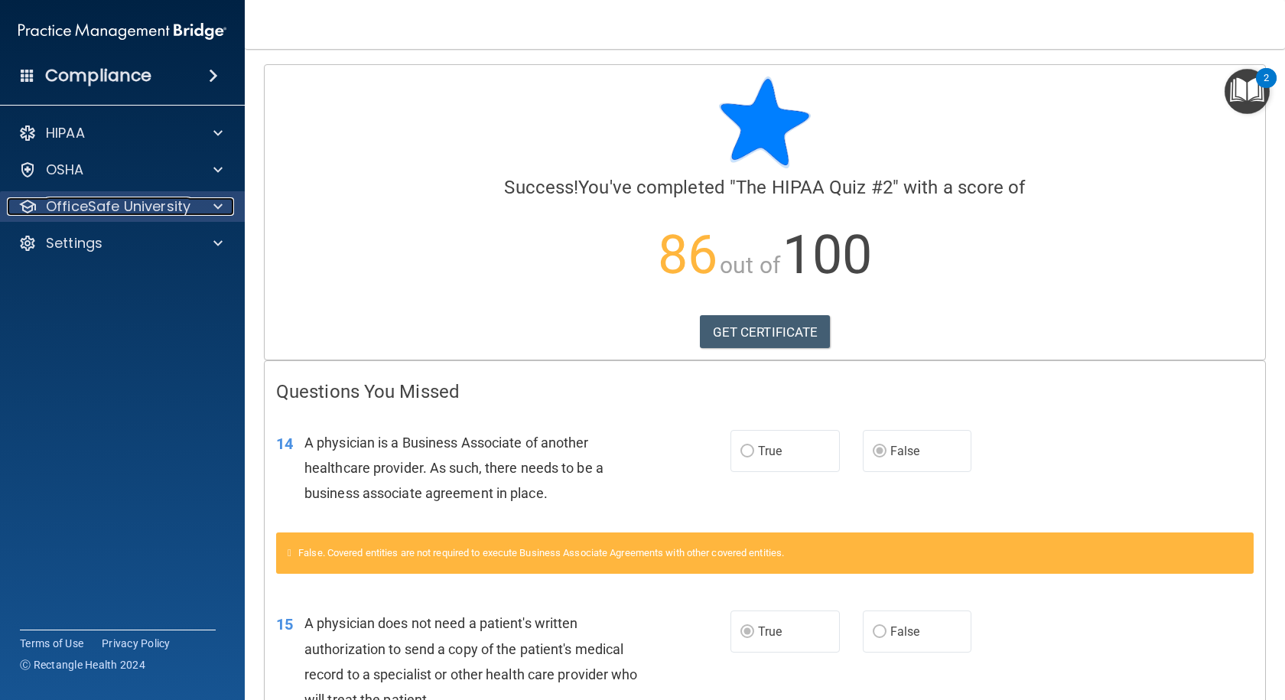
click at [143, 203] on p "OfficeSafe University" at bounding box center [118, 206] width 145 height 18
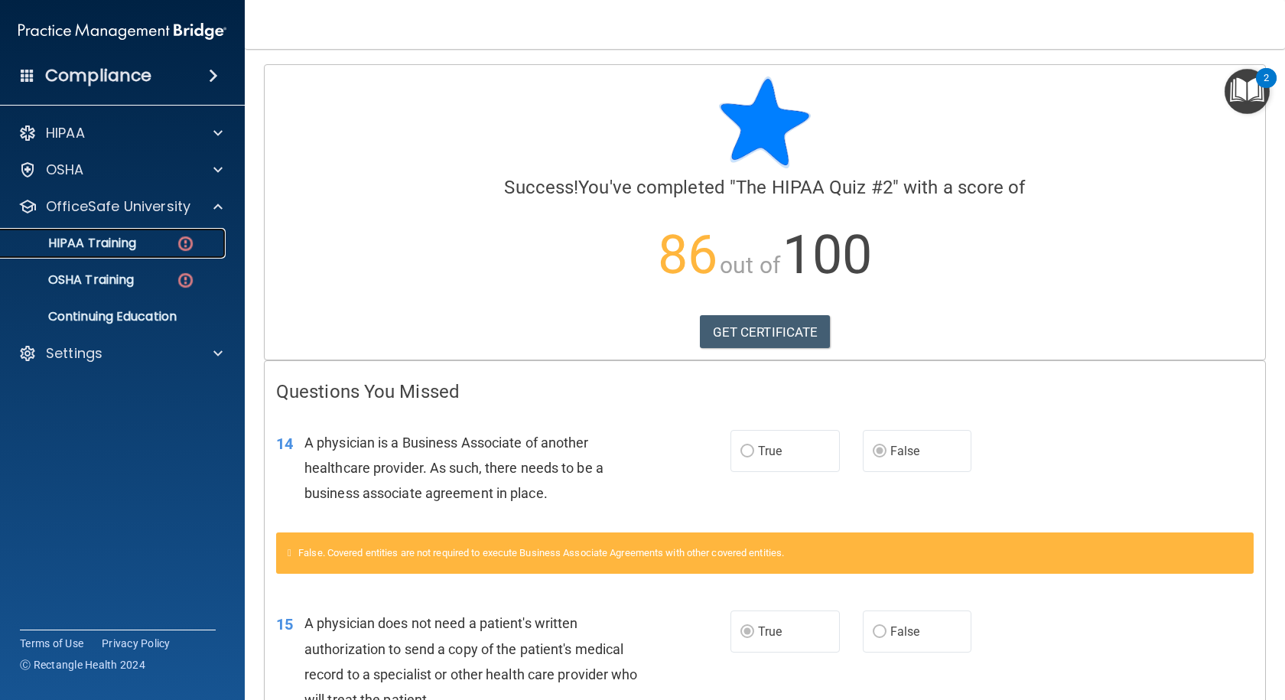
click at [92, 245] on p "HIPAA Training" at bounding box center [73, 243] width 126 height 15
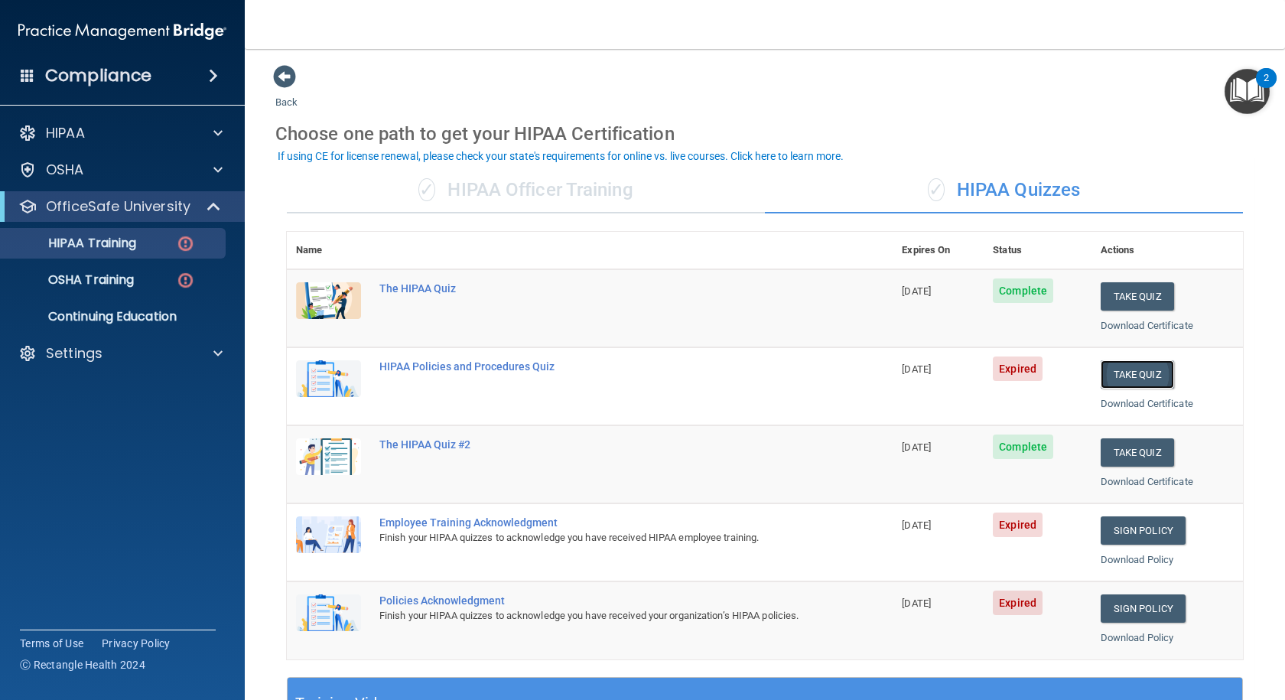
click at [1115, 374] on button "Take Quiz" at bounding box center [1136, 374] width 73 height 28
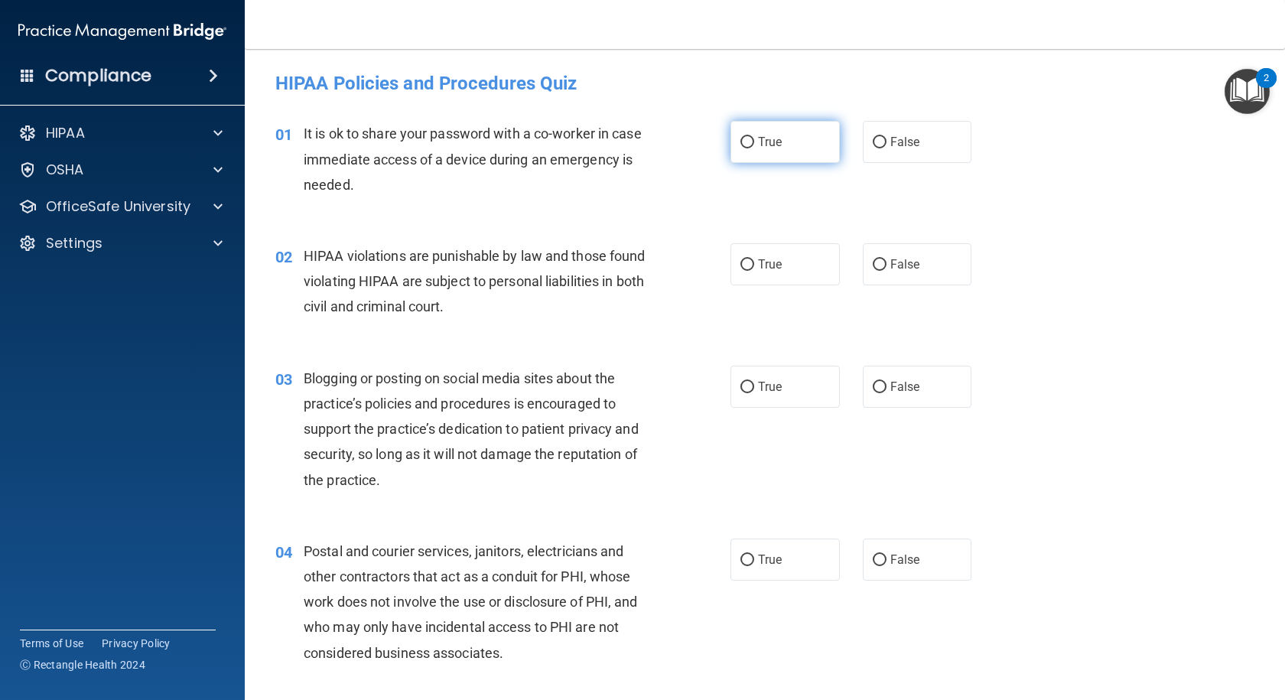
click at [768, 146] on span "True" at bounding box center [770, 142] width 24 height 15
click at [754, 146] on input "True" at bounding box center [747, 142] width 14 height 11
radio input "true"
click at [877, 265] on input "False" at bounding box center [880, 264] width 14 height 11
radio input "true"
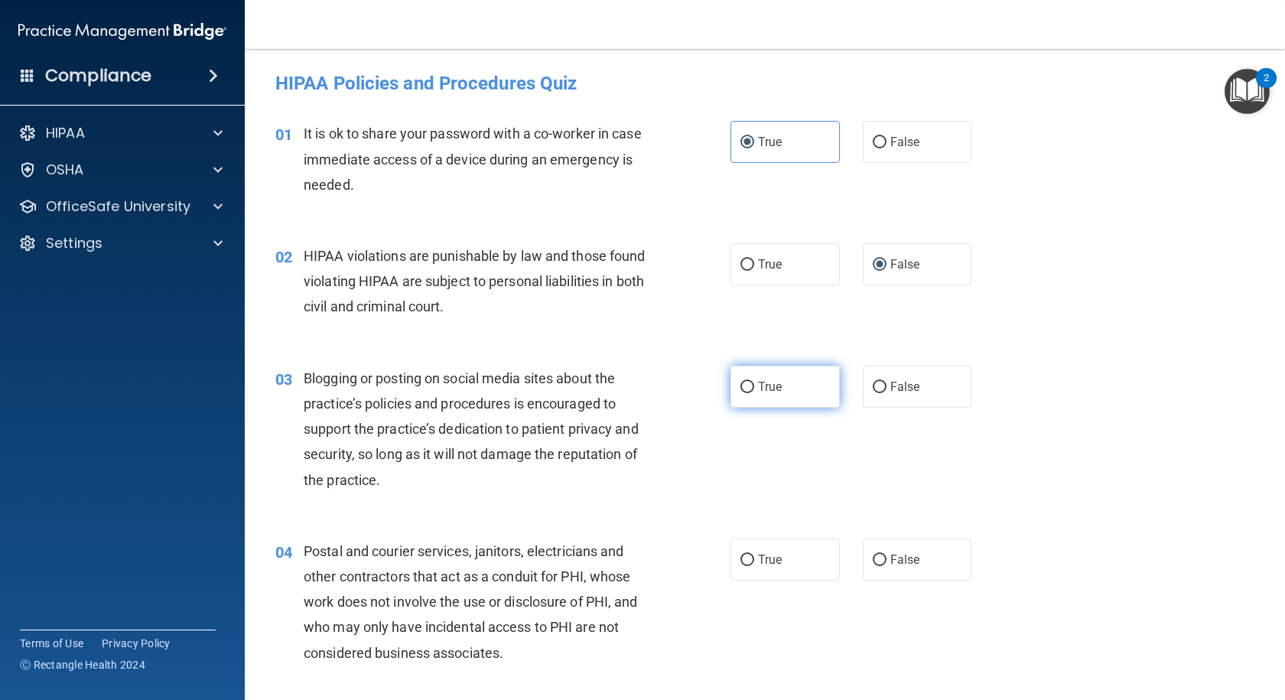
click at [765, 382] on span "True" at bounding box center [770, 386] width 24 height 15
click at [754, 382] on input "True" at bounding box center [747, 387] width 14 height 11
radio input "true"
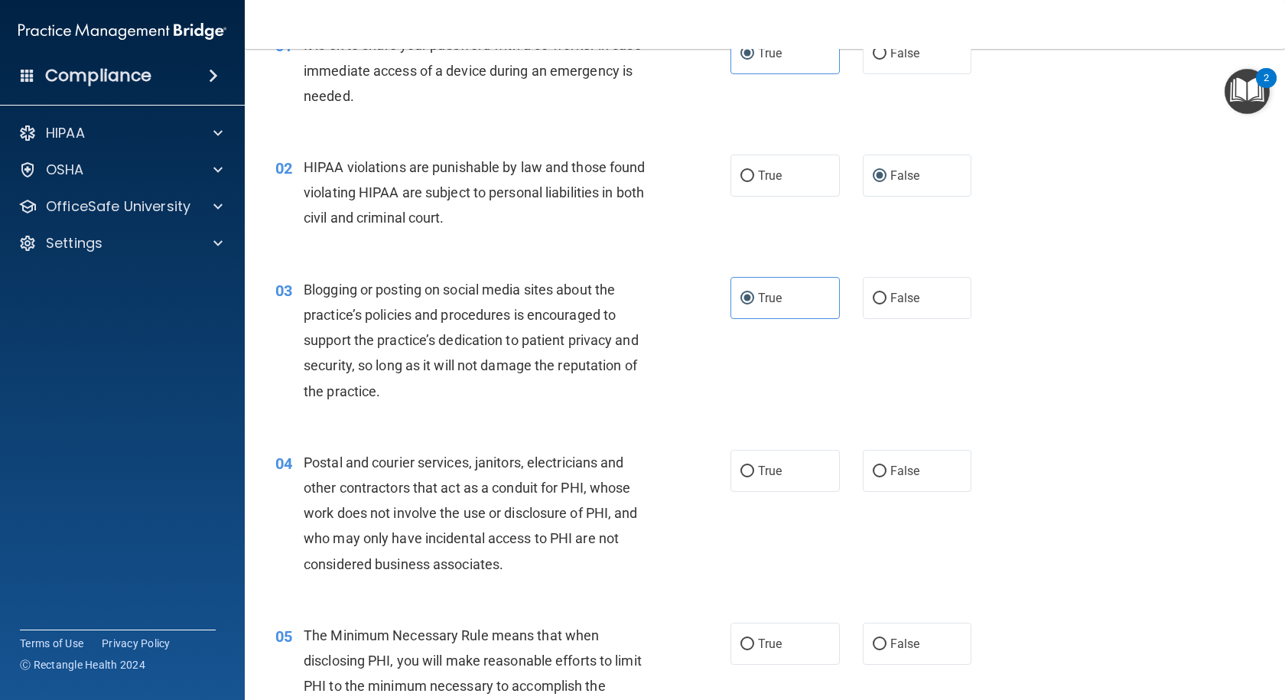
scroll to position [229, 0]
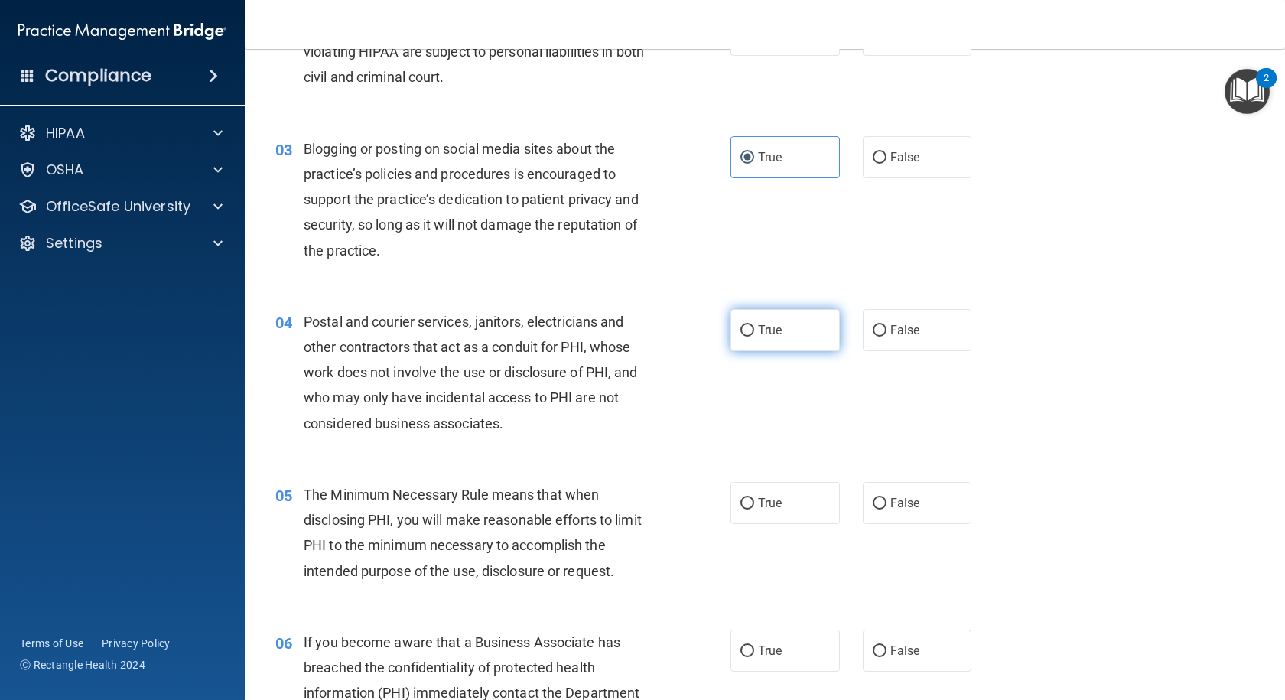
click at [771, 327] on span "True" at bounding box center [770, 330] width 24 height 15
click at [754, 327] on input "True" at bounding box center [747, 330] width 14 height 11
radio input "true"
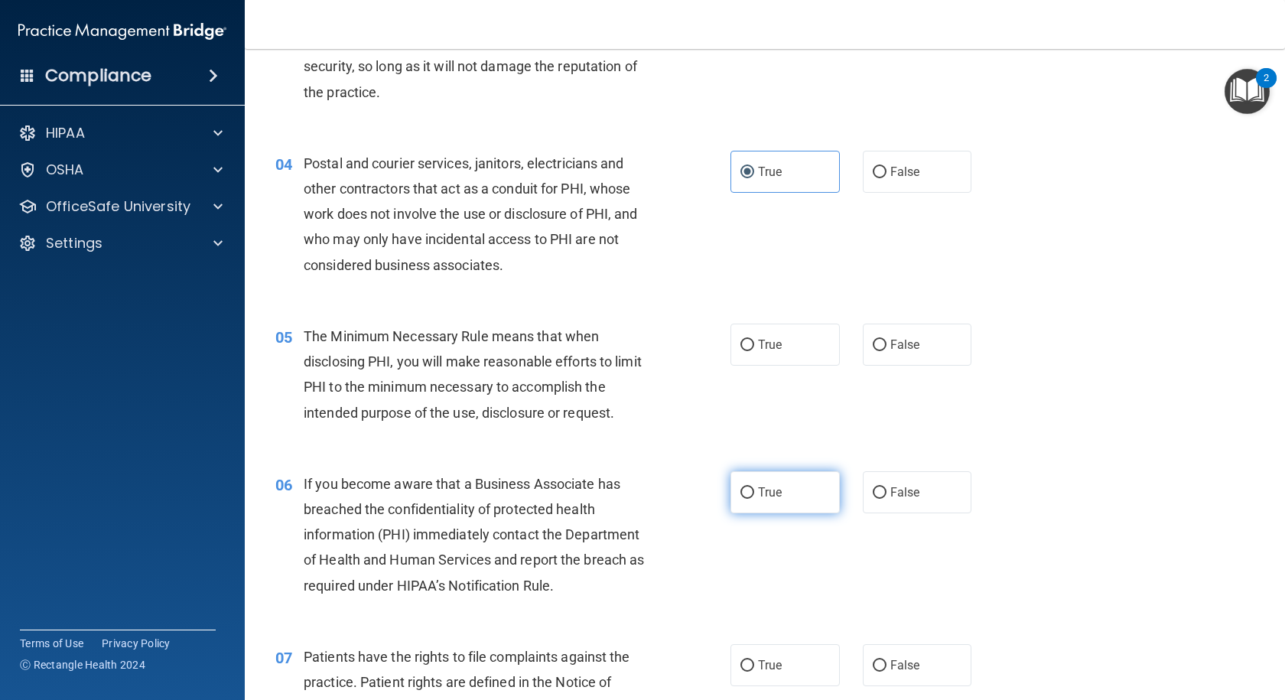
scroll to position [459, 0]
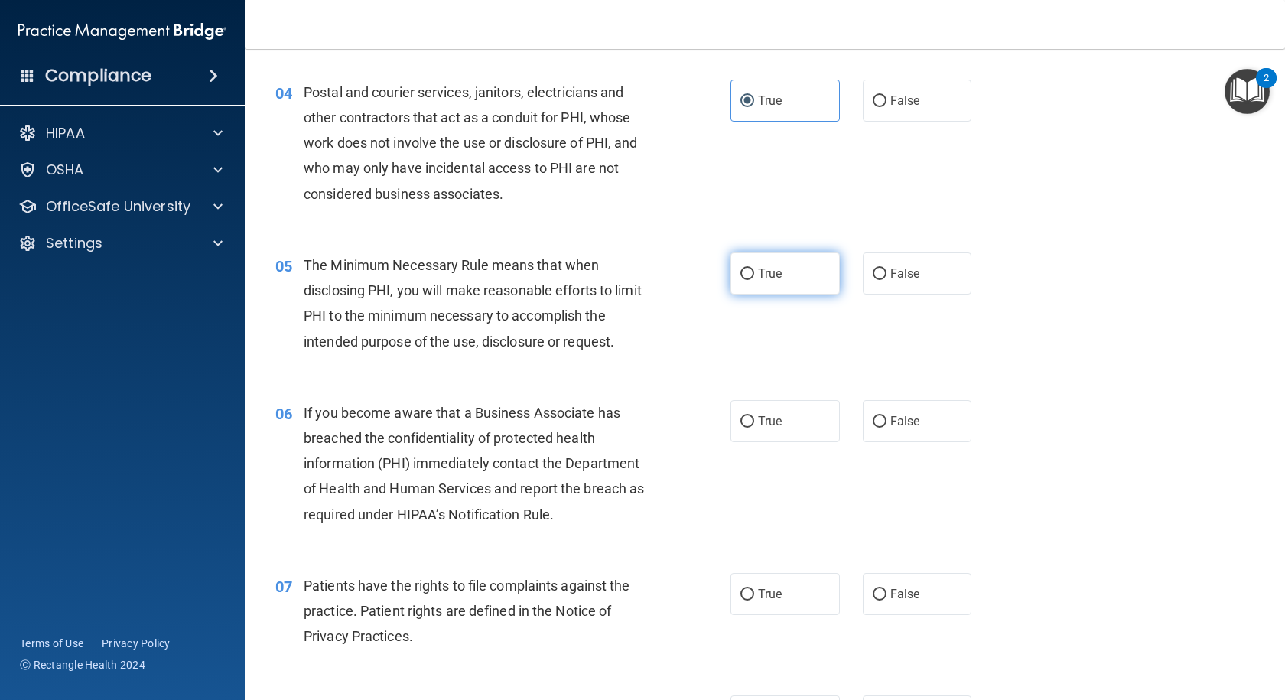
click at [759, 271] on span "True" at bounding box center [770, 273] width 24 height 15
click at [754, 271] on input "True" at bounding box center [747, 273] width 14 height 11
radio input "true"
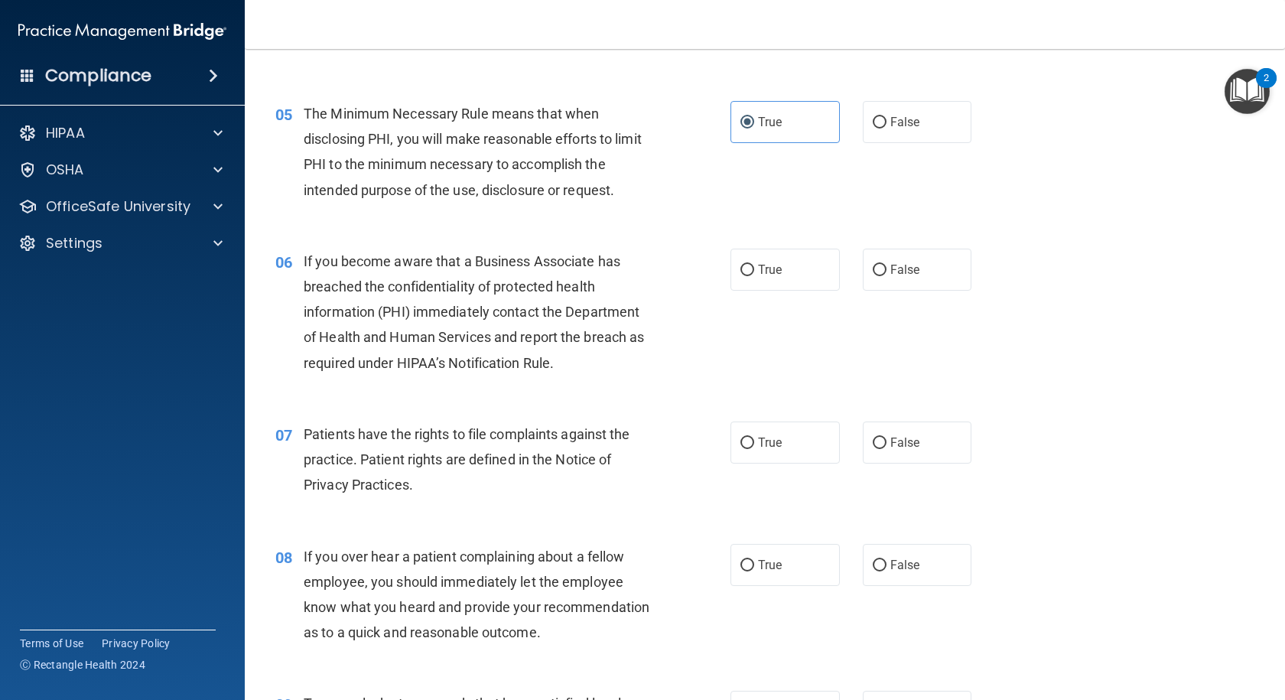
scroll to position [612, 0]
click at [764, 268] on span "True" at bounding box center [770, 268] width 24 height 15
click at [754, 268] on input "True" at bounding box center [747, 268] width 14 height 11
radio input "true"
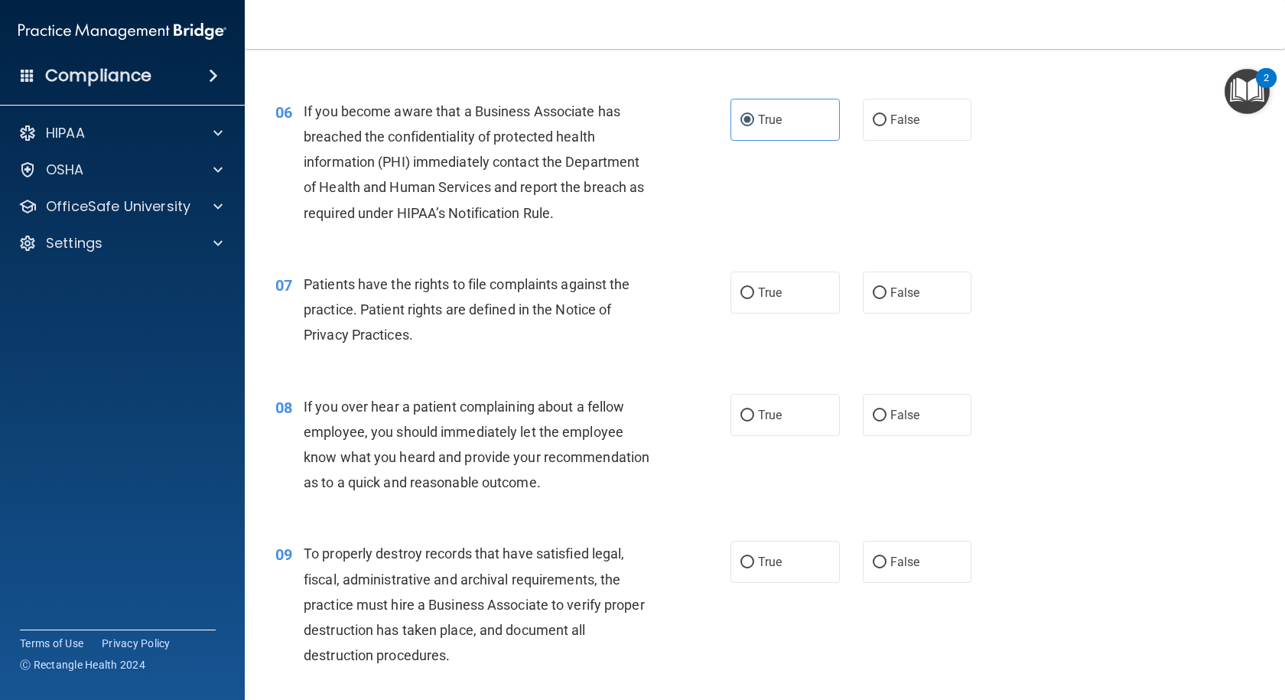
scroll to position [765, 0]
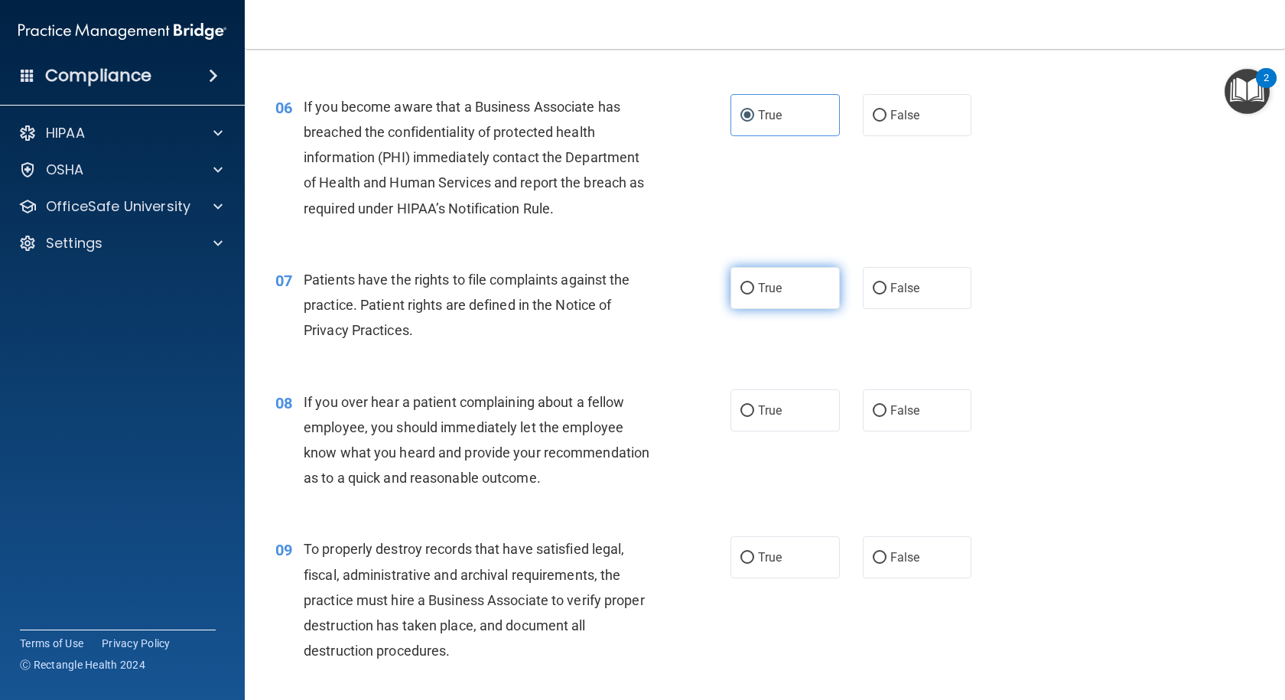
click at [749, 290] on label "True" at bounding box center [784, 288] width 109 height 42
click at [749, 290] on input "True" at bounding box center [747, 288] width 14 height 11
radio input "true"
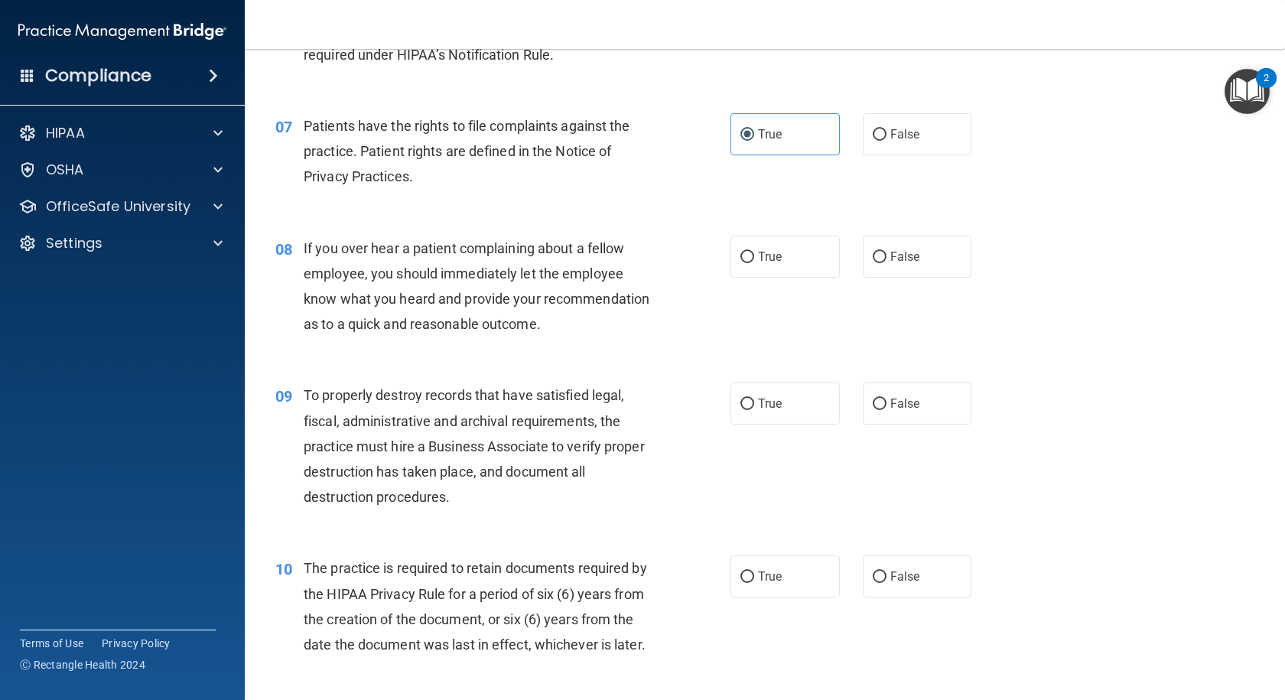
scroll to position [918, 0]
click at [892, 256] on span "False" at bounding box center [905, 257] width 30 height 15
click at [886, 256] on input "False" at bounding box center [880, 257] width 14 height 11
radio input "true"
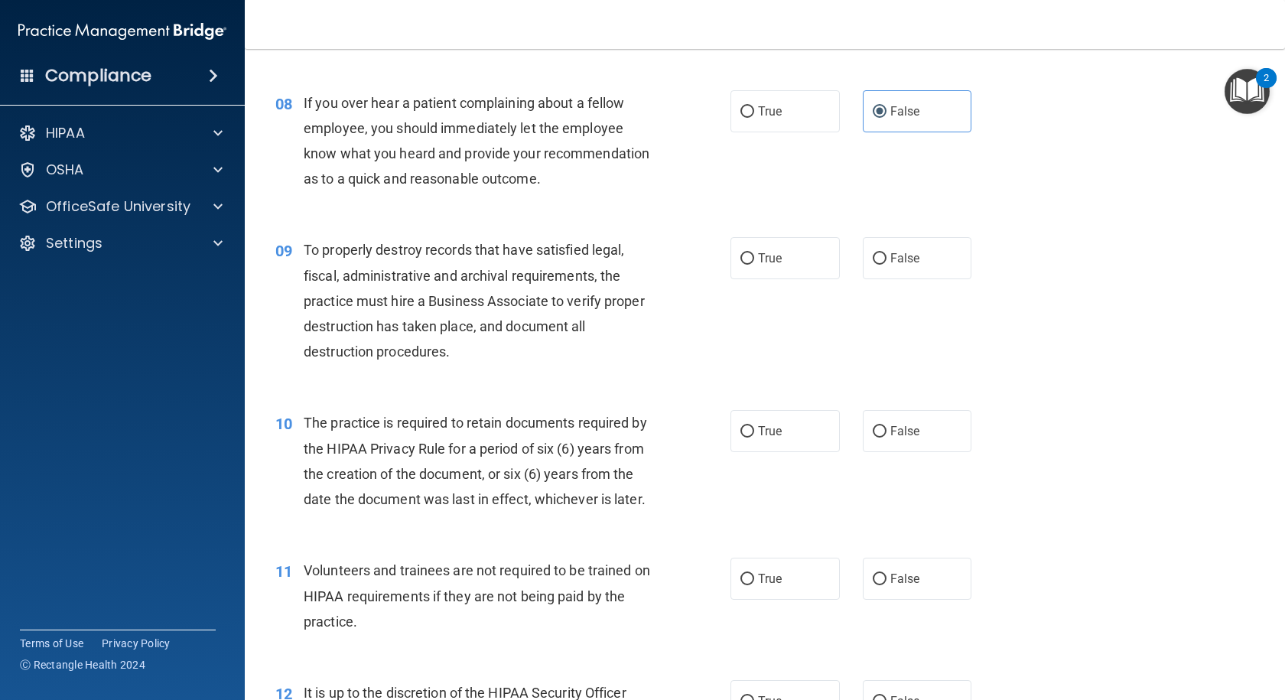
scroll to position [1071, 0]
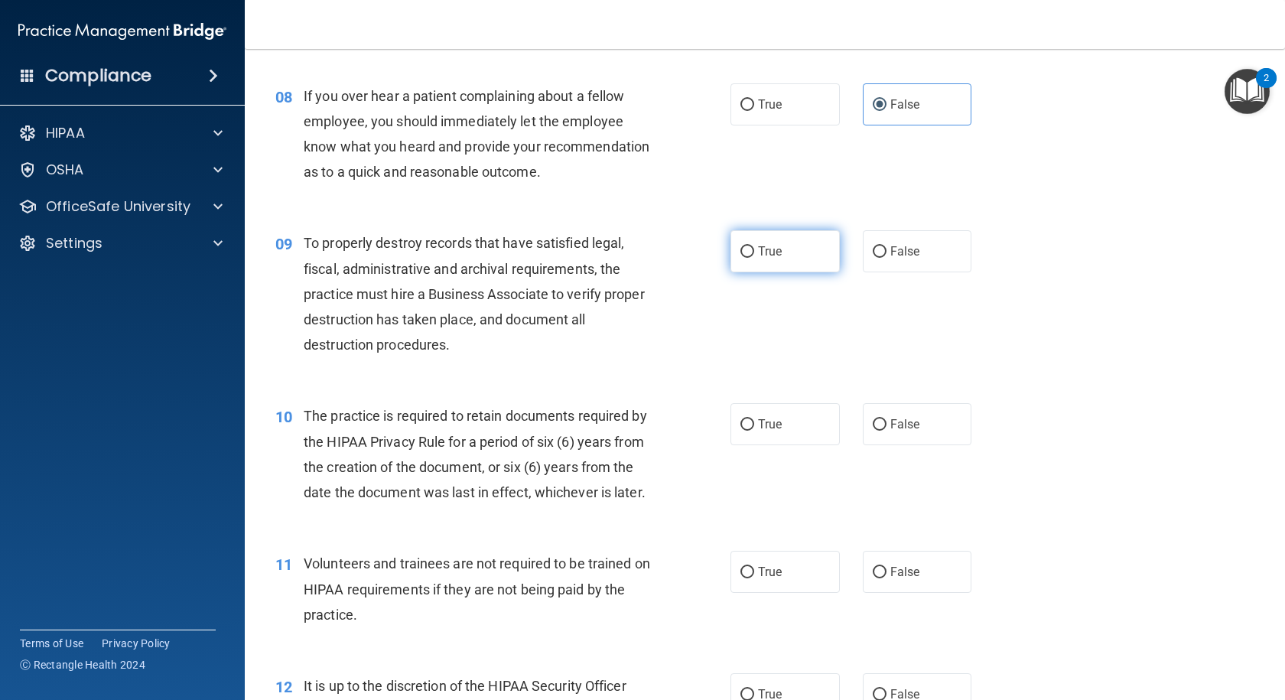
click at [769, 258] on span "True" at bounding box center [770, 251] width 24 height 15
click at [754, 258] on input "True" at bounding box center [747, 251] width 14 height 11
radio input "true"
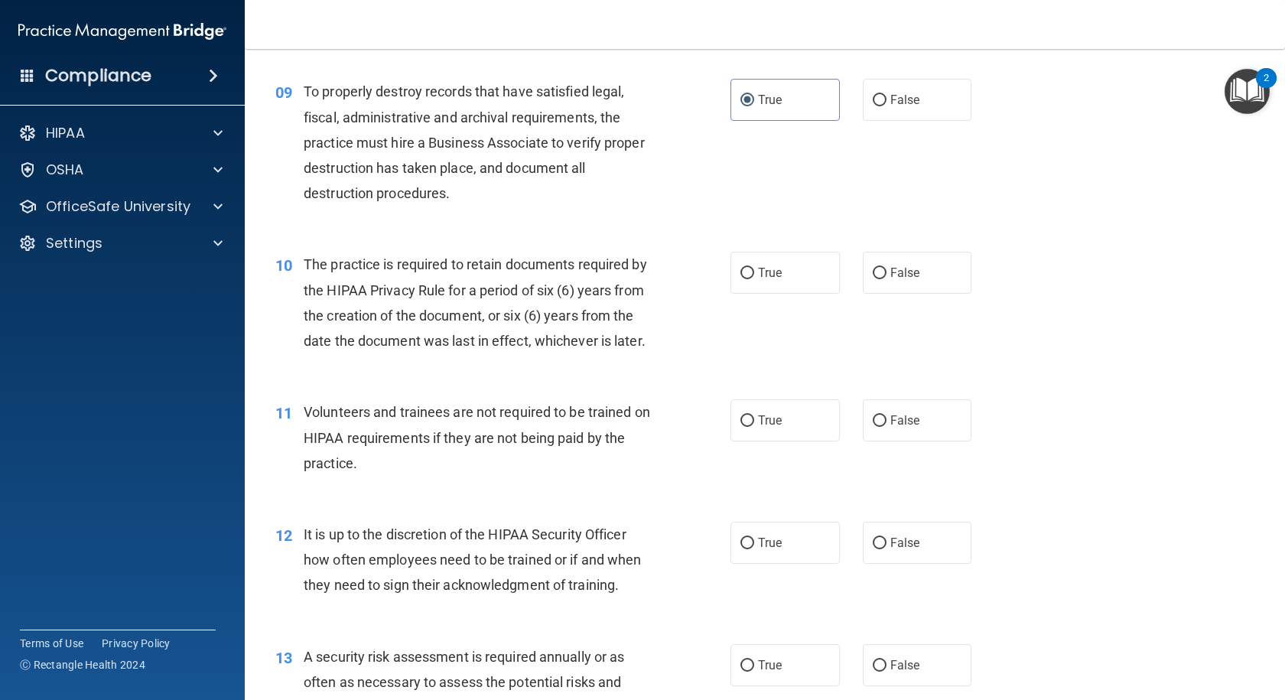
scroll to position [1224, 0]
click at [769, 278] on span "True" at bounding box center [770, 271] width 24 height 15
click at [754, 278] on input "True" at bounding box center [747, 271] width 14 height 11
radio input "true"
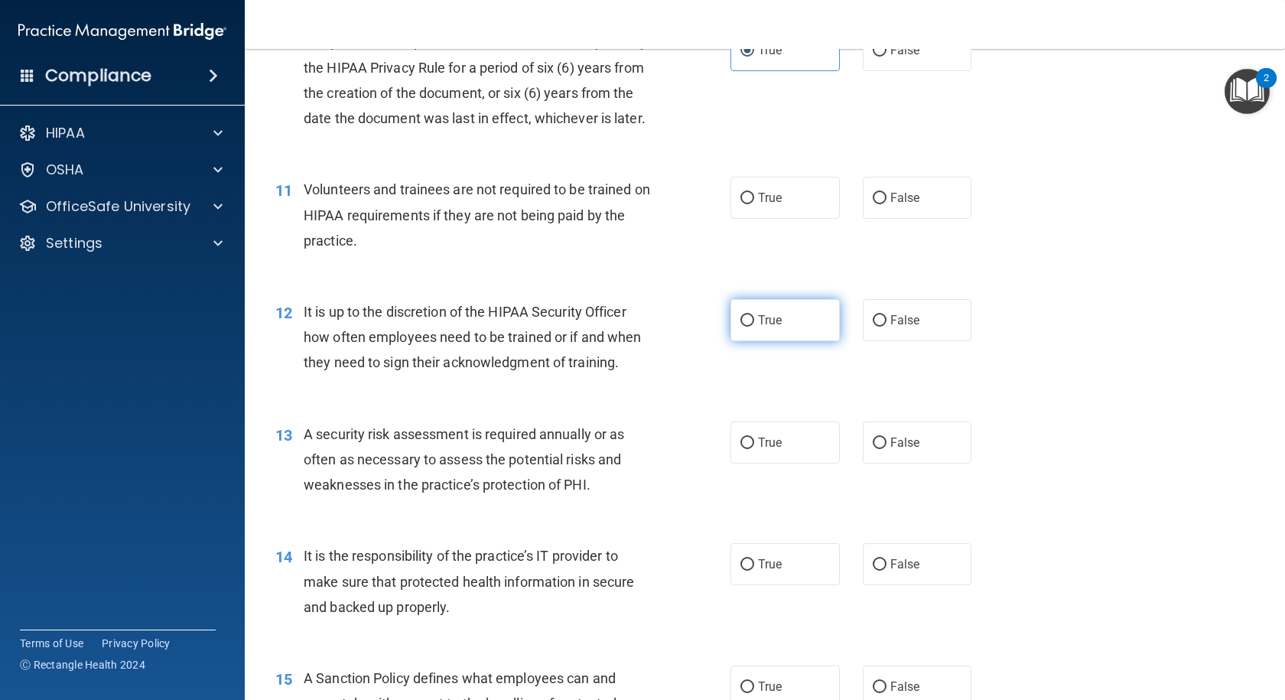
scroll to position [1453, 0]
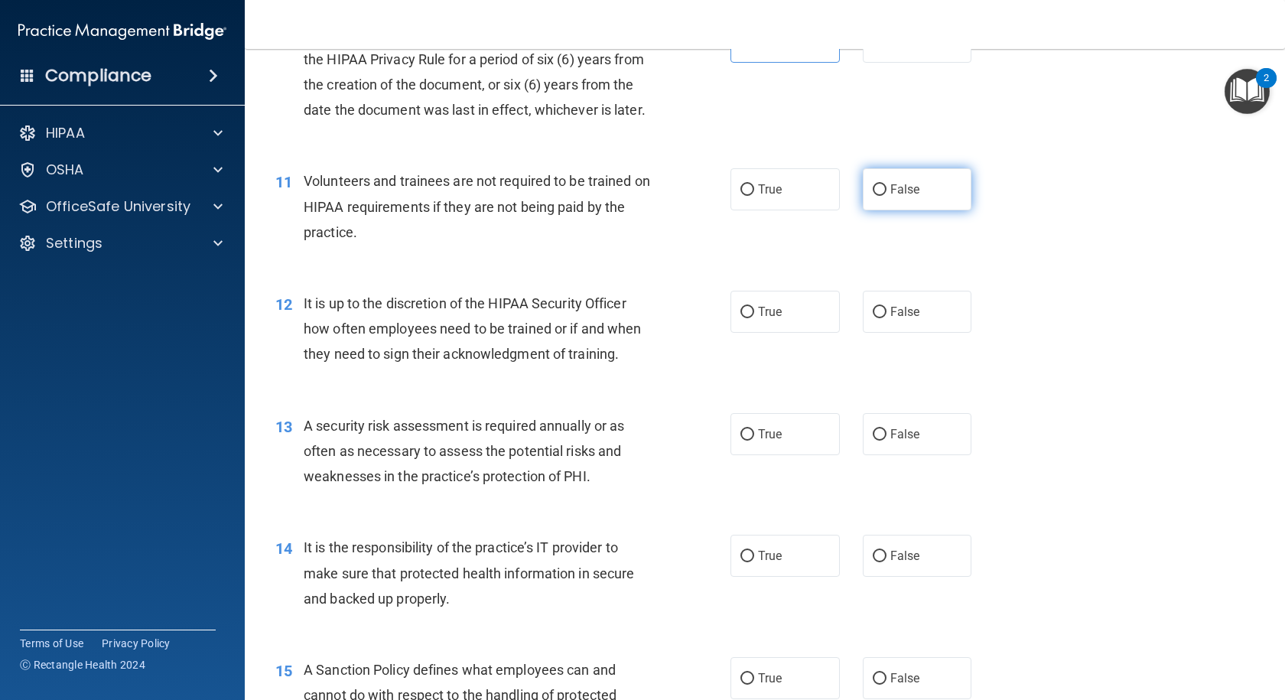
click at [908, 197] on span "False" at bounding box center [905, 189] width 30 height 15
click at [886, 196] on input "False" at bounding box center [880, 189] width 14 height 11
radio input "true"
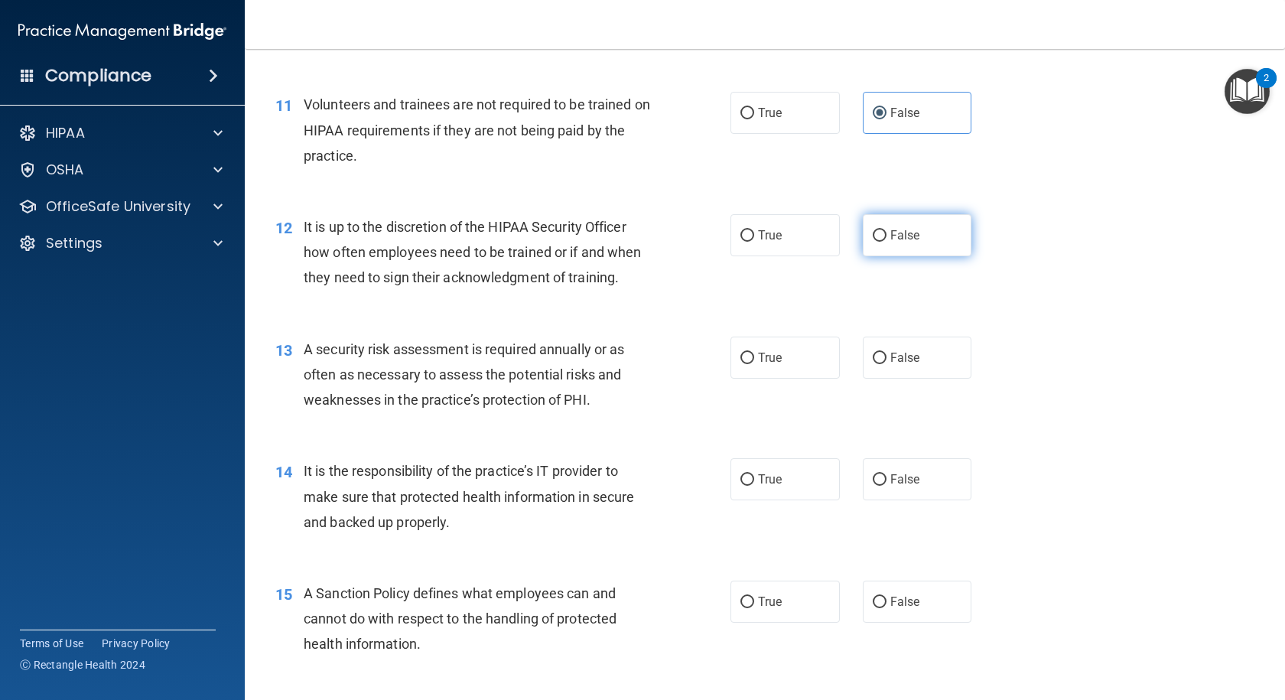
click at [905, 242] on span "False" at bounding box center [905, 235] width 30 height 15
click at [886, 242] on input "False" at bounding box center [880, 235] width 14 height 11
radio input "true"
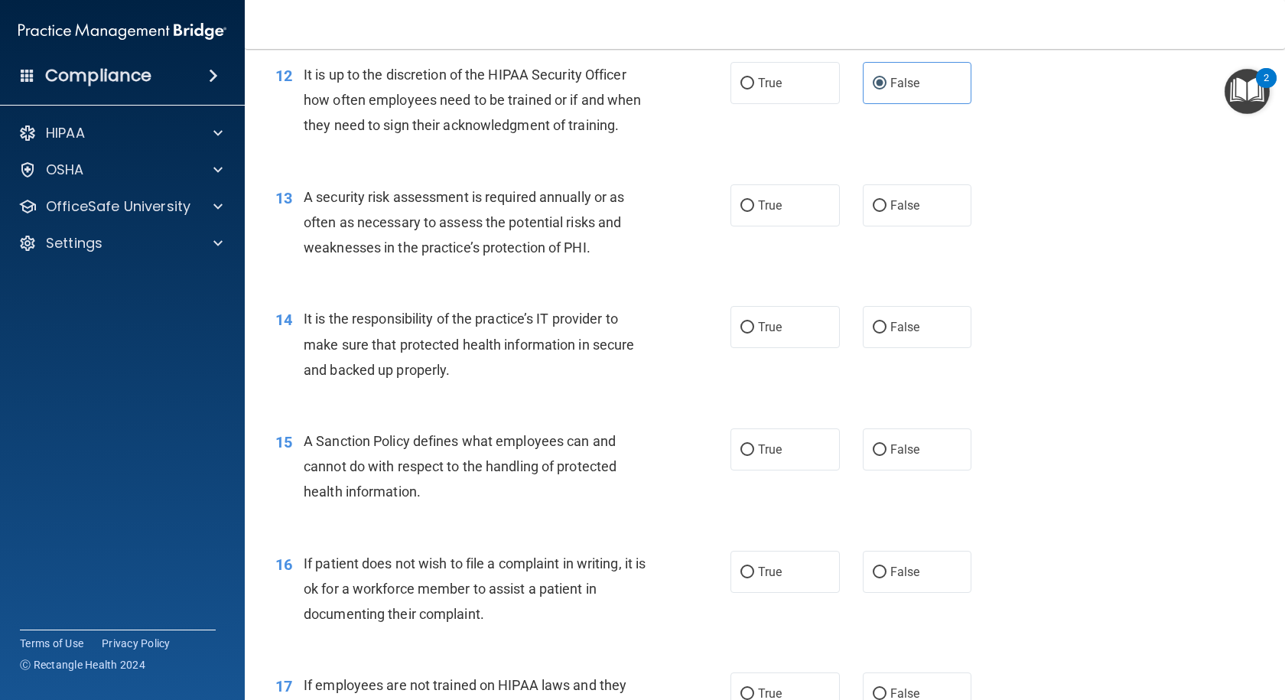
scroll to position [1682, 0]
click at [765, 212] on span "True" at bounding box center [770, 204] width 24 height 15
click at [754, 211] on input "True" at bounding box center [747, 205] width 14 height 11
radio input "true"
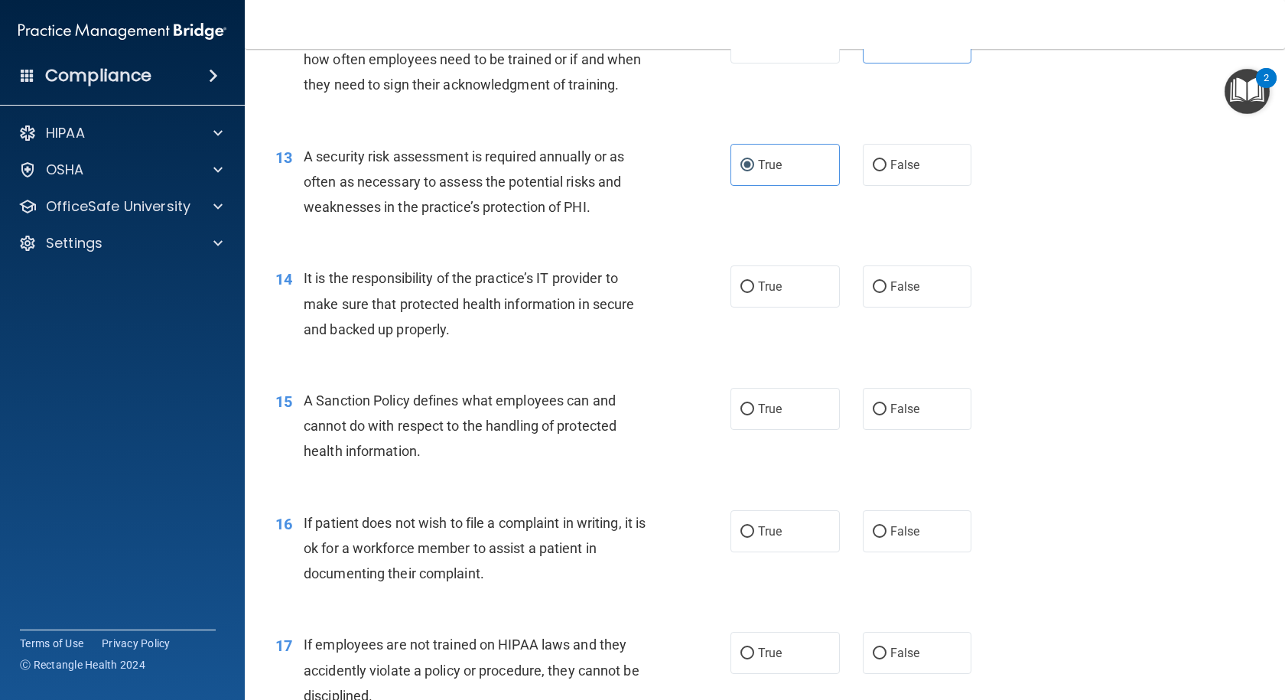
scroll to position [1759, 0]
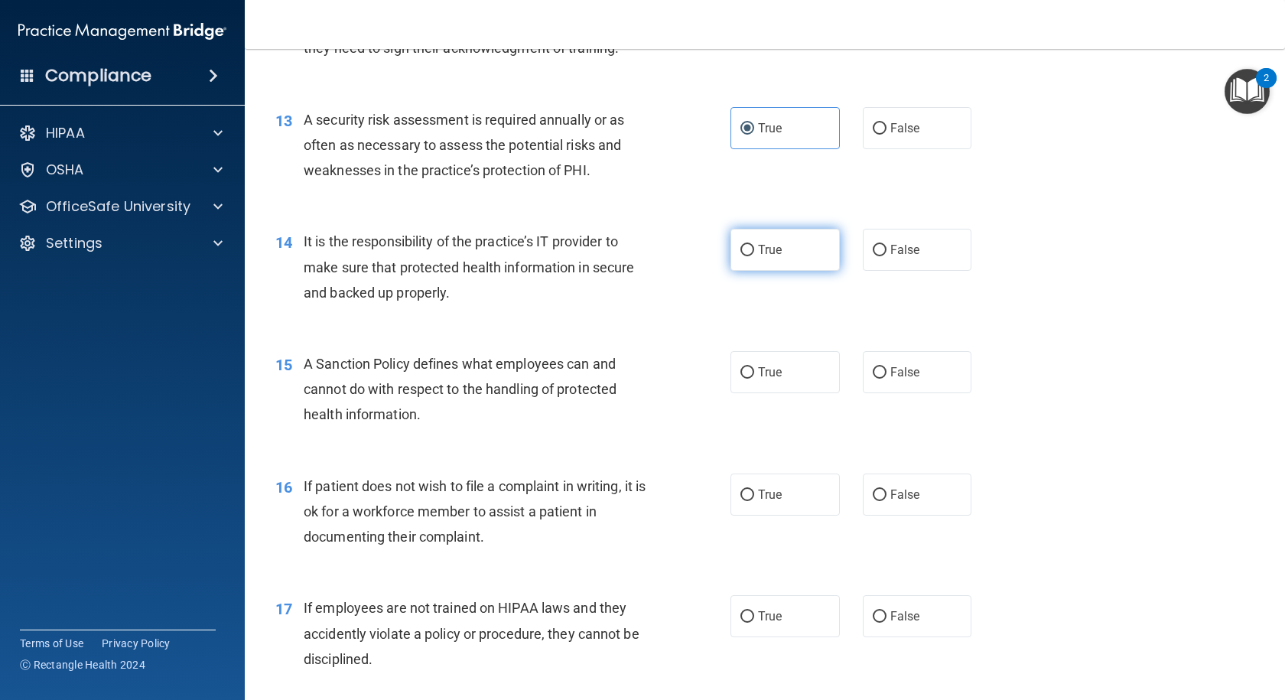
click at [779, 271] on label "True" at bounding box center [784, 250] width 109 height 42
click at [754, 256] on input "True" at bounding box center [747, 250] width 14 height 11
radio input "true"
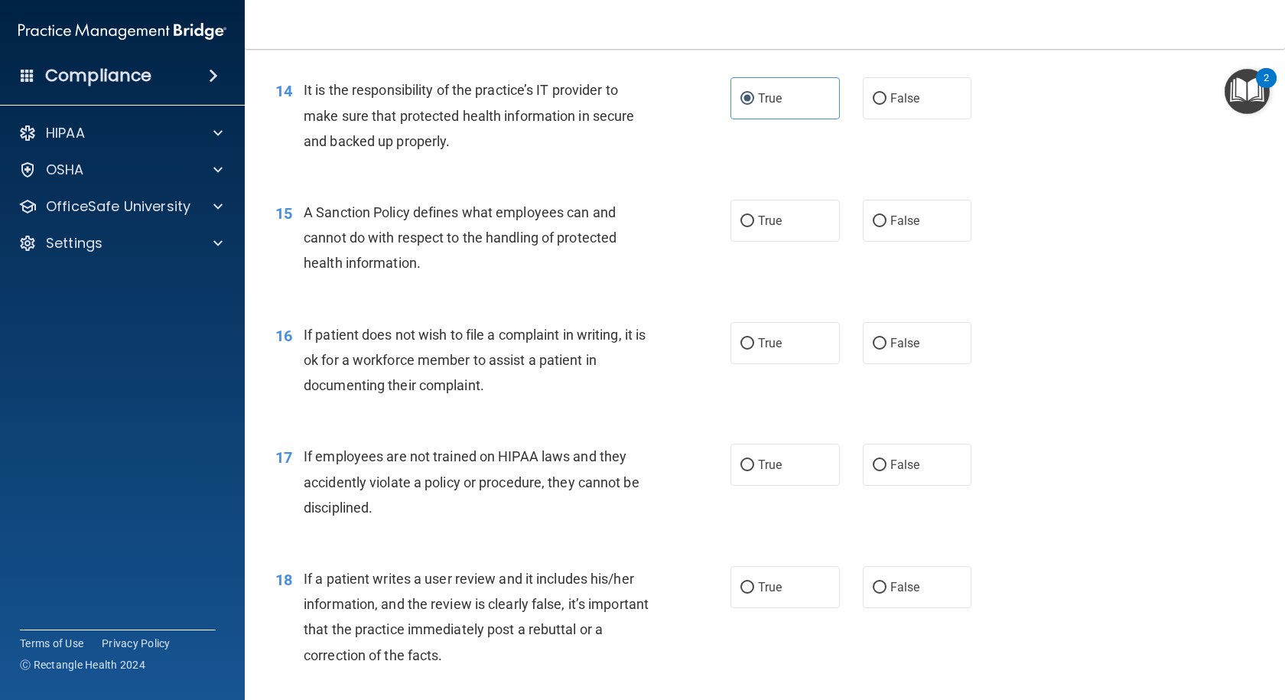
scroll to position [1912, 0]
click at [776, 226] on span "True" at bounding box center [770, 219] width 24 height 15
click at [754, 226] on input "True" at bounding box center [747, 219] width 14 height 11
radio input "true"
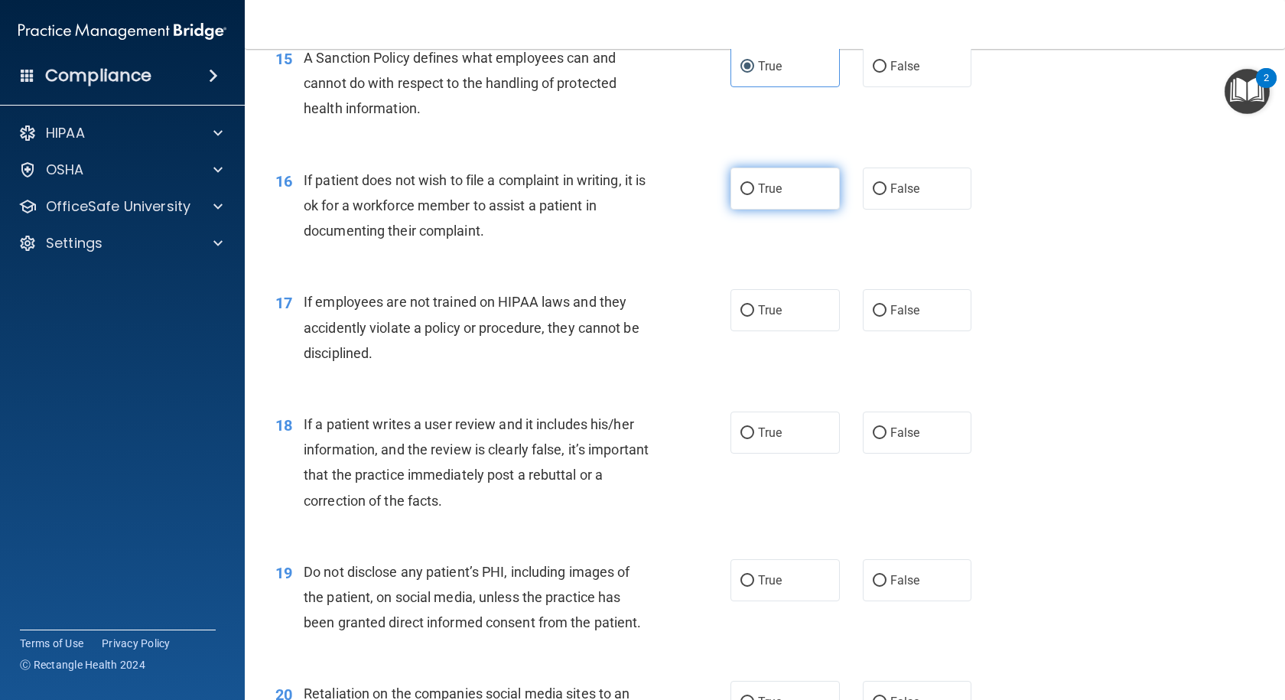
click at [778, 210] on label "True" at bounding box center [784, 188] width 109 height 42
click at [754, 195] on input "True" at bounding box center [747, 189] width 14 height 11
radio input "true"
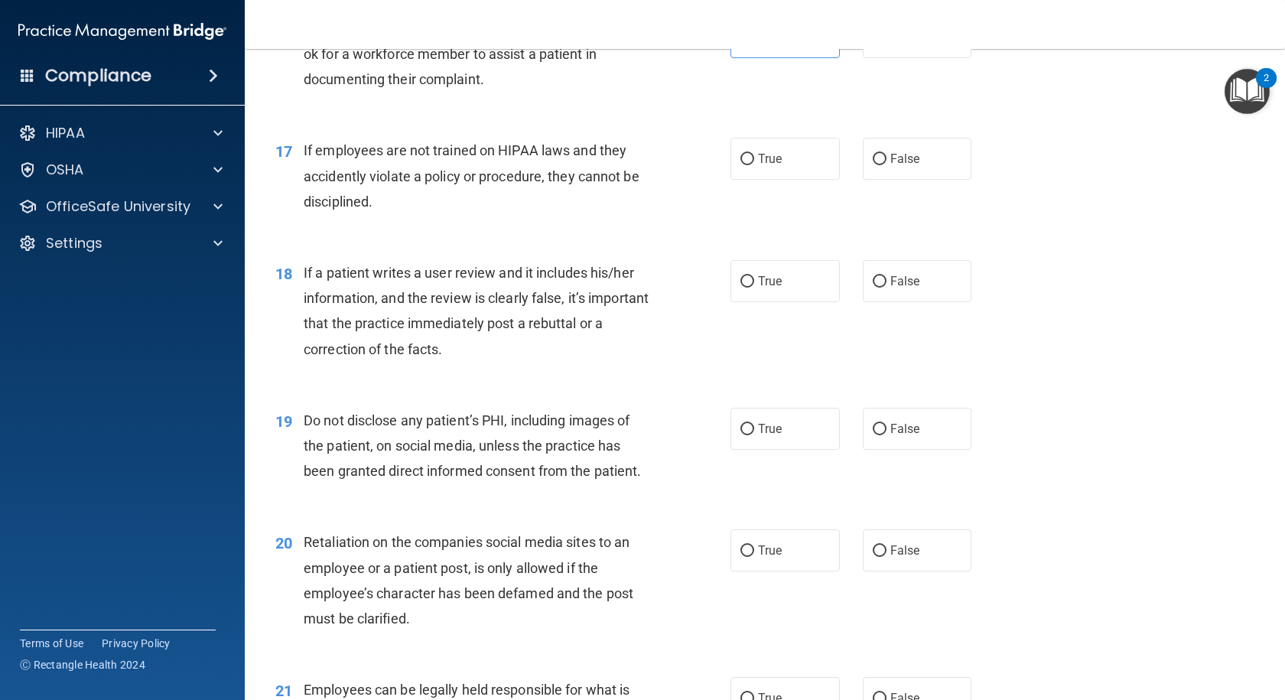
scroll to position [2218, 0]
click at [890, 164] on span "False" at bounding box center [905, 157] width 30 height 15
click at [883, 164] on input "False" at bounding box center [880, 157] width 14 height 11
radio input "true"
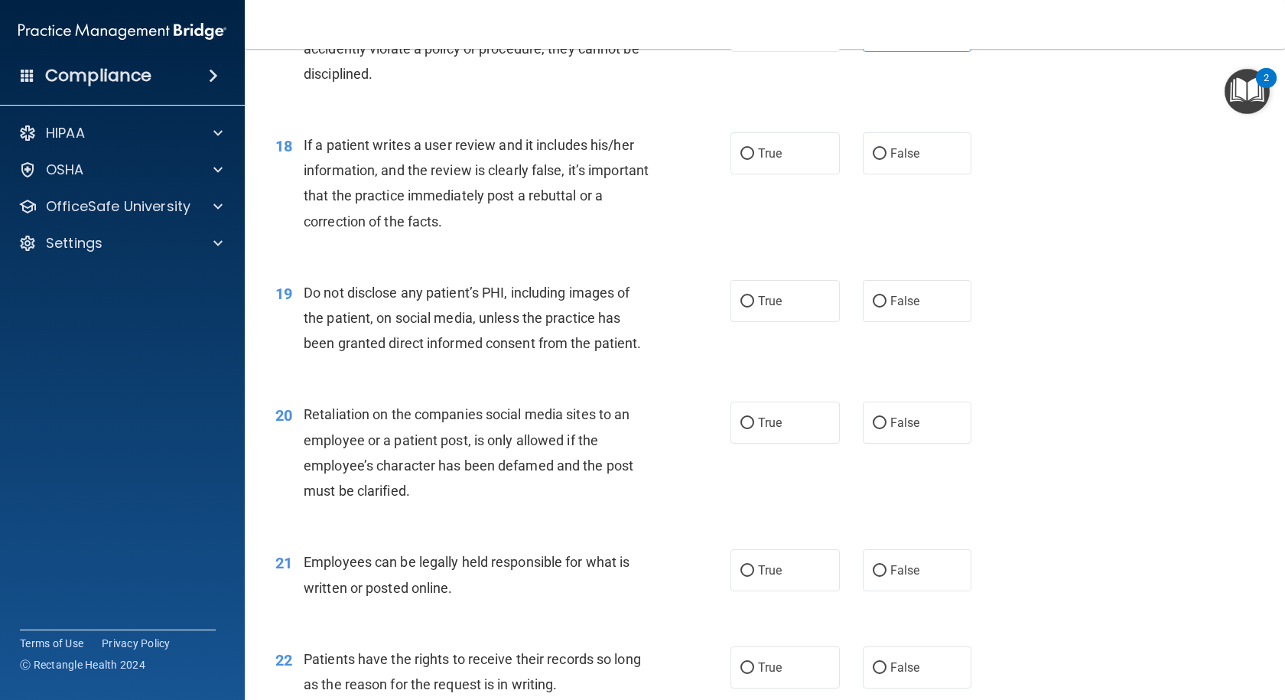
scroll to position [2371, 0]
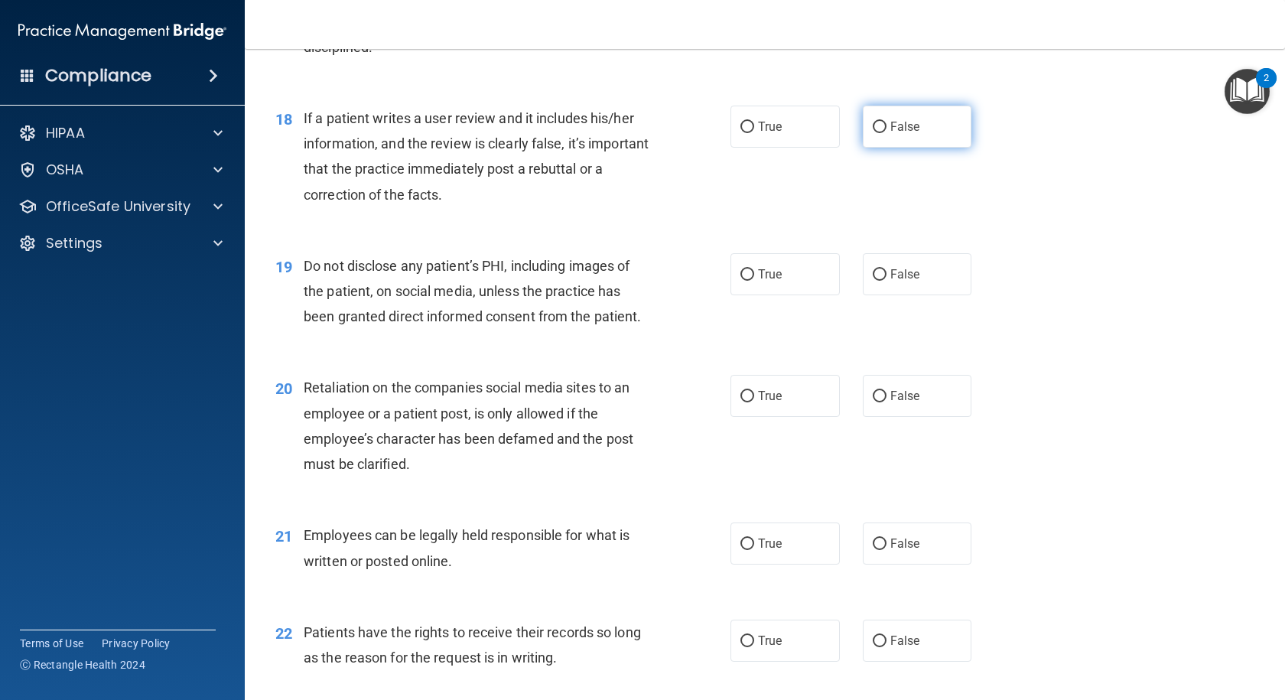
click at [899, 134] on span "False" at bounding box center [905, 126] width 30 height 15
click at [886, 133] on input "False" at bounding box center [880, 127] width 14 height 11
radio input "true"
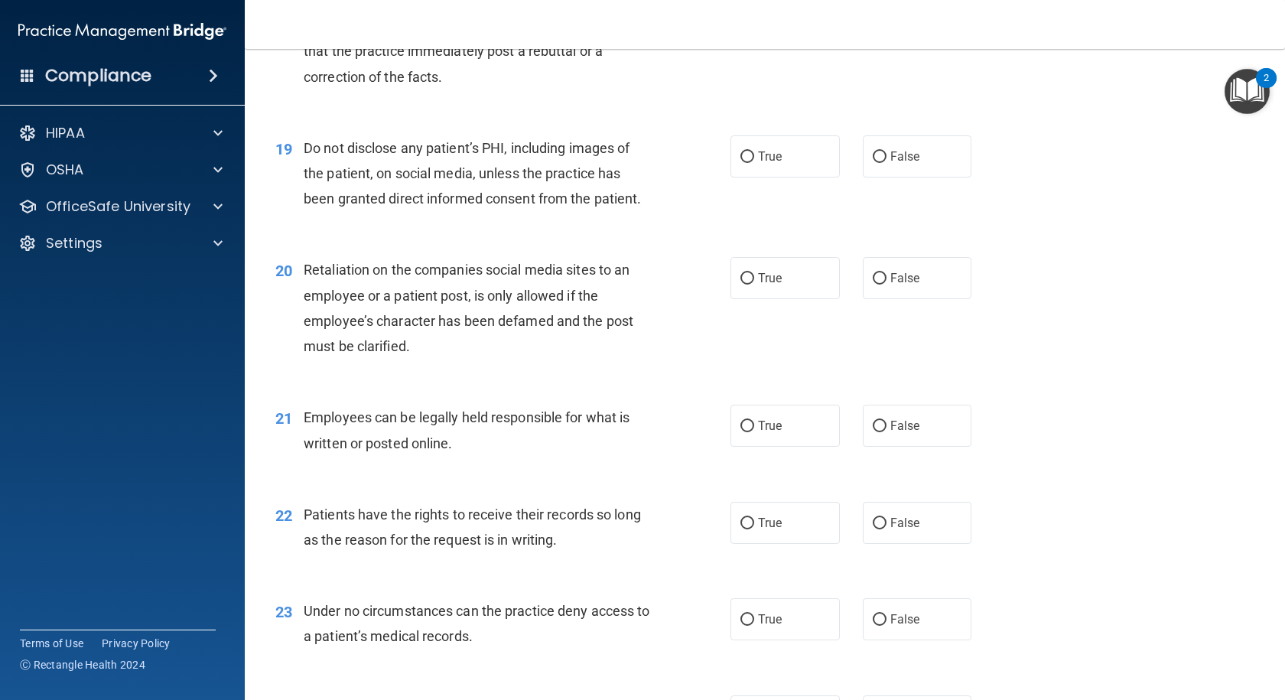
scroll to position [2524, 0]
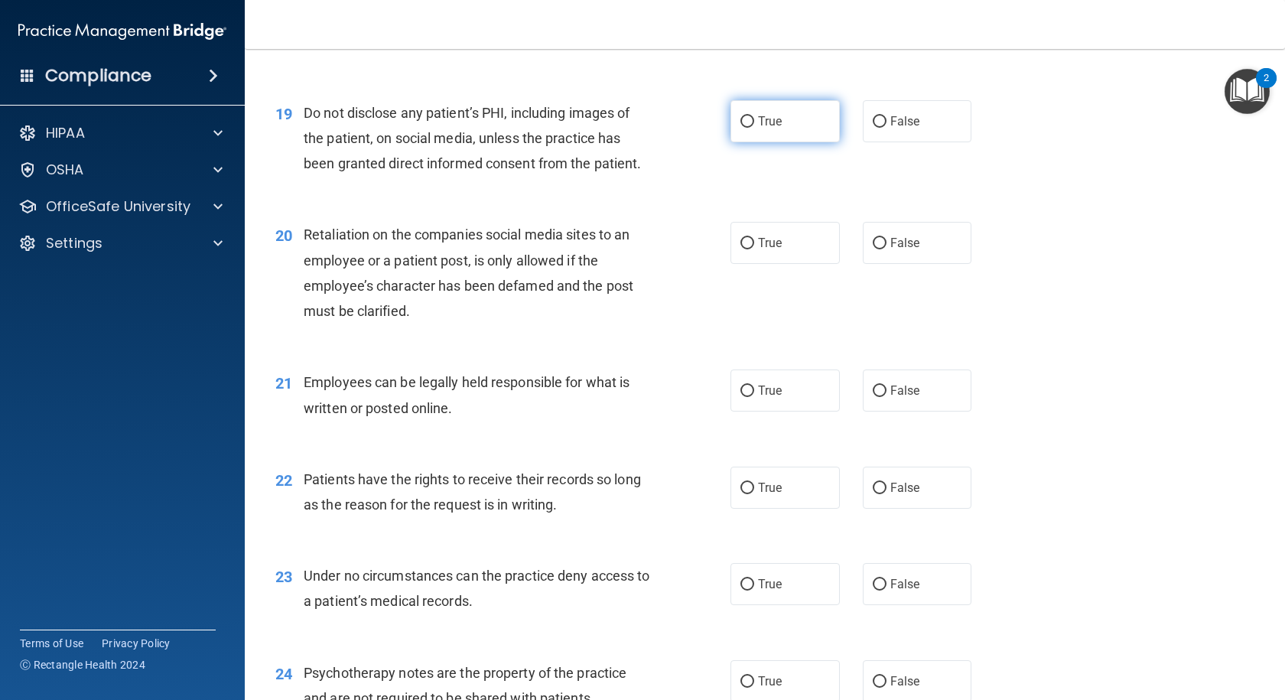
click at [763, 128] on span "True" at bounding box center [770, 121] width 24 height 15
click at [754, 128] on input "True" at bounding box center [747, 121] width 14 height 11
radio input "true"
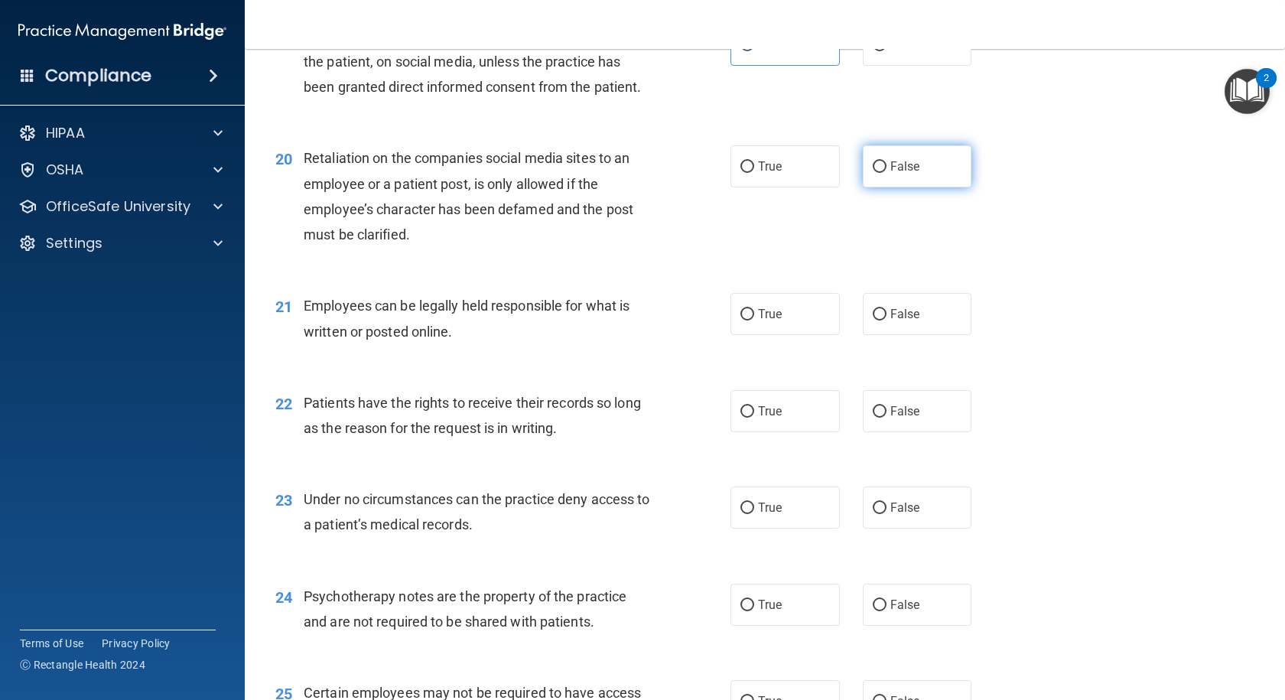
click at [905, 174] on span "False" at bounding box center [905, 166] width 30 height 15
click at [886, 173] on input "False" at bounding box center [880, 166] width 14 height 11
radio input "true"
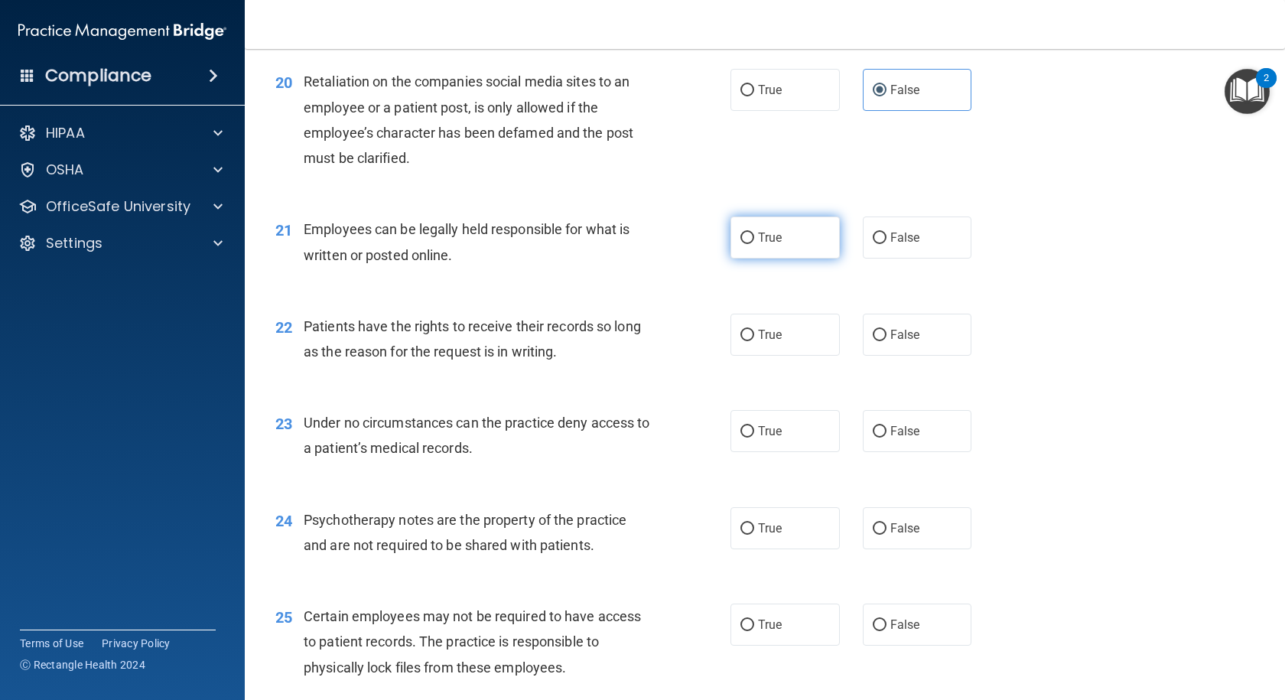
click at [772, 245] on span "True" at bounding box center [770, 237] width 24 height 15
click at [754, 244] on input "True" at bounding box center [747, 237] width 14 height 11
radio input "true"
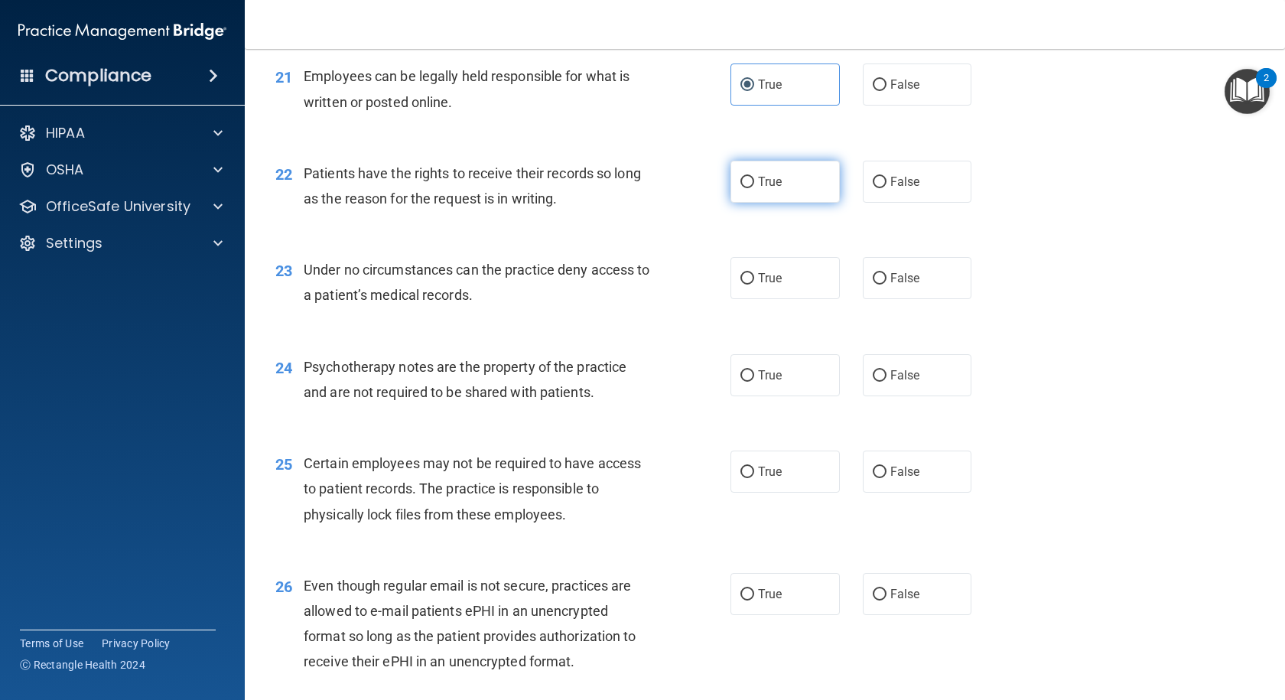
click at [774, 189] on span "True" at bounding box center [770, 181] width 24 height 15
click at [754, 188] on input "True" at bounding box center [747, 182] width 14 height 11
radio input "true"
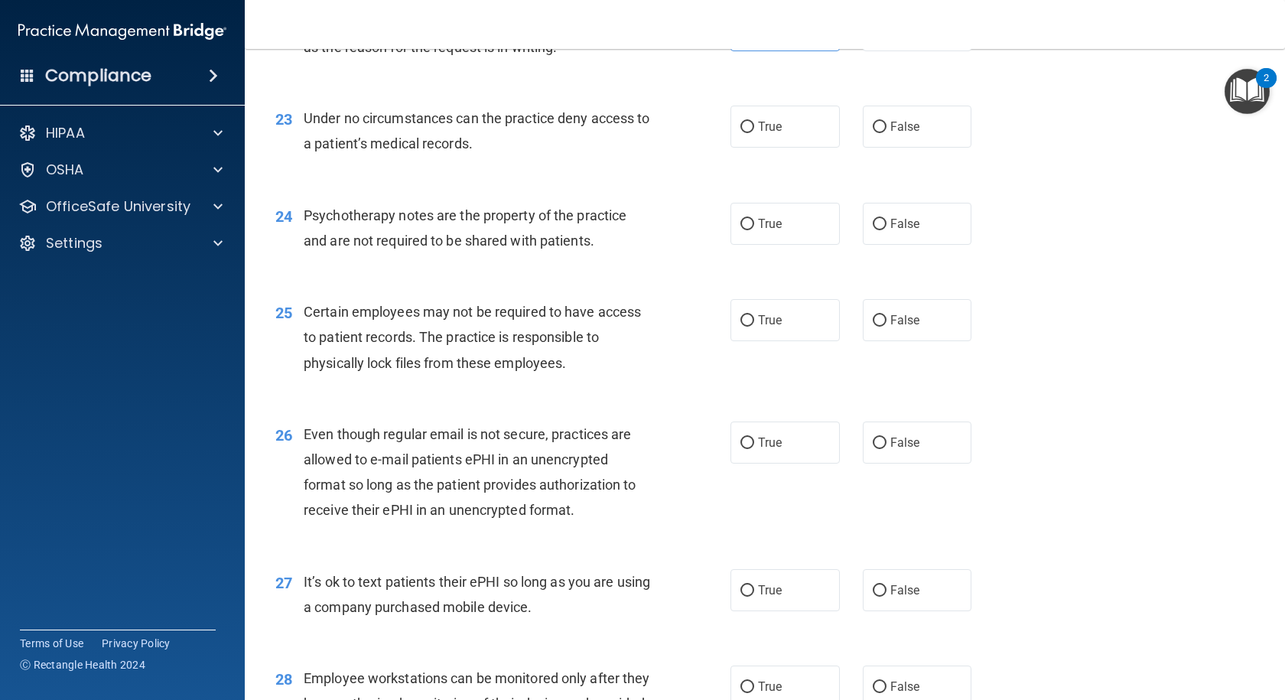
scroll to position [2982, 0]
click at [765, 132] on span "True" at bounding box center [770, 125] width 24 height 15
click at [754, 132] on input "True" at bounding box center [747, 125] width 14 height 11
radio input "true"
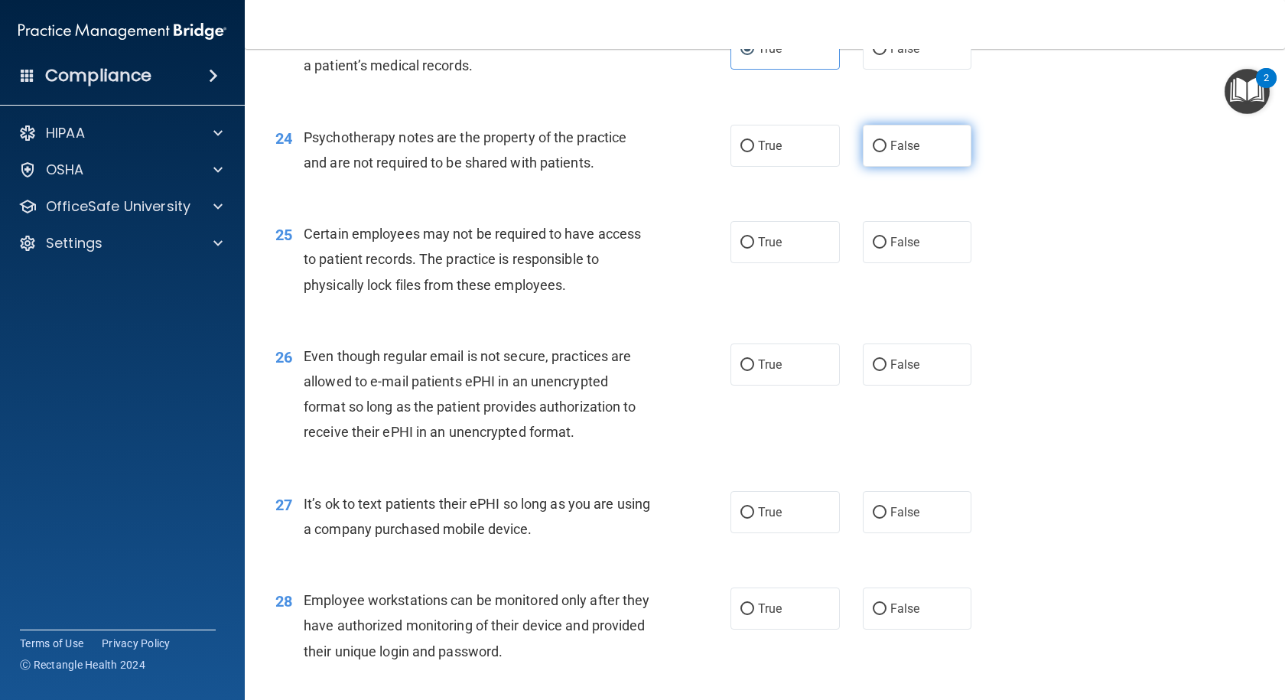
click at [891, 153] on span "False" at bounding box center [905, 145] width 30 height 15
click at [886, 152] on input "False" at bounding box center [880, 146] width 14 height 11
radio input "true"
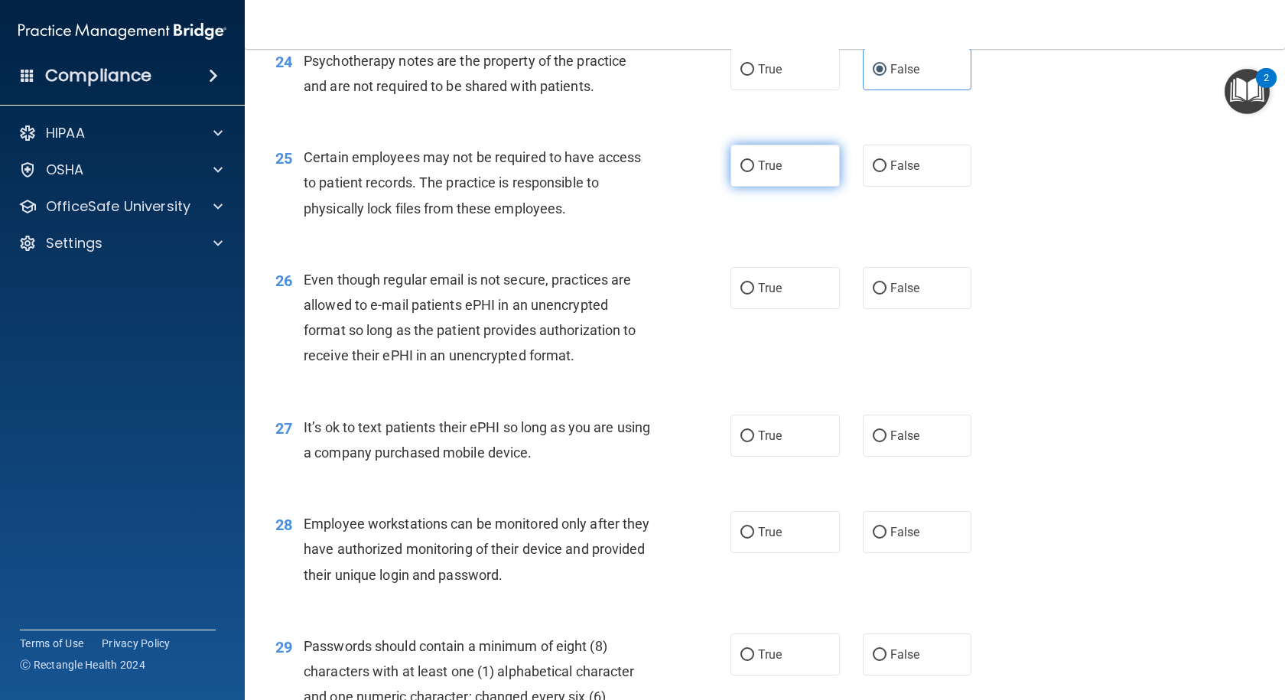
click at [774, 173] on span "True" at bounding box center [770, 165] width 24 height 15
click at [754, 172] on input "True" at bounding box center [747, 166] width 14 height 11
radio input "true"
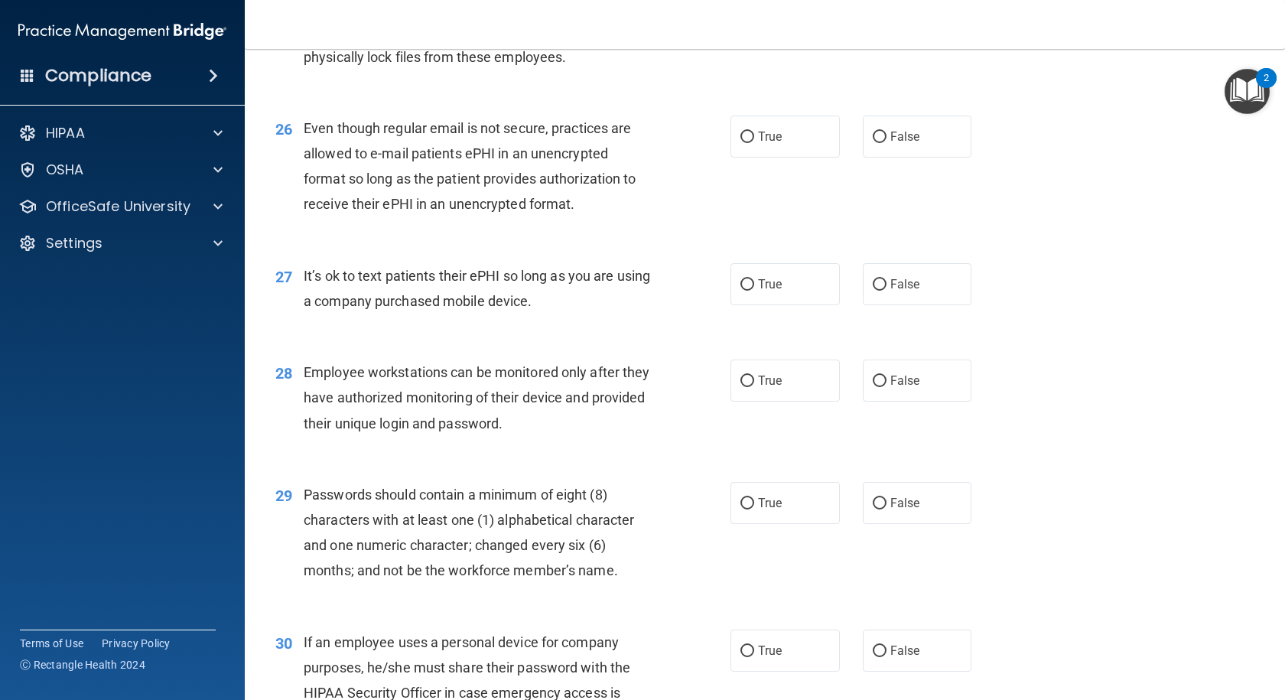
scroll to position [3288, 0]
click at [898, 142] on span "False" at bounding box center [905, 135] width 30 height 15
click at [886, 141] on input "False" at bounding box center [880, 135] width 14 height 11
radio input "true"
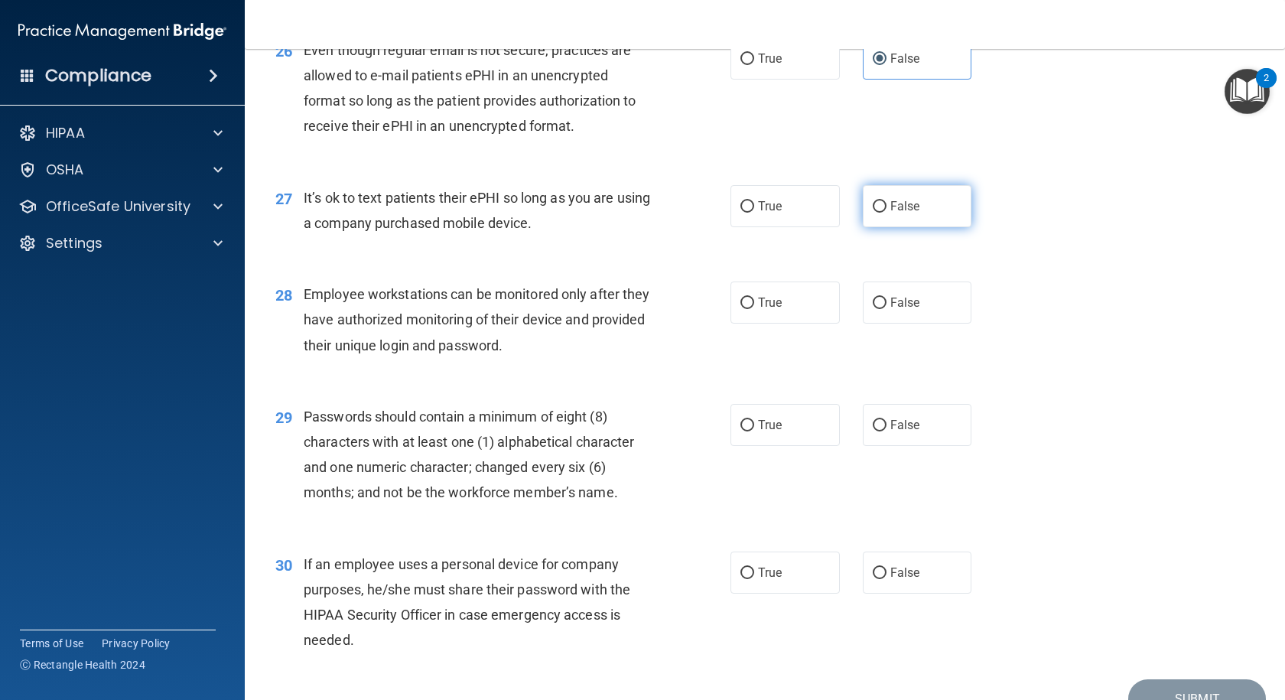
click at [906, 213] on span "False" at bounding box center [905, 206] width 30 height 15
click at [886, 213] on input "False" at bounding box center [880, 206] width 14 height 11
radio input "true"
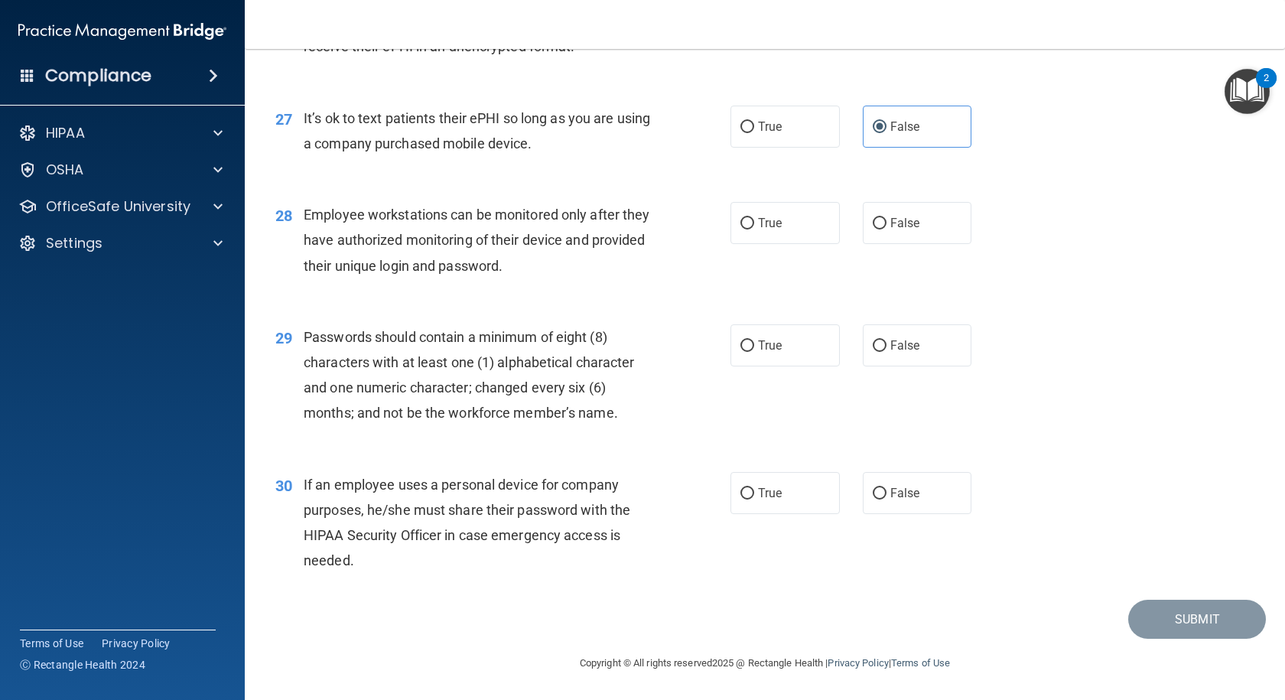
scroll to position [3495, 0]
click at [778, 226] on label "True" at bounding box center [784, 223] width 109 height 42
click at [754, 226] on input "True" at bounding box center [747, 223] width 14 height 11
radio input "true"
click at [771, 346] on span "True" at bounding box center [770, 345] width 24 height 15
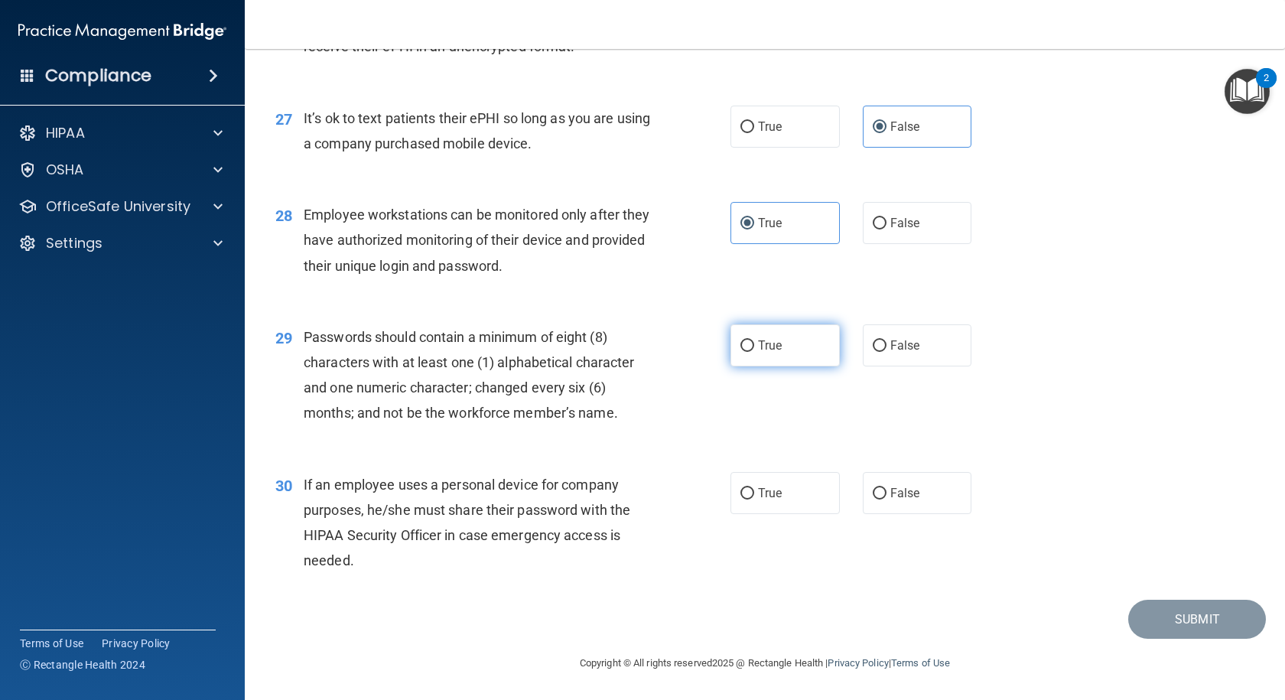
click at [754, 346] on input "True" at bounding box center [747, 345] width 14 height 11
radio input "true"
click at [893, 493] on span "False" at bounding box center [905, 493] width 30 height 15
click at [886, 493] on input "False" at bounding box center [880, 493] width 14 height 11
radio input "true"
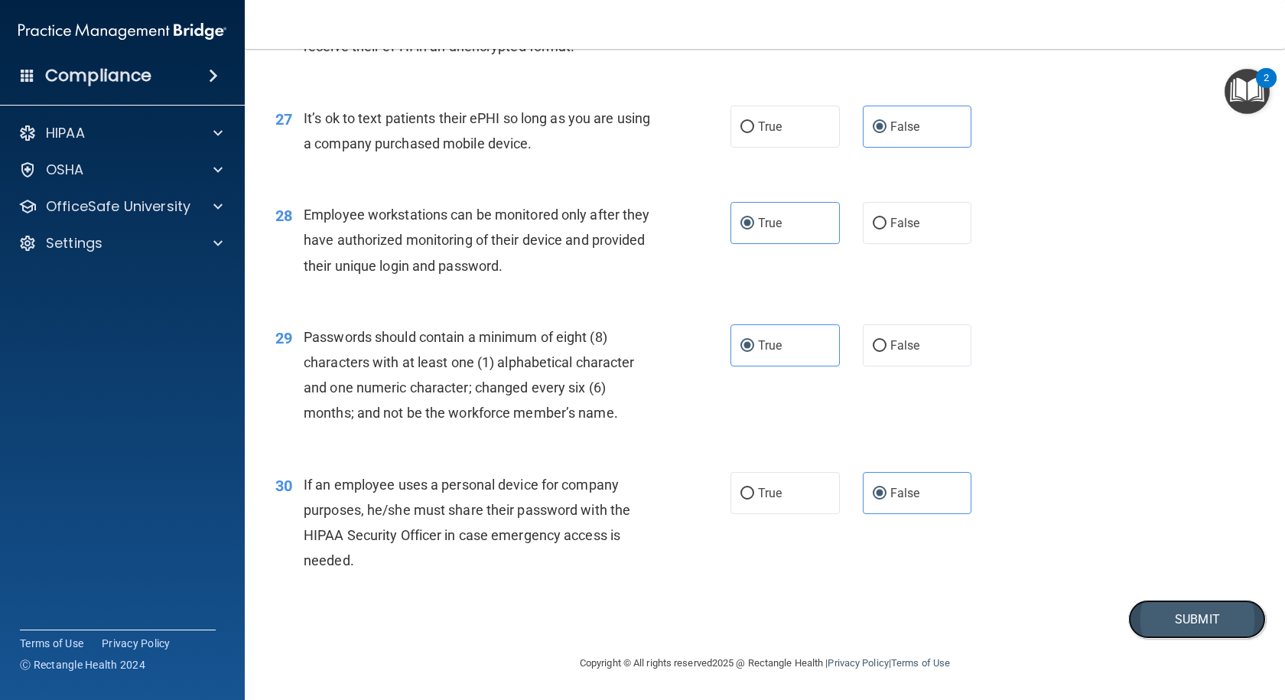
click at [1159, 619] on button "Submit" at bounding box center [1197, 619] width 138 height 39
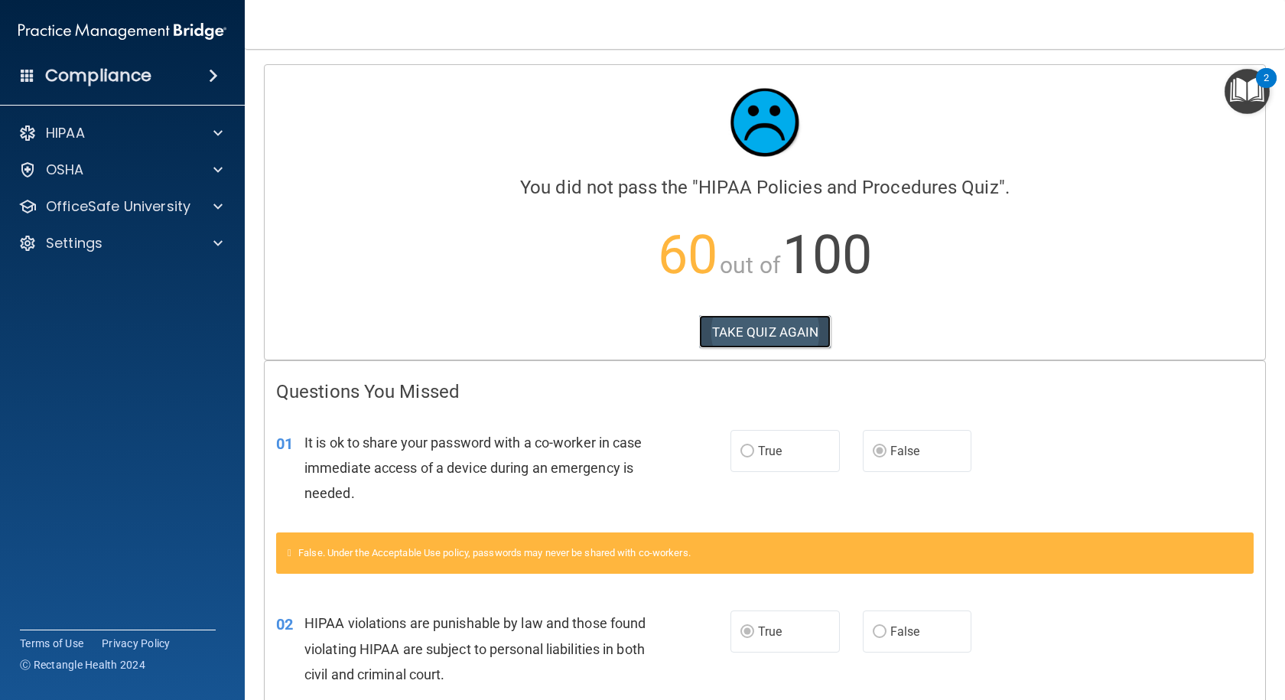
click at [746, 330] on button "TAKE QUIZ AGAIN" at bounding box center [765, 332] width 132 height 34
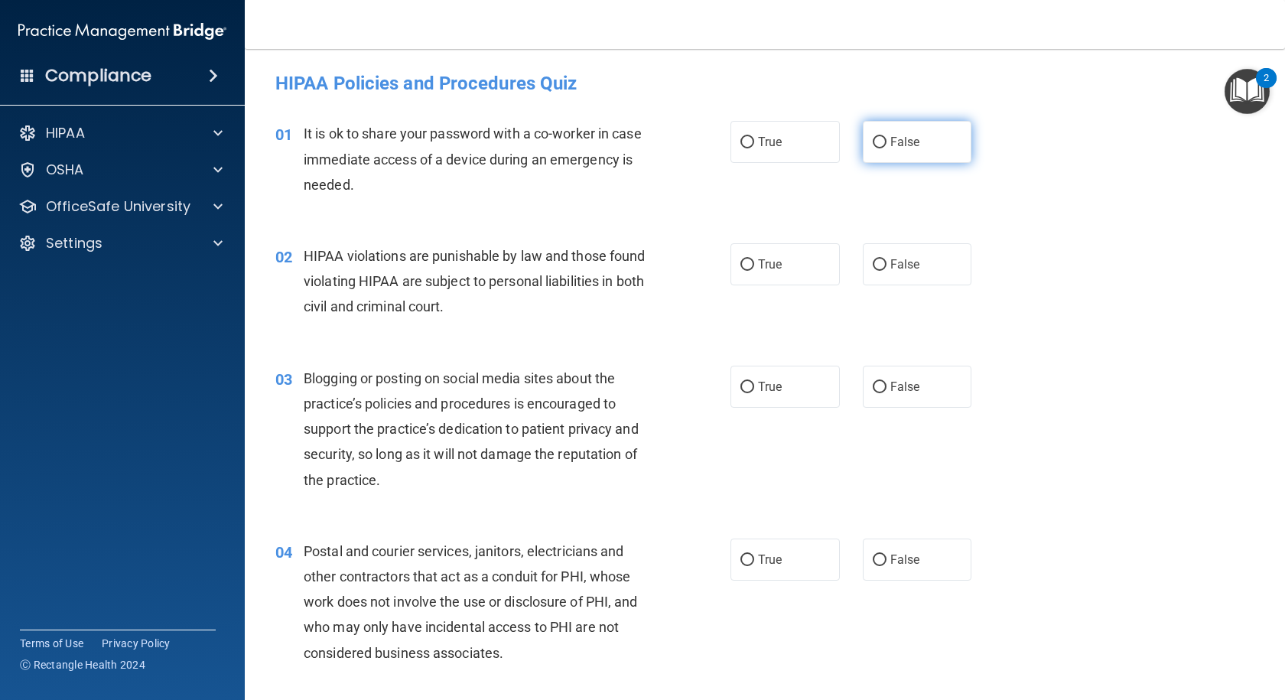
click at [877, 145] on input "False" at bounding box center [880, 142] width 14 height 11
radio input "true"
click at [768, 264] on span "True" at bounding box center [770, 264] width 24 height 15
click at [754, 264] on input "True" at bounding box center [747, 264] width 14 height 11
radio input "true"
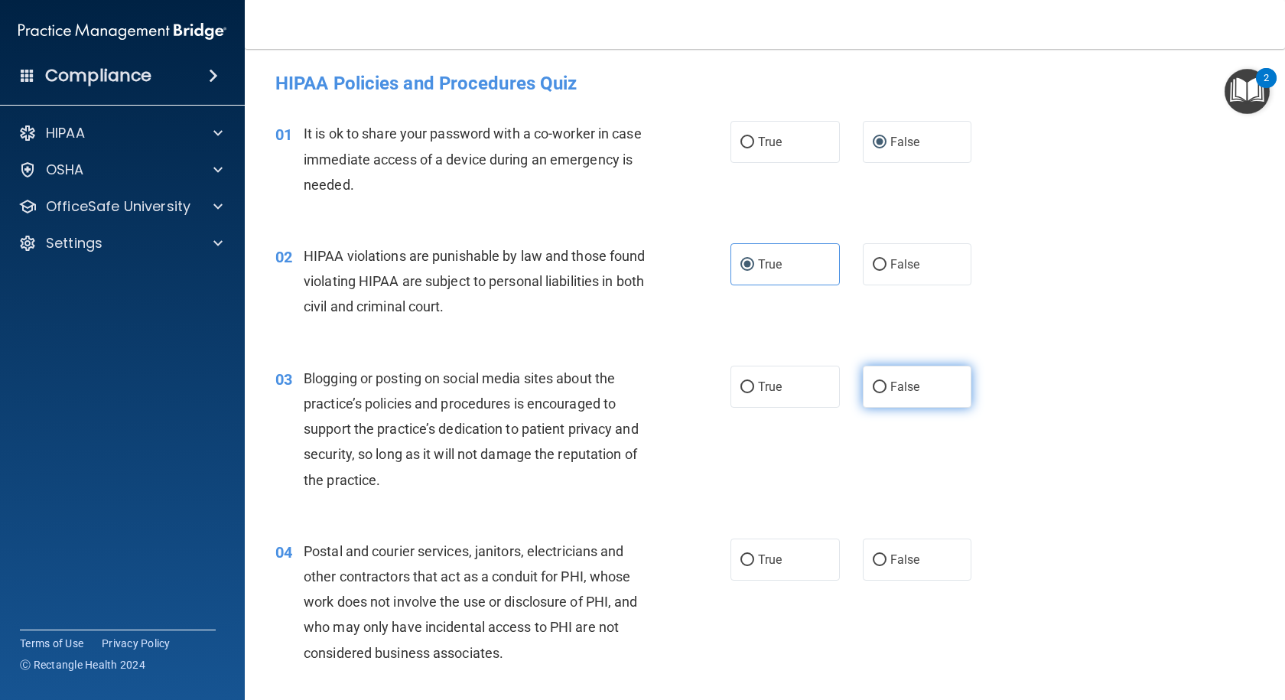
click at [894, 389] on span "False" at bounding box center [905, 386] width 30 height 15
click at [886, 389] on input "False" at bounding box center [880, 387] width 14 height 11
radio input "true"
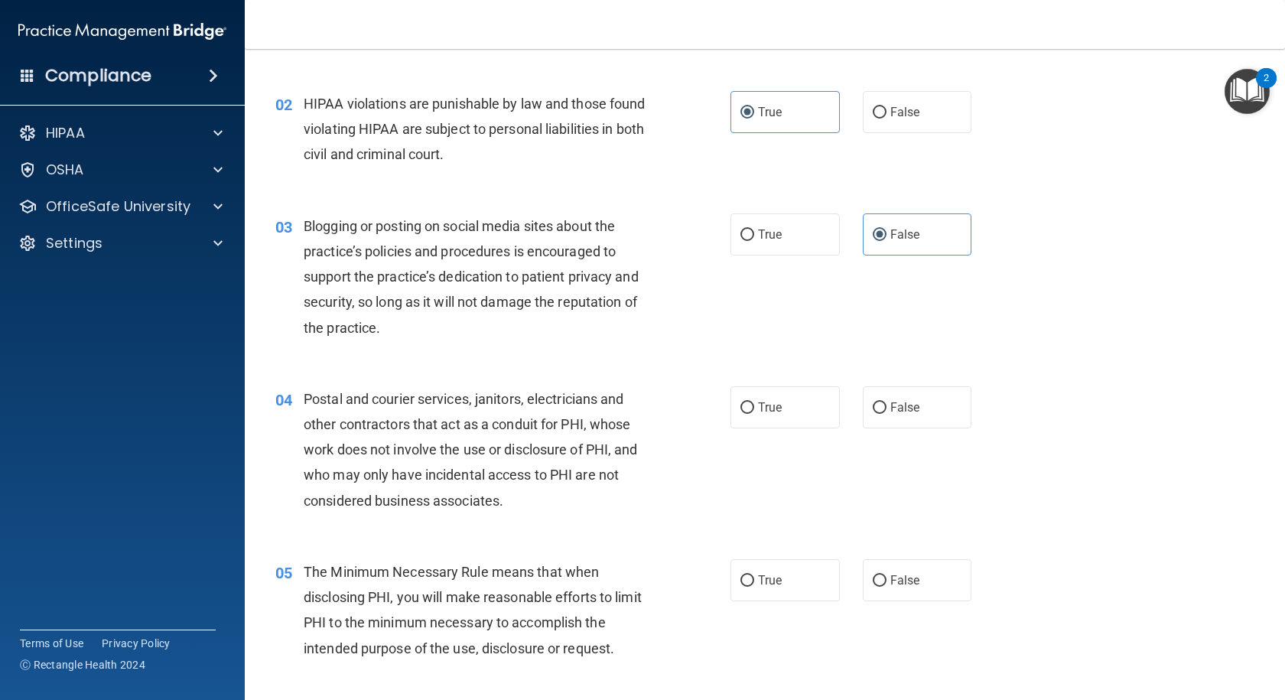
scroll to position [153, 0]
click at [762, 405] on span "True" at bounding box center [770, 406] width 24 height 15
click at [754, 405] on input "True" at bounding box center [747, 406] width 14 height 11
radio input "true"
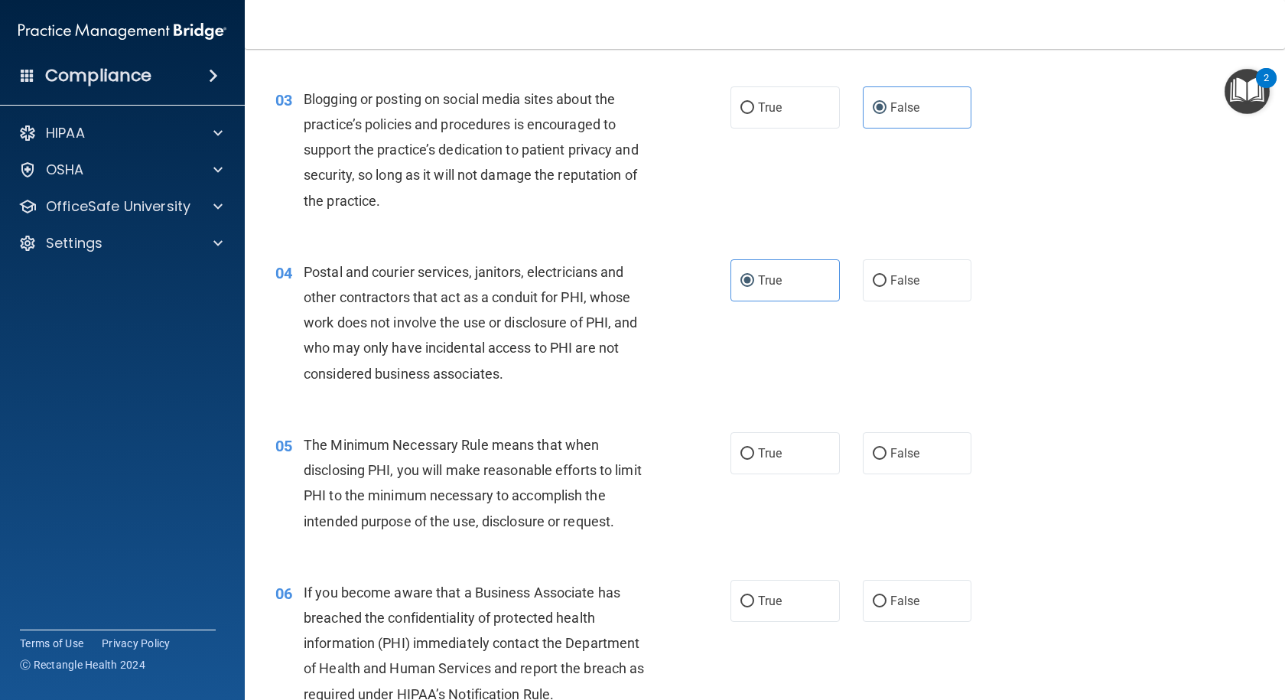
scroll to position [306, 0]
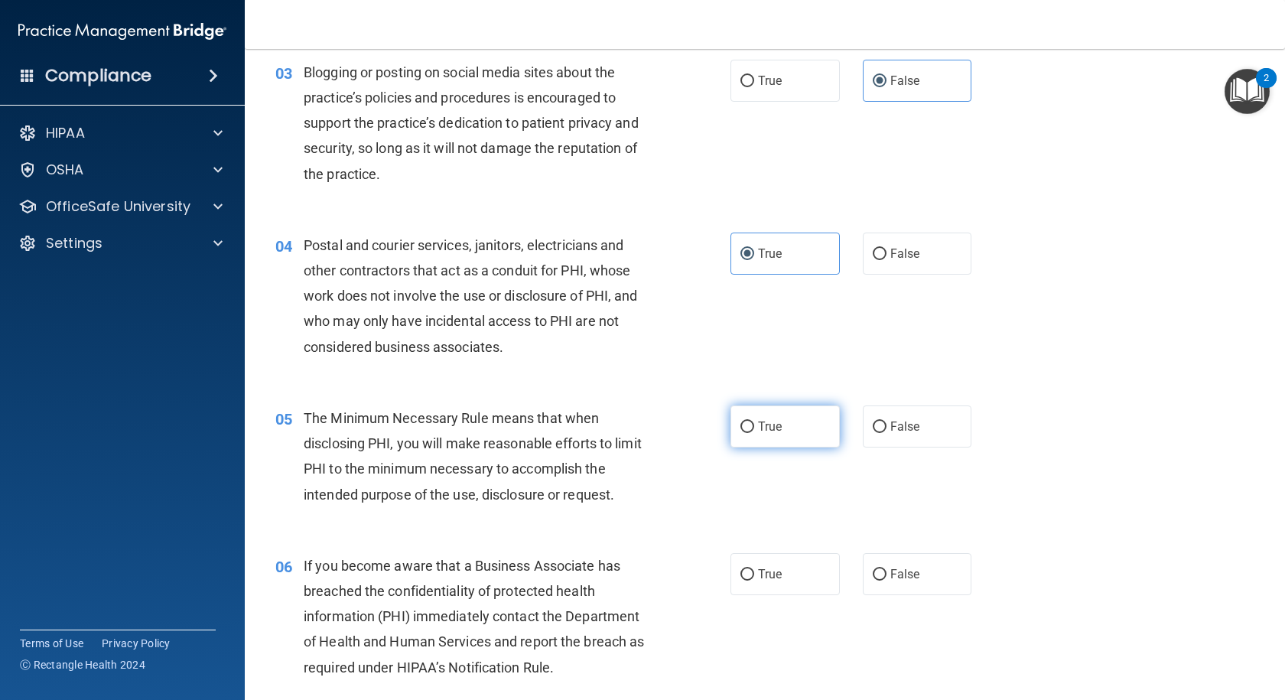
click at [774, 427] on span "True" at bounding box center [770, 426] width 24 height 15
click at [754, 427] on input "True" at bounding box center [747, 426] width 14 height 11
radio input "true"
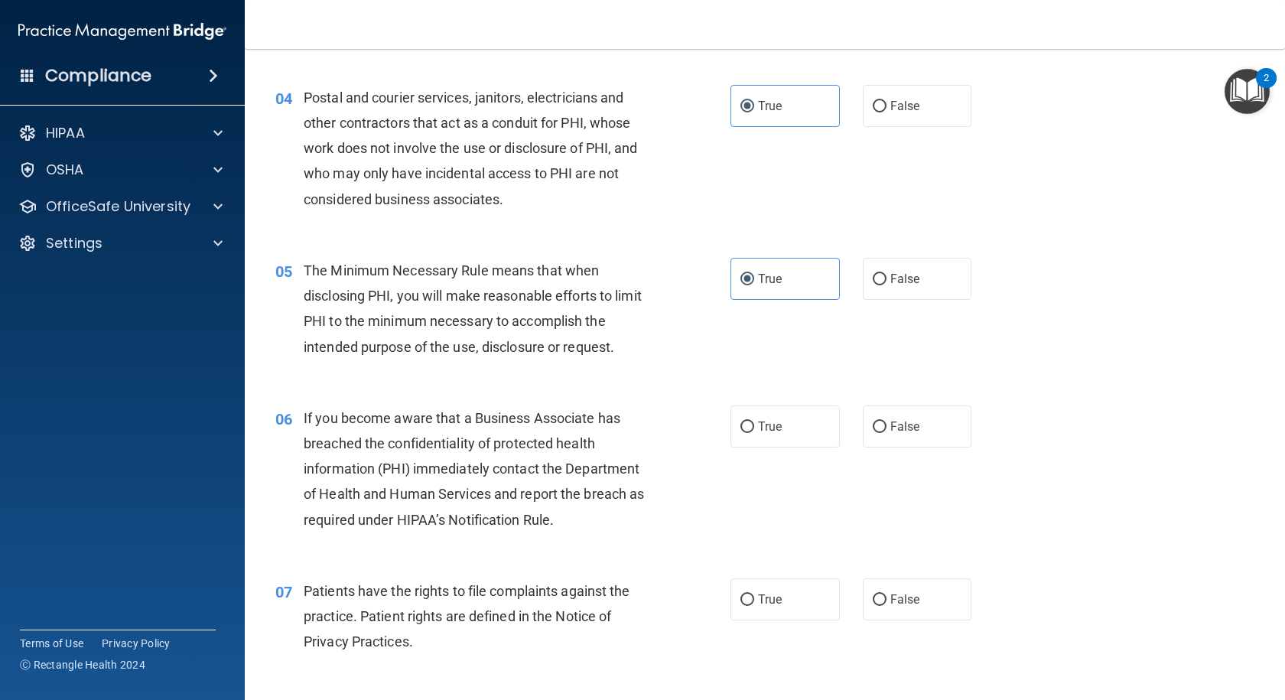
scroll to position [459, 0]
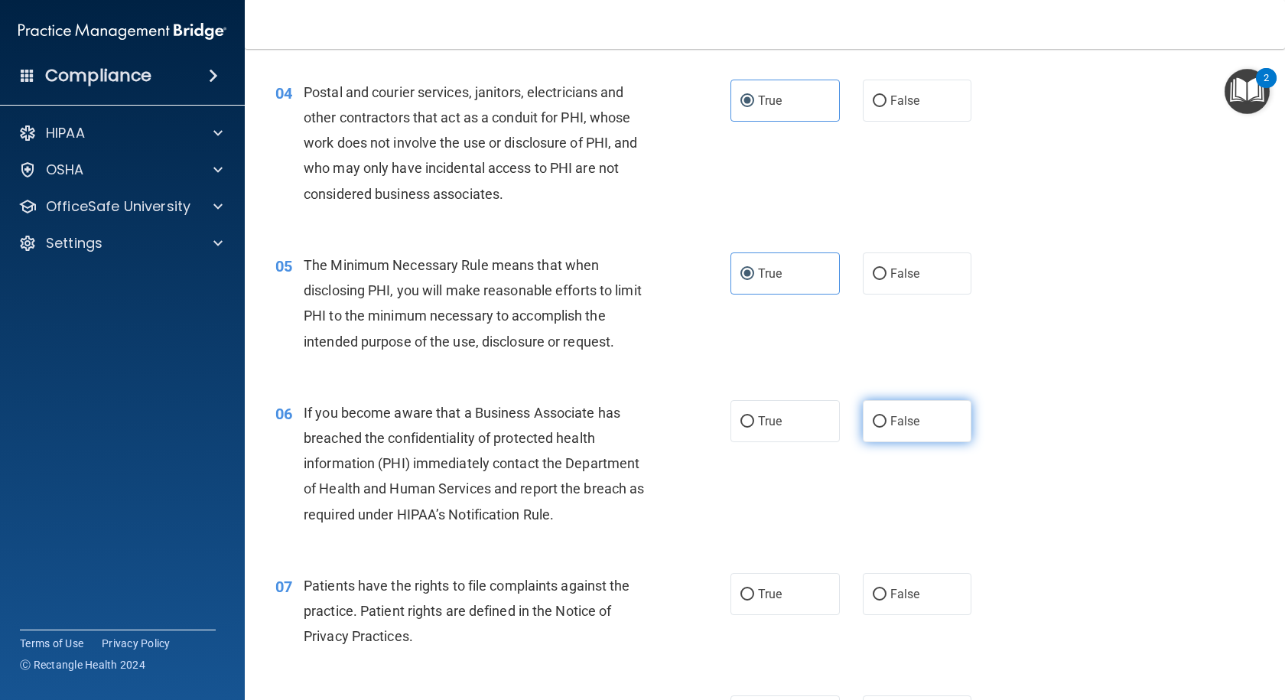
click at [873, 416] on input "False" at bounding box center [880, 421] width 14 height 11
radio input "true"
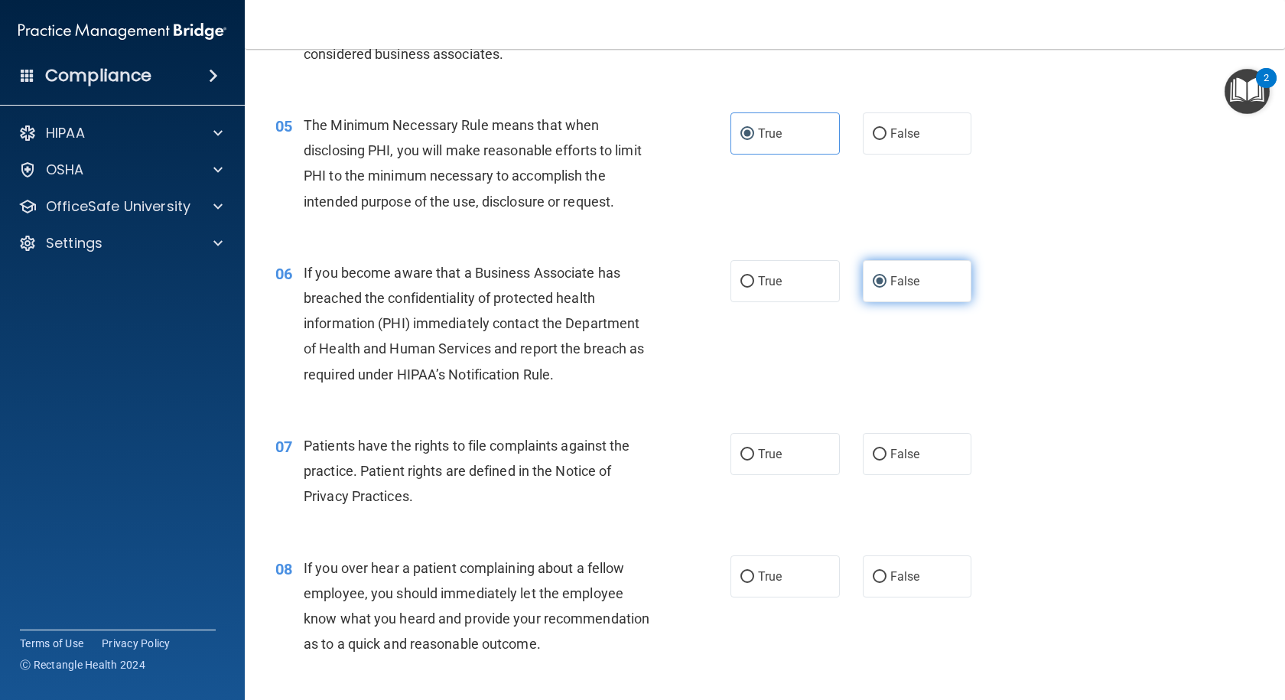
scroll to position [612, 0]
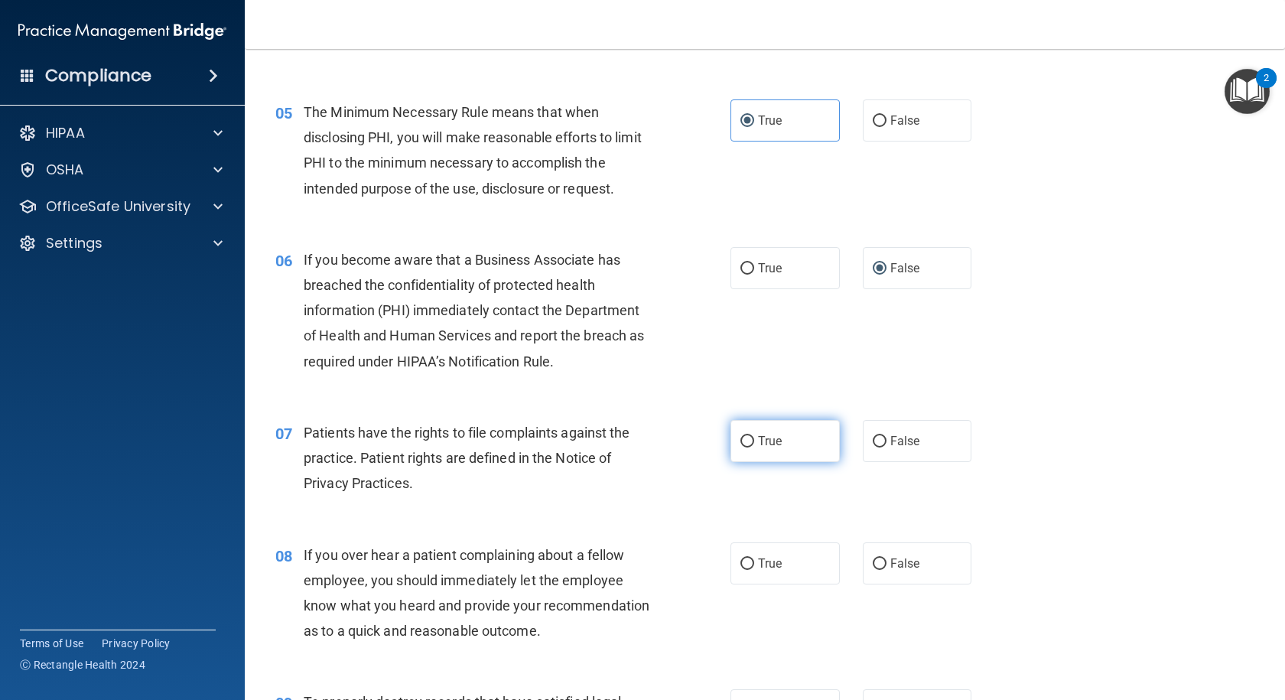
click at [749, 444] on label "True" at bounding box center [784, 441] width 109 height 42
click at [749, 444] on input "True" at bounding box center [747, 441] width 14 height 11
radio input "true"
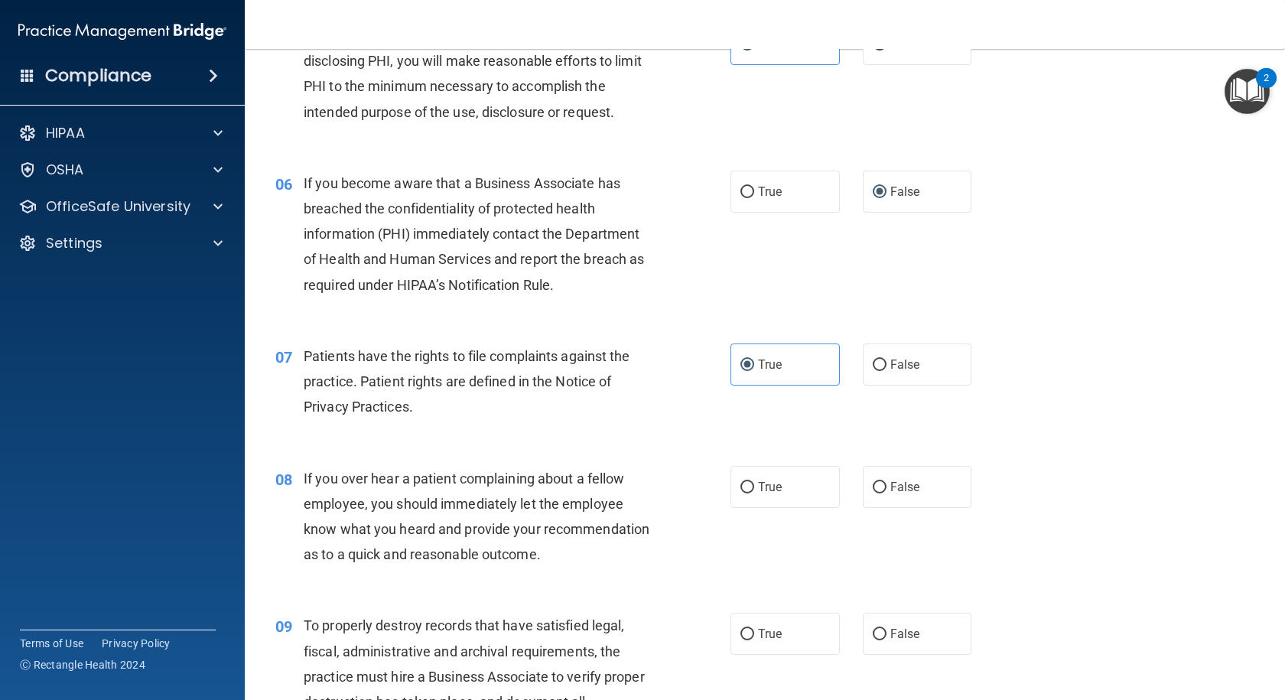
scroll to position [765, 0]
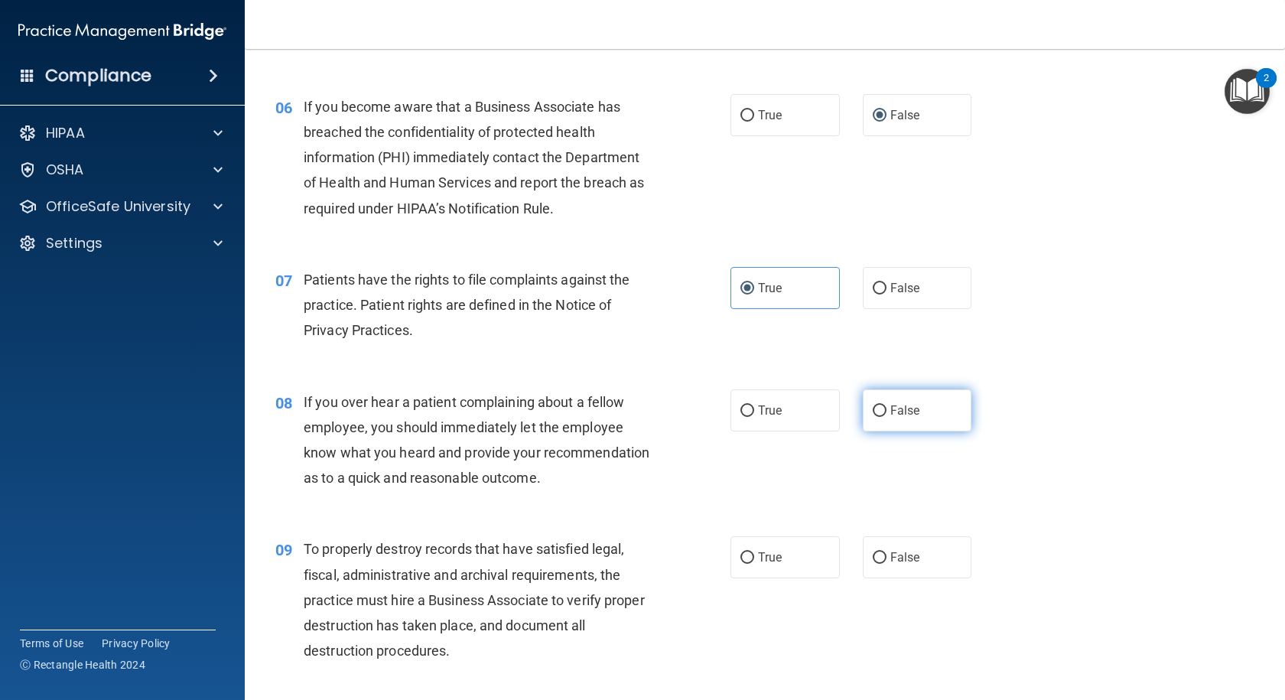
click at [909, 414] on span "False" at bounding box center [905, 410] width 30 height 15
click at [886, 414] on input "False" at bounding box center [880, 410] width 14 height 11
radio input "true"
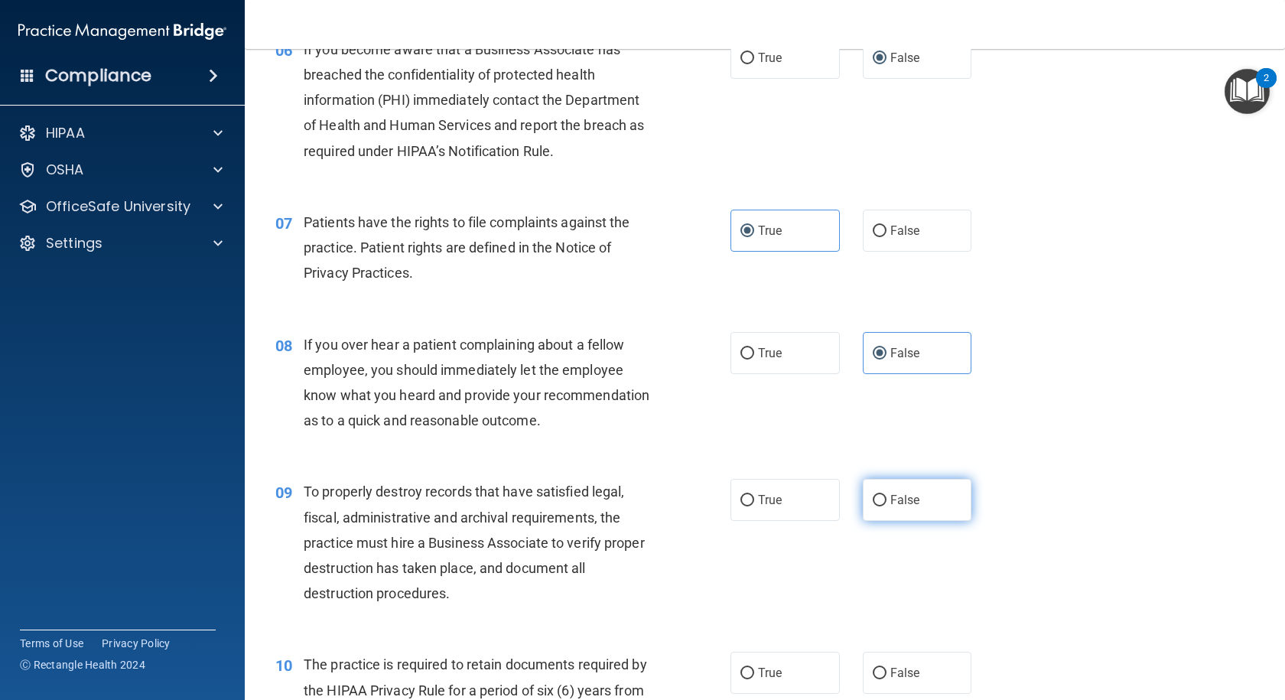
scroll to position [918, 0]
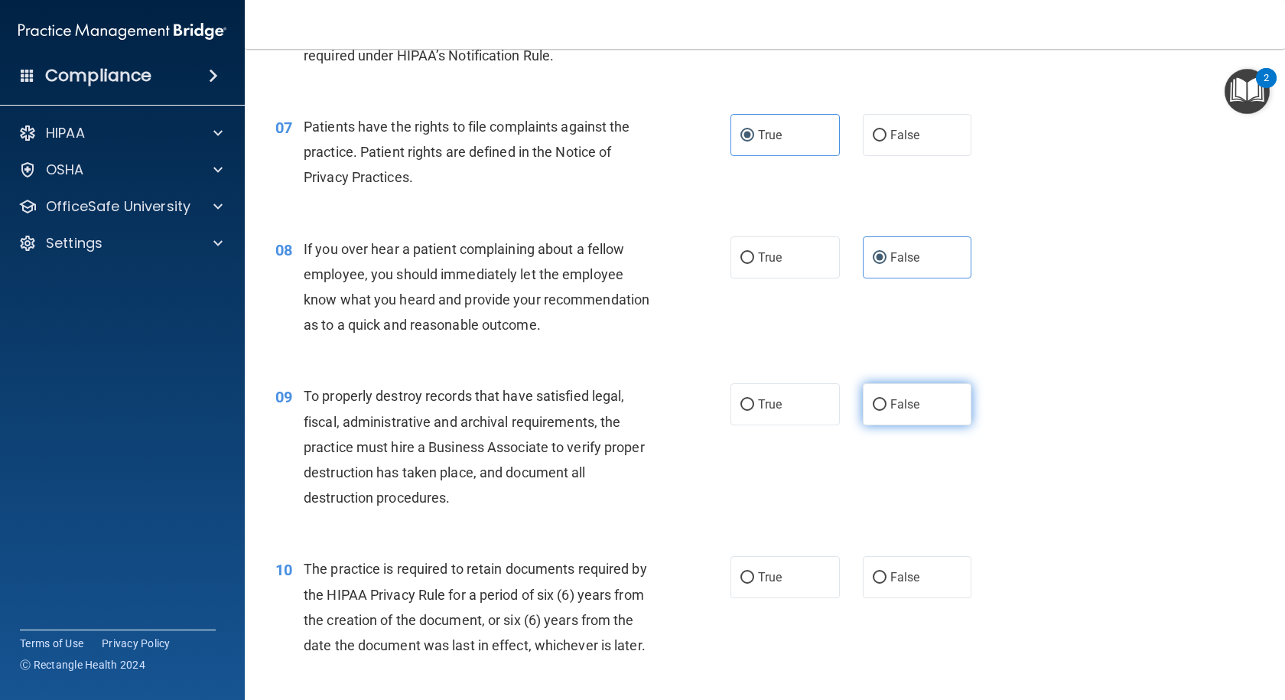
click at [894, 411] on span "False" at bounding box center [905, 404] width 30 height 15
click at [886, 411] on input "False" at bounding box center [880, 404] width 14 height 11
radio input "true"
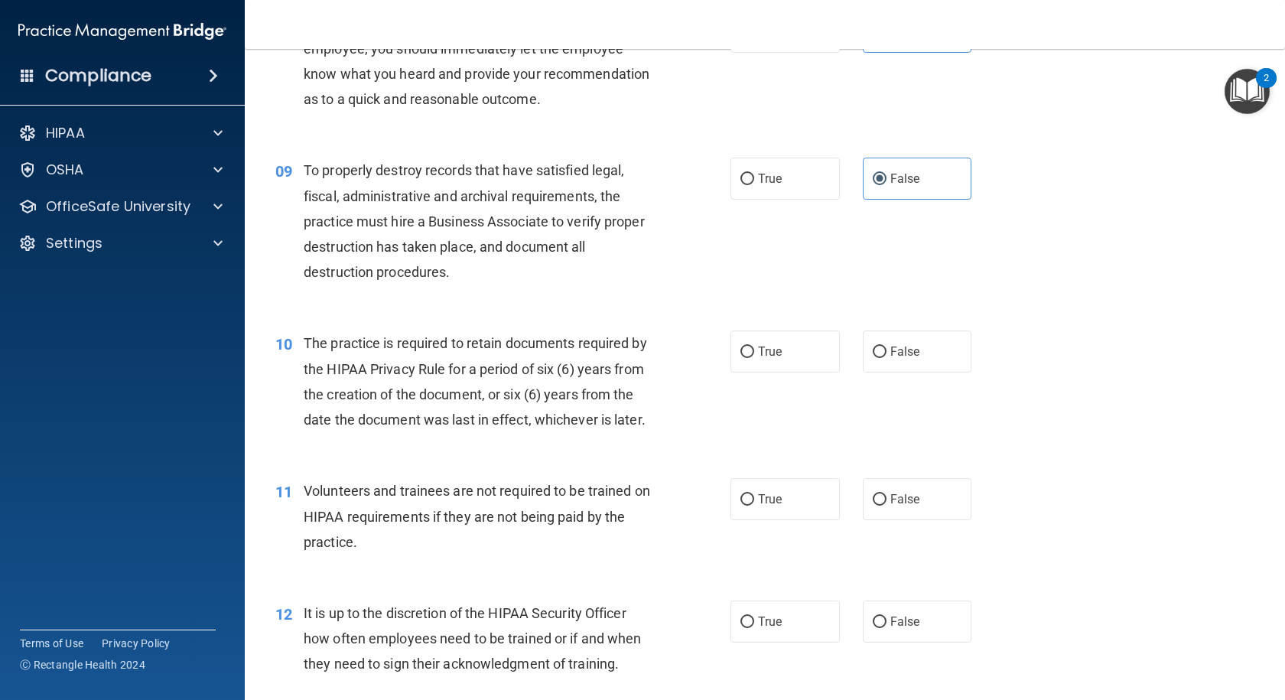
scroll to position [1147, 0]
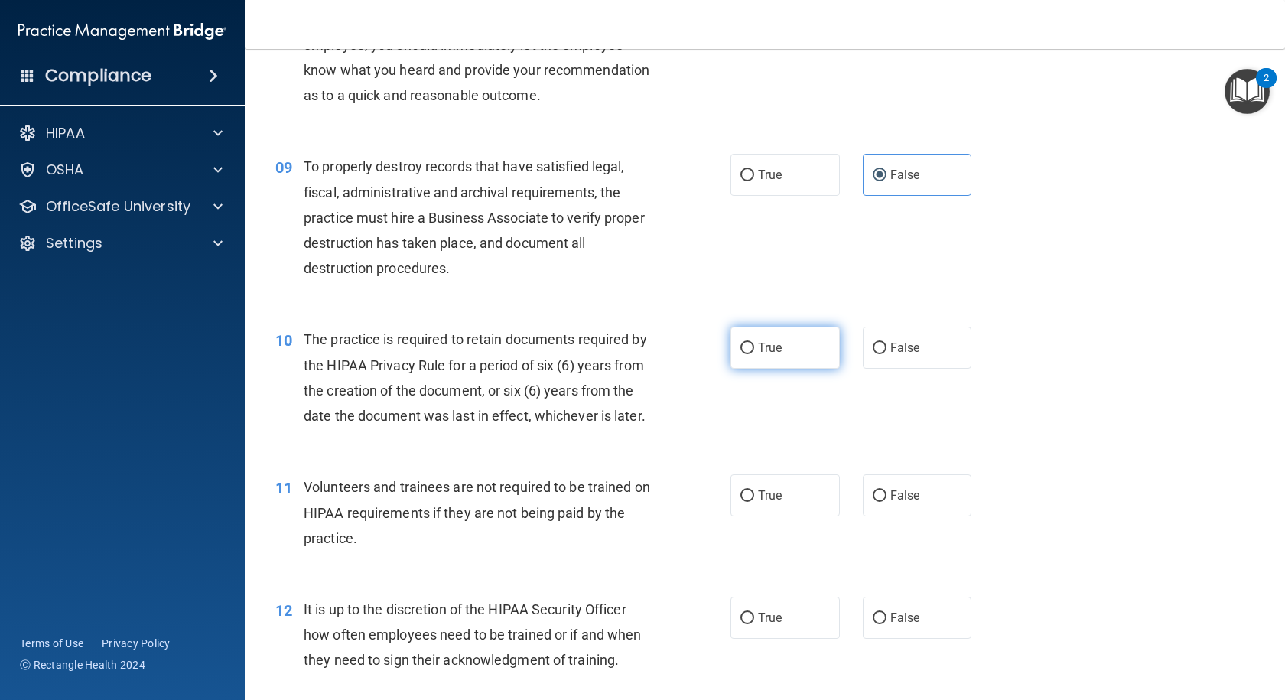
click at [769, 355] on span "True" at bounding box center [770, 347] width 24 height 15
click at [754, 354] on input "True" at bounding box center [747, 348] width 14 height 11
radio input "true"
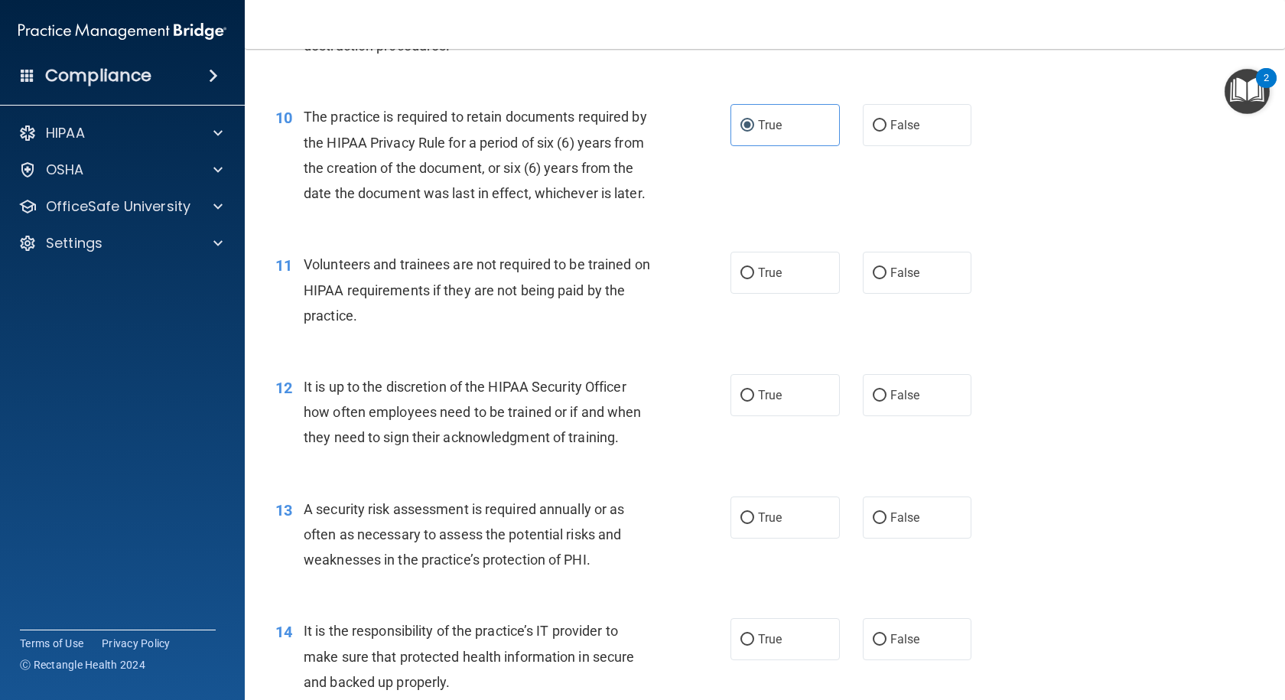
scroll to position [1376, 0]
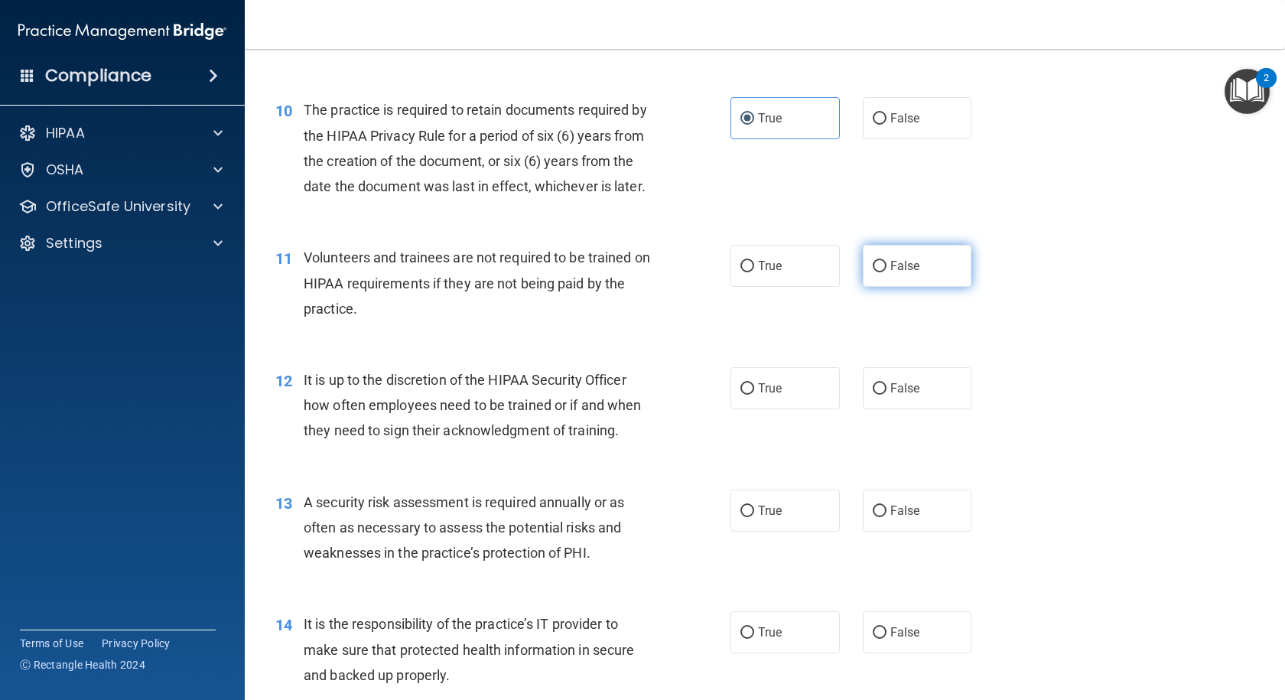
click at [890, 273] on span "False" at bounding box center [905, 265] width 30 height 15
click at [886, 272] on input "False" at bounding box center [880, 266] width 14 height 11
radio input "true"
click at [895, 395] on span "False" at bounding box center [905, 388] width 30 height 15
click at [886, 395] on input "False" at bounding box center [880, 388] width 14 height 11
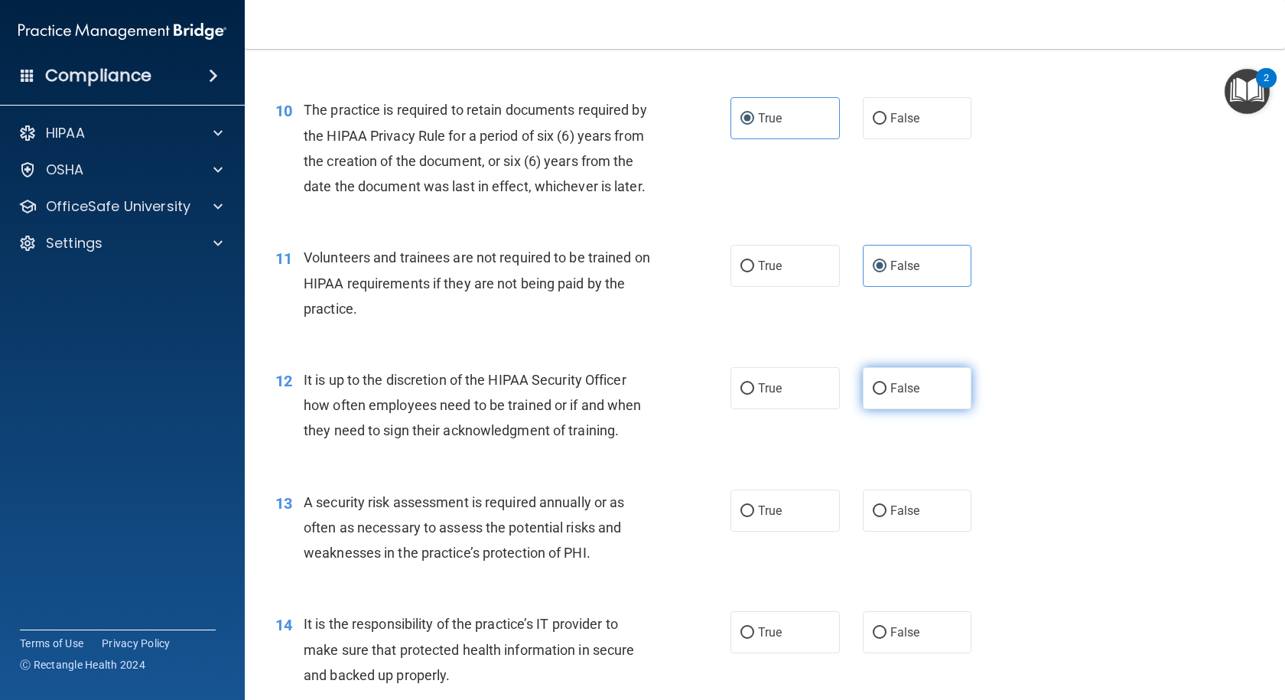
radio input "true"
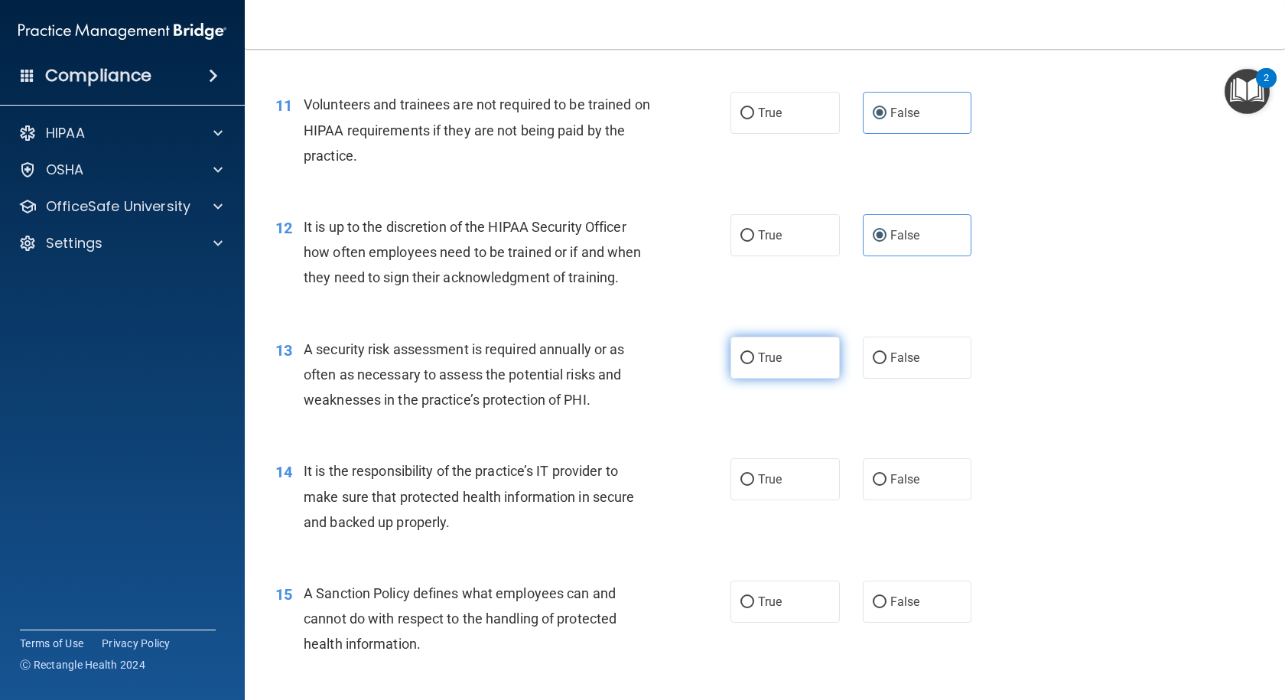
click at [758, 365] on span "True" at bounding box center [770, 357] width 24 height 15
click at [754, 364] on input "True" at bounding box center [747, 358] width 14 height 11
radio input "true"
click at [882, 500] on label "False" at bounding box center [917, 479] width 109 height 42
click at [882, 486] on input "False" at bounding box center [880, 479] width 14 height 11
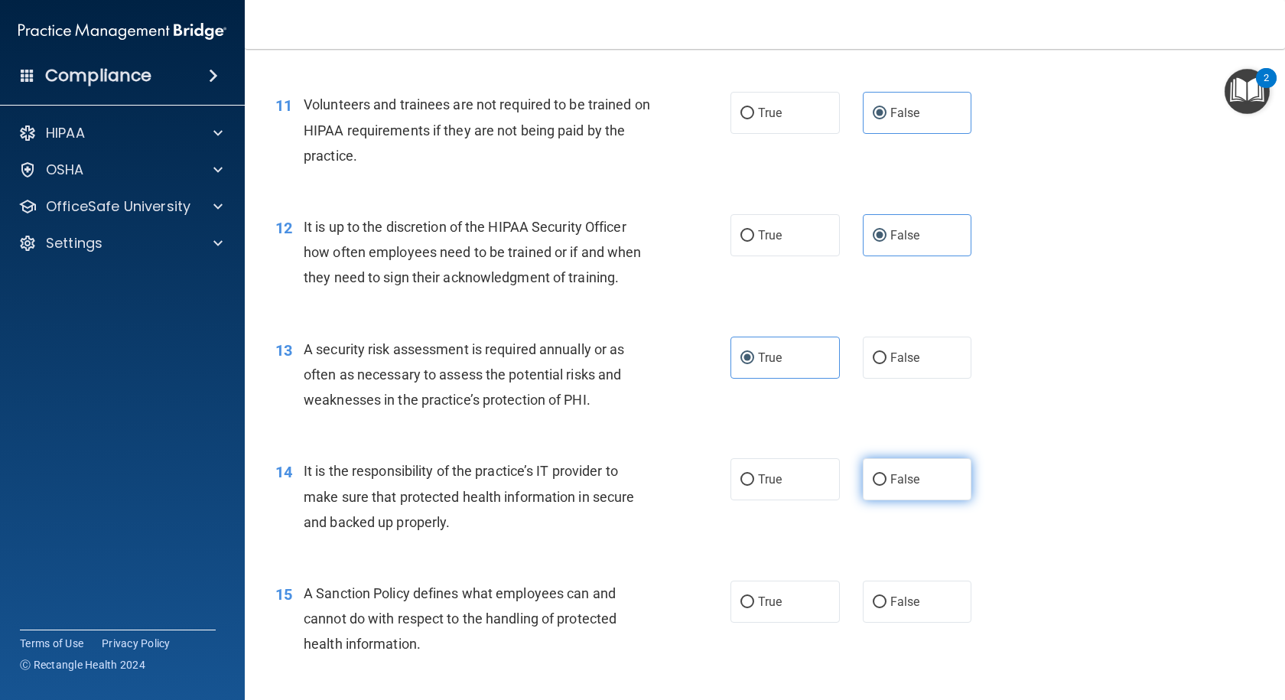
radio input "true"
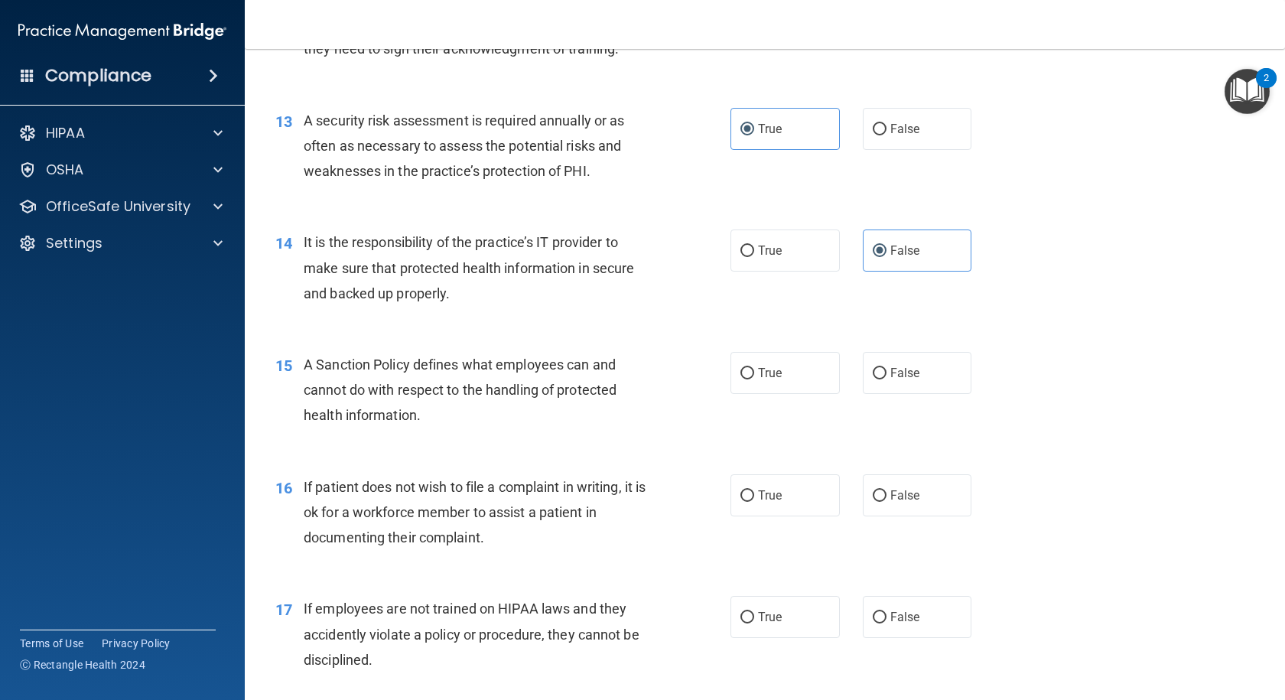
scroll to position [1759, 0]
click at [758, 379] on span "True" at bounding box center [770, 372] width 24 height 15
click at [754, 379] on input "True" at bounding box center [747, 372] width 14 height 11
radio input "true"
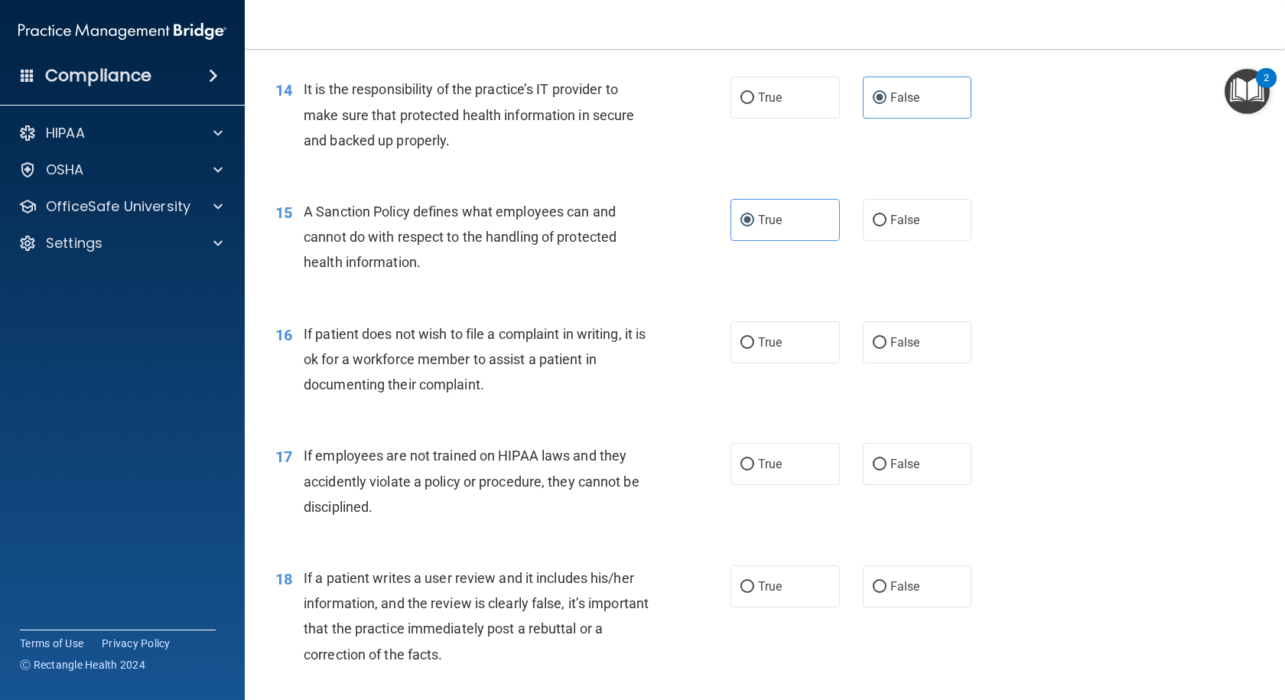
scroll to position [1912, 0]
click at [765, 349] on span "True" at bounding box center [770, 341] width 24 height 15
click at [754, 348] on input "True" at bounding box center [747, 341] width 14 height 11
radio input "true"
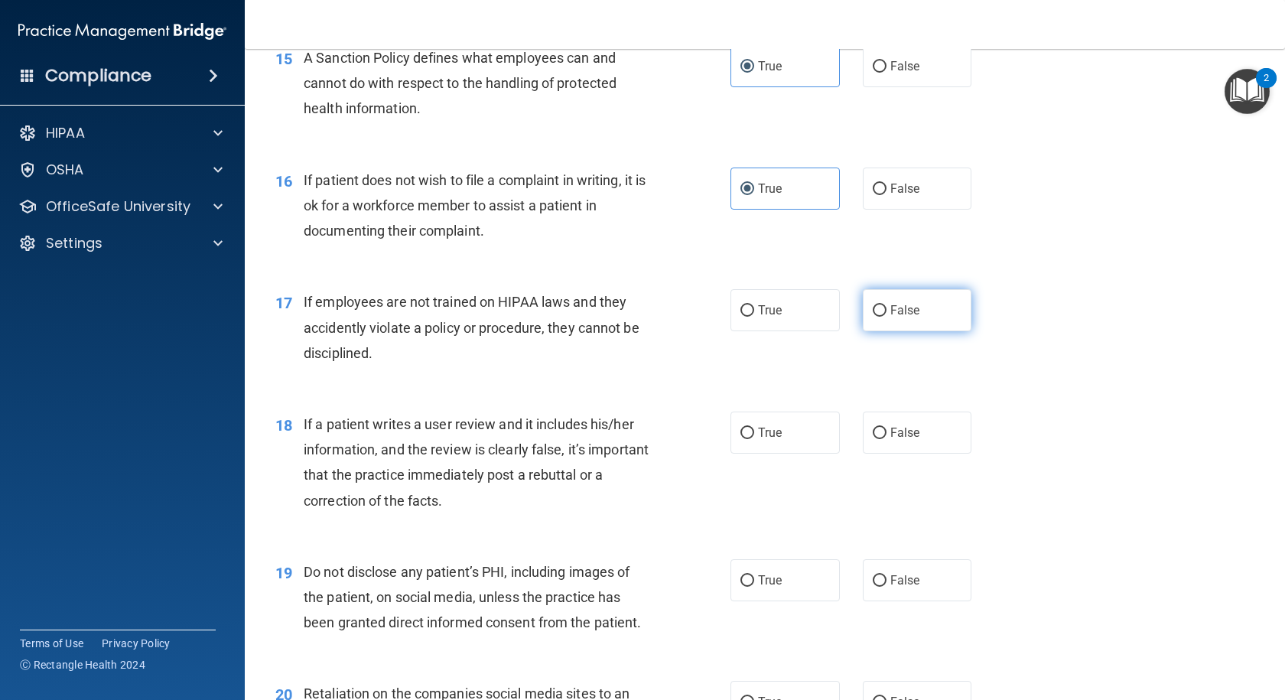
click at [879, 317] on input "False" at bounding box center [880, 310] width 14 height 11
radio input "true"
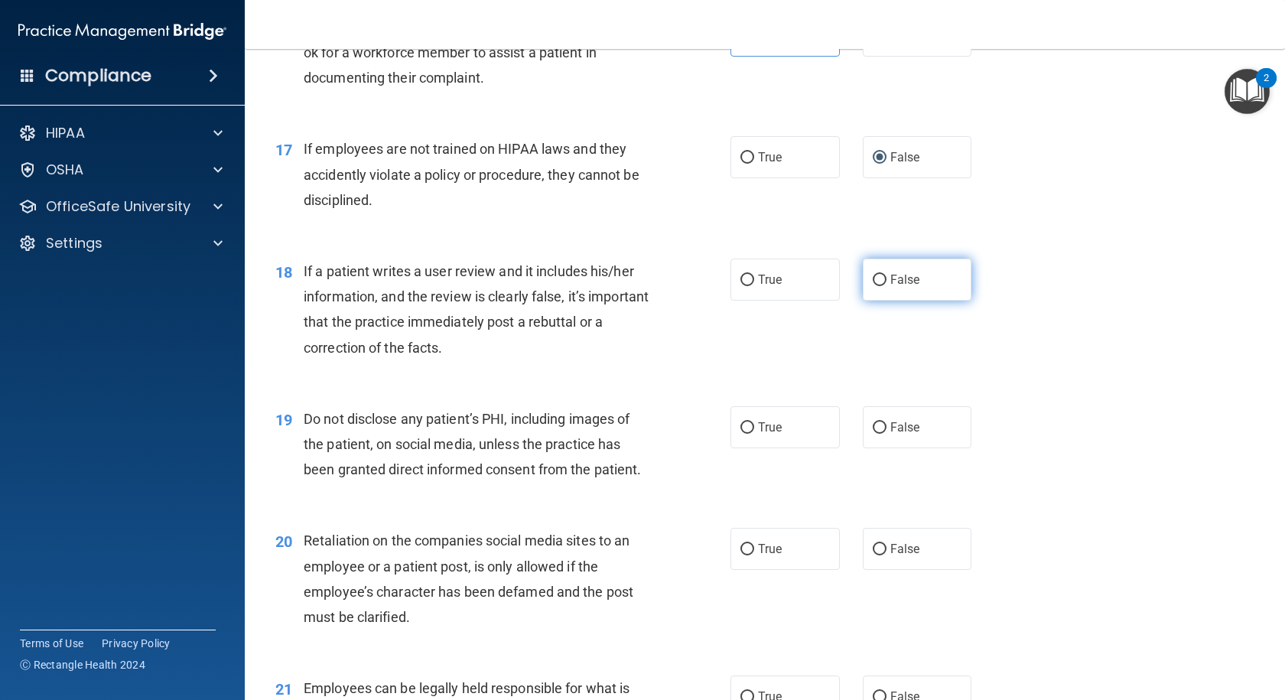
click at [901, 287] on span "False" at bounding box center [905, 279] width 30 height 15
click at [886, 286] on input "False" at bounding box center [880, 280] width 14 height 11
radio input "true"
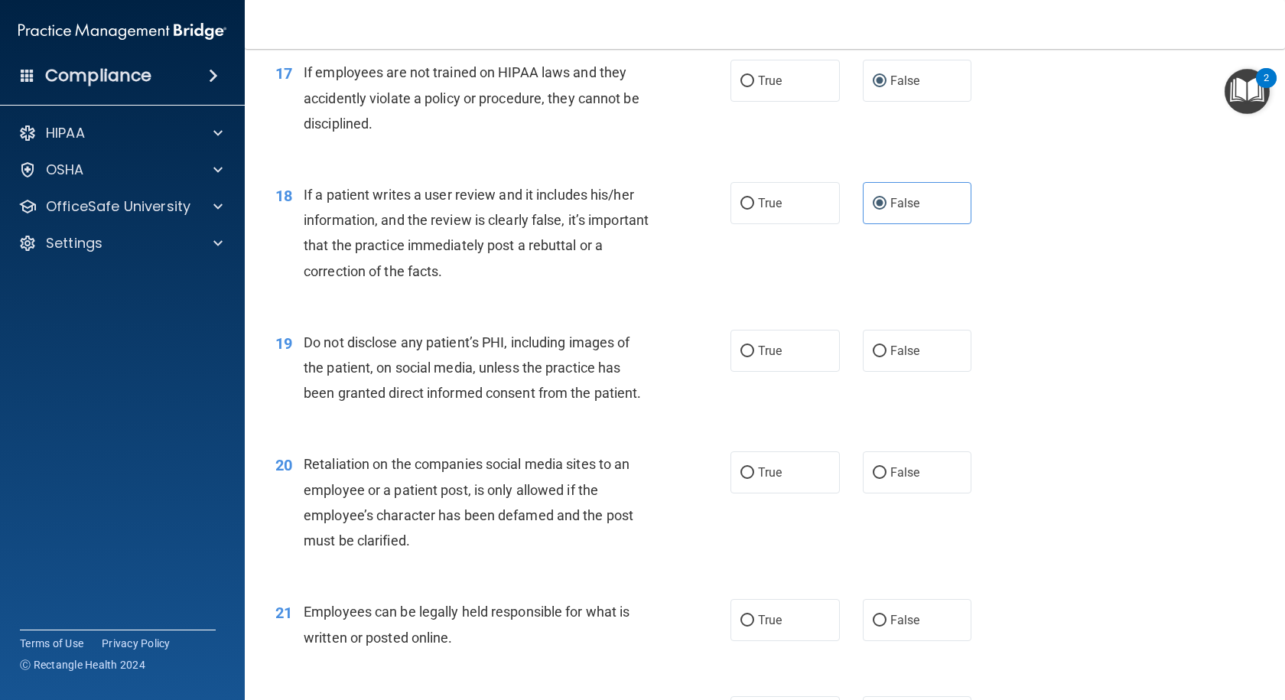
scroll to position [2447, 0]
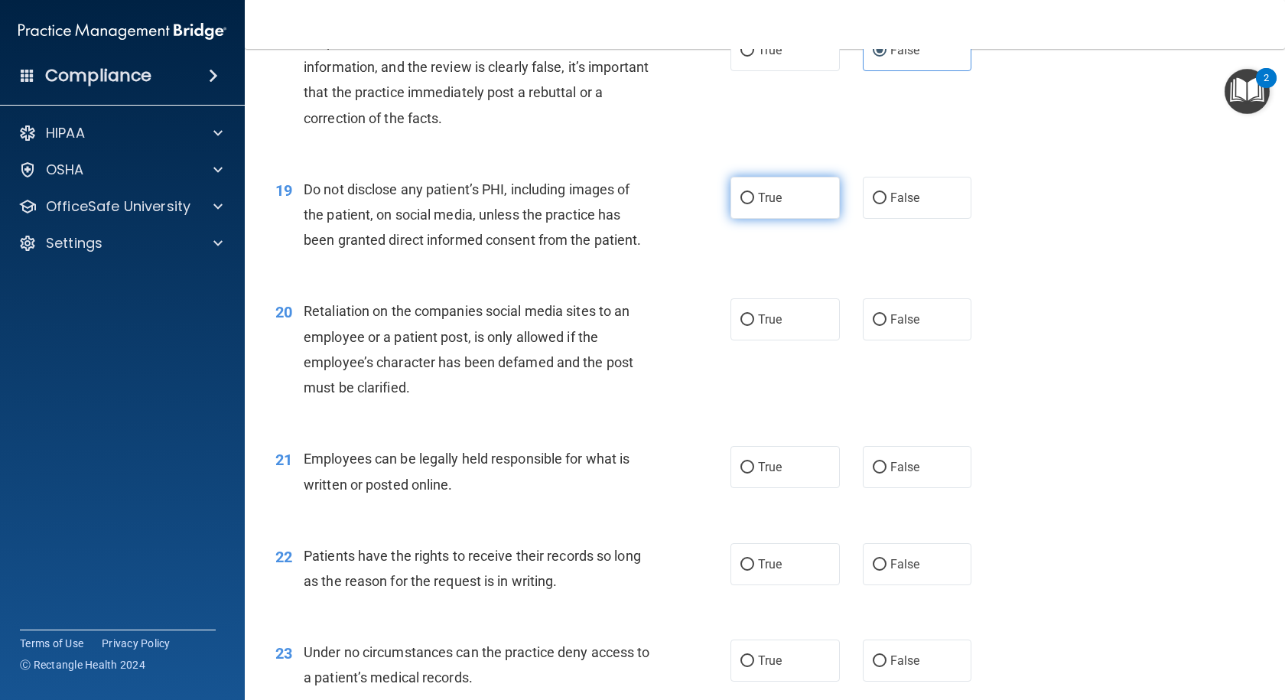
click at [758, 205] on span "True" at bounding box center [770, 197] width 24 height 15
click at [754, 204] on input "True" at bounding box center [747, 198] width 14 height 11
radio input "true"
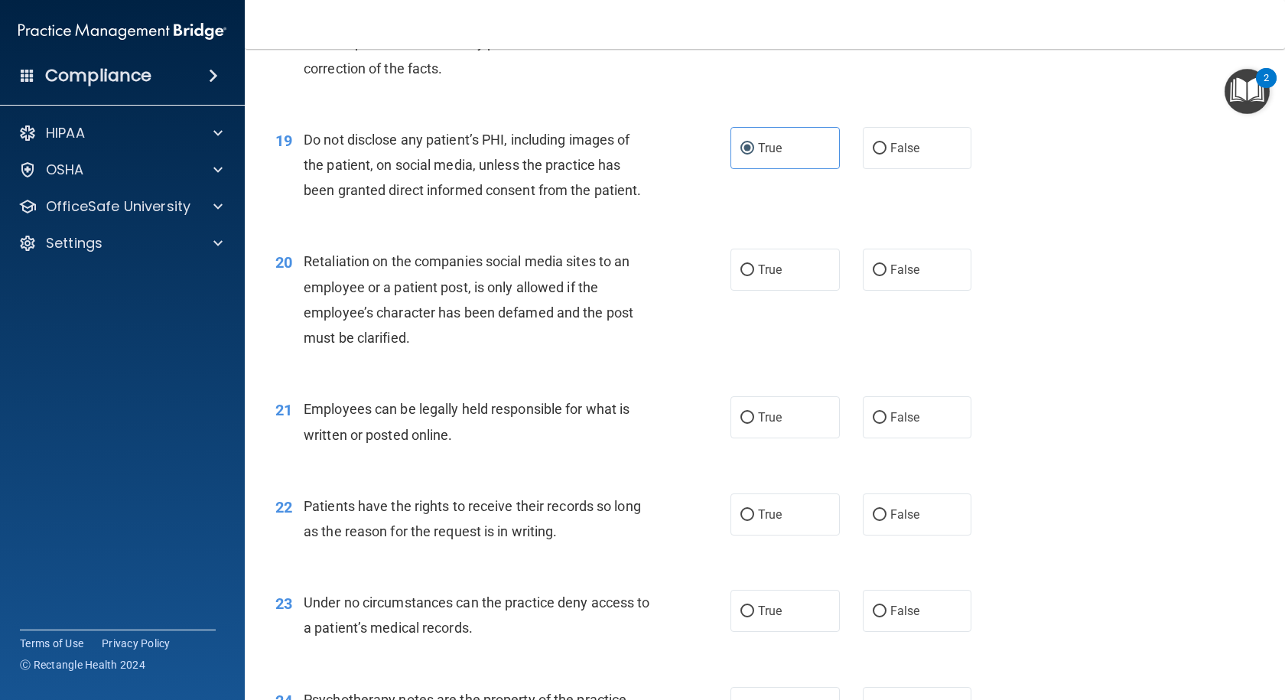
scroll to position [2524, 0]
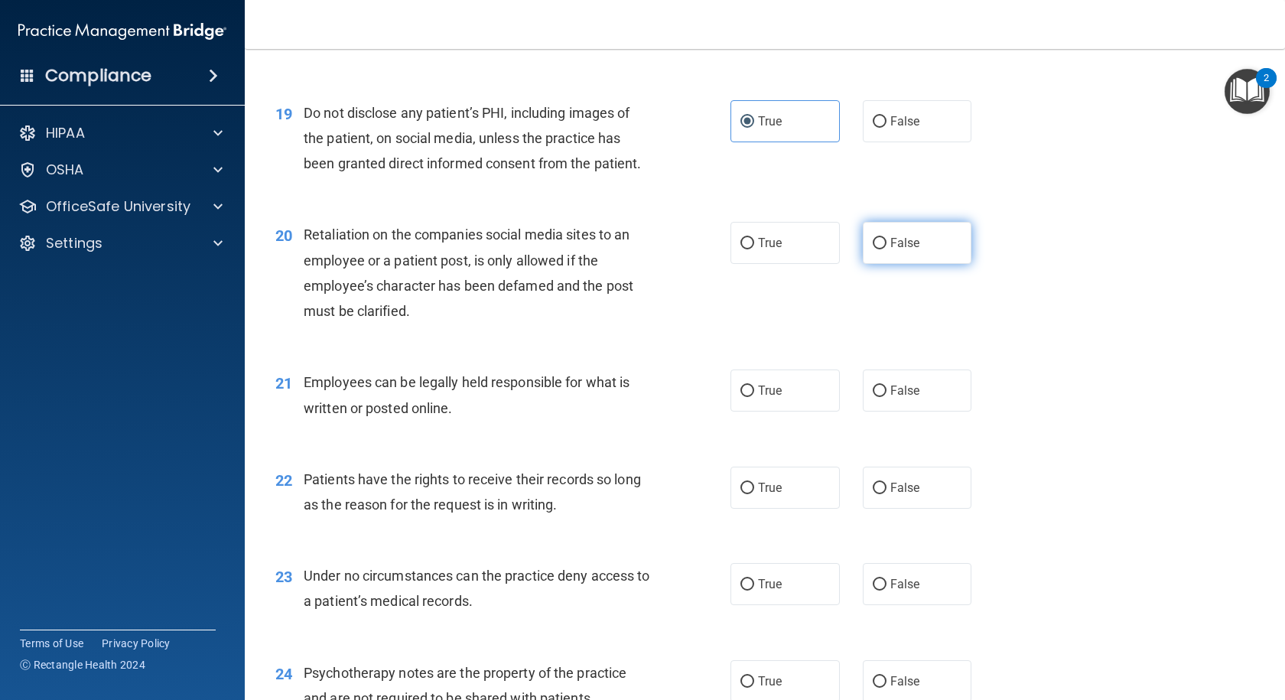
click at [905, 264] on label "False" at bounding box center [917, 243] width 109 height 42
click at [886, 249] on input "False" at bounding box center [880, 243] width 14 height 11
radio input "true"
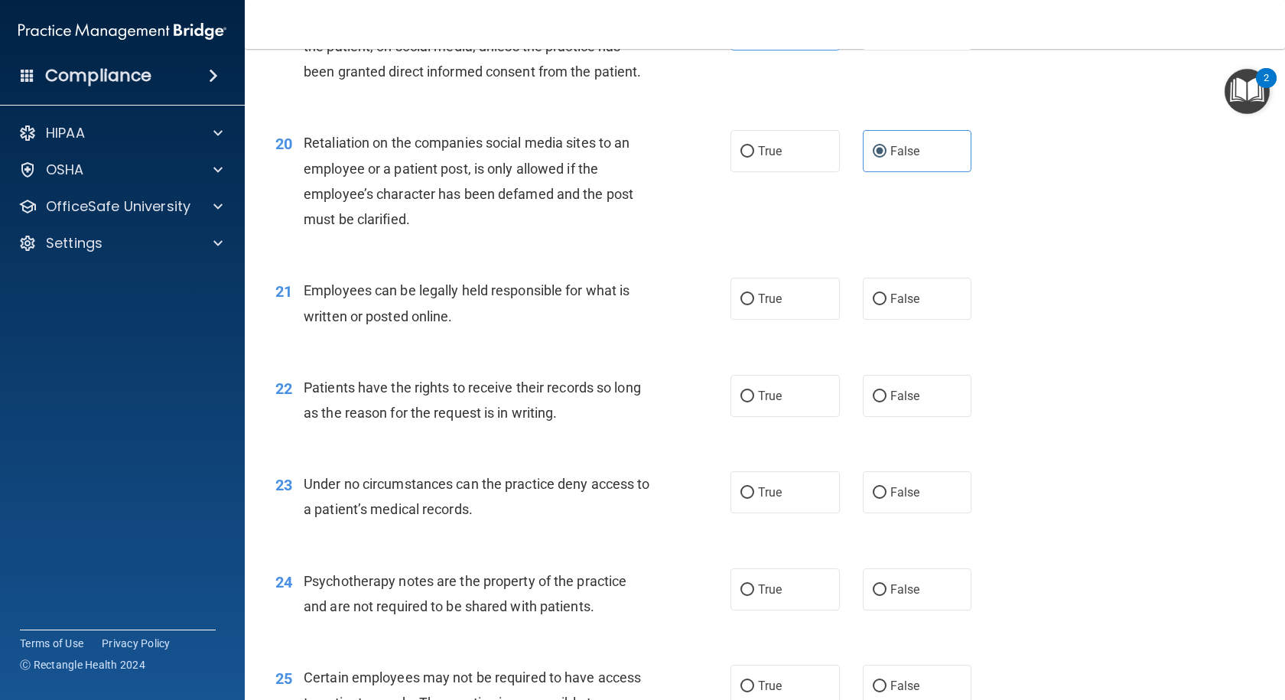
scroll to position [2676, 0]
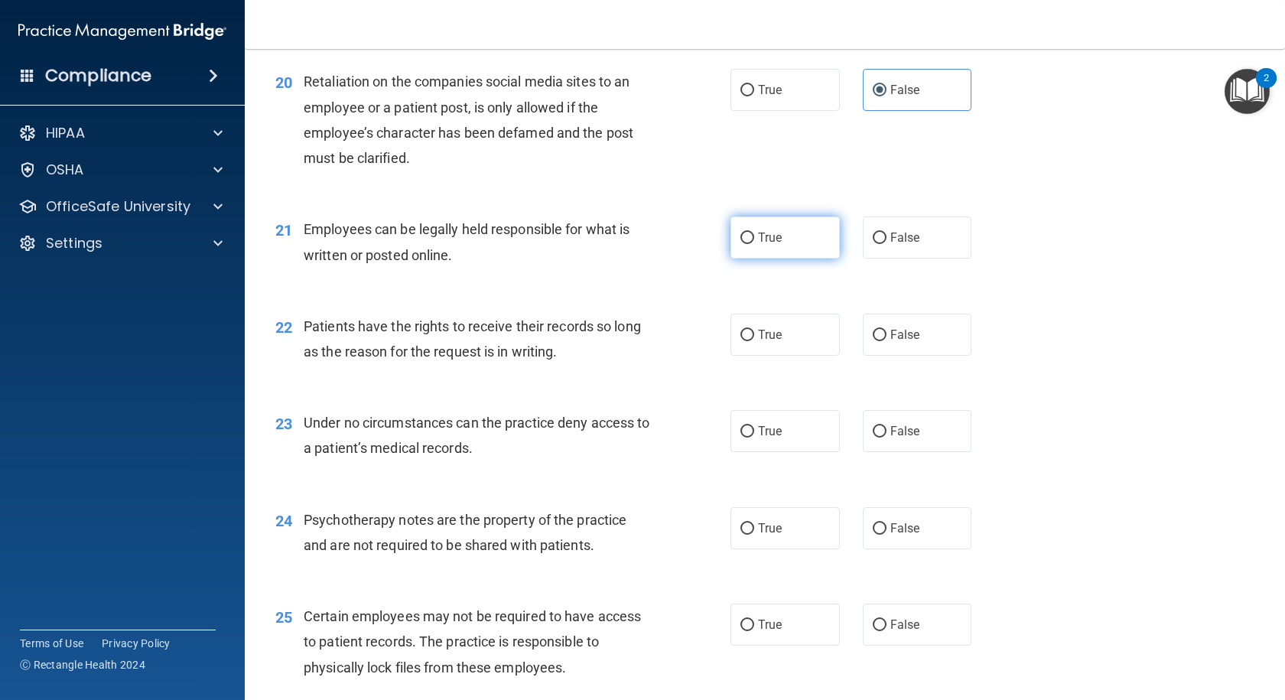
click at [773, 245] on span "True" at bounding box center [770, 237] width 24 height 15
click at [754, 244] on input "True" at bounding box center [747, 237] width 14 height 11
radio input "true"
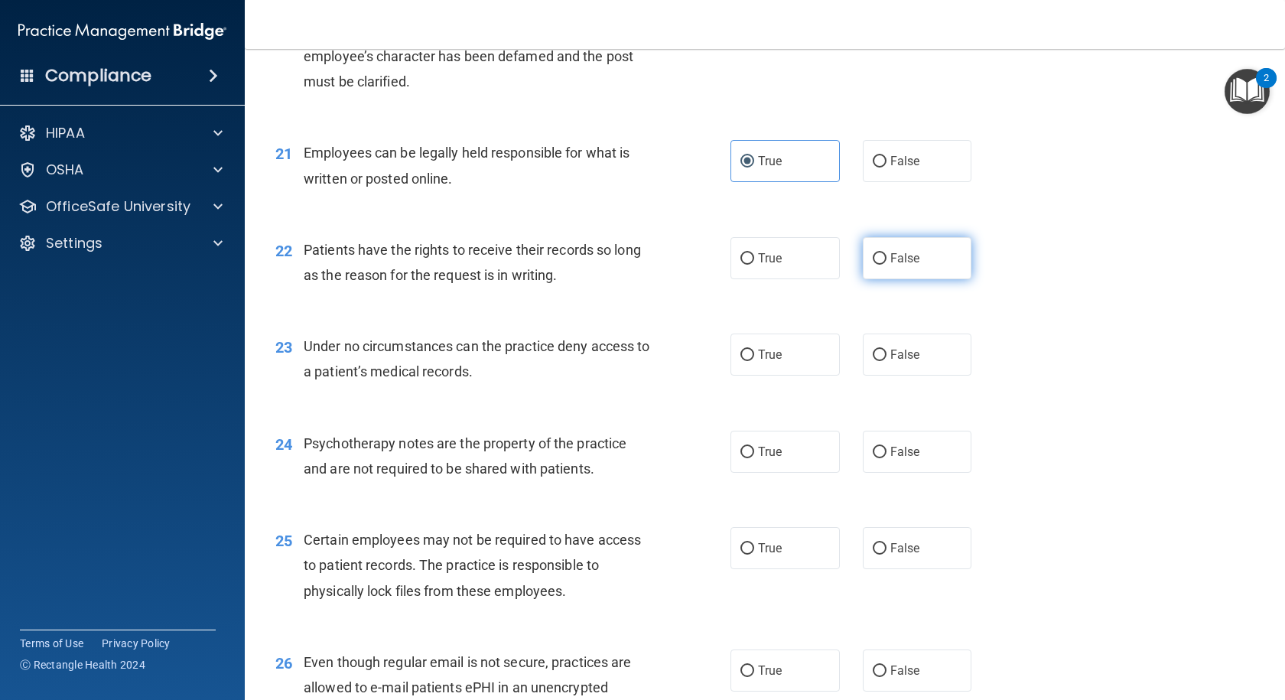
click at [890, 265] on span "False" at bounding box center [905, 258] width 30 height 15
click at [886, 265] on input "False" at bounding box center [880, 258] width 14 height 11
radio input "true"
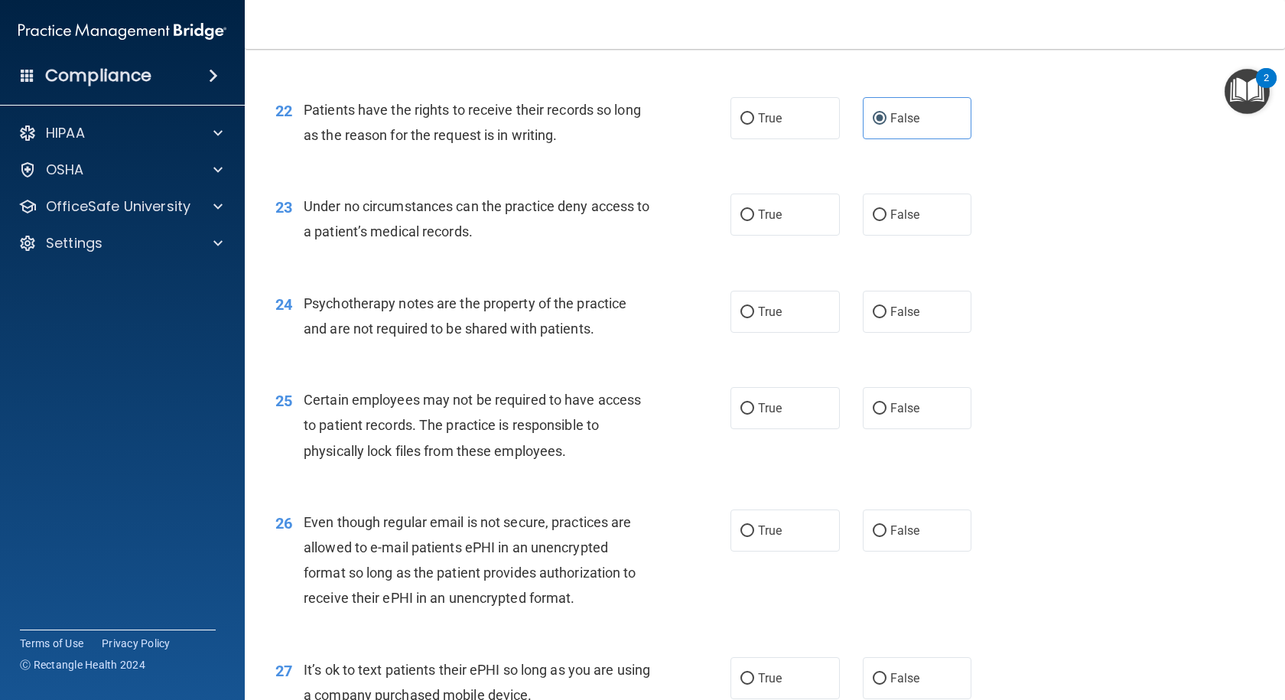
scroll to position [2906, 0]
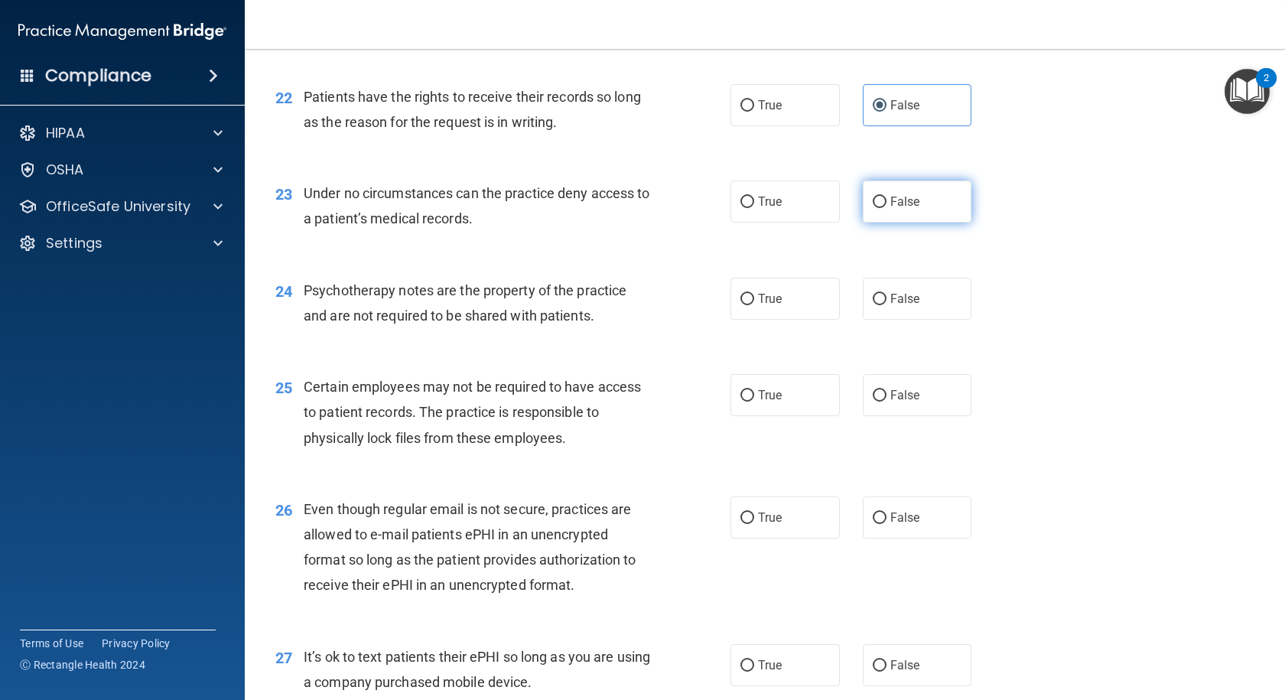
click at [908, 209] on span "False" at bounding box center [905, 201] width 30 height 15
click at [886, 208] on input "False" at bounding box center [880, 202] width 14 height 11
radio input "true"
click at [890, 306] on span "False" at bounding box center [905, 298] width 30 height 15
click at [886, 305] on input "False" at bounding box center [880, 299] width 14 height 11
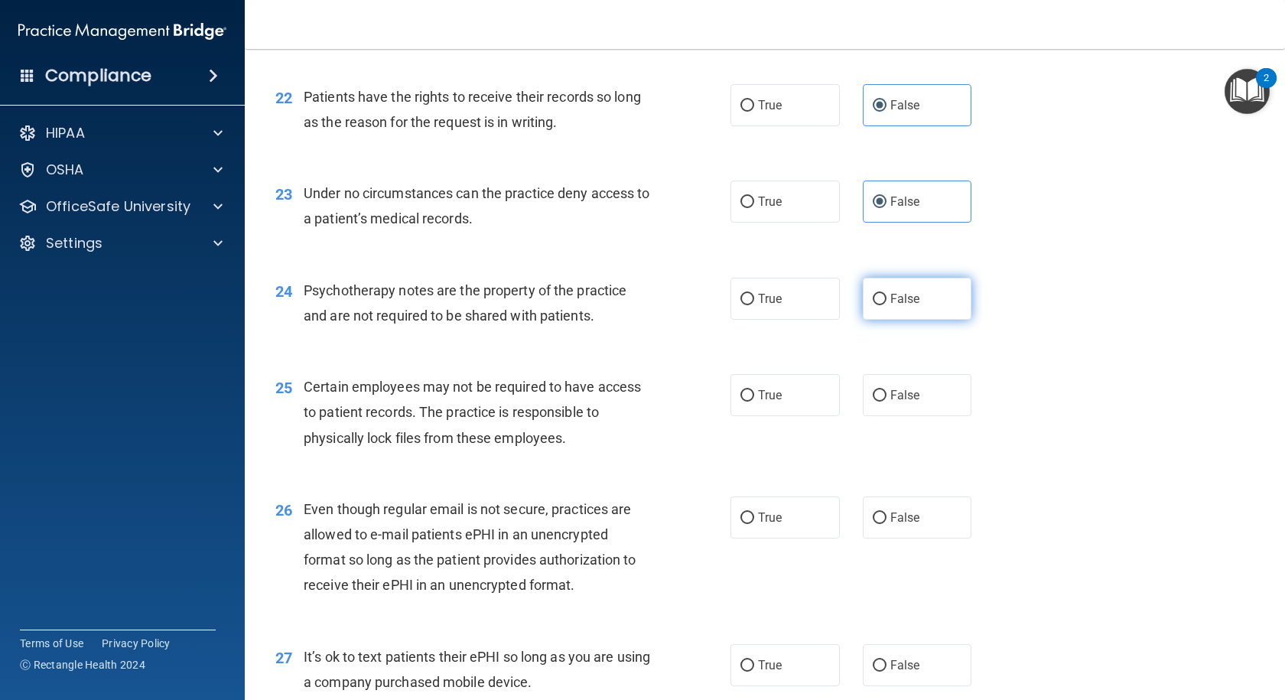
radio input "true"
click at [762, 306] on span "True" at bounding box center [770, 298] width 24 height 15
click at [754, 305] on input "True" at bounding box center [747, 299] width 14 height 11
radio input "true"
radio input "false"
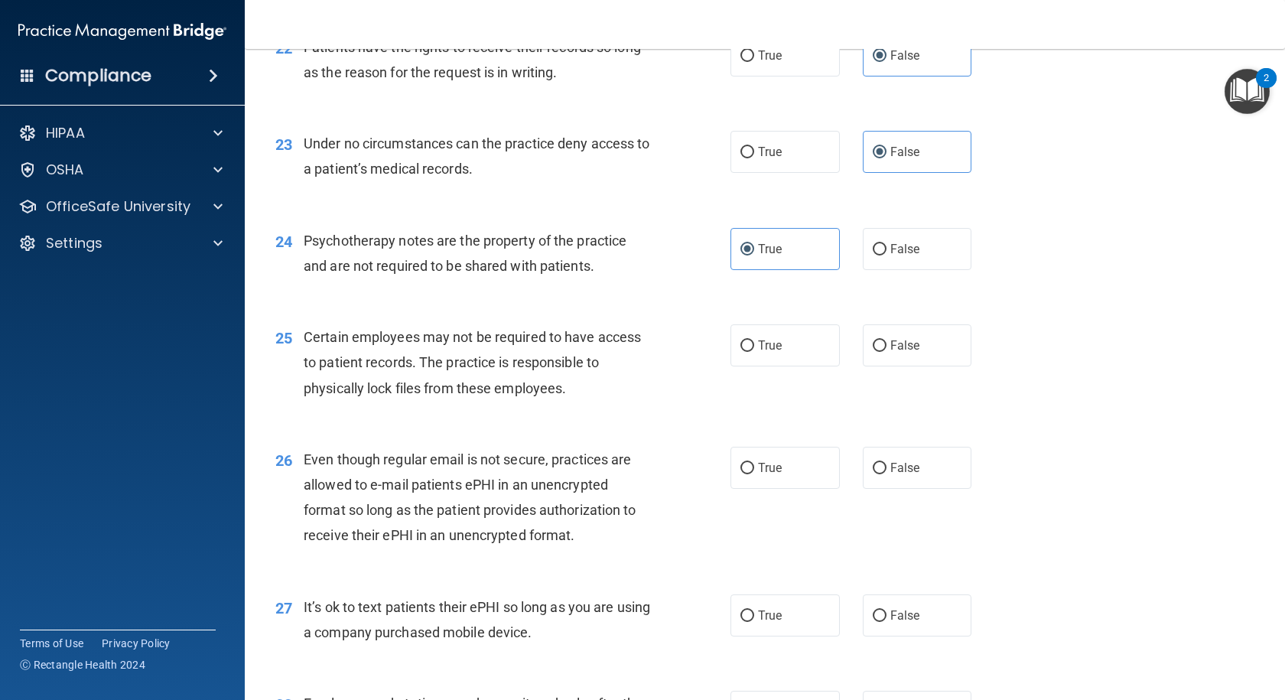
scroll to position [2982, 0]
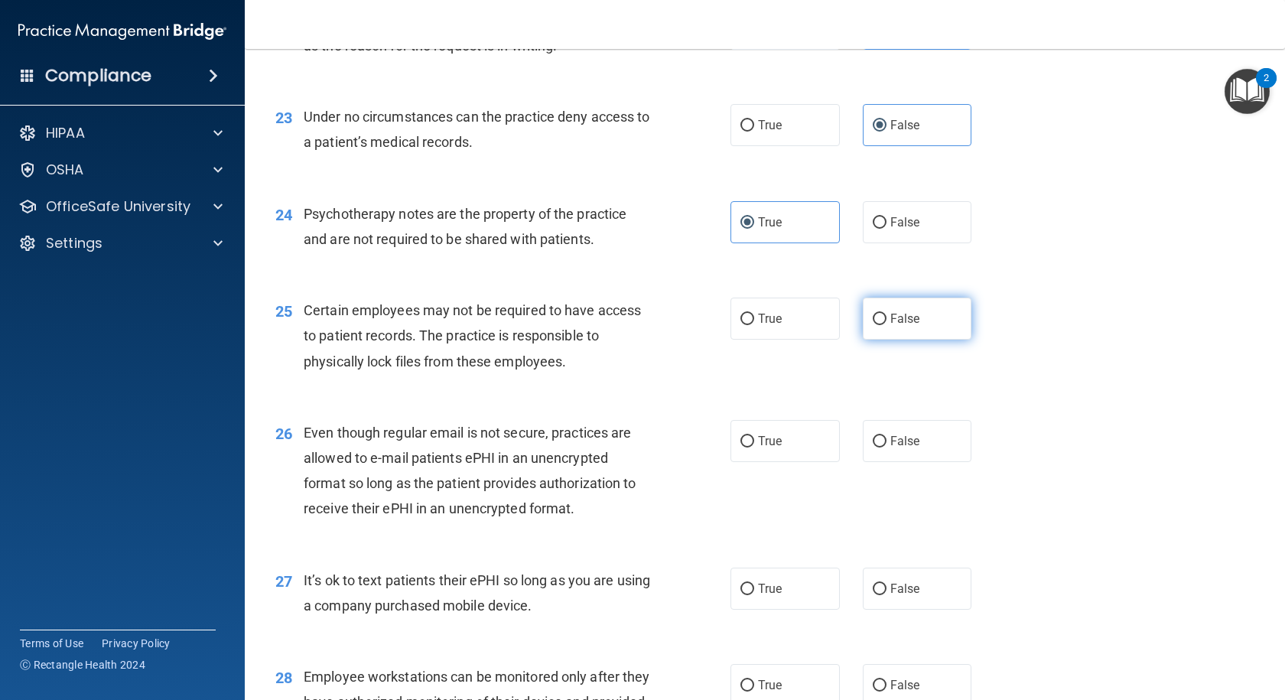
click at [900, 326] on span "False" at bounding box center [905, 318] width 30 height 15
click at [886, 325] on input "False" at bounding box center [880, 319] width 14 height 11
radio input "true"
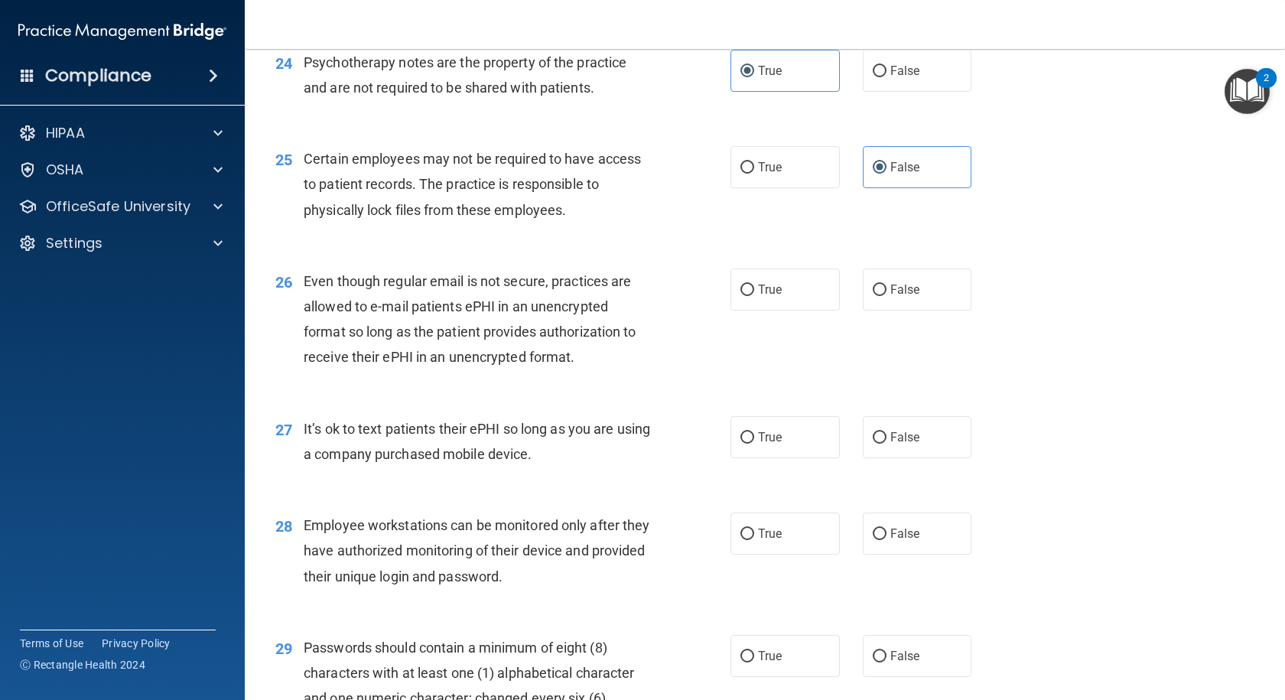
scroll to position [3135, 0]
click at [781, 309] on label "True" at bounding box center [784, 288] width 109 height 42
click at [754, 294] on input "True" at bounding box center [747, 288] width 14 height 11
radio input "true"
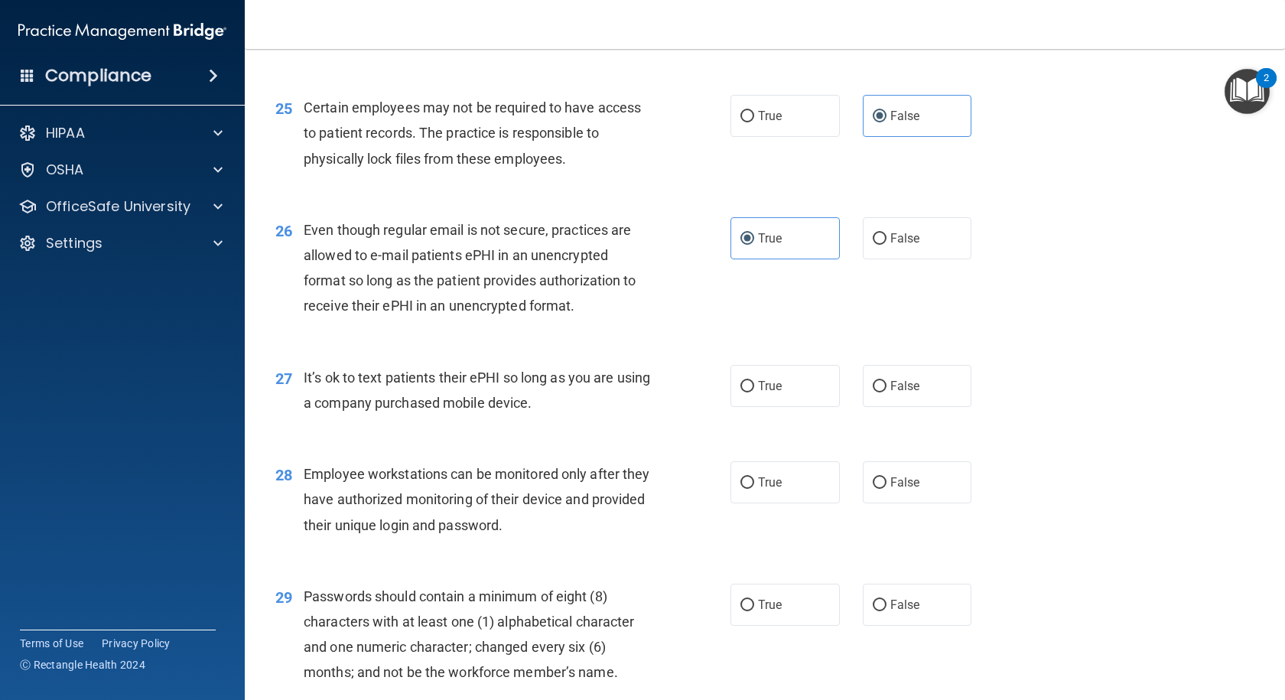
scroll to position [3212, 0]
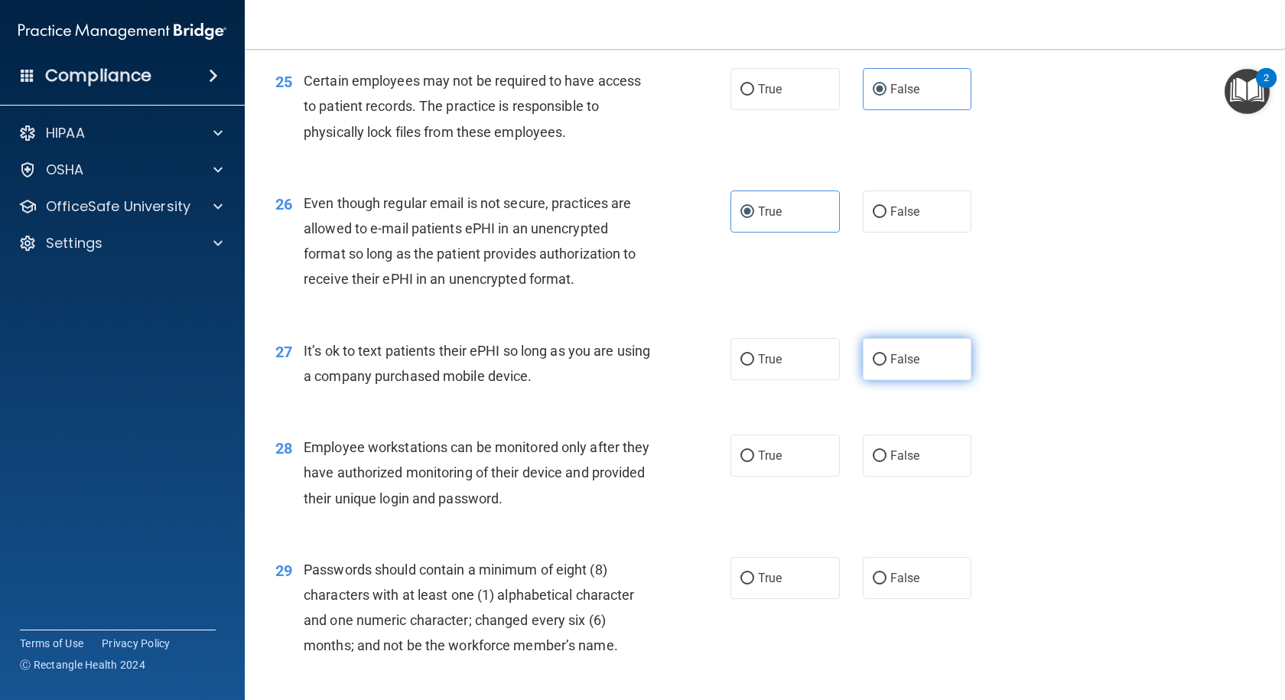
click at [890, 366] on span "False" at bounding box center [905, 359] width 30 height 15
click at [885, 366] on input "False" at bounding box center [880, 359] width 14 height 11
radio input "true"
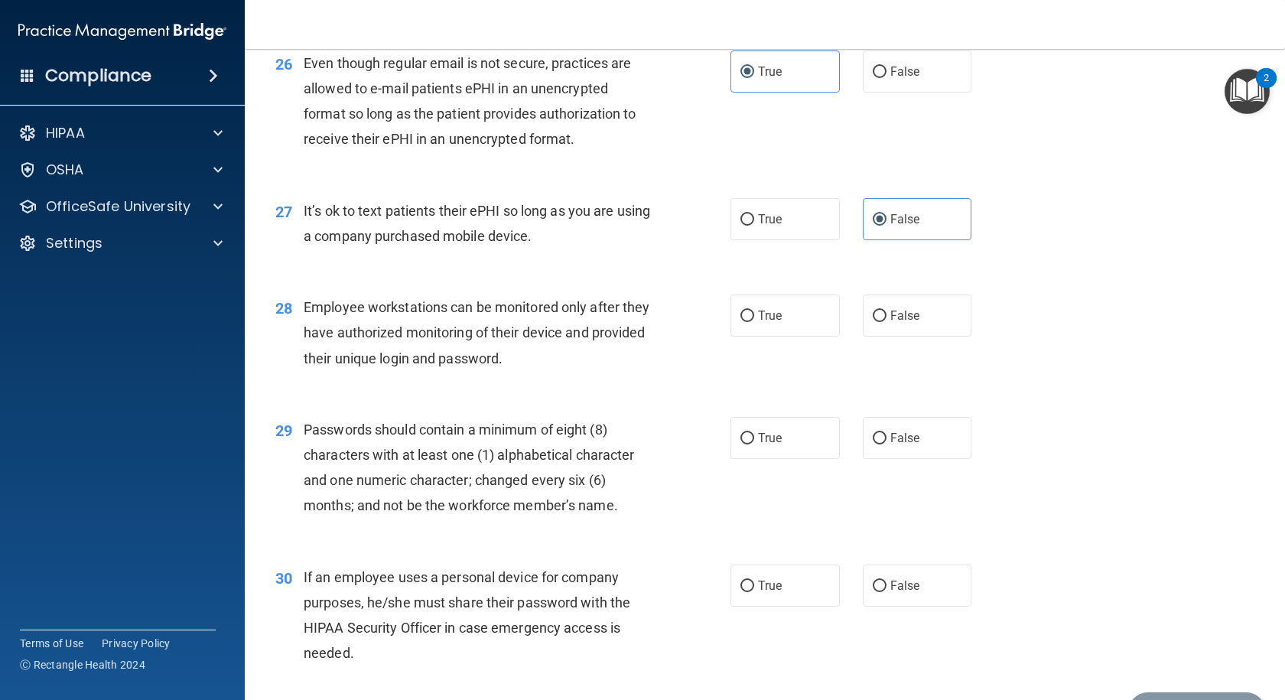
scroll to position [3365, 0]
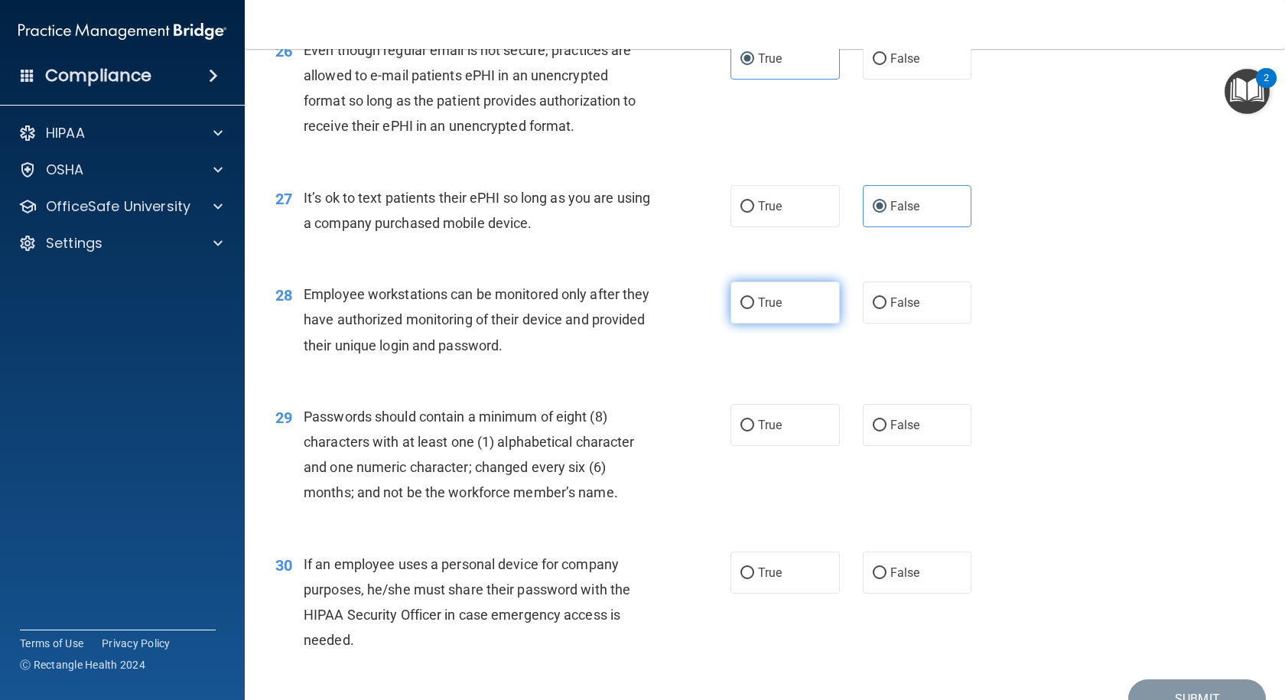
click at [767, 310] on span "True" at bounding box center [770, 302] width 24 height 15
click at [754, 309] on input "True" at bounding box center [747, 302] width 14 height 11
radio input "true"
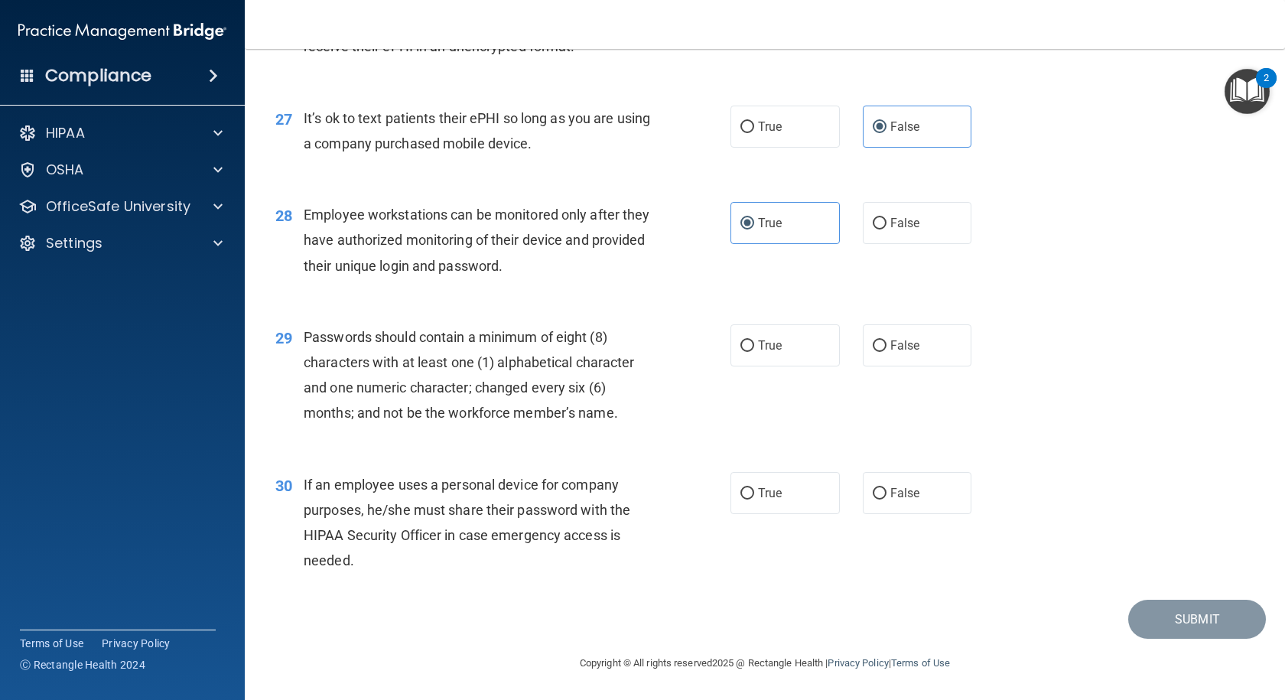
scroll to position [3495, 0]
click at [758, 349] on span "True" at bounding box center [770, 345] width 24 height 15
click at [753, 349] on input "True" at bounding box center [747, 345] width 14 height 11
radio input "true"
click at [873, 488] on input "False" at bounding box center [880, 493] width 14 height 11
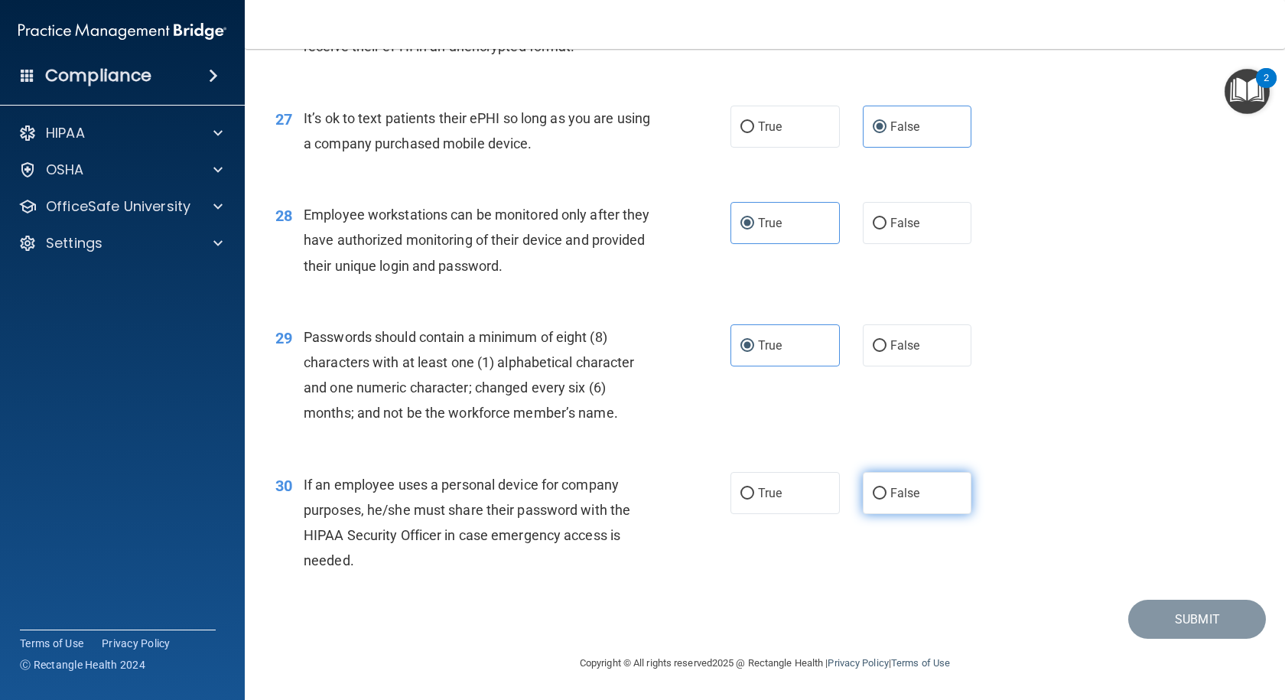
radio input "true"
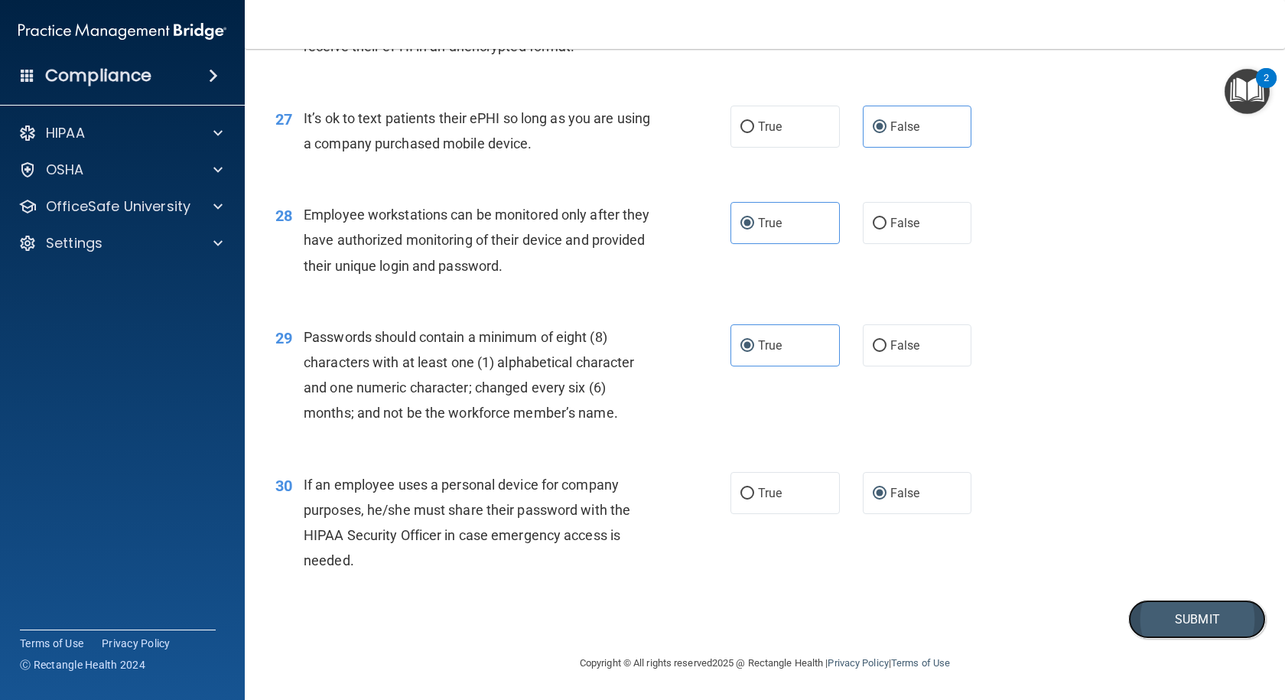
click at [1187, 622] on button "Submit" at bounding box center [1197, 619] width 138 height 39
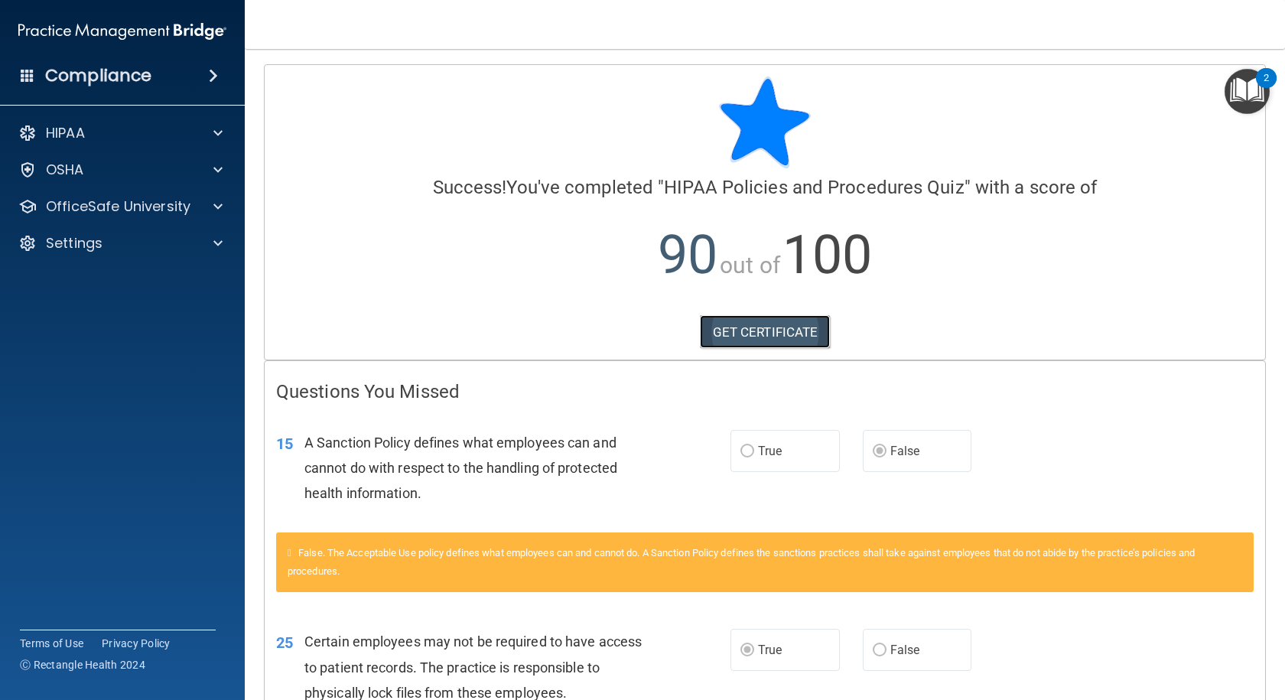
click at [730, 327] on link "GET CERTIFICATE" at bounding box center [765, 332] width 131 height 34
click at [91, 201] on p "OfficeSafe University" at bounding box center [118, 206] width 145 height 18
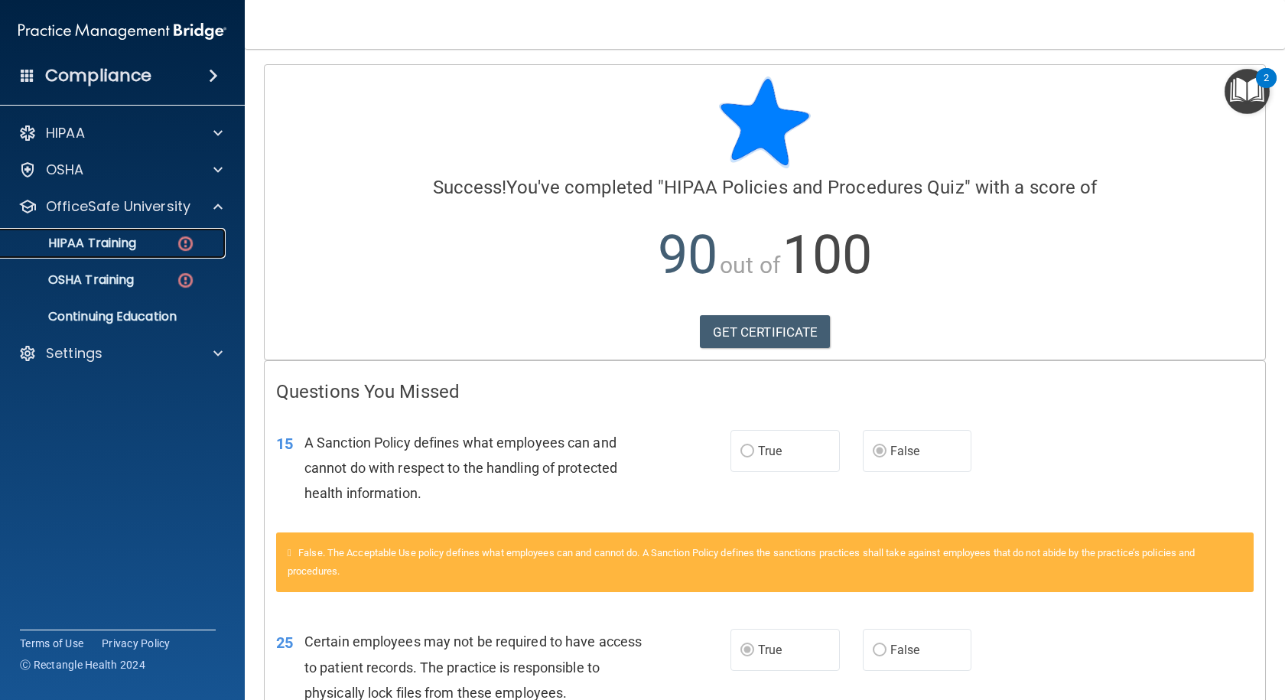
click at [96, 244] on p "HIPAA Training" at bounding box center [73, 243] width 126 height 15
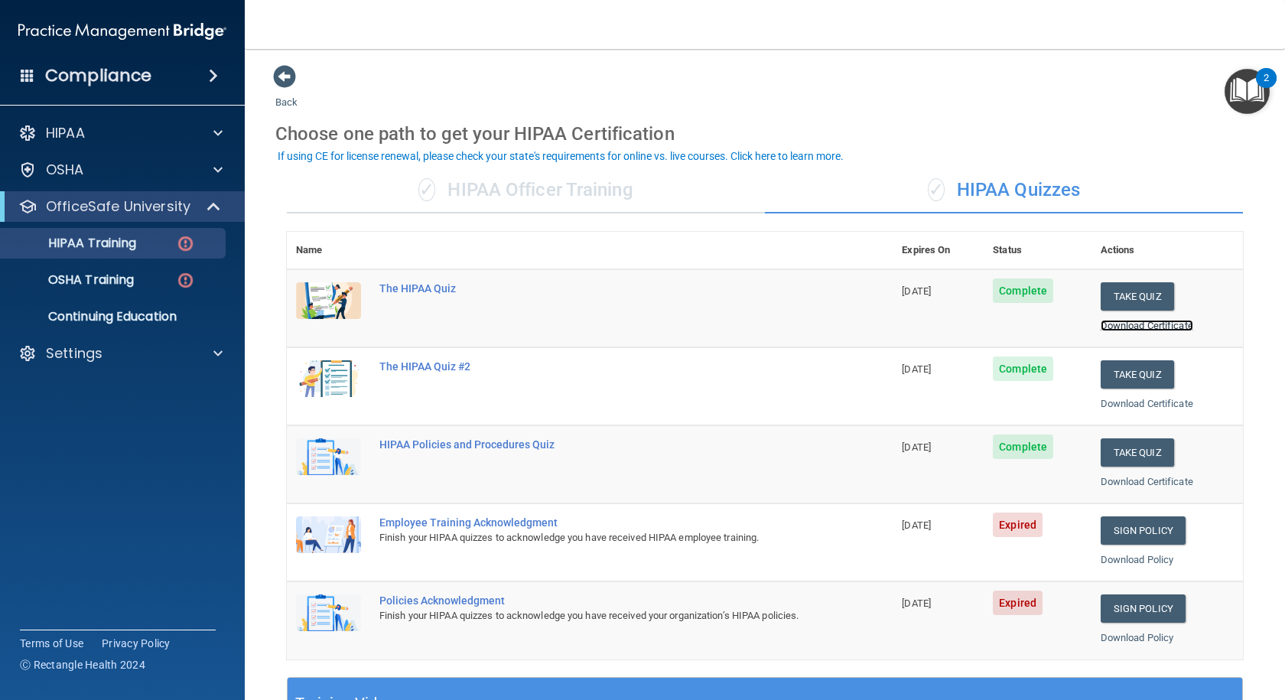
click at [1145, 330] on link "Download Certificate" at bounding box center [1146, 325] width 93 height 11
click at [1132, 405] on link "Download Certificate" at bounding box center [1146, 403] width 93 height 11
click at [1121, 529] on link "Sign Policy" at bounding box center [1142, 530] width 85 height 28
click at [1126, 533] on link "Sign Policy" at bounding box center [1142, 530] width 85 height 28
click at [1125, 607] on link "Sign Policy" at bounding box center [1142, 608] width 85 height 28
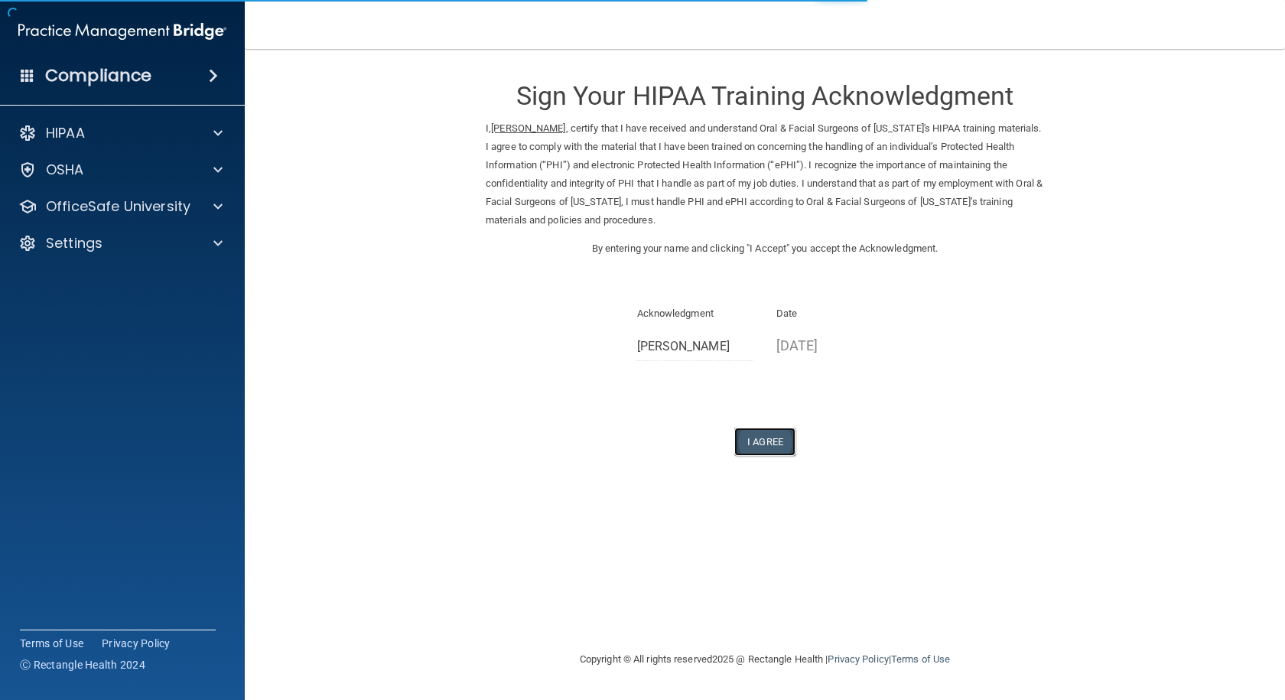
click at [772, 441] on button "I Agree" at bounding box center [764, 441] width 61 height 28
click at [759, 439] on button "I Agree" at bounding box center [764, 441] width 61 height 28
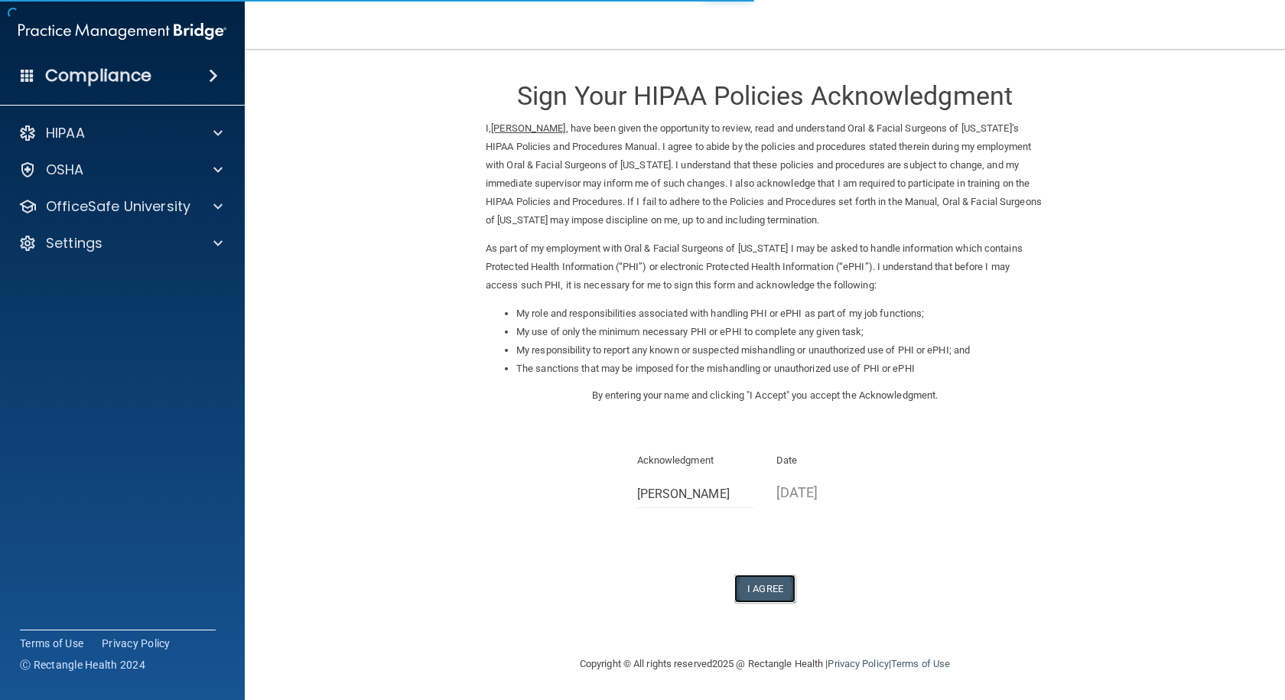
click at [767, 593] on button "I Agree" at bounding box center [764, 588] width 61 height 28
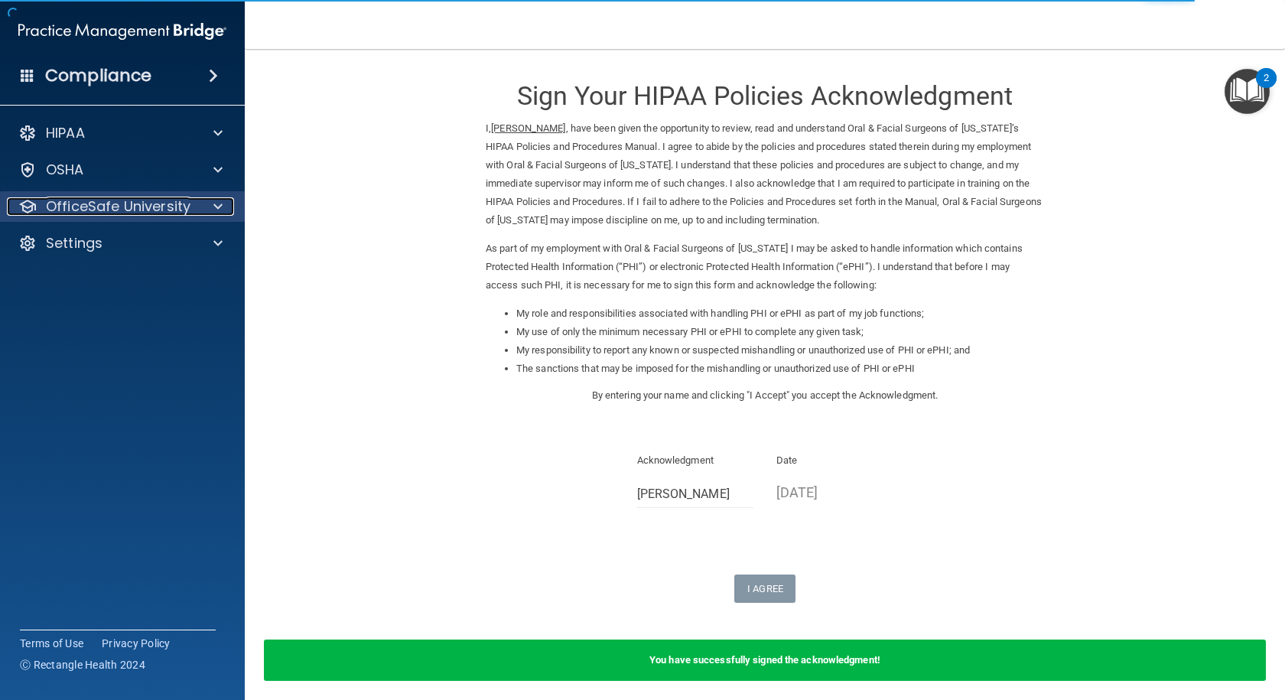
click at [108, 206] on p "OfficeSafe University" at bounding box center [118, 206] width 145 height 18
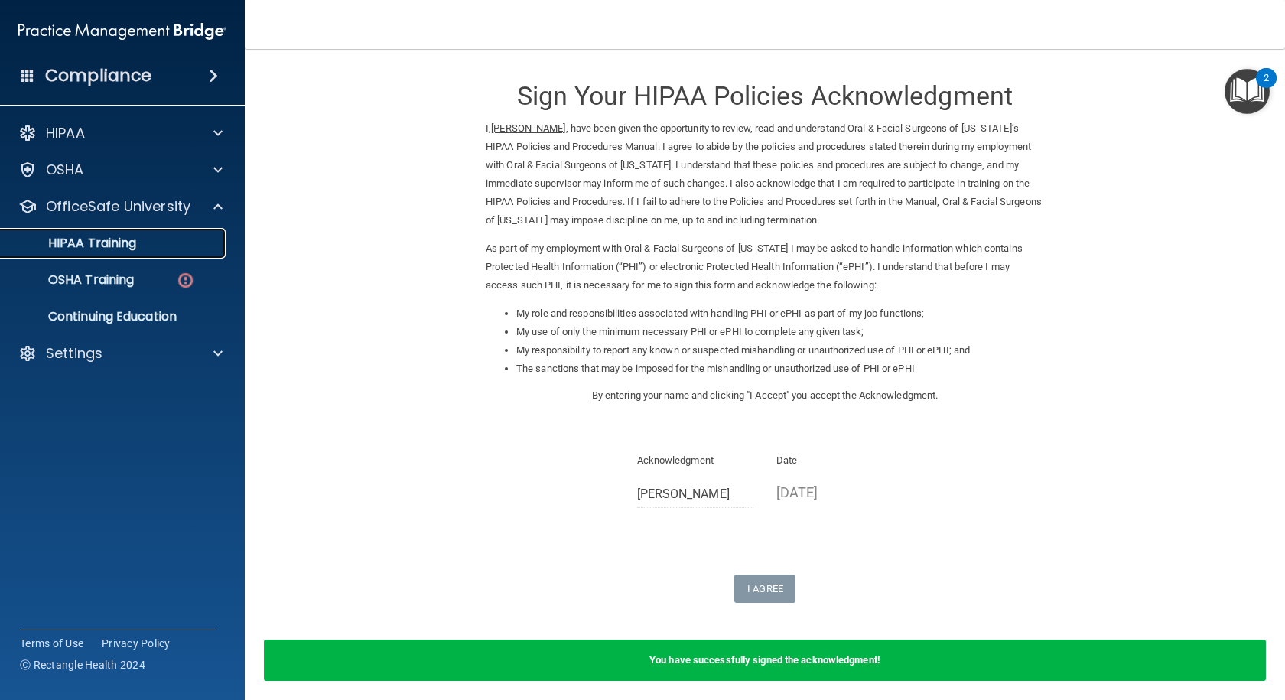
click at [102, 242] on p "HIPAA Training" at bounding box center [73, 243] width 126 height 15
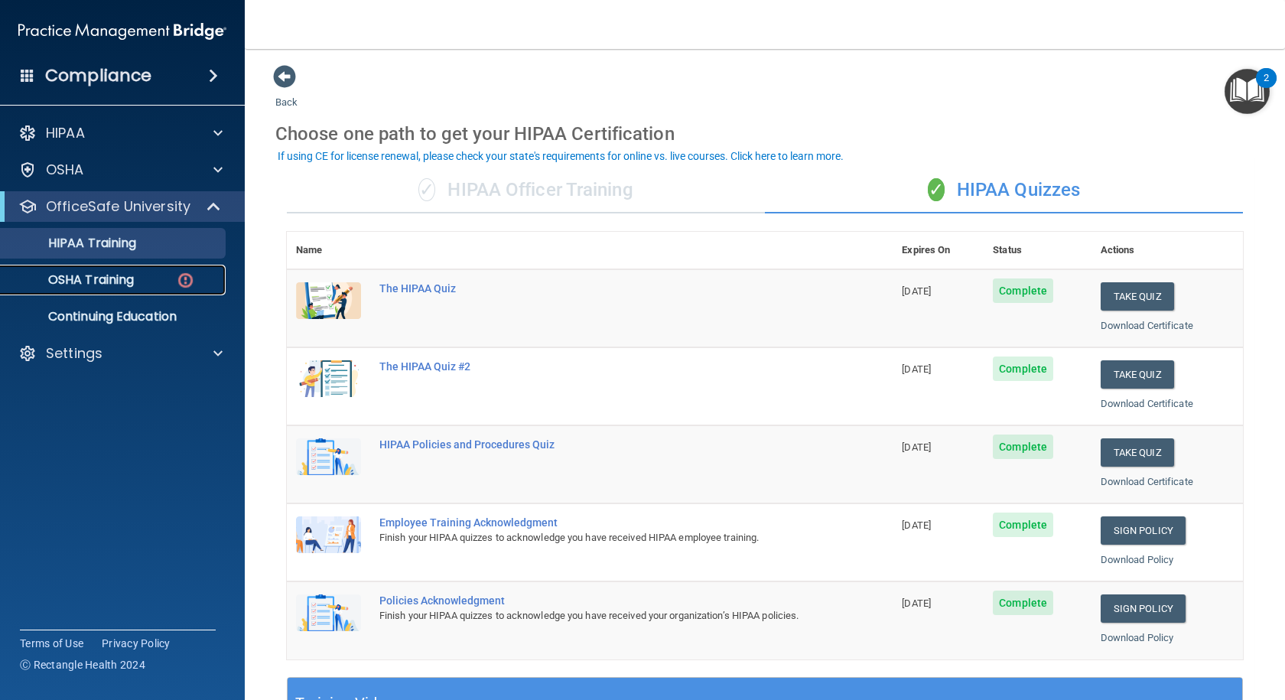
click at [96, 274] on p "OSHA Training" at bounding box center [72, 279] width 124 height 15
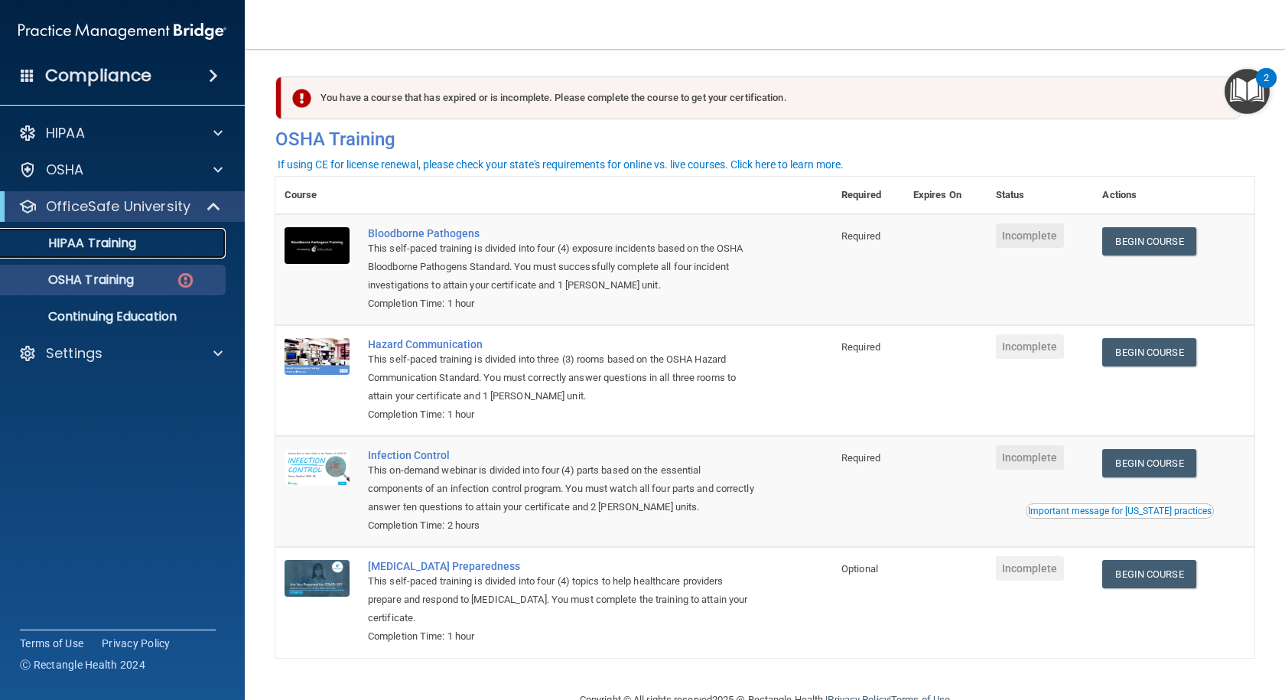
click at [80, 246] on p "HIPAA Training" at bounding box center [73, 243] width 126 height 15
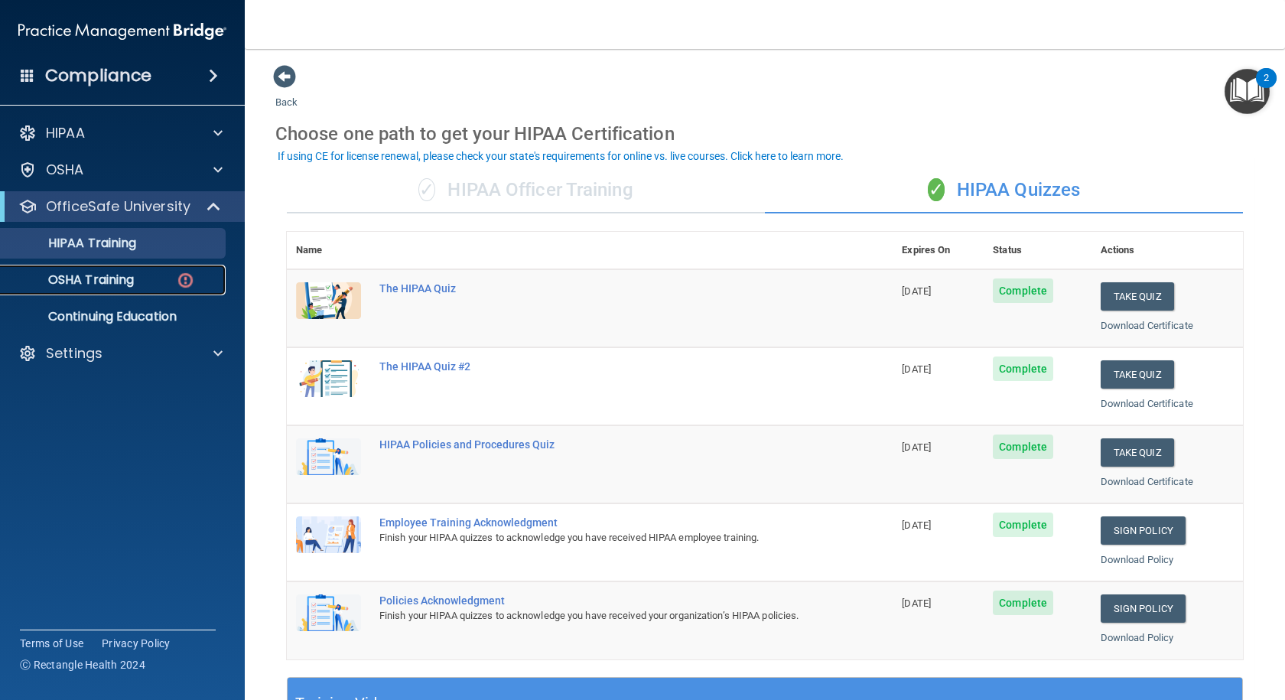
click at [73, 275] on p "OSHA Training" at bounding box center [72, 279] width 124 height 15
